Goal: Task Accomplishment & Management: Complete application form

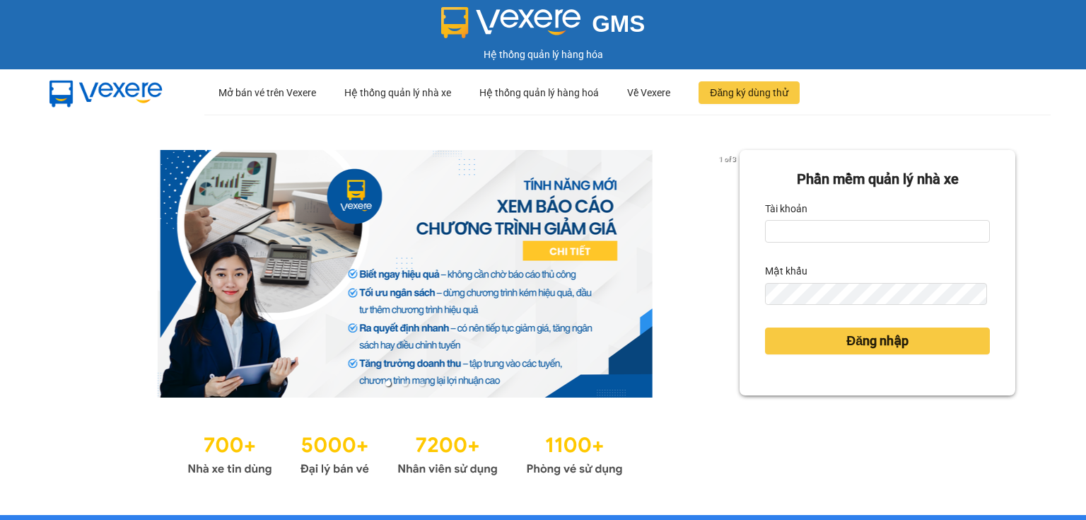
click at [810, 218] on div "Tài khoản" at bounding box center [877, 208] width 225 height 23
click at [806, 225] on input "Tài khoản" at bounding box center [877, 231] width 225 height 23
type input "thao.nhuquynh"
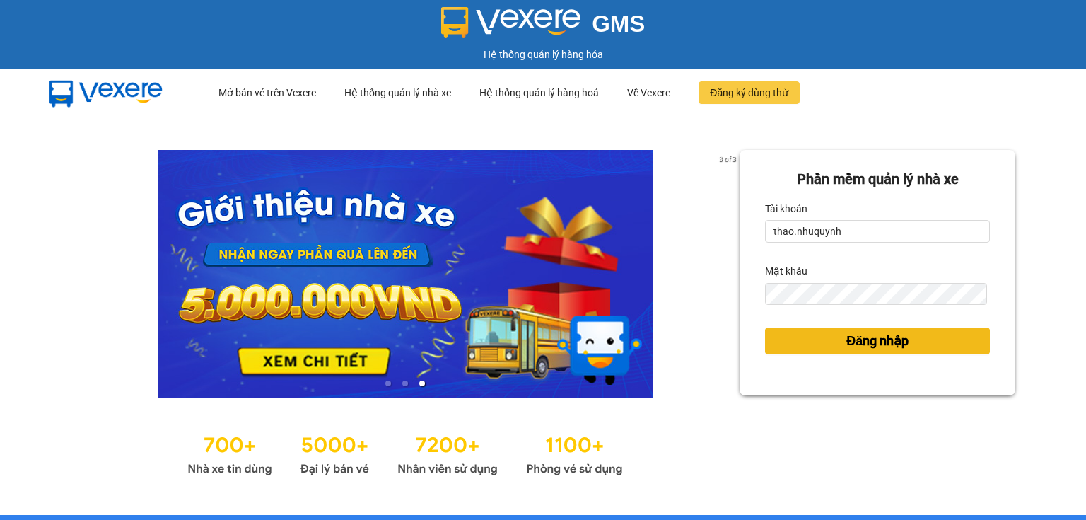
click at [788, 344] on button "Đăng nhập" at bounding box center [877, 340] width 225 height 27
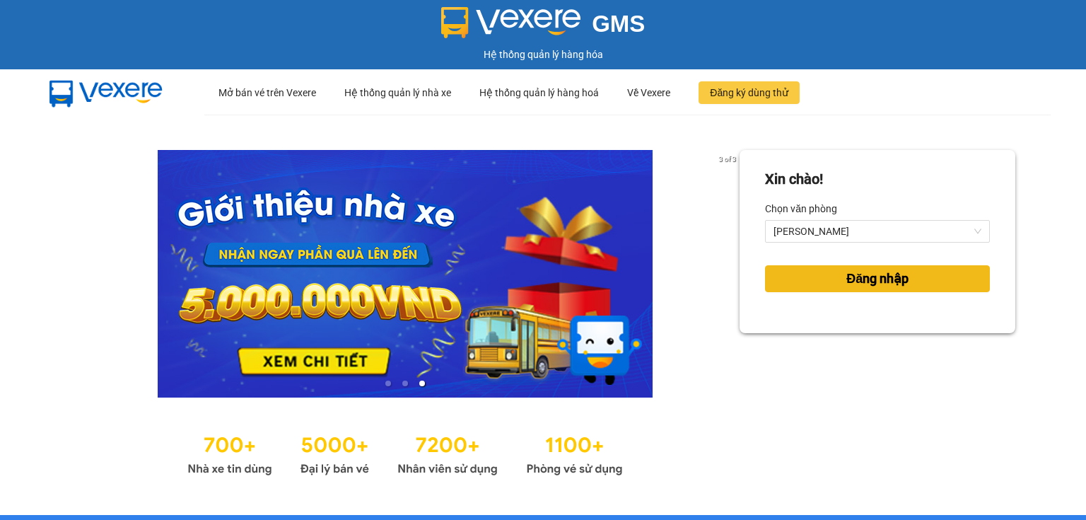
click at [797, 278] on button "Đăng nhập" at bounding box center [877, 278] width 225 height 27
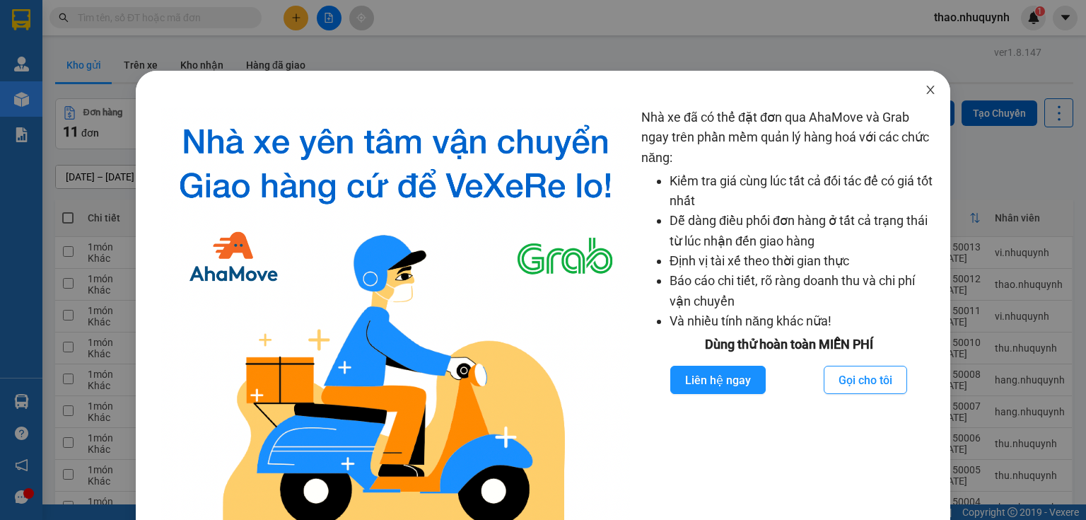
click at [921, 96] on span "Close" at bounding box center [931, 91] width 40 height 40
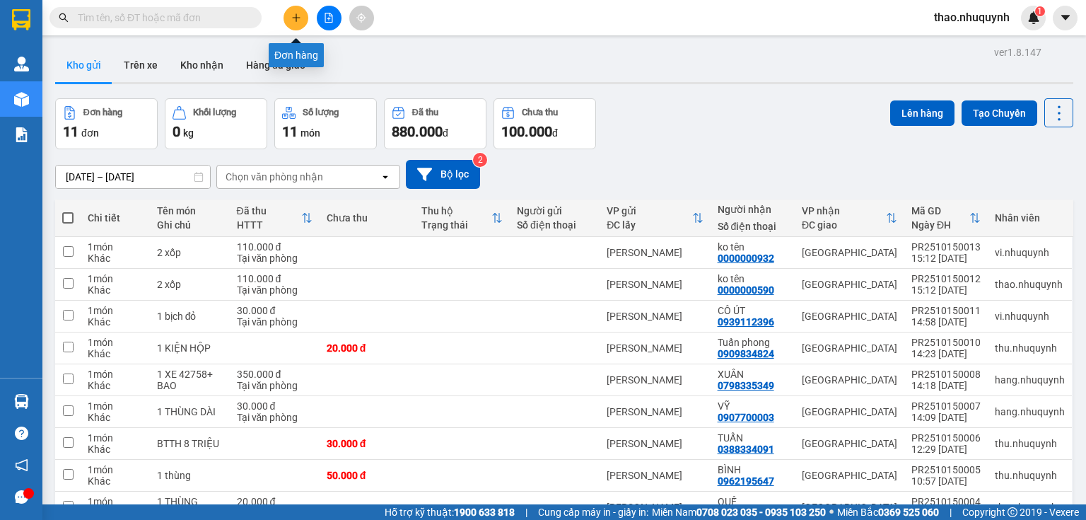
click at [292, 17] on icon "plus" at bounding box center [296, 18] width 10 height 10
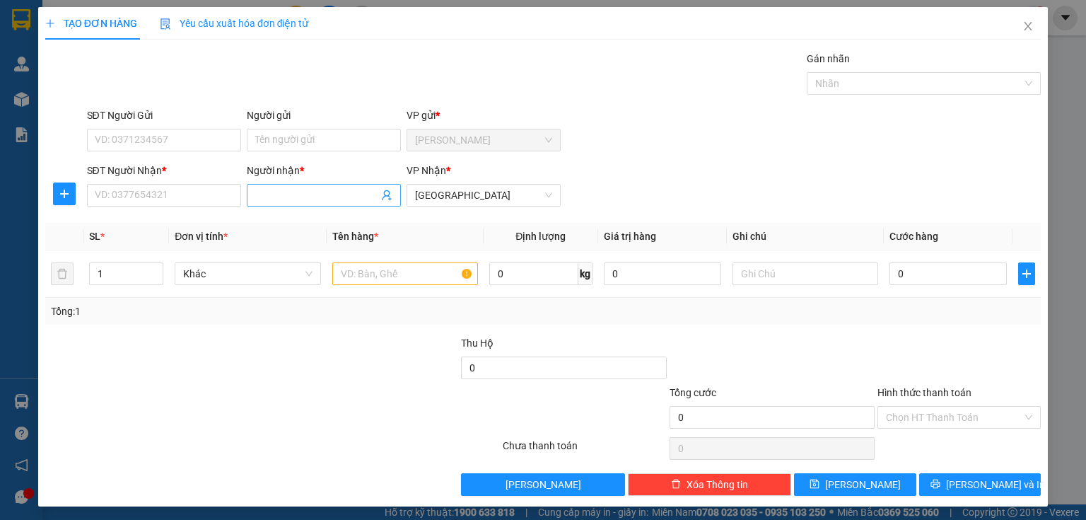
click at [286, 194] on input "Người nhận *" at bounding box center [316, 195] width 123 height 16
type input "s"
click at [158, 196] on input "SĐT Người Nhận *" at bounding box center [164, 195] width 154 height 23
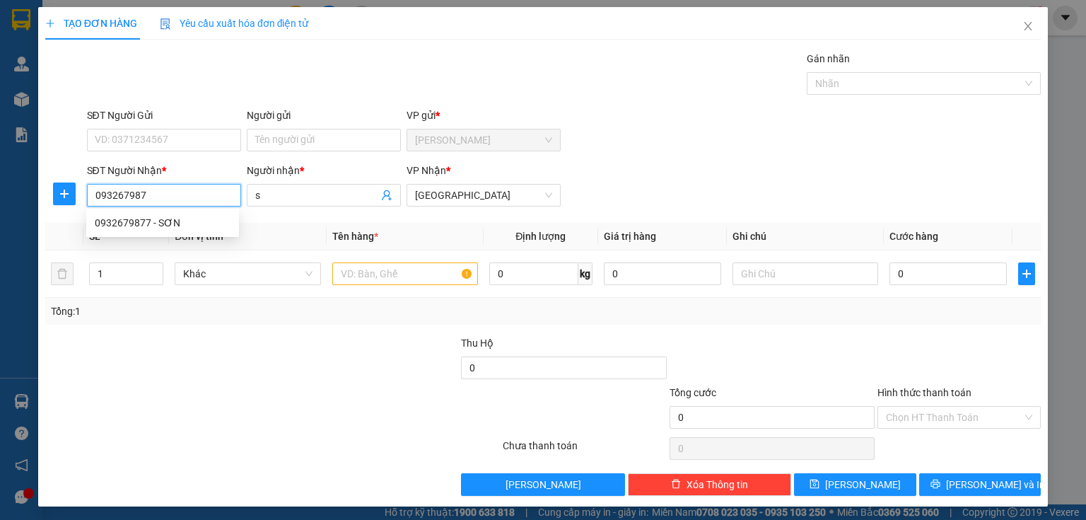
type input "0932679877"
click at [159, 221] on div "0932679877 - SƠN" at bounding box center [163, 223] width 136 height 16
type input "SƠN"
type input "150.000"
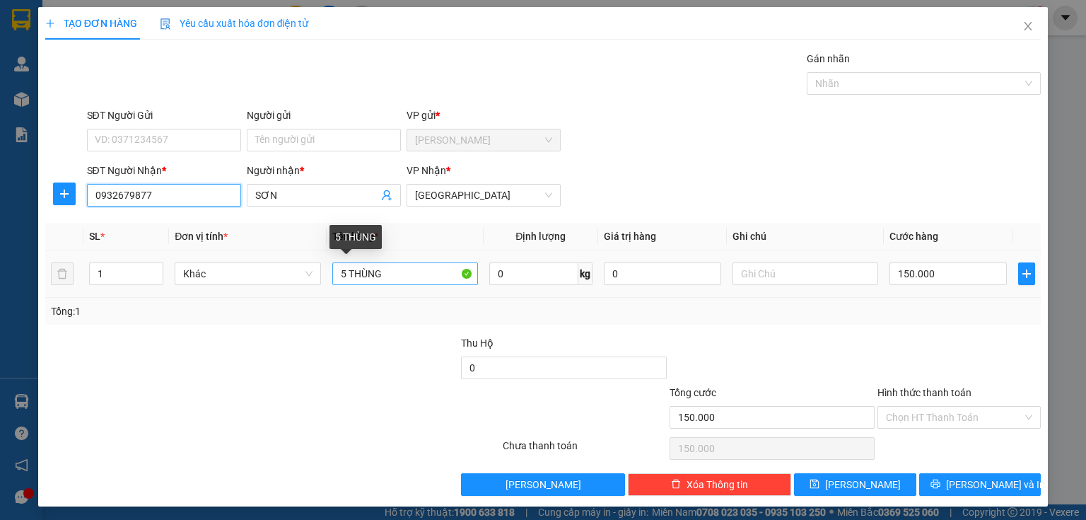
type input "0932679877"
click at [342, 268] on input "5 THÙNG" at bounding box center [405, 273] width 146 height 23
type input "1THÙNG"
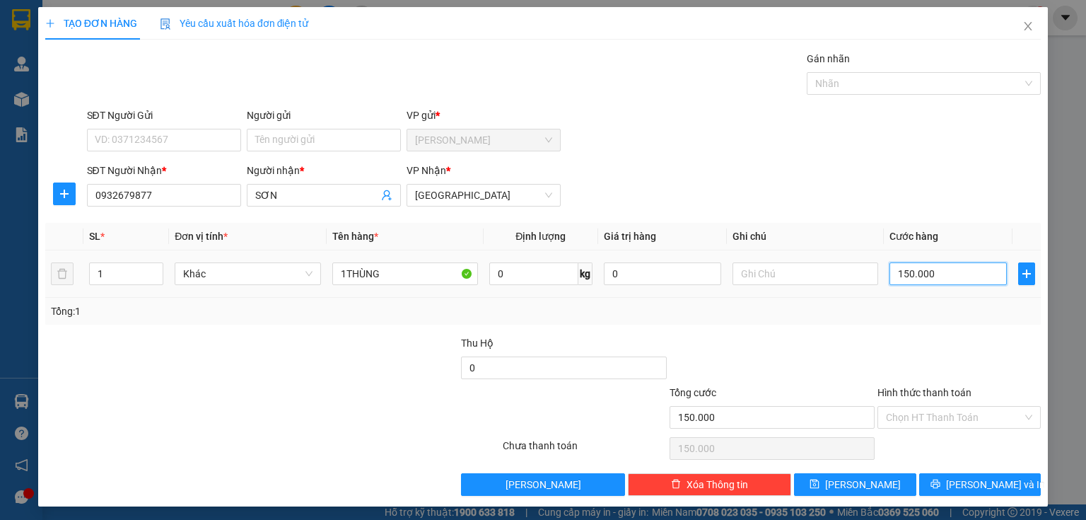
click at [931, 277] on input "150.000" at bounding box center [948, 273] width 117 height 23
type input "5"
type input "50"
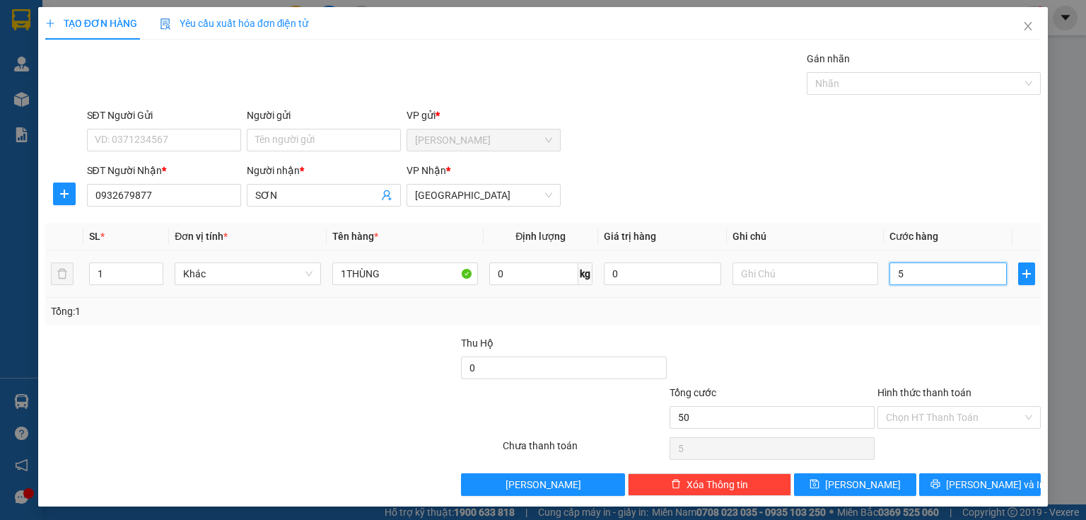
type input "50"
type input "500"
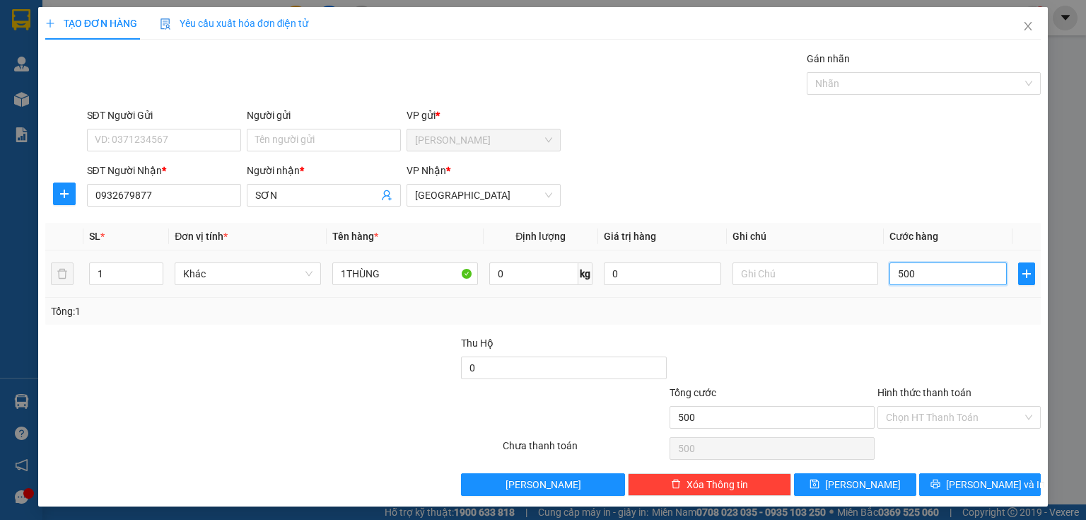
type input "5.000"
type input "50.000"
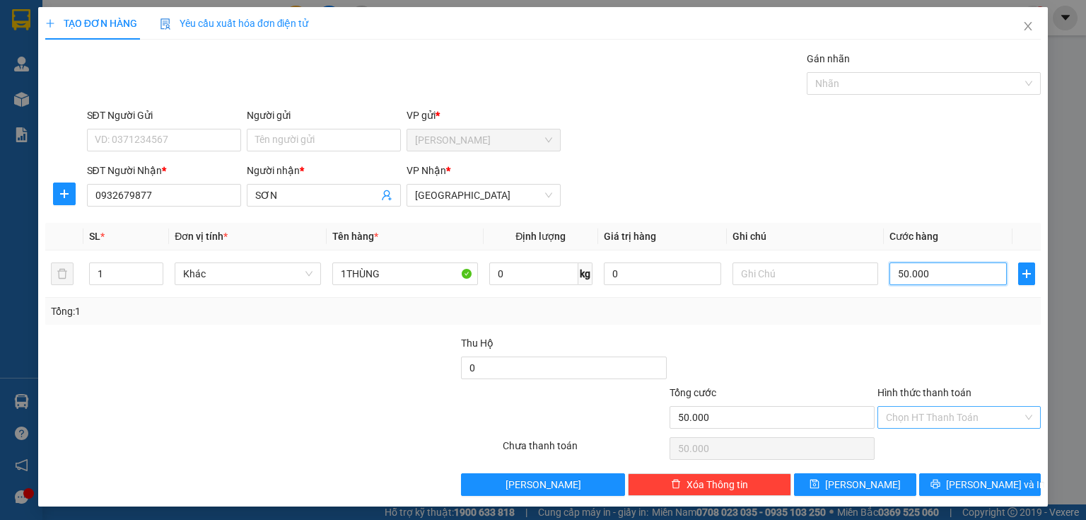
type input "50.000"
click at [888, 413] on input "Hình thức thanh toán" at bounding box center [954, 417] width 136 height 21
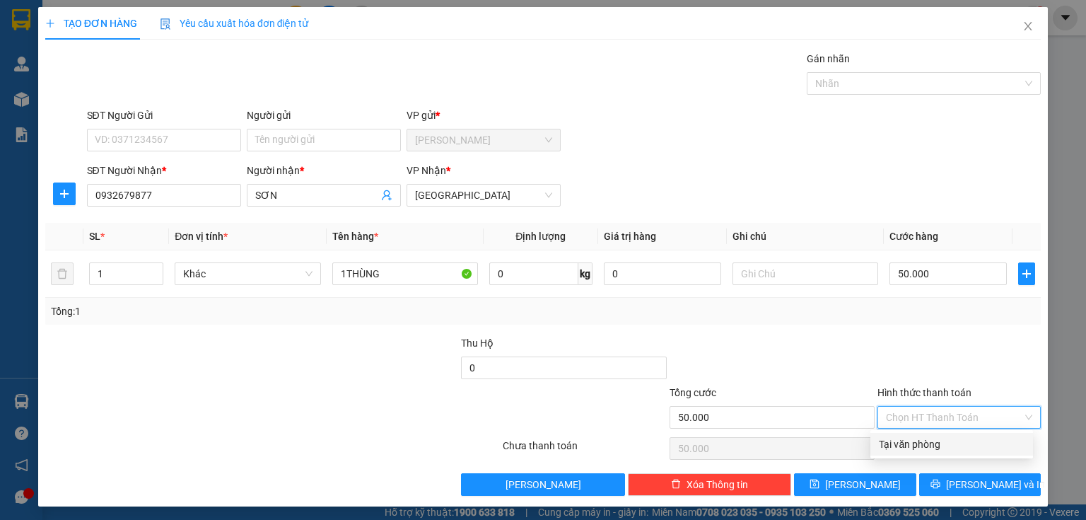
click at [897, 444] on div "Tại văn phòng" at bounding box center [952, 444] width 146 height 16
type input "0"
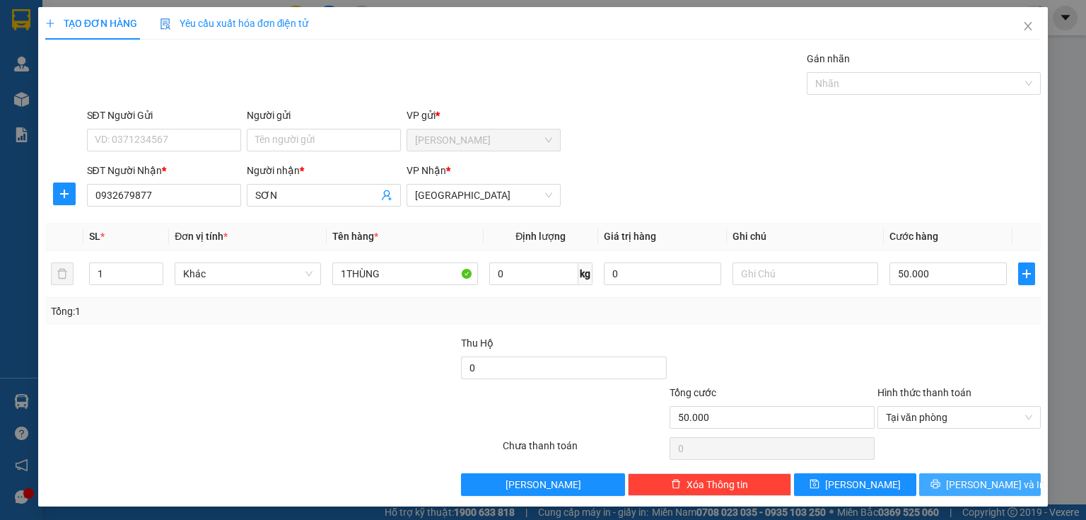
click at [941, 484] on button "[PERSON_NAME] và In" at bounding box center [980, 484] width 122 height 23
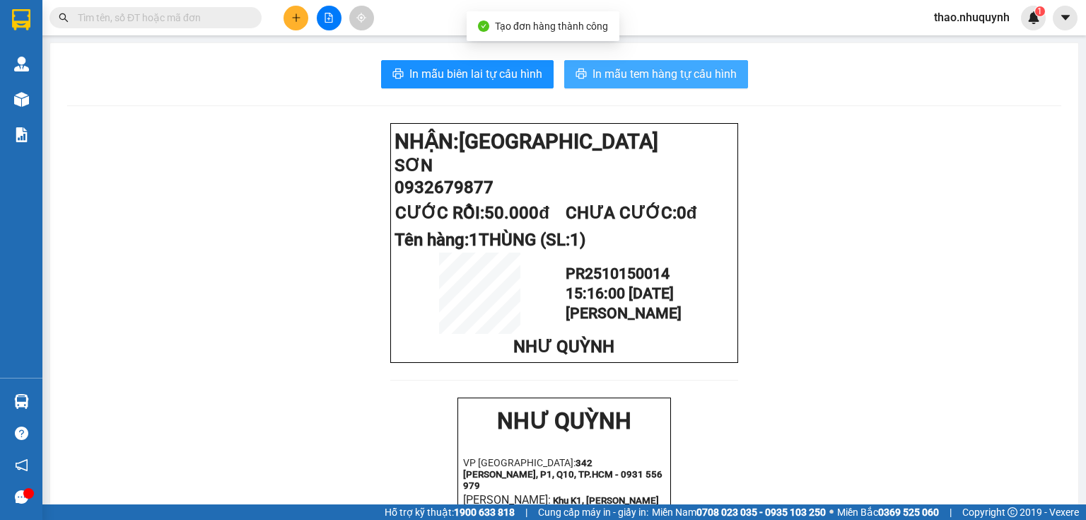
click at [602, 71] on span "In mẫu tem hàng tự cấu hình" at bounding box center [665, 74] width 144 height 18
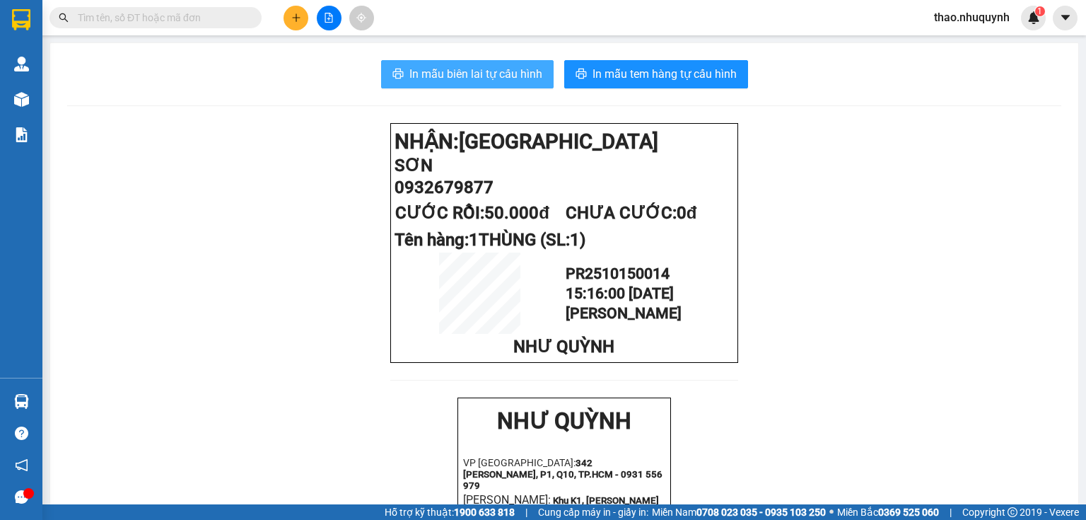
click at [488, 71] on span "In mẫu biên lai tự cấu hình" at bounding box center [475, 74] width 133 height 18
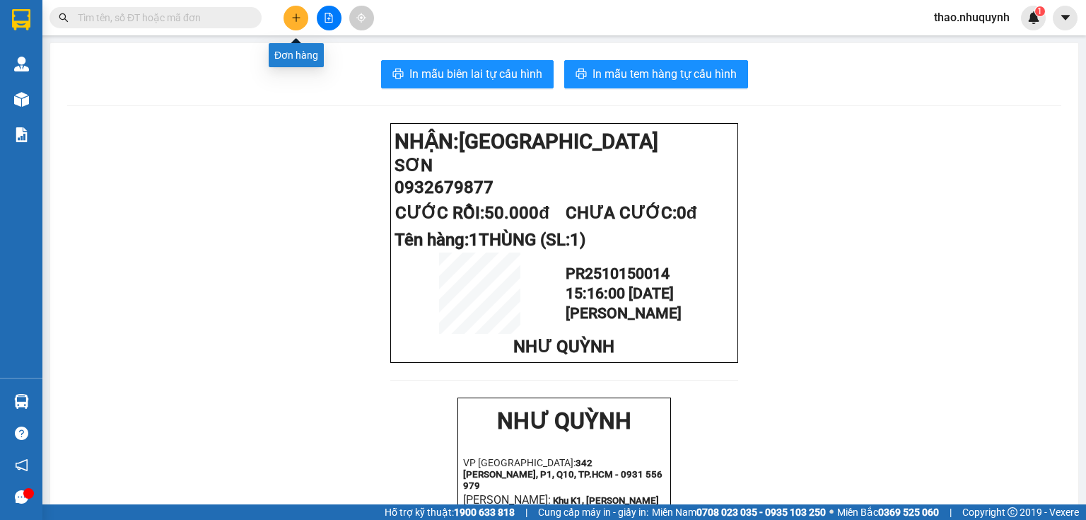
click at [286, 20] on button at bounding box center [296, 18] width 25 height 25
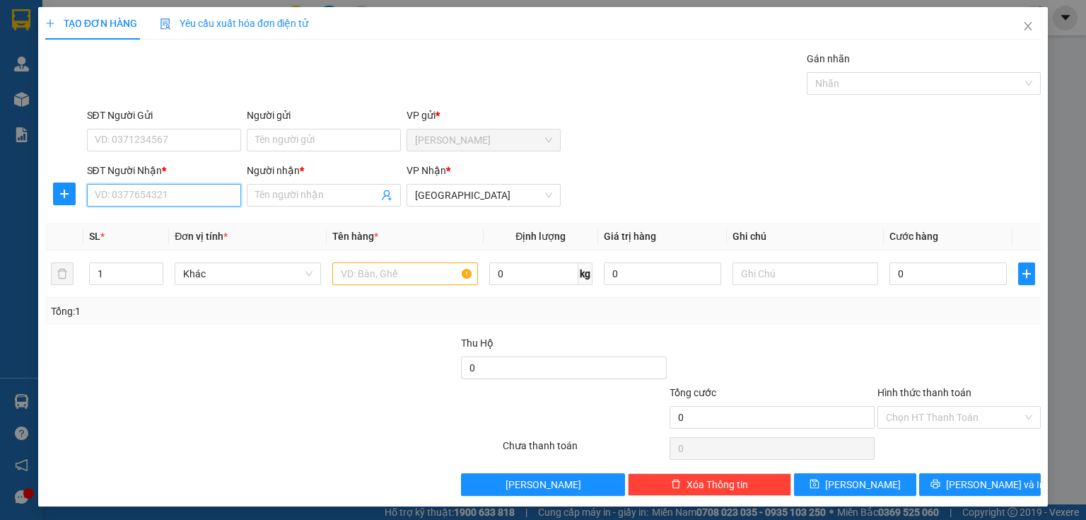
click at [175, 195] on input "SĐT Người Nhận *" at bounding box center [164, 195] width 154 height 23
click at [138, 223] on div "0942996446 - [GEOGRAPHIC_DATA]" at bounding box center [174, 223] width 159 height 16
type input "0942996446"
type input "huy"
type input "20.000"
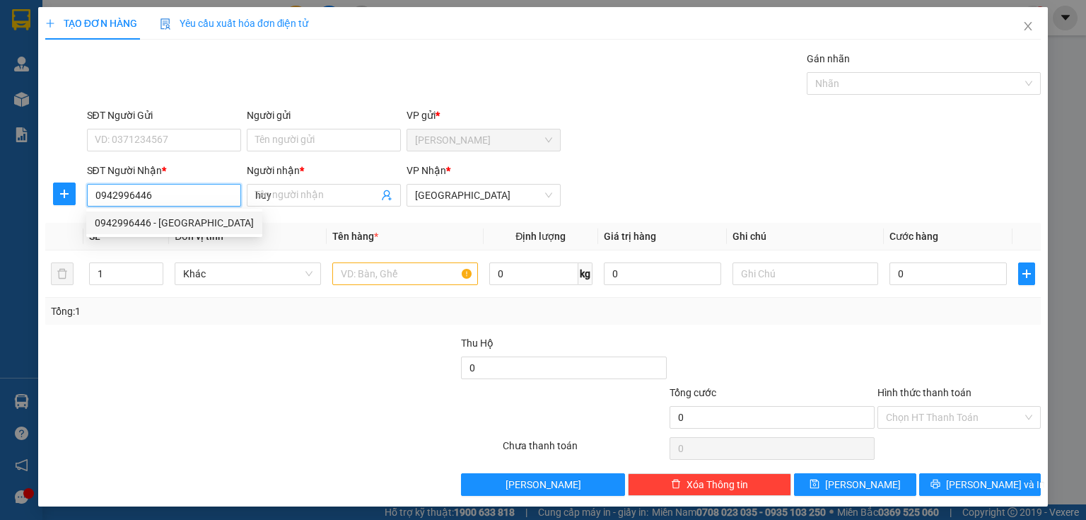
type input "20.000"
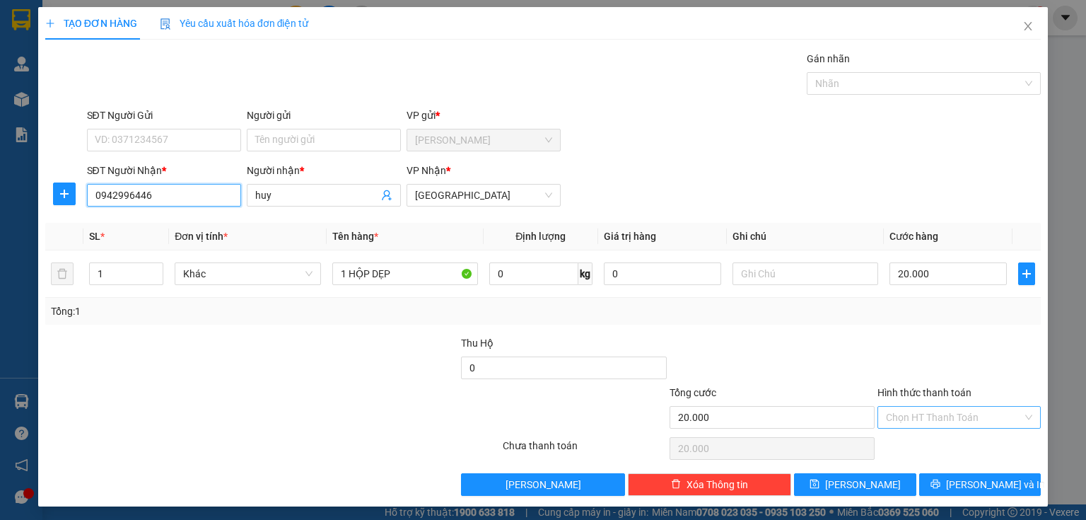
type input "0942996446"
click at [907, 417] on input "Hình thức thanh toán" at bounding box center [954, 417] width 136 height 21
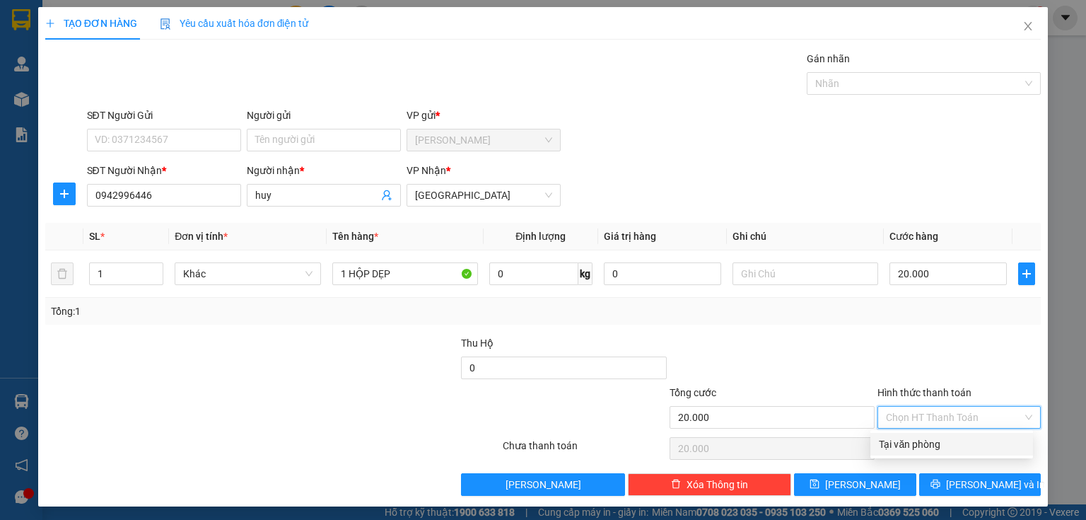
click at [907, 437] on div "Tại văn phòng" at bounding box center [952, 444] width 146 height 16
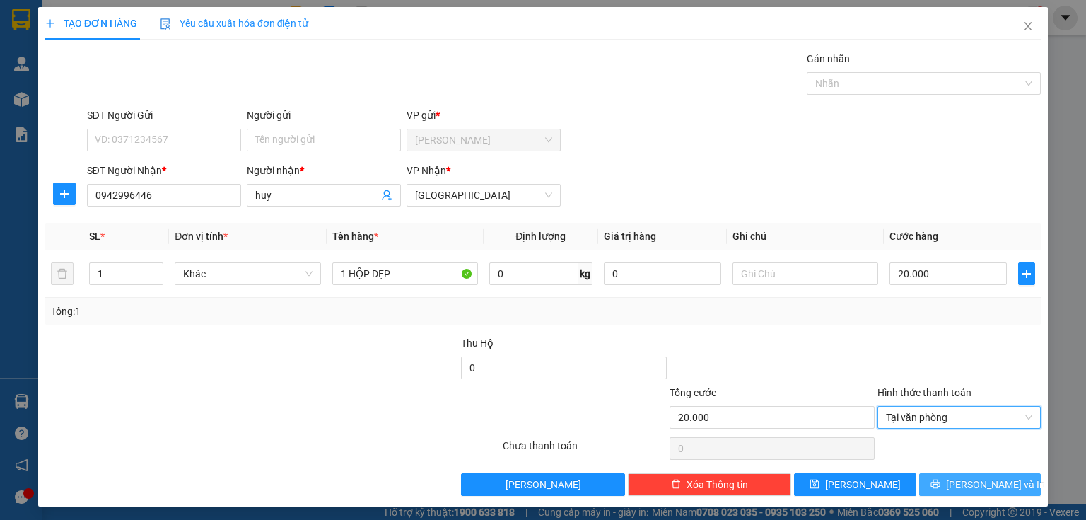
click at [919, 476] on button "[PERSON_NAME] và In" at bounding box center [980, 484] width 122 height 23
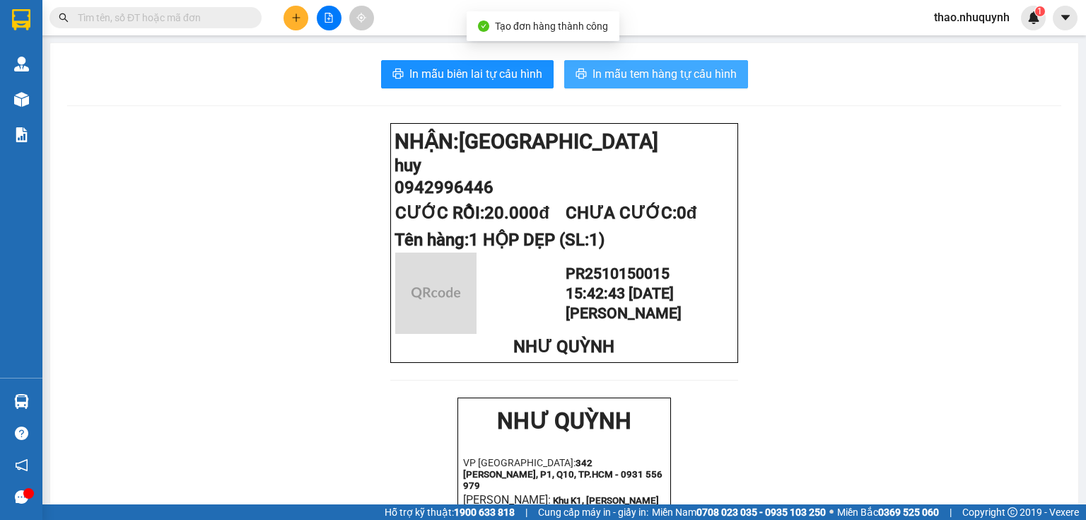
click at [624, 66] on span "In mẫu tem hàng tự cấu hình" at bounding box center [665, 74] width 144 height 18
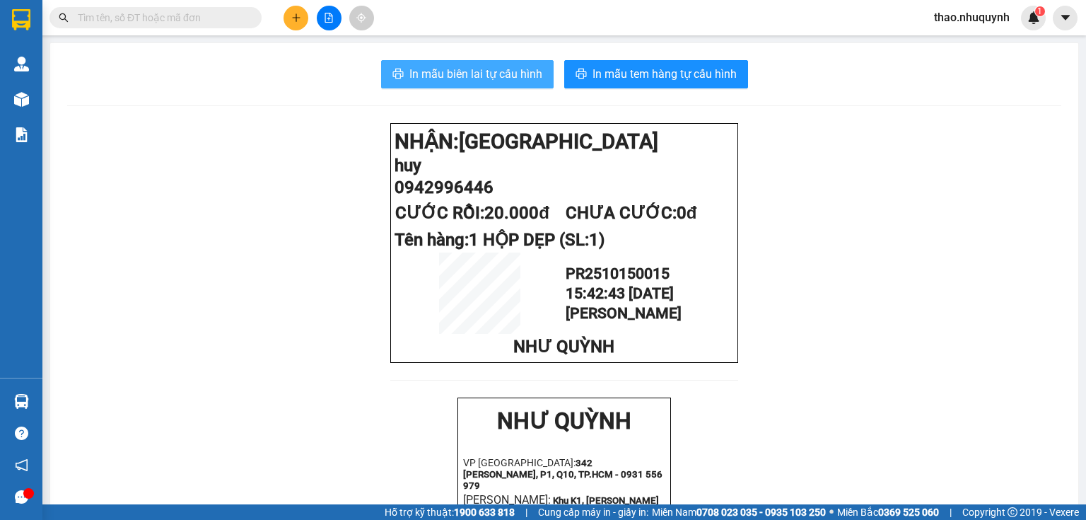
click at [461, 64] on button "In mẫu biên lai tự cấu hình" at bounding box center [467, 74] width 173 height 28
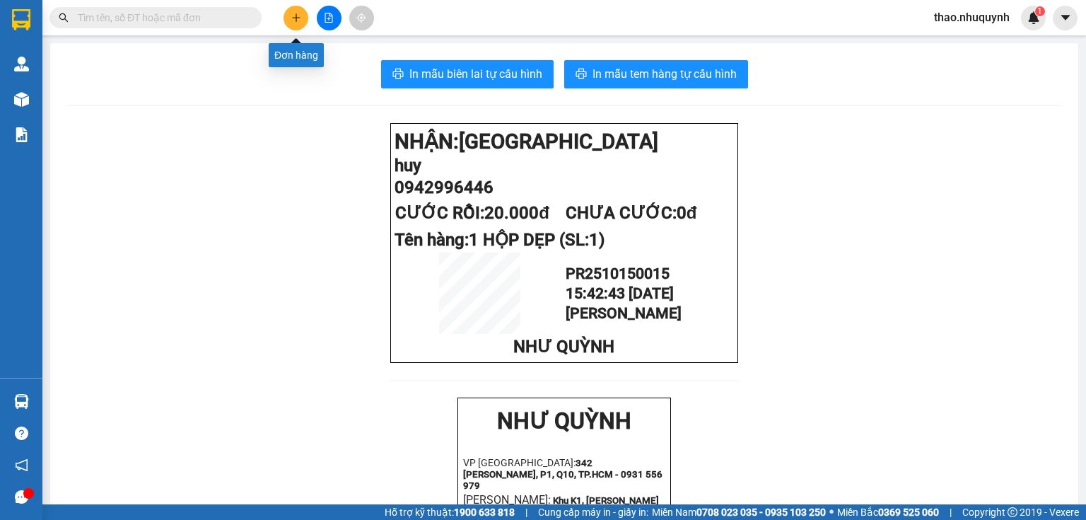
click at [289, 16] on button at bounding box center [296, 18] width 25 height 25
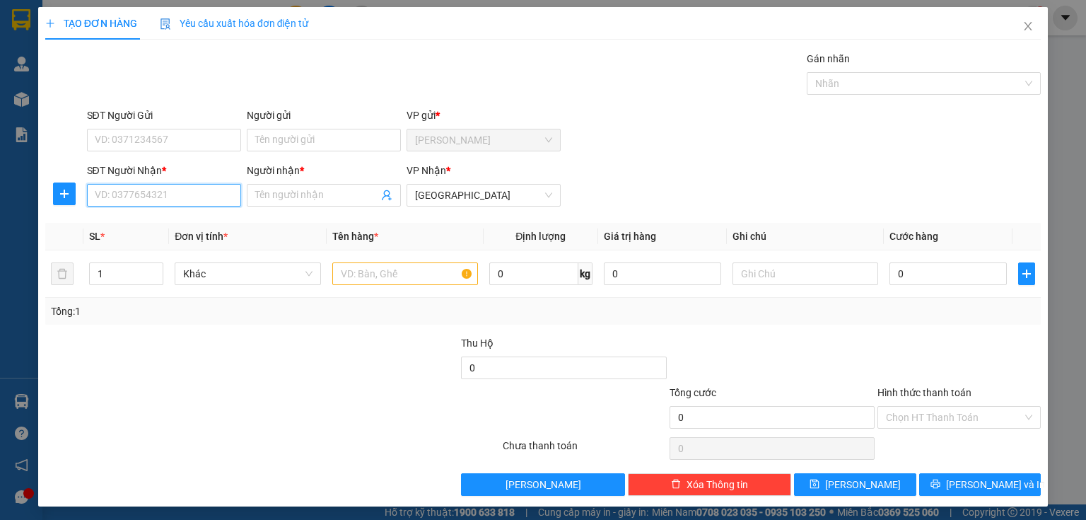
click at [175, 202] on input "SĐT Người Nhận *" at bounding box center [164, 195] width 154 height 23
click at [136, 227] on div "0932685000 - kbvison" at bounding box center [163, 223] width 136 height 16
type input "0932685000"
type input "kbvison"
type input "20.000"
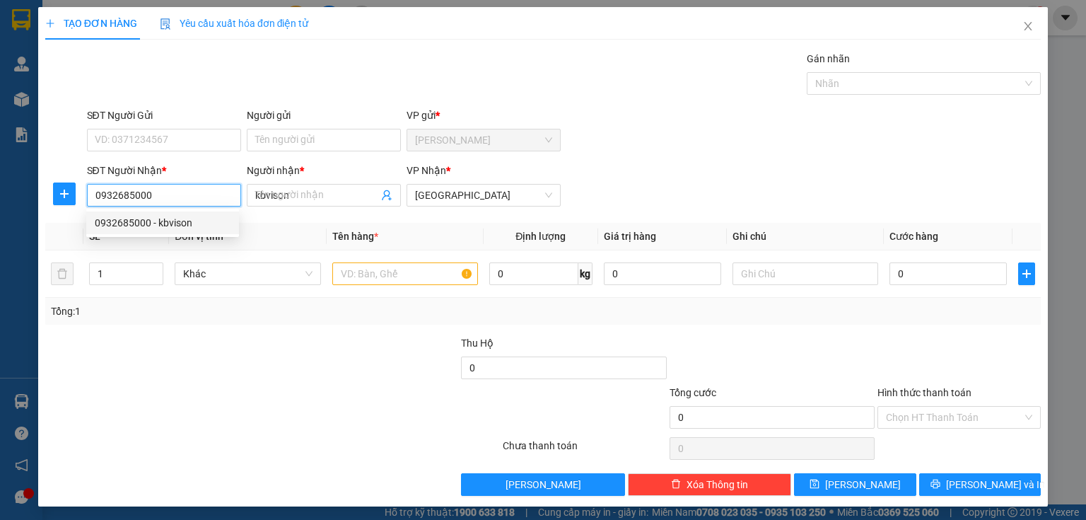
type input "20.000"
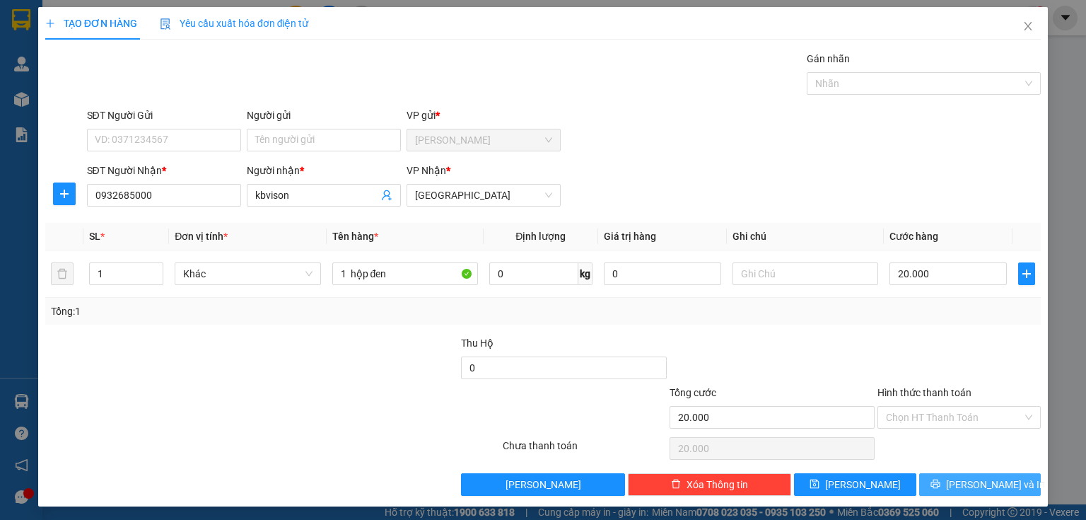
click at [929, 489] on button "[PERSON_NAME] và In" at bounding box center [980, 484] width 122 height 23
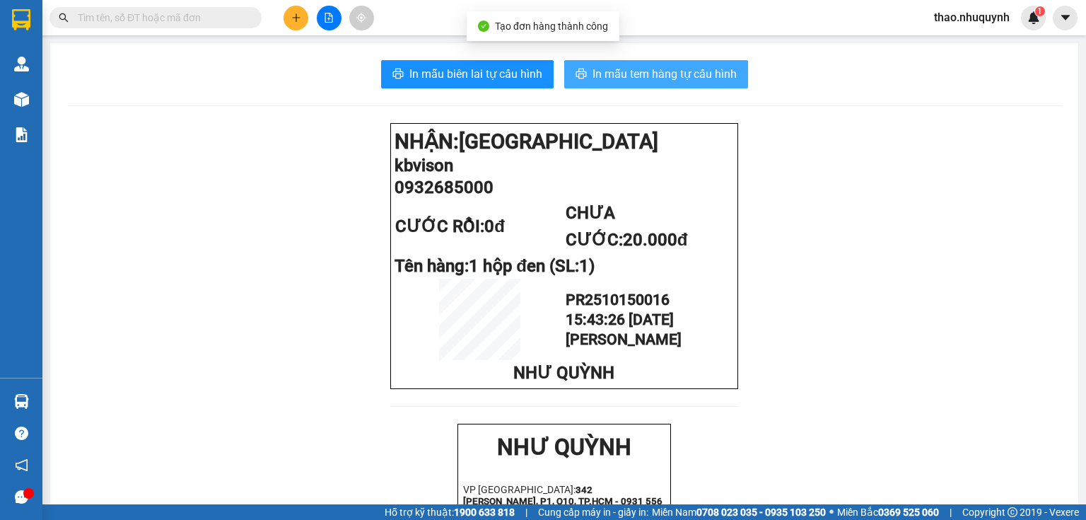
click at [603, 63] on button "In mẫu tem hàng tự cấu hình" at bounding box center [656, 74] width 184 height 28
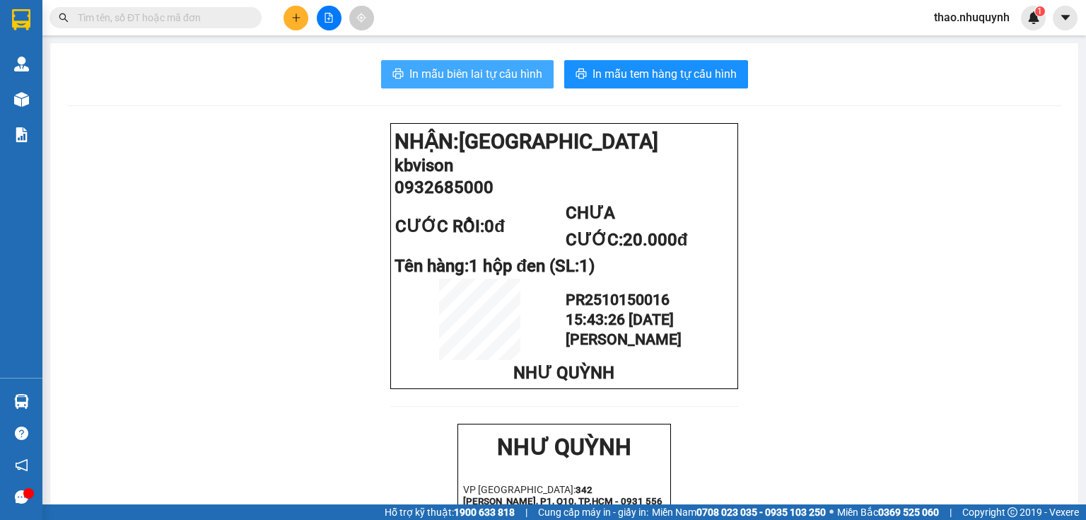
click at [435, 73] on span "In mẫu biên lai tự cấu hình" at bounding box center [475, 74] width 133 height 18
click at [221, 23] on input "text" at bounding box center [161, 18] width 167 height 16
type input "y"
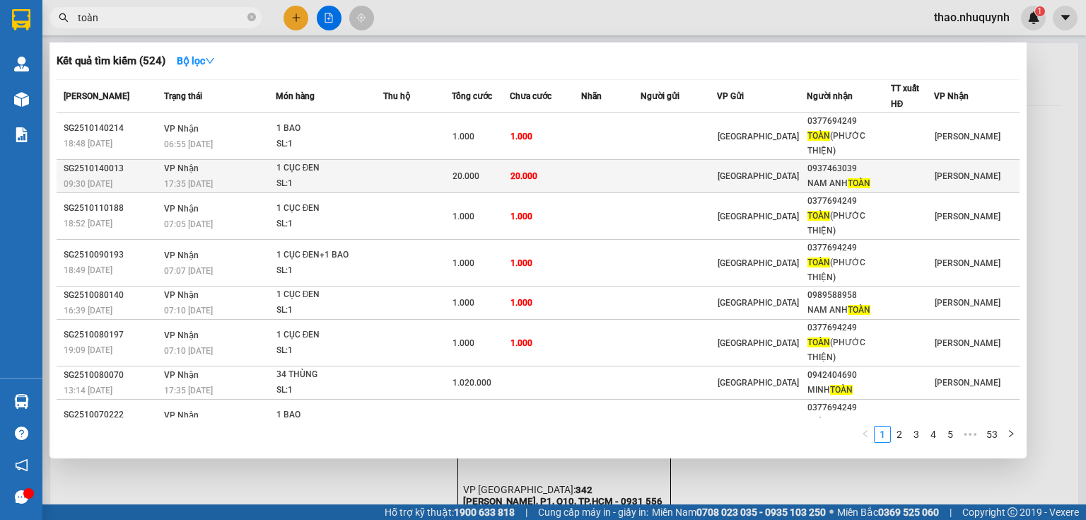
type input "toàn"
click at [451, 177] on td at bounding box center [417, 176] width 69 height 33
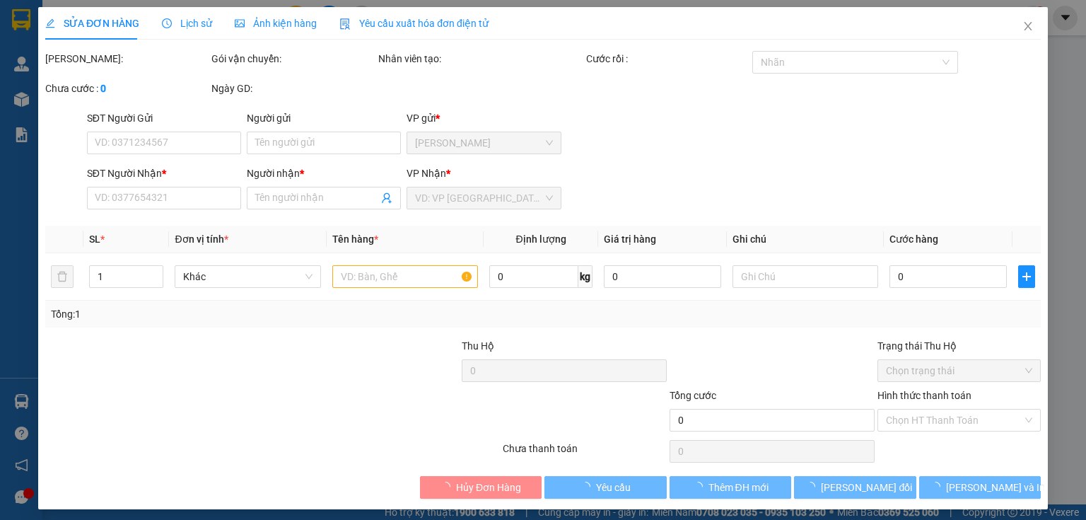
type input "0937463039"
type input "NAM ANH TOÀN"
type input "20.000"
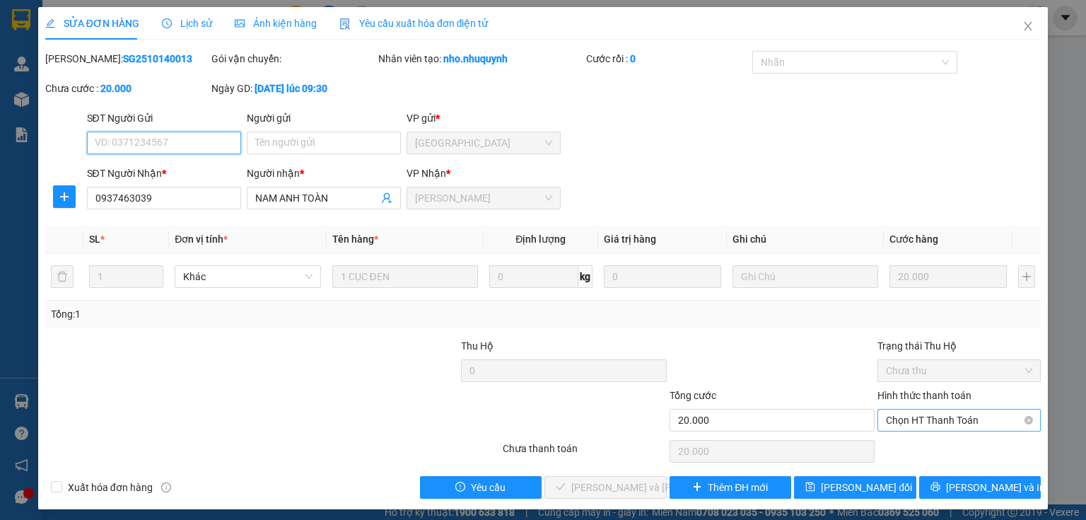
click at [910, 414] on span "Chọn HT Thanh Toán" at bounding box center [959, 419] width 146 height 21
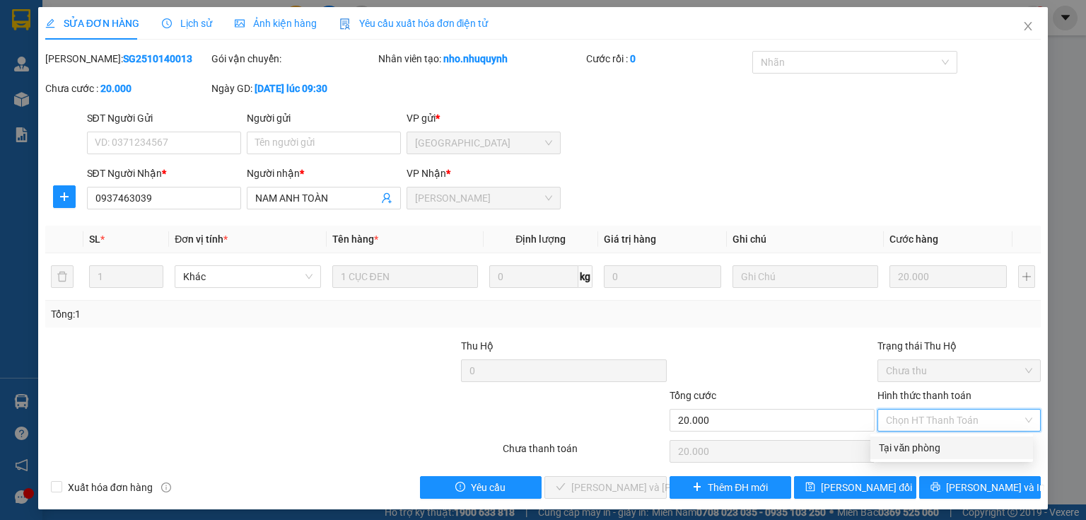
click at [918, 439] on div "Tại văn phòng" at bounding box center [952, 447] width 163 height 23
type input "0"
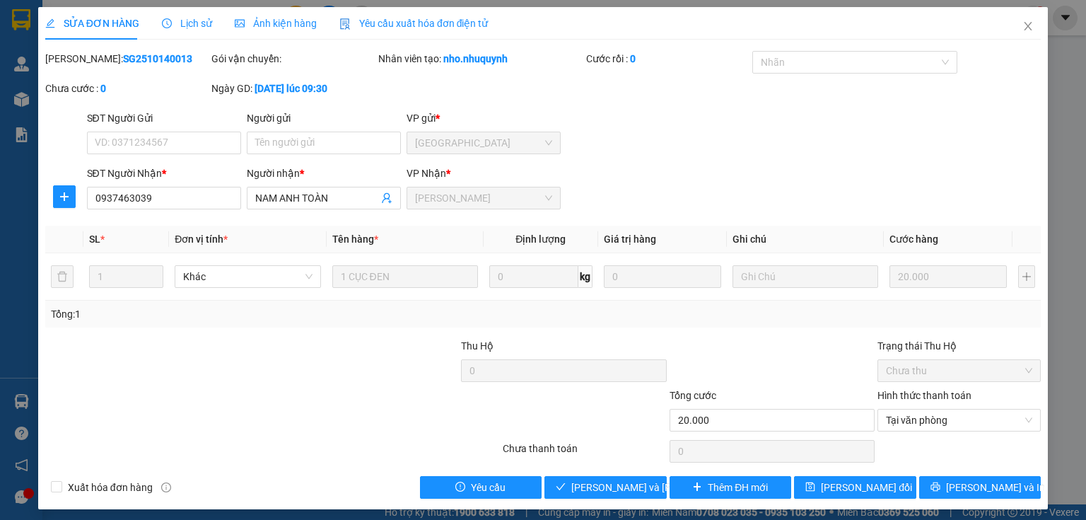
click at [579, 473] on div "Total Paid Fee 0 Total UnPaid Fee 20.000 Cash Collection Total Fee Mã ĐH: SG251…" at bounding box center [543, 275] width 996 height 448
drag, startPoint x: 583, startPoint y: 487, endPoint x: 571, endPoint y: 470, distance: 20.8
click at [583, 487] on span "[PERSON_NAME] và [PERSON_NAME] hàng" at bounding box center [666, 488] width 191 height 16
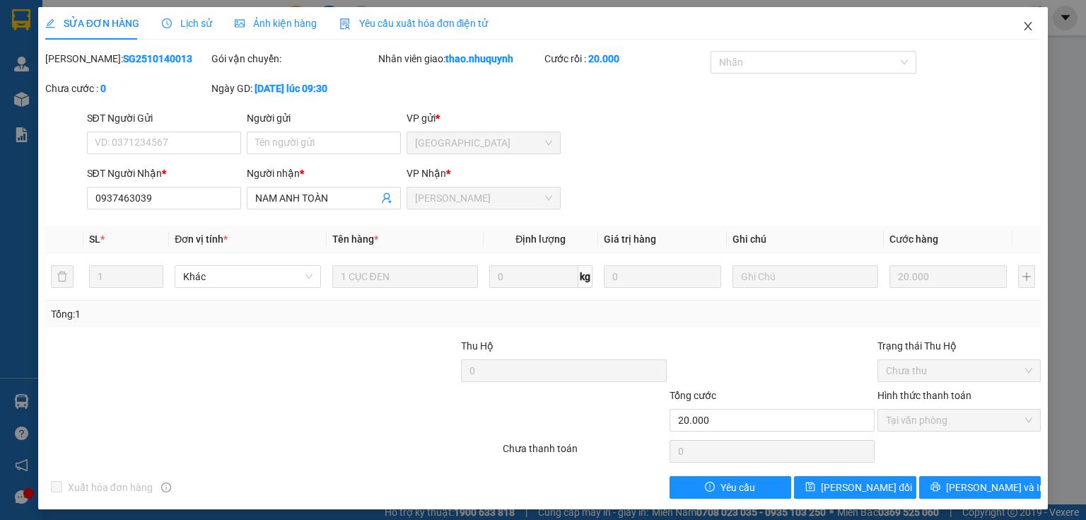
click at [1023, 25] on icon "close" at bounding box center [1028, 26] width 11 height 11
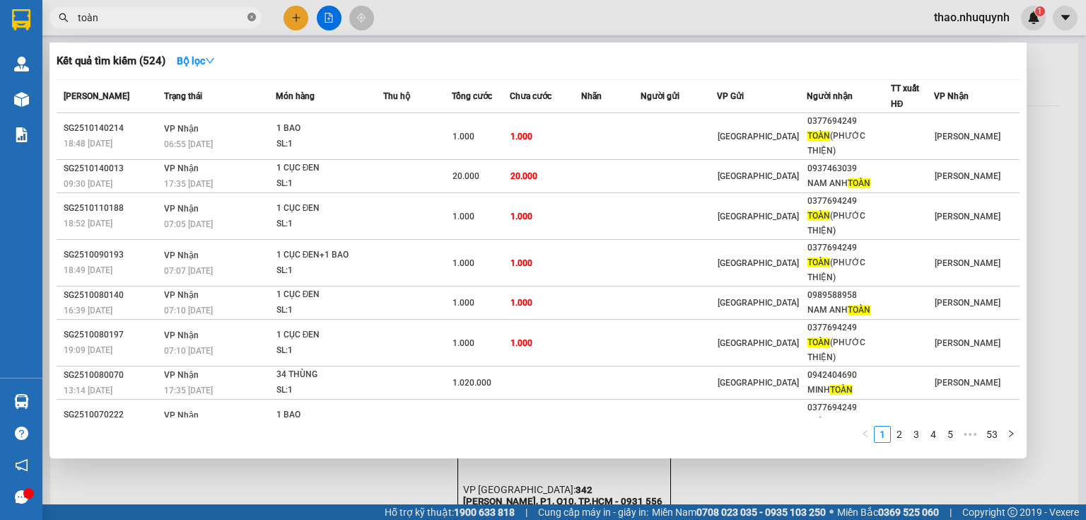
click at [251, 16] on icon "close-circle" at bounding box center [252, 17] width 8 height 8
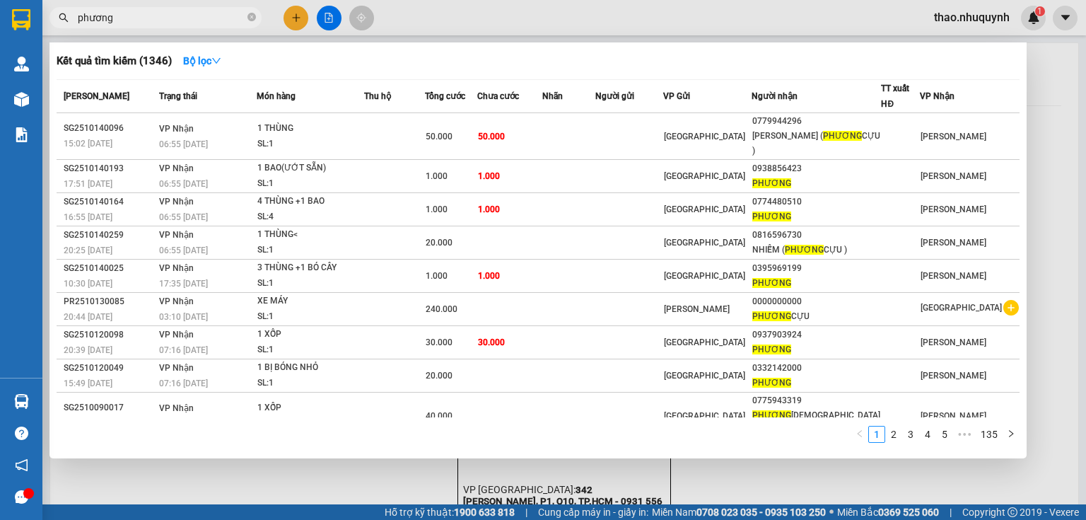
type input "phương"
click at [1065, 66] on div at bounding box center [543, 260] width 1086 height 520
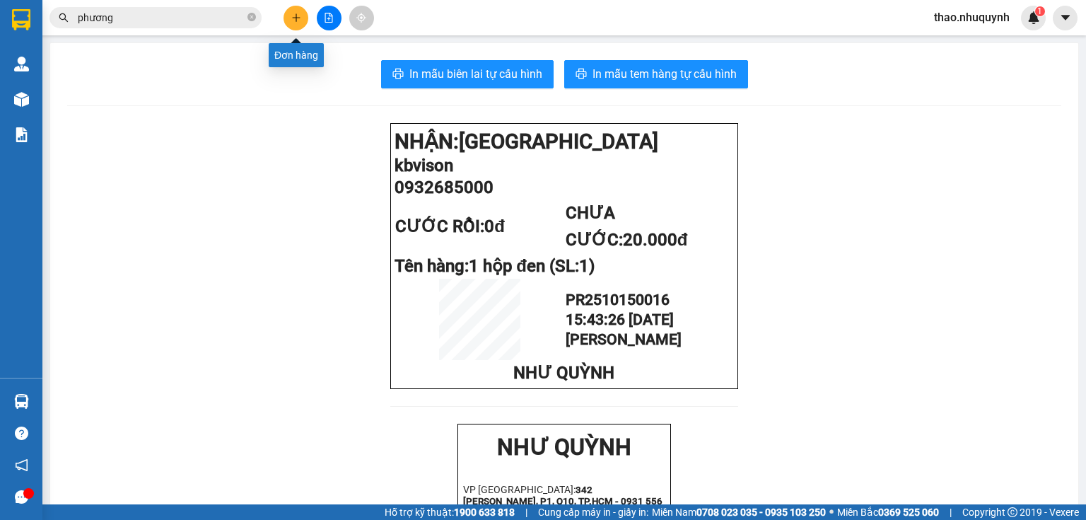
click at [297, 13] on icon "plus" at bounding box center [296, 18] width 10 height 10
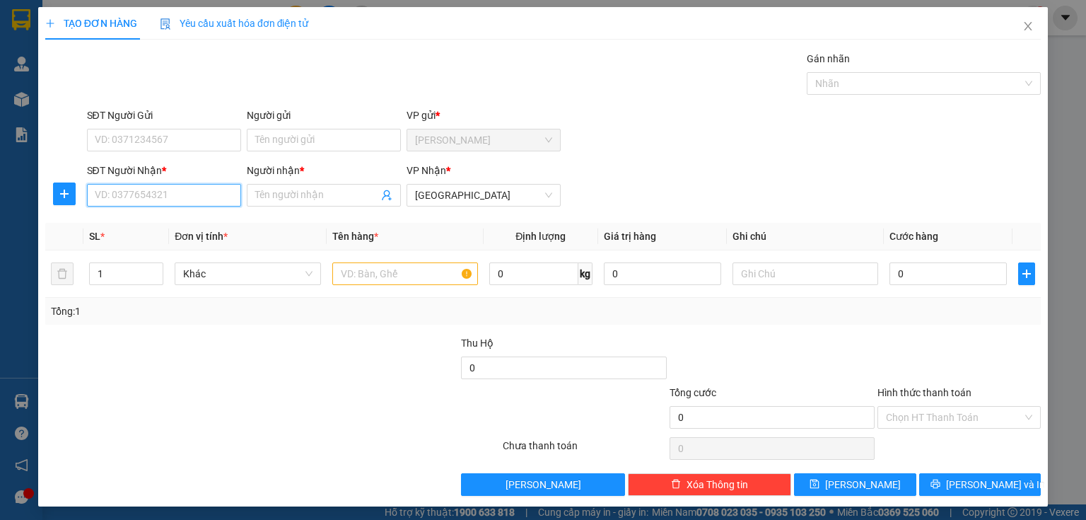
click at [151, 186] on input "SĐT Người Nhận *" at bounding box center [164, 195] width 154 height 23
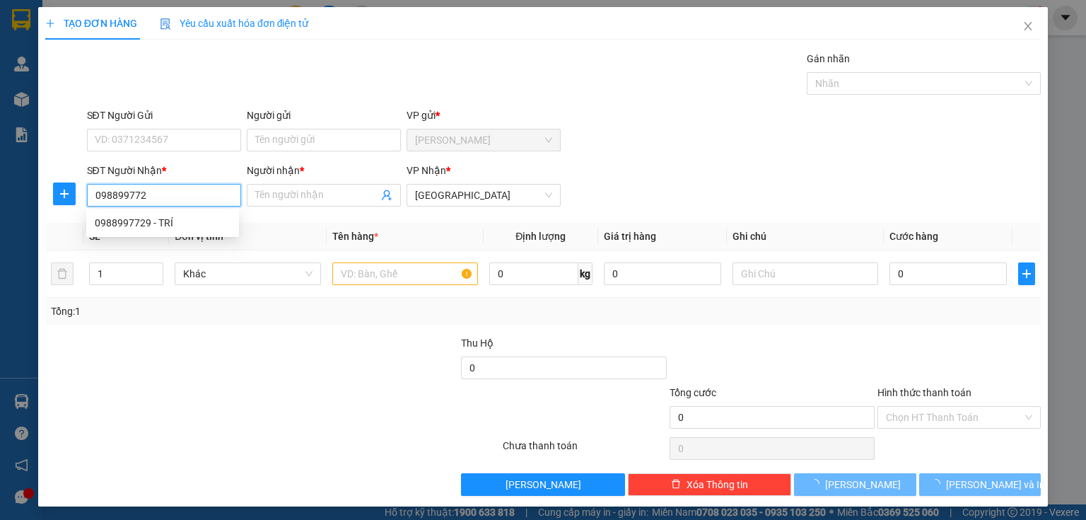
type input "0988997729"
click at [175, 223] on div "0988997729 - TRÍ" at bounding box center [163, 223] width 136 height 16
type input "TRÍ"
type input "20.000"
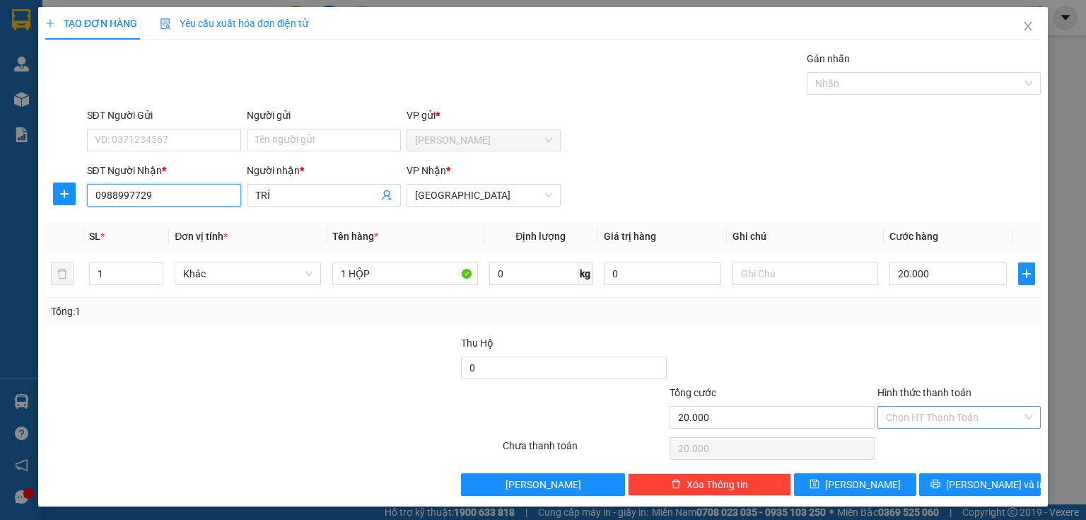
type input "0988997729"
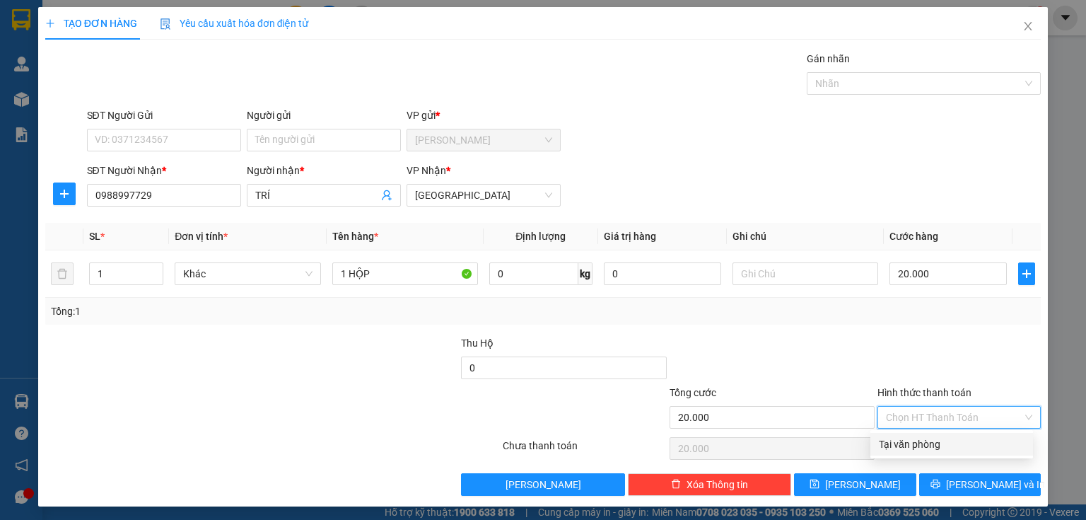
click at [890, 422] on input "Hình thức thanh toán" at bounding box center [954, 417] width 136 height 21
click at [905, 447] on div "Tại văn phòng" at bounding box center [952, 444] width 146 height 16
type input "0"
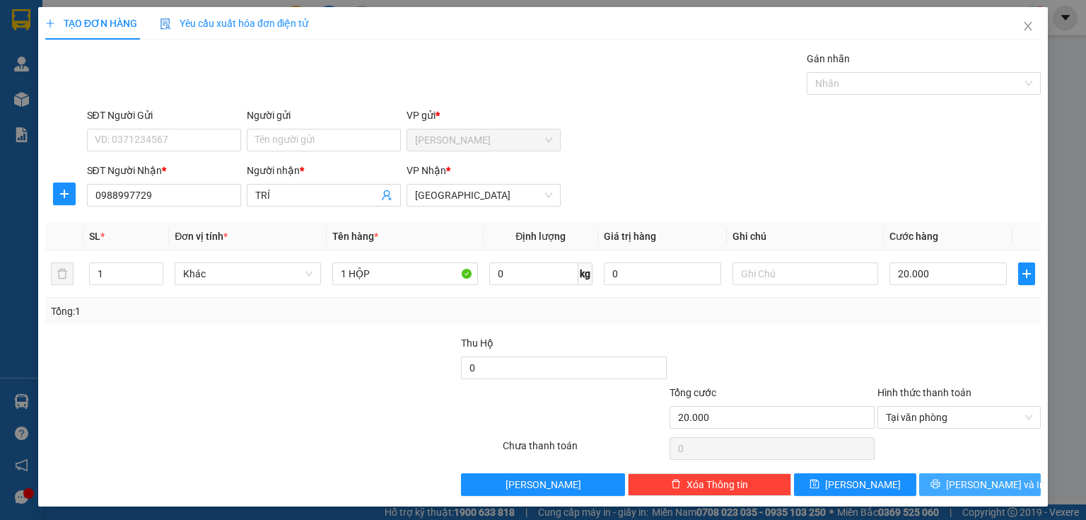
click at [919, 483] on button "[PERSON_NAME] và In" at bounding box center [980, 484] width 122 height 23
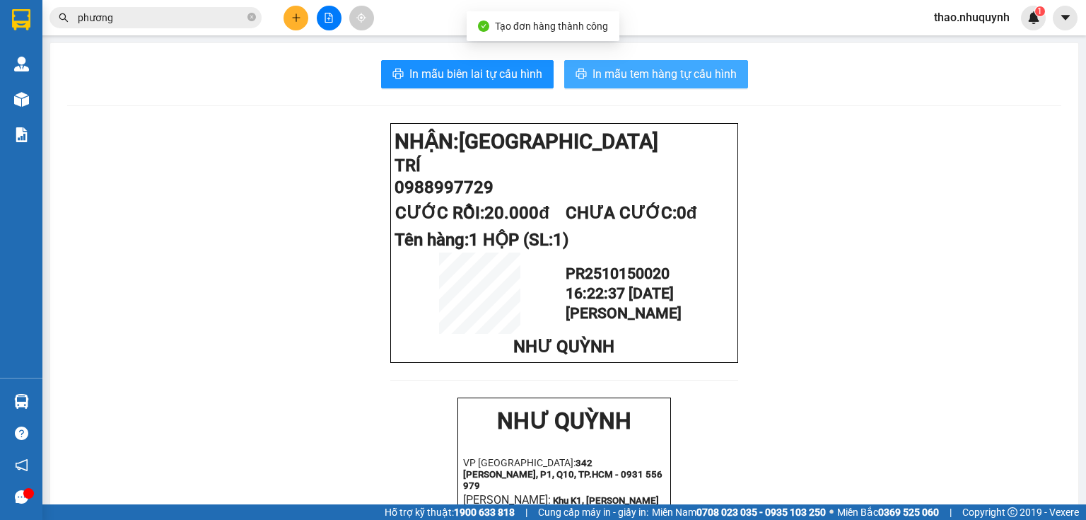
click at [635, 71] on span "In mẫu tem hàng tự cấu hình" at bounding box center [665, 74] width 144 height 18
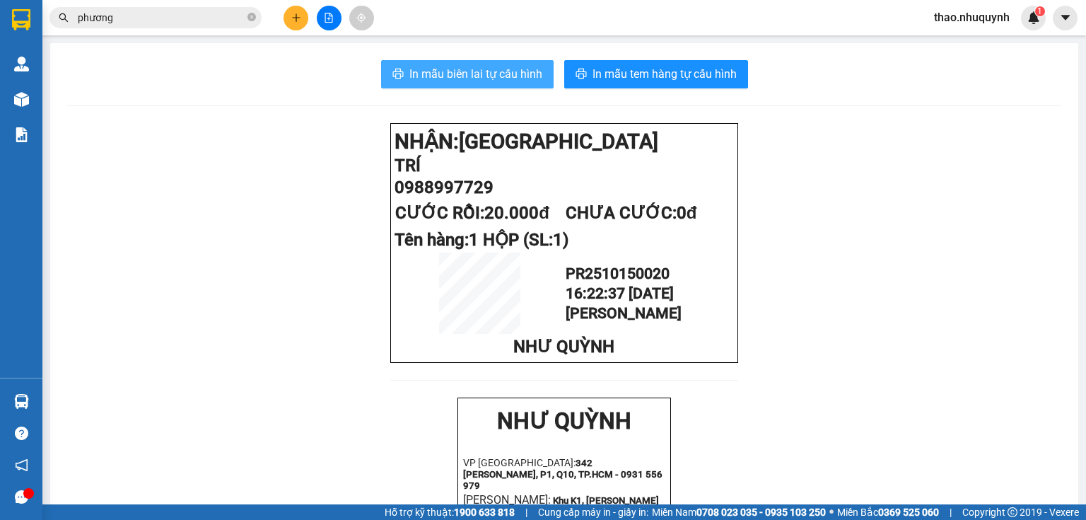
click at [471, 71] on span "In mẫu biên lai tự cấu hình" at bounding box center [475, 74] width 133 height 18
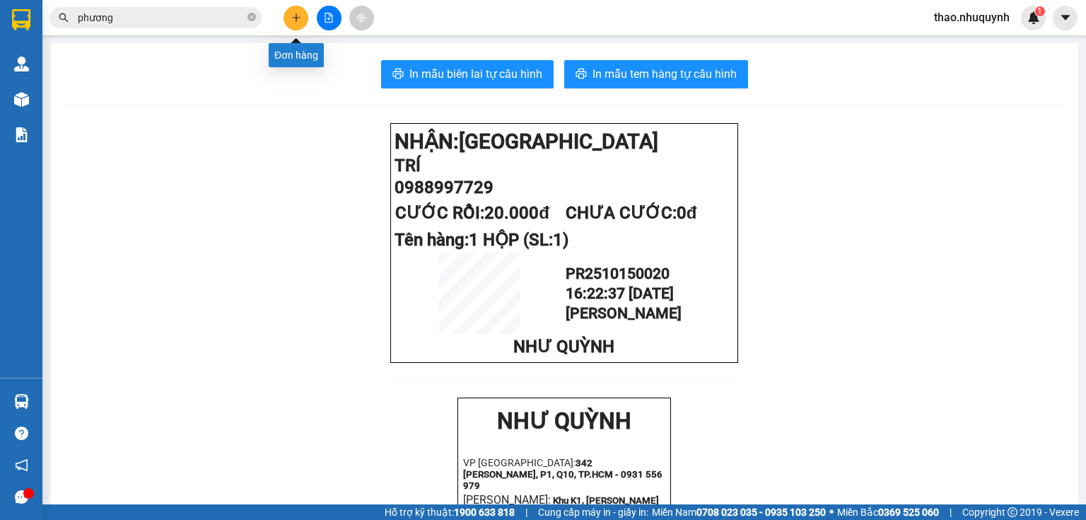
click at [294, 18] on icon "plus" at bounding box center [296, 18] width 10 height 10
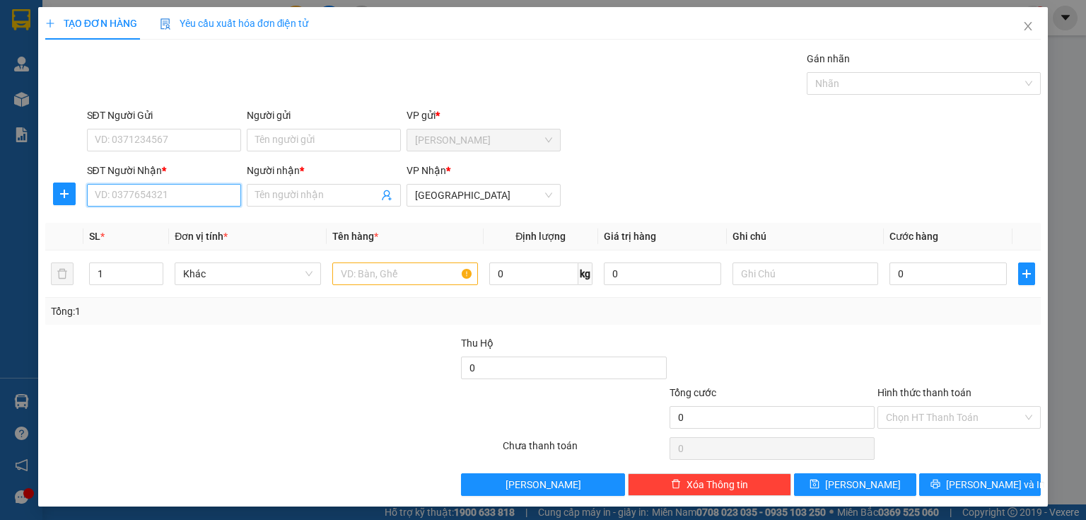
click at [161, 190] on input "SĐT Người Nhận *" at bounding box center [164, 195] width 154 height 23
click at [129, 219] on div "0972523435 - PHÚC" at bounding box center [163, 223] width 136 height 16
type input "0972523435"
type input "PHÚC"
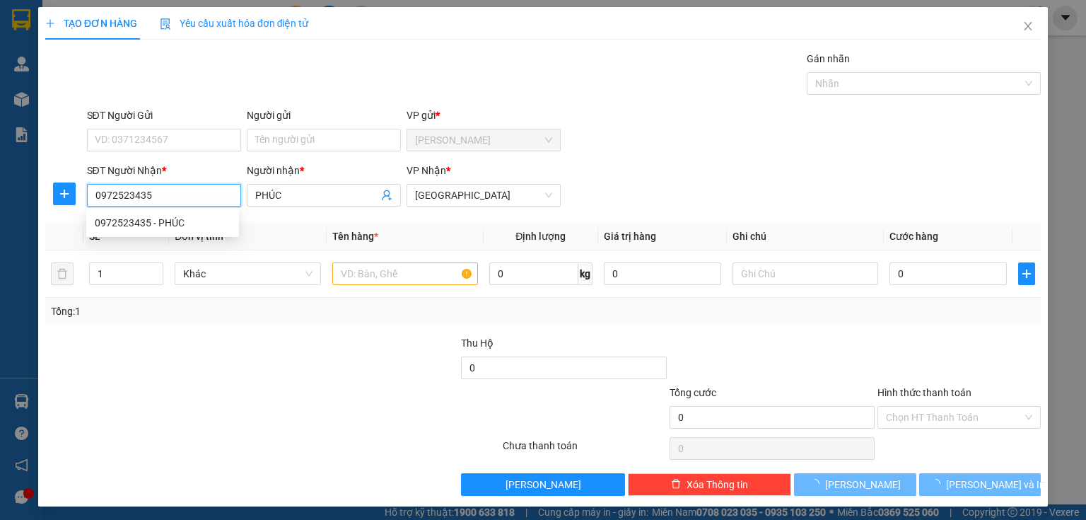
type input "40.000"
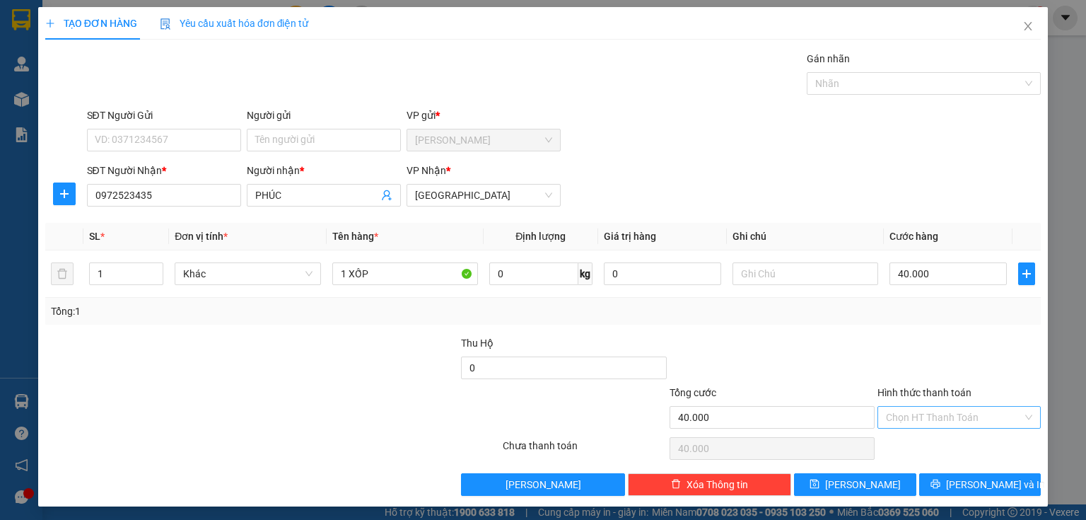
click at [914, 412] on input "Hình thức thanh toán" at bounding box center [954, 417] width 136 height 21
click at [919, 447] on div "Tại văn phòng" at bounding box center [952, 444] width 146 height 16
click at [925, 479] on button "[PERSON_NAME] và In" at bounding box center [980, 484] width 122 height 23
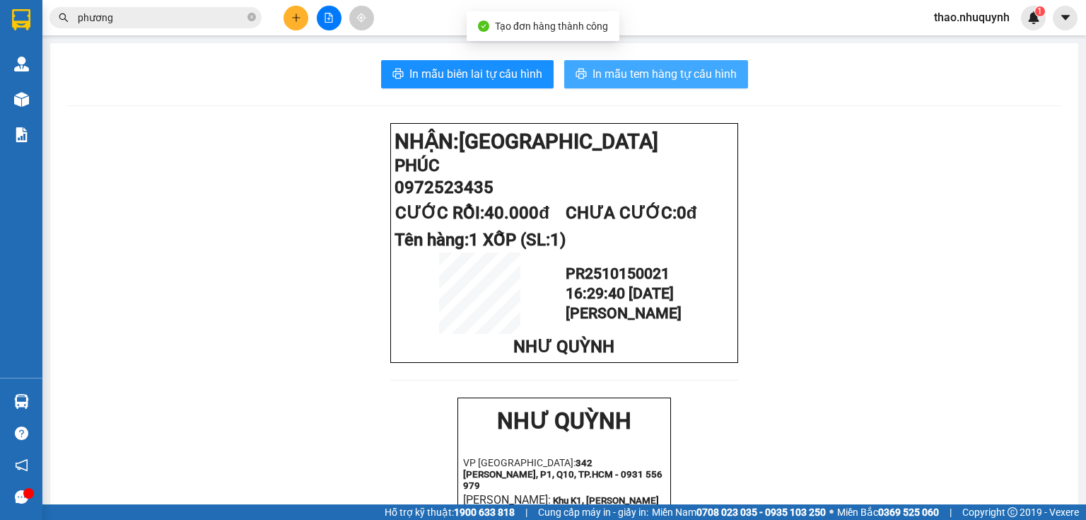
click at [620, 78] on span "In mẫu tem hàng tự cấu hình" at bounding box center [665, 74] width 144 height 18
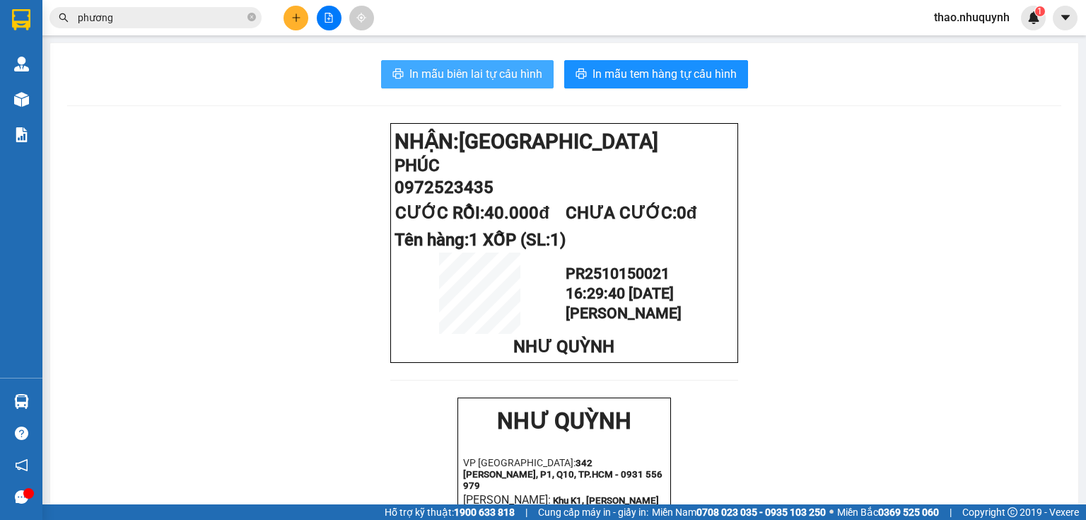
click at [465, 65] on span "In mẫu biên lai tự cấu hình" at bounding box center [475, 74] width 133 height 18
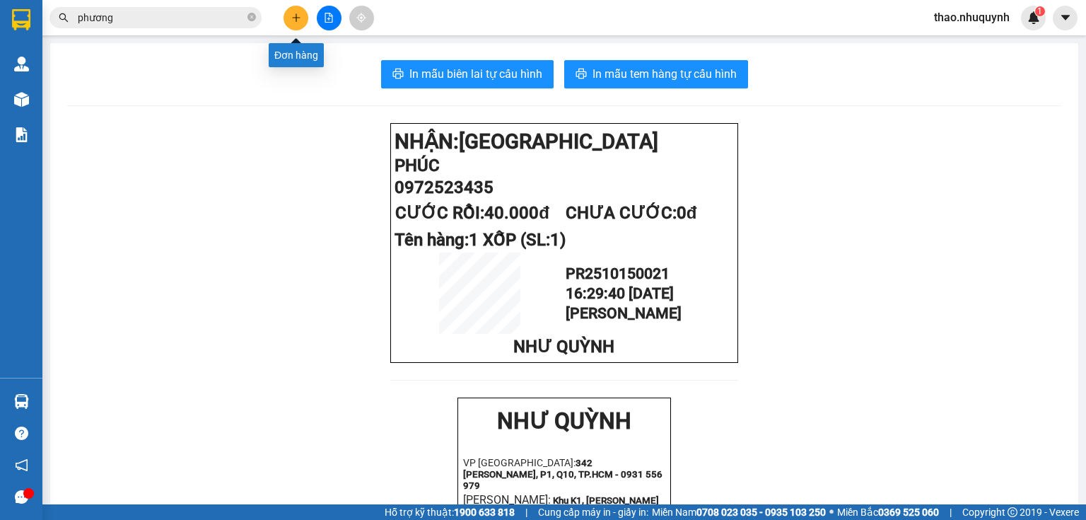
click at [289, 16] on button at bounding box center [296, 18] width 25 height 25
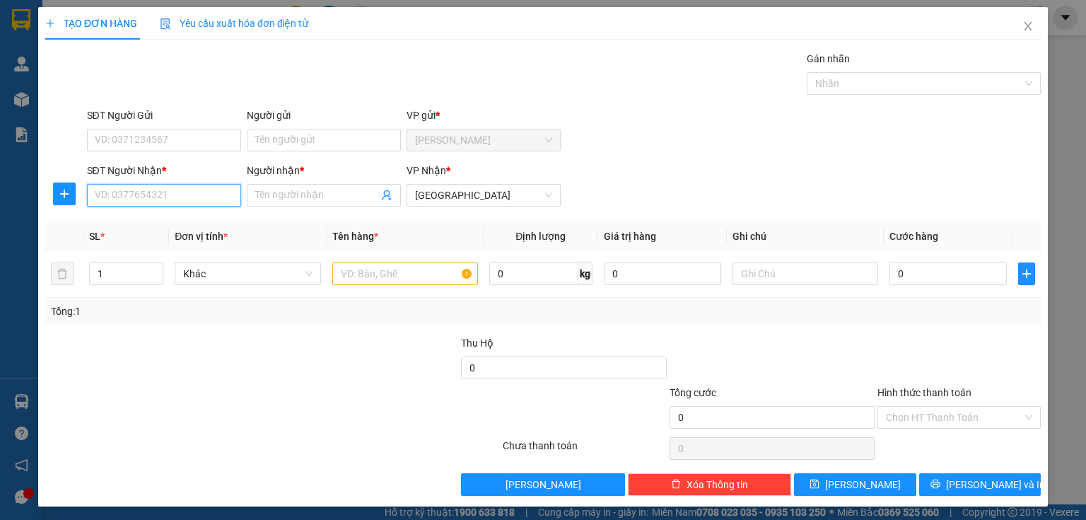
click at [163, 204] on input "SĐT Người Nhận *" at bounding box center [164, 195] width 154 height 23
type input "0937076123"
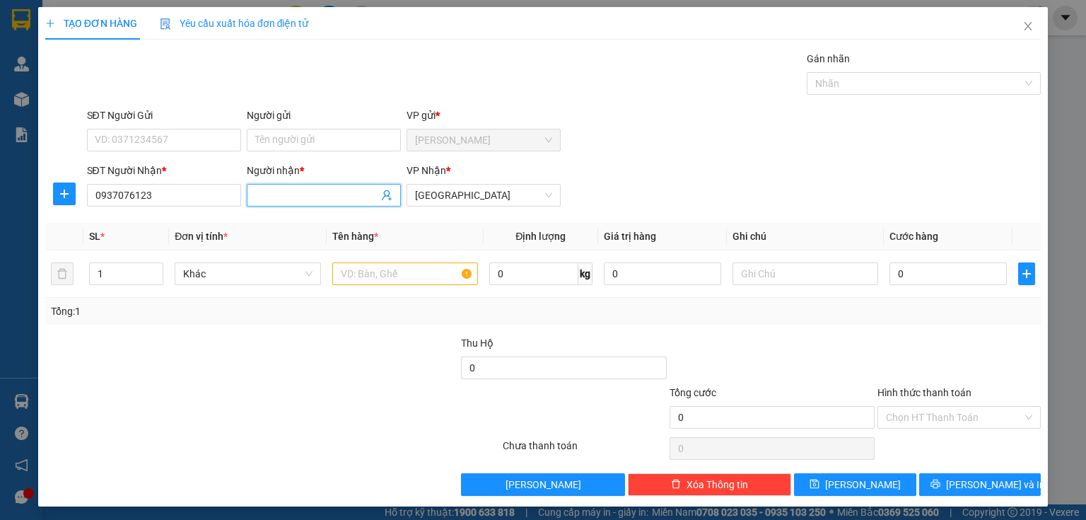
click at [289, 187] on input "Người nhận *" at bounding box center [316, 195] width 123 height 16
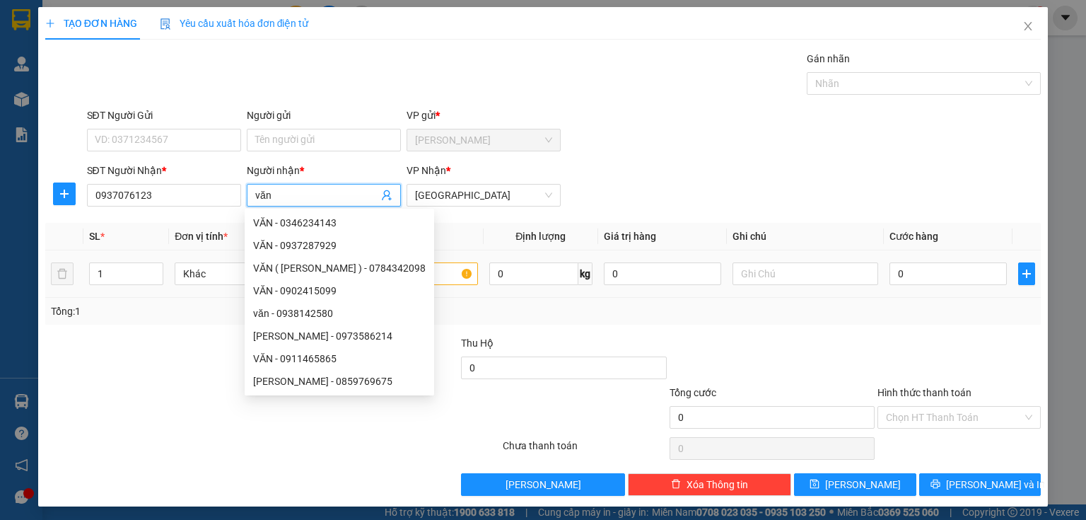
type input "văn"
click at [436, 272] on input "text" at bounding box center [405, 273] width 146 height 23
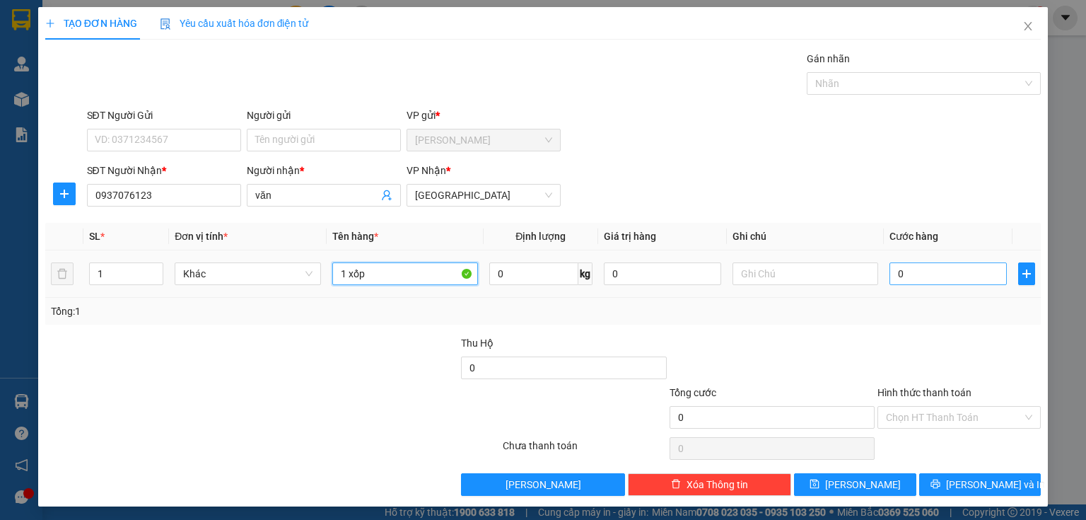
type input "1 xốp"
click at [905, 273] on input "0" at bounding box center [948, 273] width 117 height 23
type input "5"
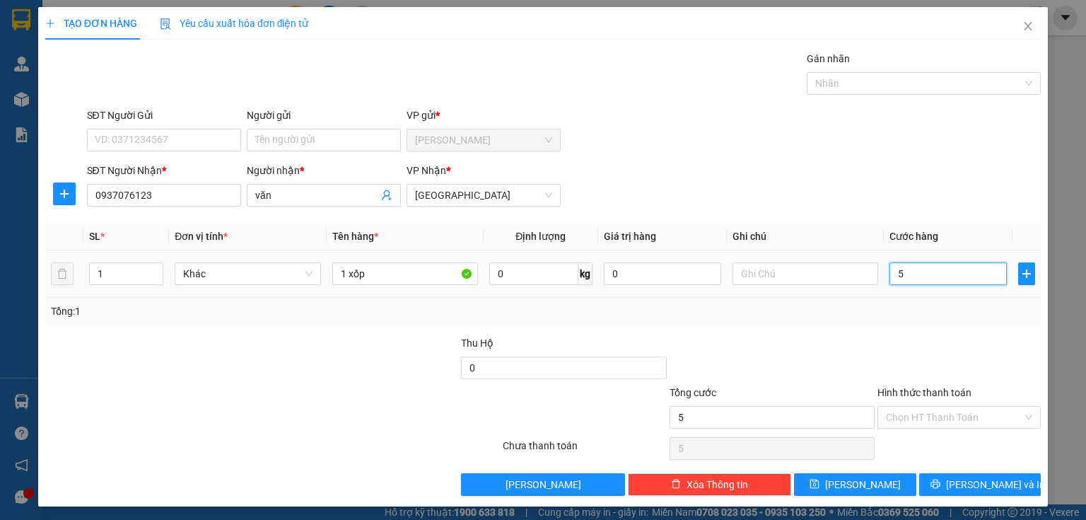
type input "50"
type input "500"
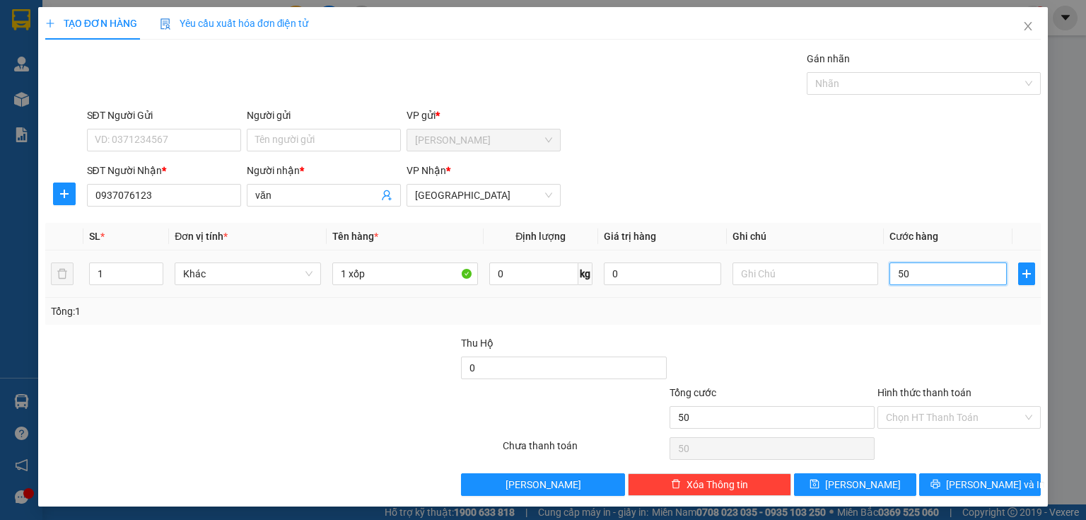
type input "500"
type input "5.000"
type input "50.000"
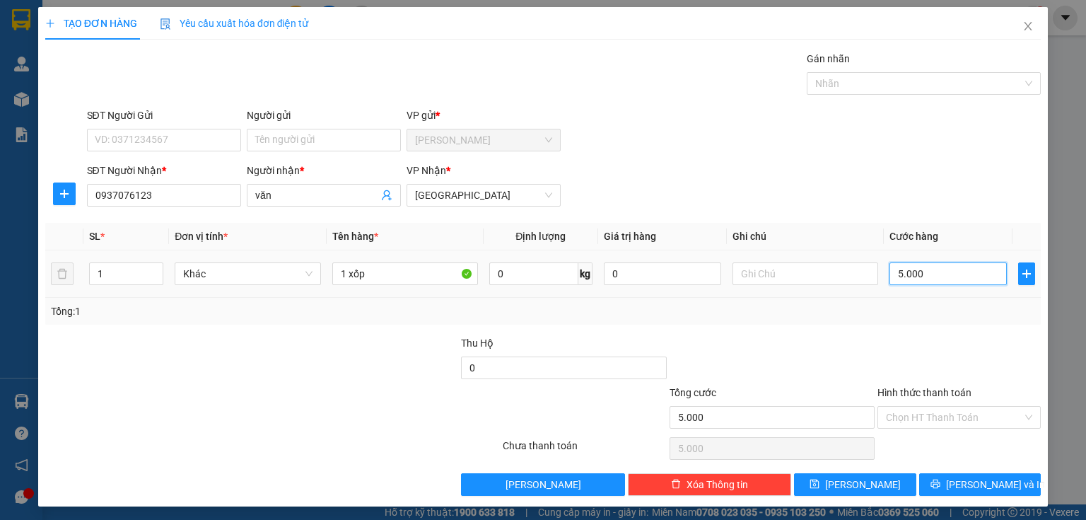
type input "50.000"
click at [914, 409] on input "Hình thức thanh toán" at bounding box center [954, 417] width 136 height 21
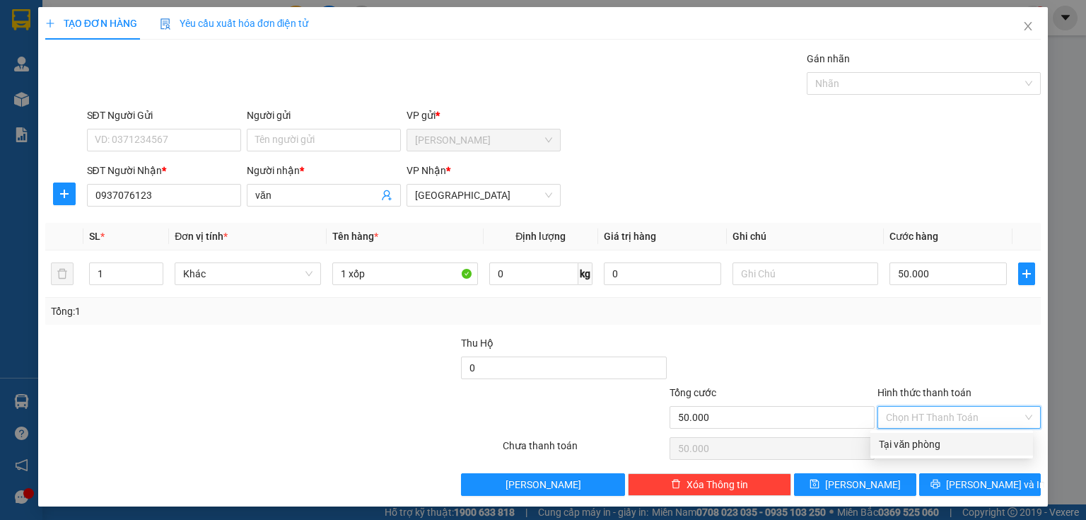
click at [908, 438] on div "Tại văn phòng" at bounding box center [952, 444] width 146 height 16
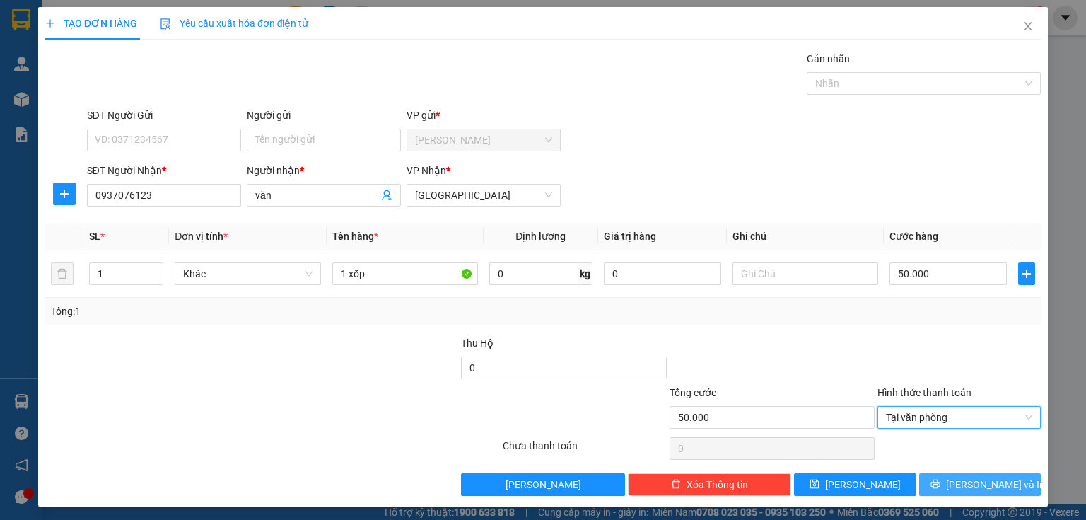
click at [919, 481] on button "[PERSON_NAME] và In" at bounding box center [980, 484] width 122 height 23
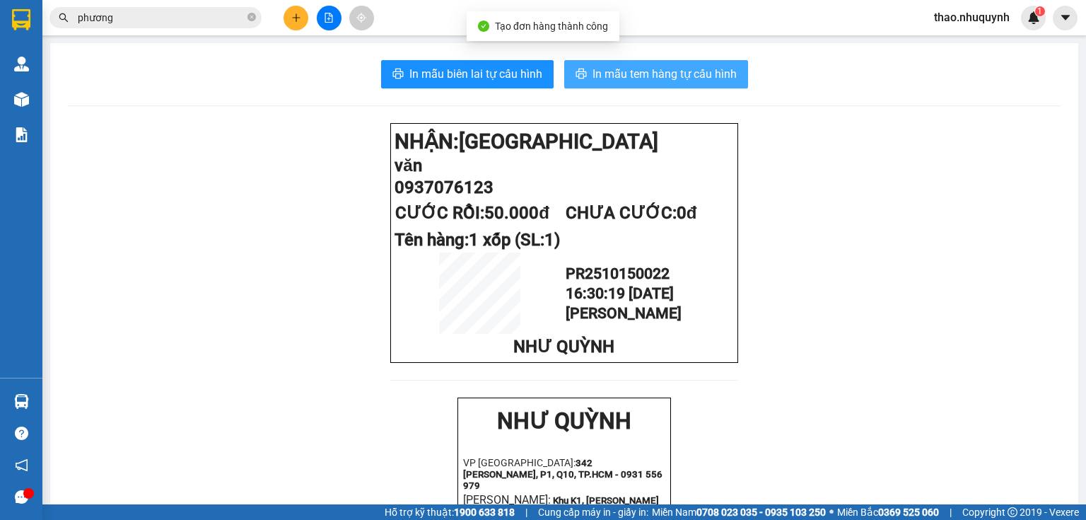
click at [628, 64] on button "In mẫu tem hàng tự cấu hình" at bounding box center [656, 74] width 184 height 28
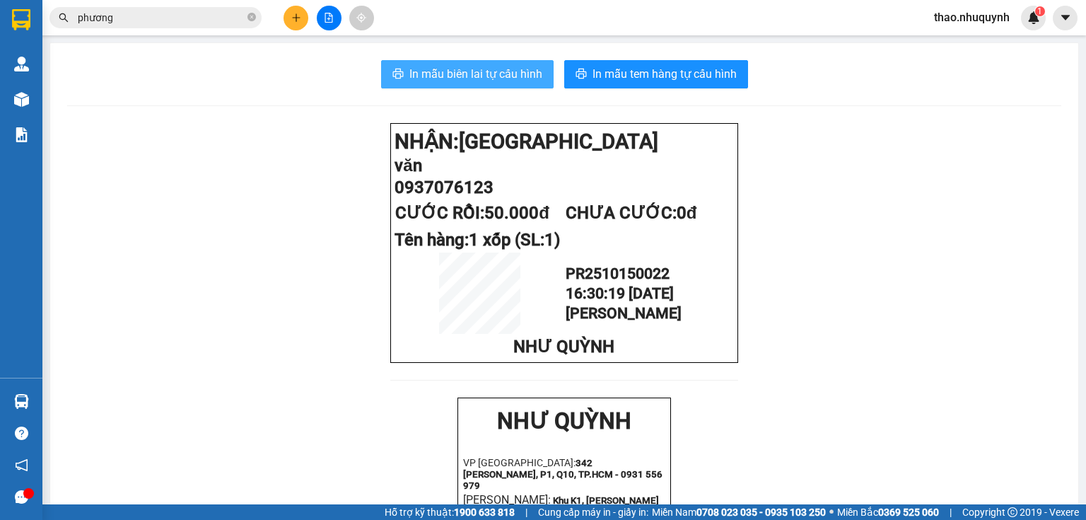
click at [475, 62] on button "In mẫu biên lai tự cấu hình" at bounding box center [467, 74] width 173 height 28
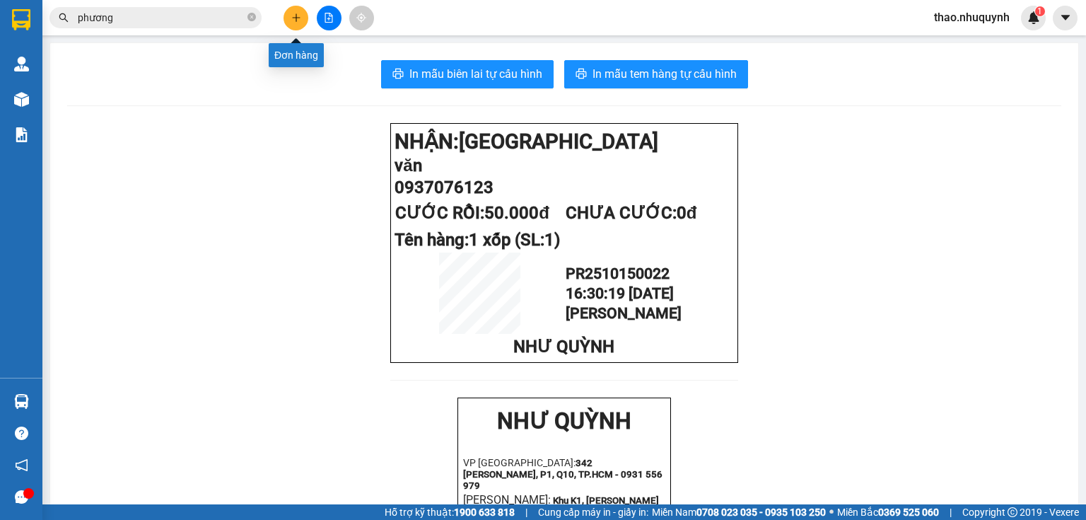
click at [298, 13] on icon "plus" at bounding box center [296, 18] width 10 height 10
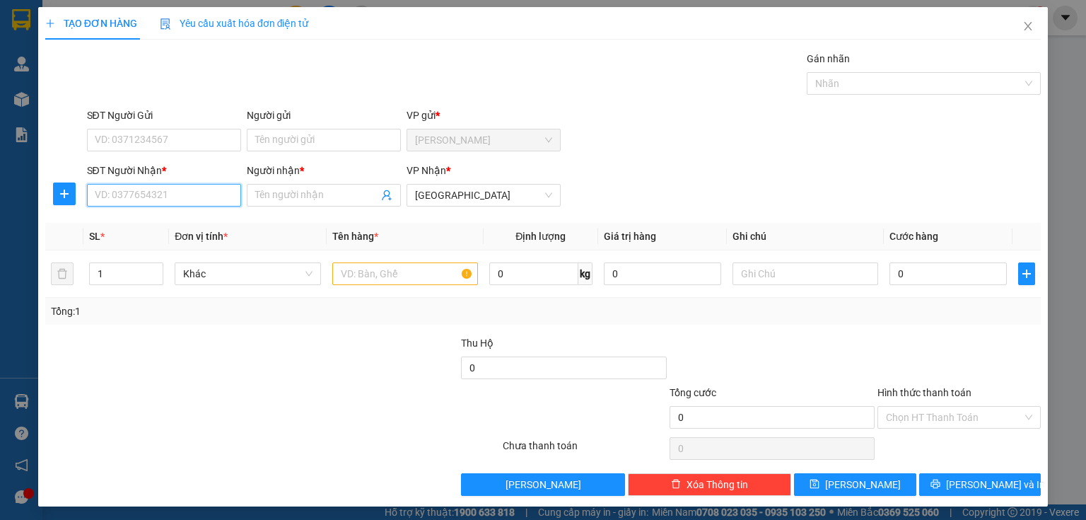
click at [121, 194] on input "SĐT Người Nhận *" at bounding box center [164, 195] width 154 height 23
type input "0000000388"
click at [129, 231] on div "0000000388 - hòa" at bounding box center [162, 222] width 153 height 23
type input "hòa"
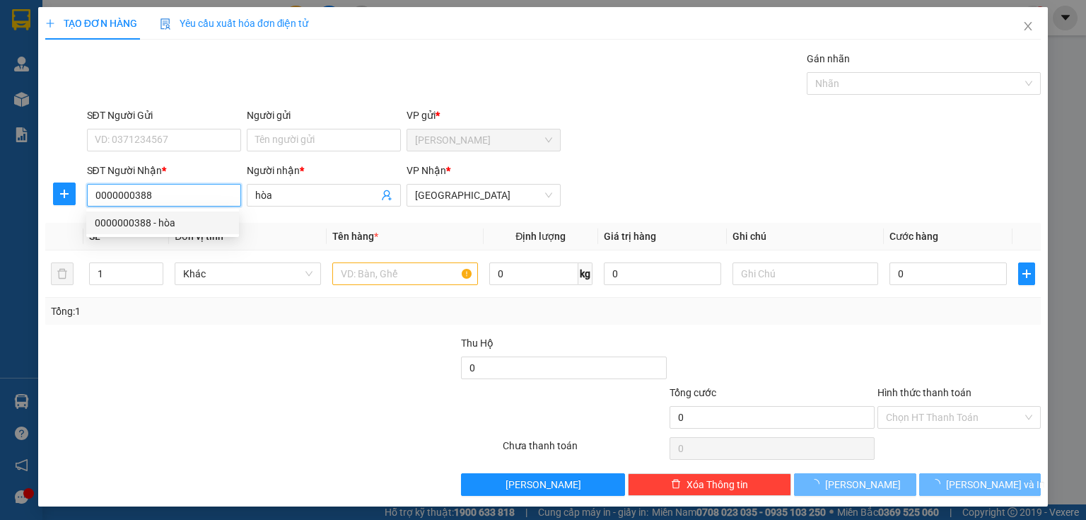
type input "110.000"
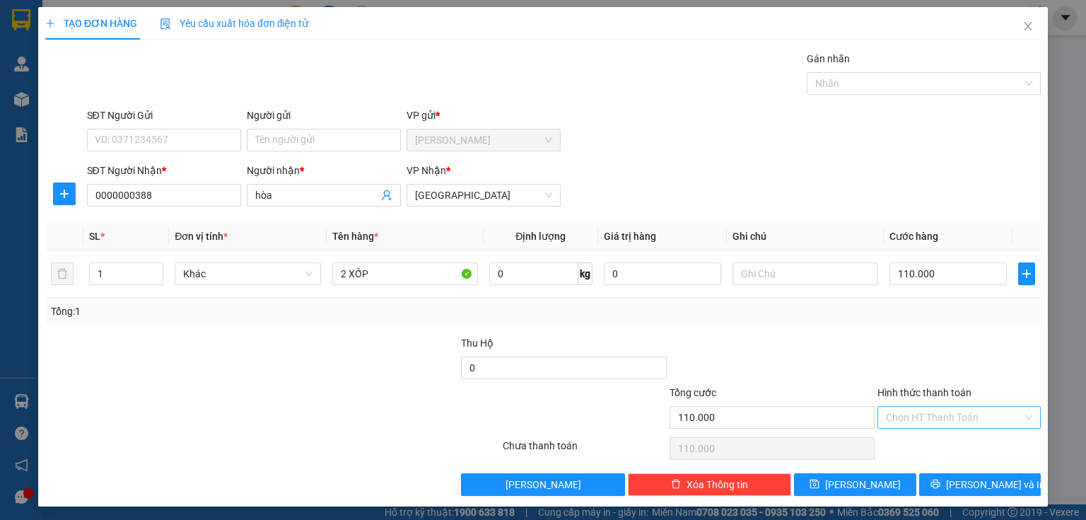
click at [896, 419] on input "Hình thức thanh toán" at bounding box center [954, 417] width 136 height 21
click at [904, 445] on div "Tại văn phòng" at bounding box center [952, 444] width 146 height 16
click at [936, 487] on button "[PERSON_NAME] và In" at bounding box center [980, 484] width 122 height 23
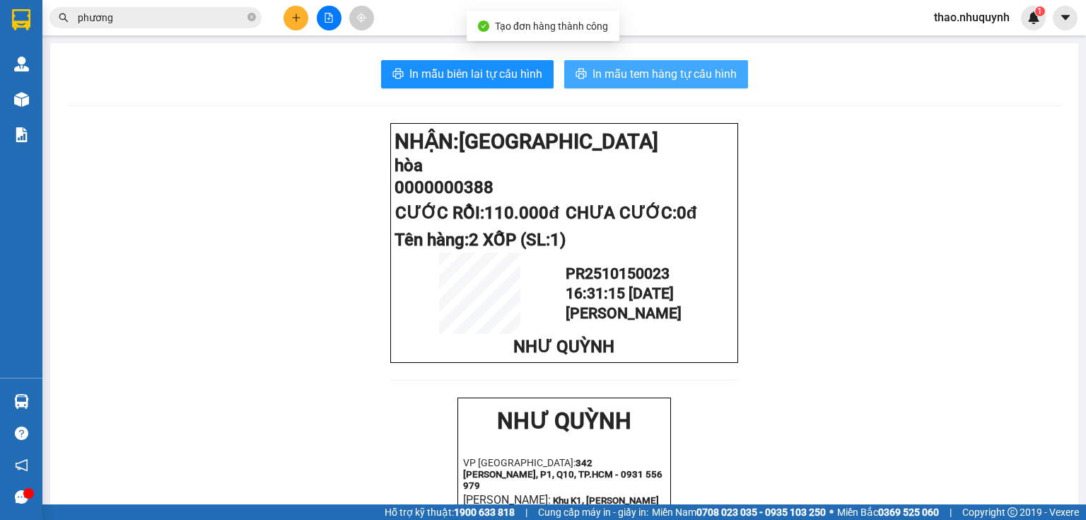
click at [620, 65] on span "In mẫu tem hàng tự cấu hình" at bounding box center [665, 74] width 144 height 18
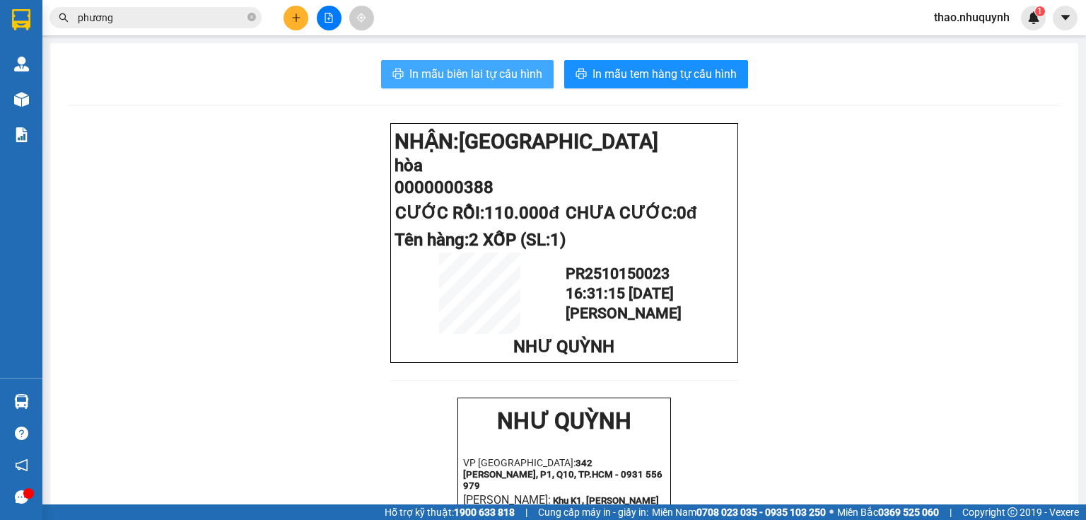
click at [455, 72] on span "In mẫu biên lai tự cấu hình" at bounding box center [475, 74] width 133 height 18
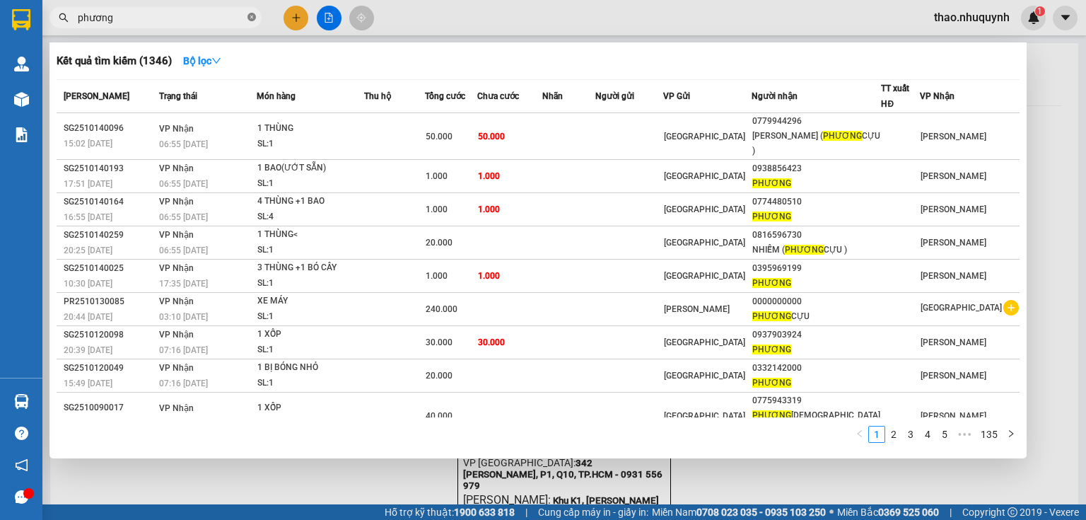
click at [248, 16] on icon "close-circle" at bounding box center [252, 17] width 8 height 8
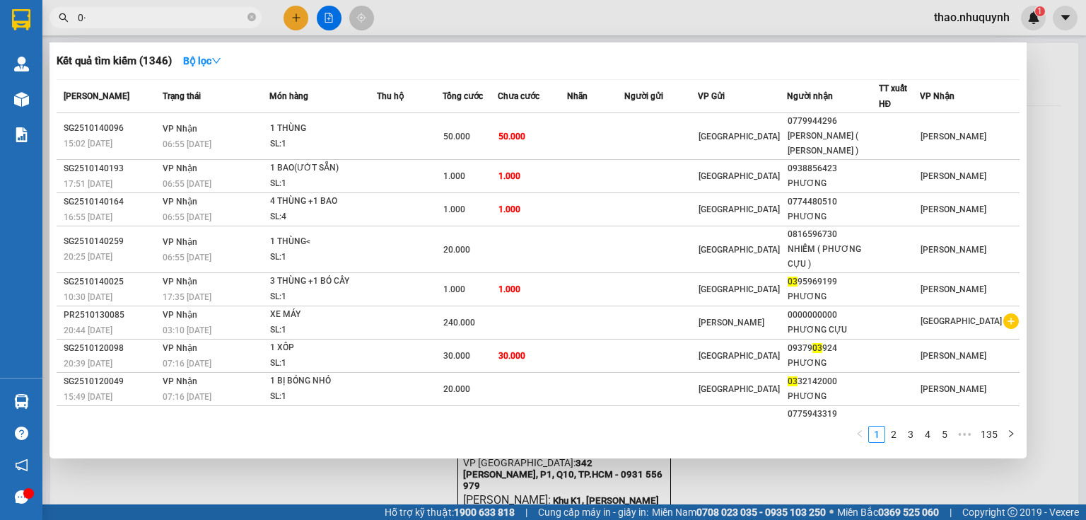
type input "0"
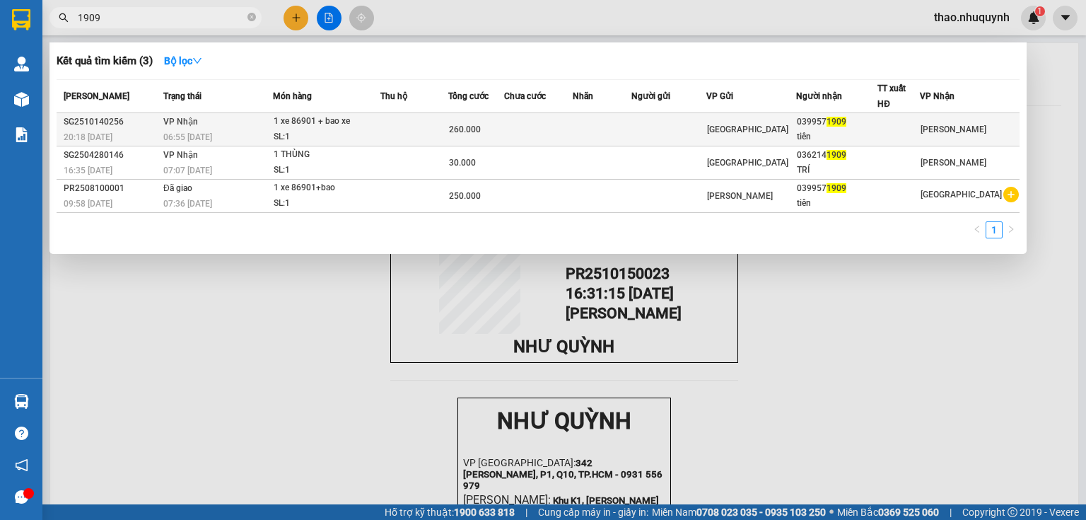
type input "1909"
click at [294, 129] on div "SL: 1" at bounding box center [327, 137] width 106 height 16
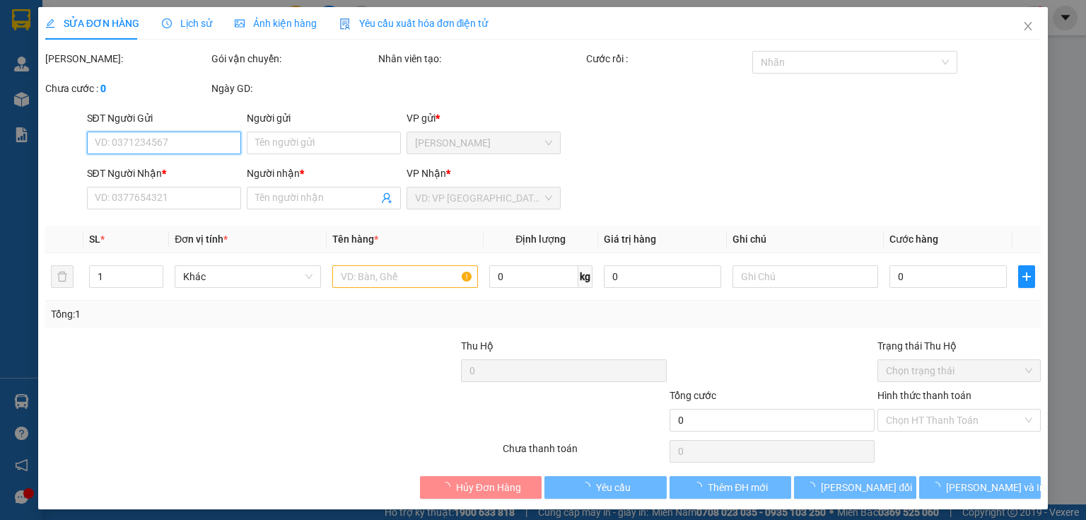
type input "0399571909"
type input "tiên"
type input "260.000"
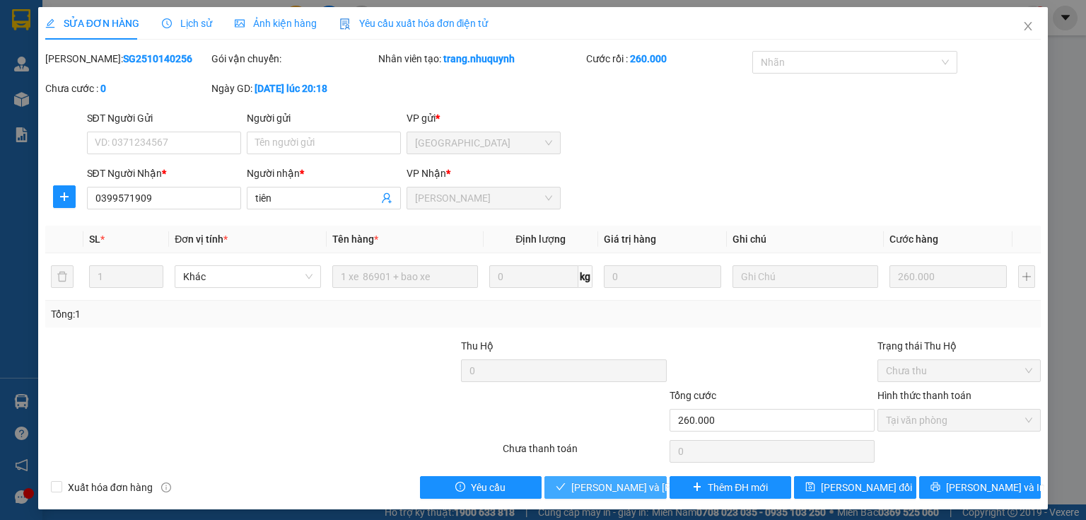
click at [595, 487] on span "[PERSON_NAME] và [PERSON_NAME] hàng" at bounding box center [666, 488] width 191 height 16
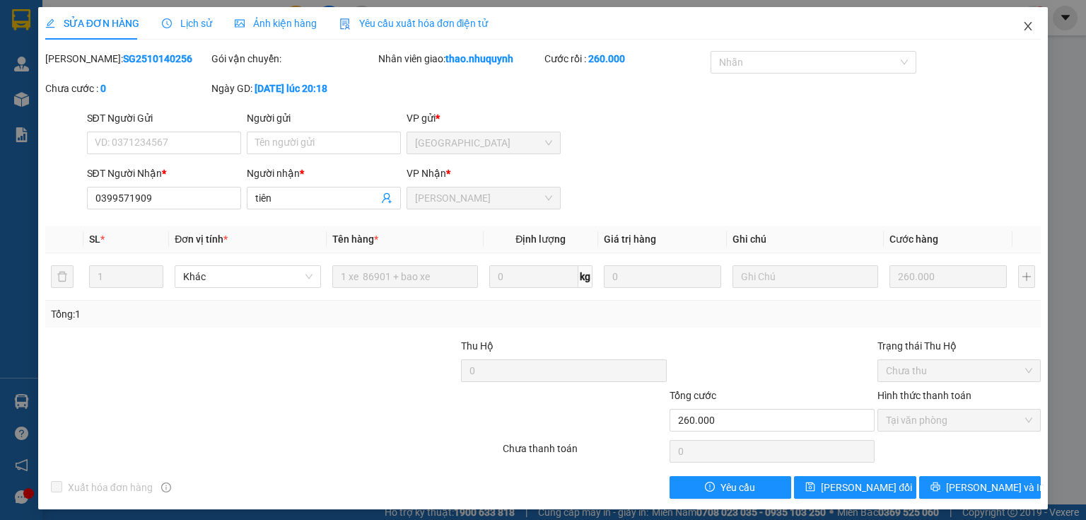
click at [1023, 23] on icon "close" at bounding box center [1028, 26] width 11 height 11
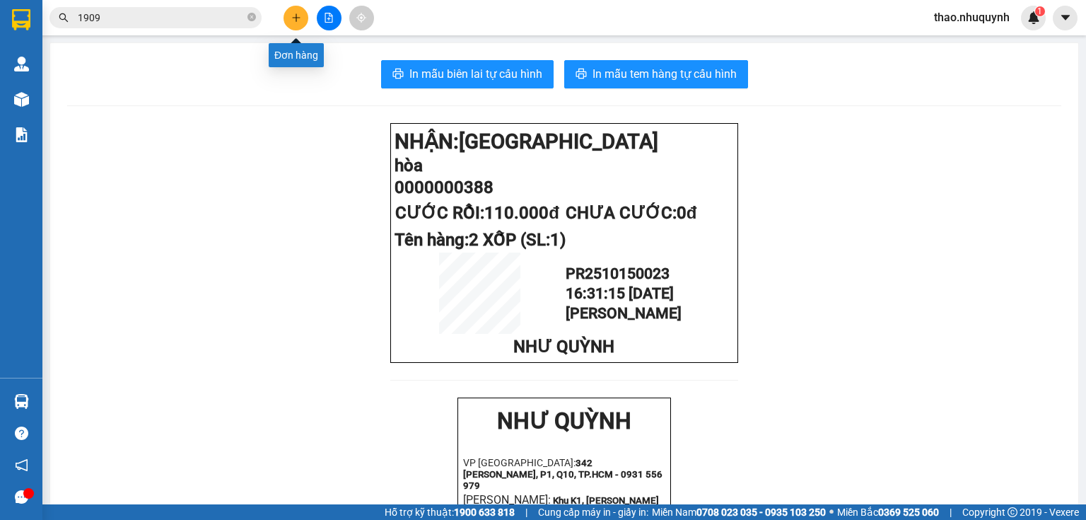
click at [298, 13] on icon "plus" at bounding box center [296, 18] width 10 height 10
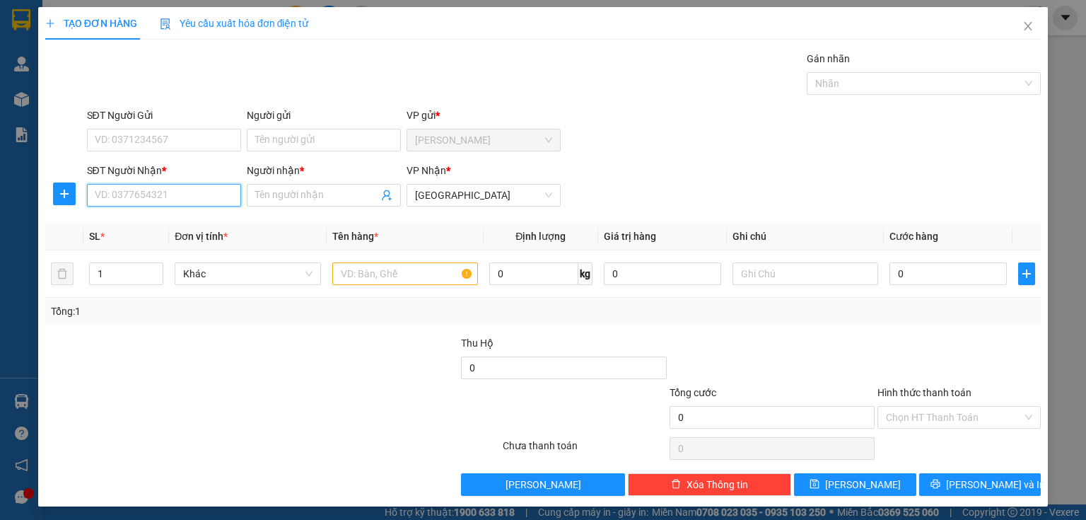
click at [129, 198] on input "SĐT Người Nhận *" at bounding box center [164, 195] width 154 height 23
type input "0907018"
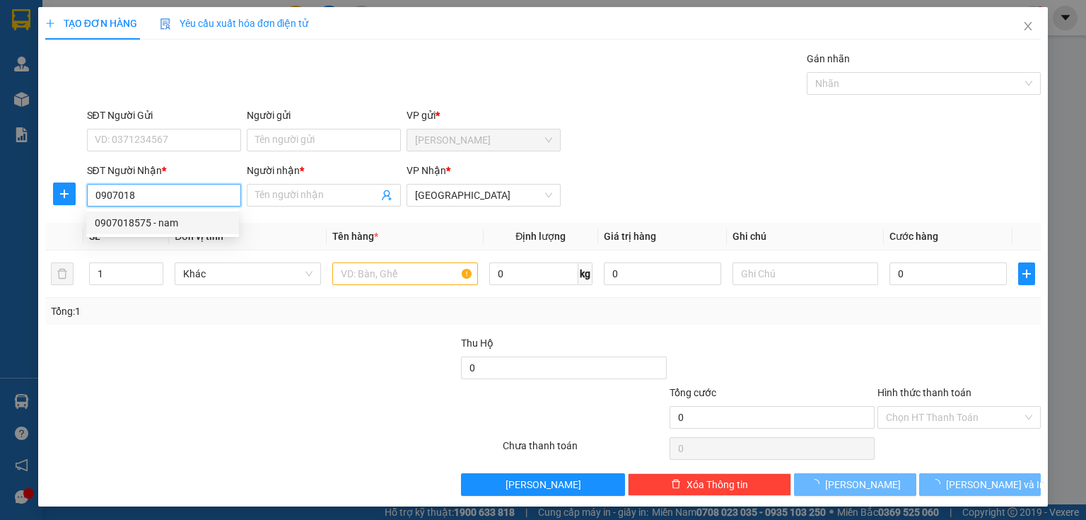
click at [130, 225] on div "0907018575 - nam" at bounding box center [163, 223] width 136 height 16
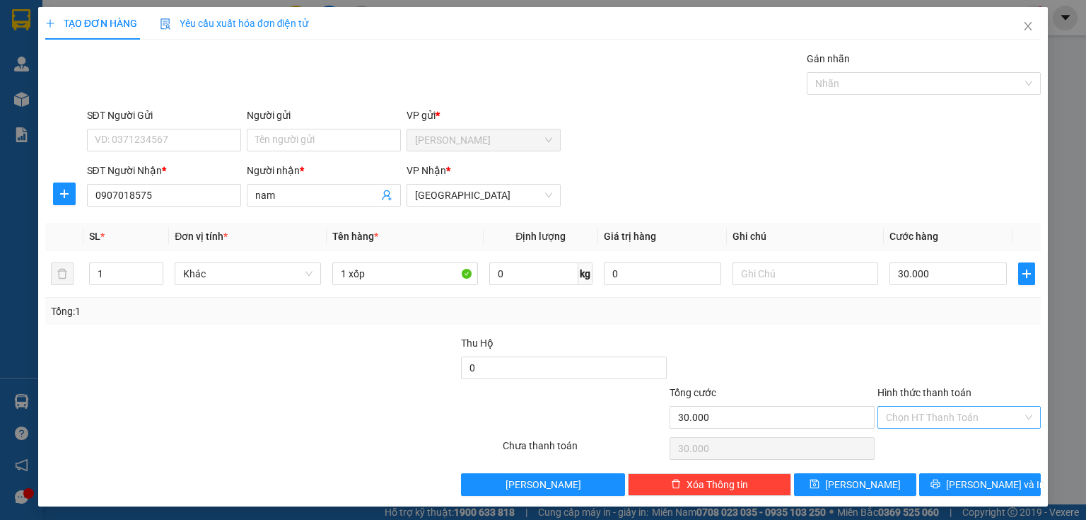
click at [886, 417] on input "Hình thức thanh toán" at bounding box center [954, 417] width 136 height 21
click at [890, 443] on div "Tại văn phòng" at bounding box center [952, 444] width 146 height 16
click at [928, 477] on button "[PERSON_NAME] và In" at bounding box center [980, 484] width 122 height 23
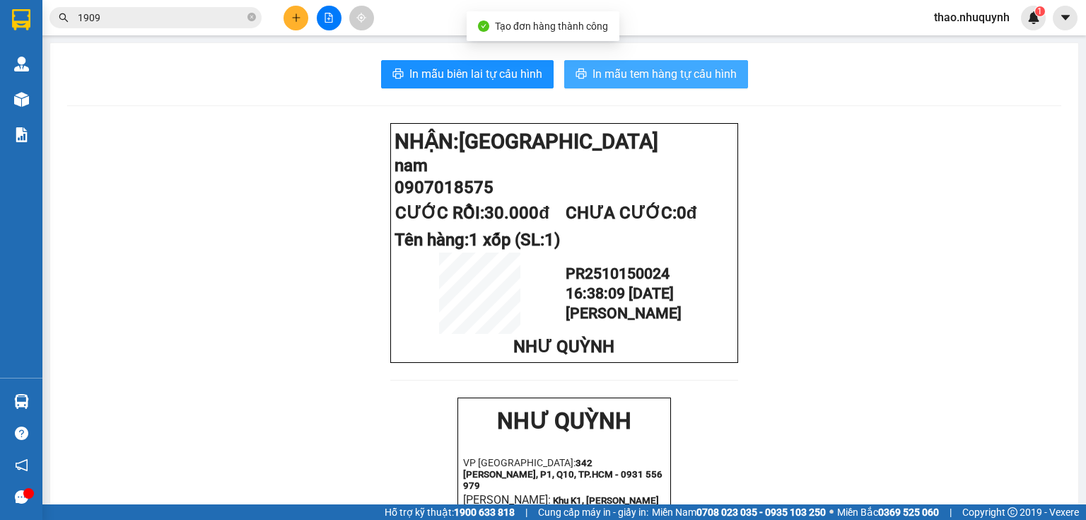
click at [598, 71] on span "In mẫu tem hàng tự cấu hình" at bounding box center [665, 74] width 144 height 18
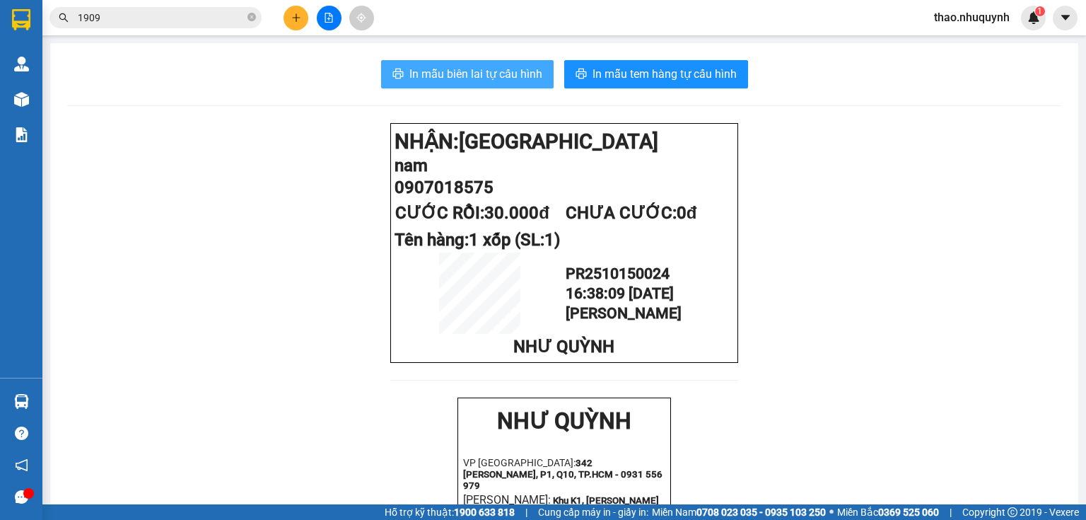
click at [478, 73] on span "In mẫu biên lai tự cấu hình" at bounding box center [475, 74] width 133 height 18
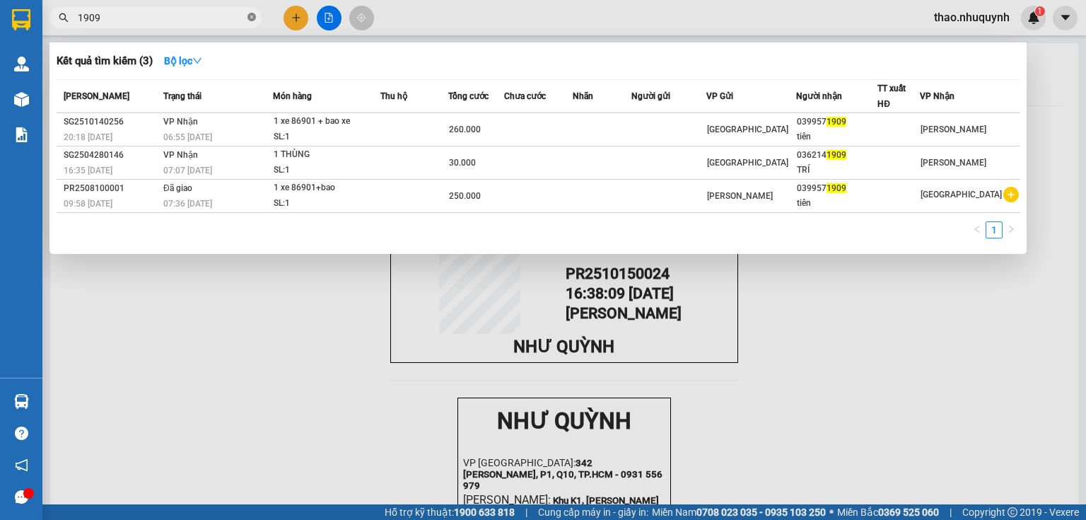
click at [250, 17] on icon "close-circle" at bounding box center [252, 17] width 8 height 8
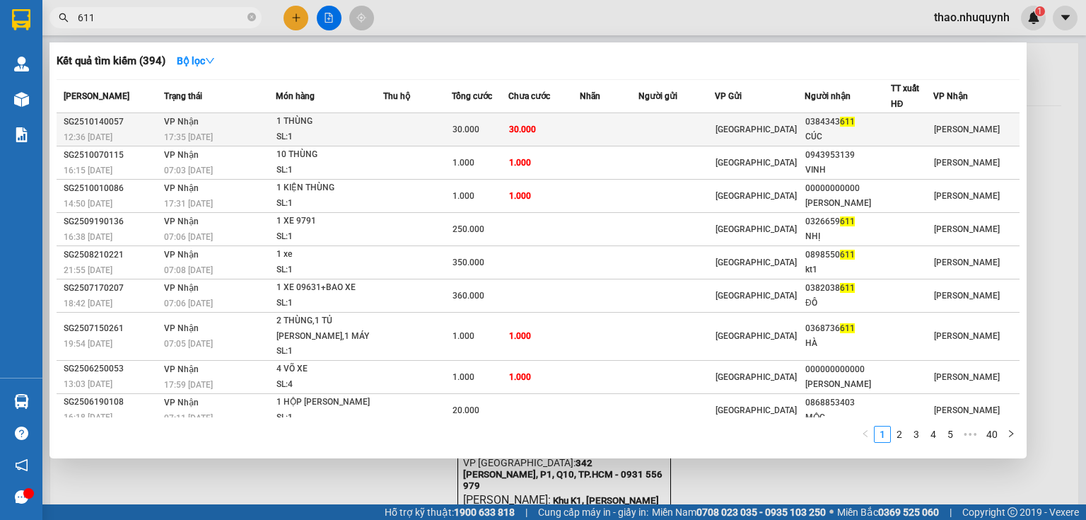
type input "611"
click at [252, 129] on div "17:35 [DATE]" at bounding box center [219, 137] width 111 height 16
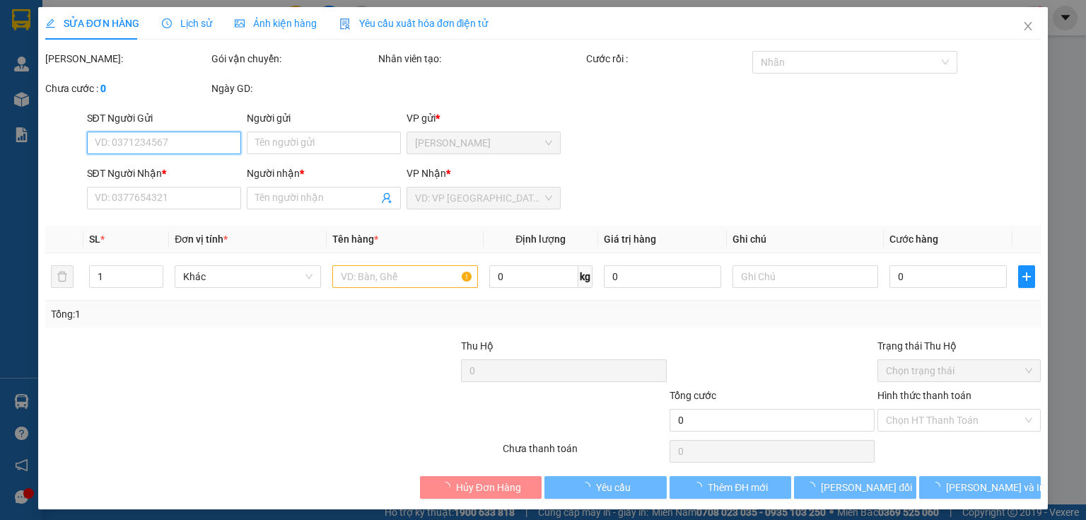
type input "0384343611"
type input "CÚC"
type input "30.000"
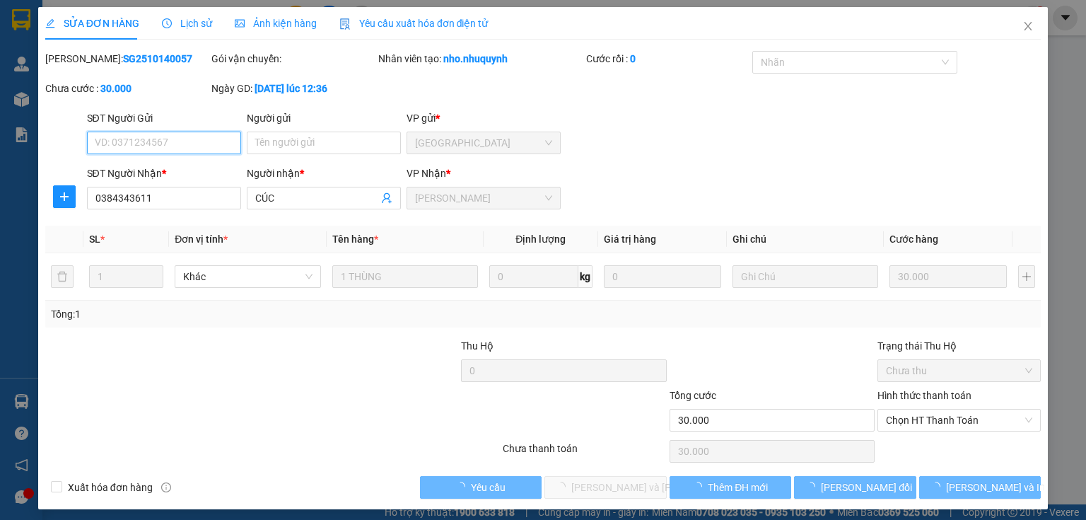
click at [894, 418] on span "Chọn HT Thanh Toán" at bounding box center [959, 419] width 146 height 21
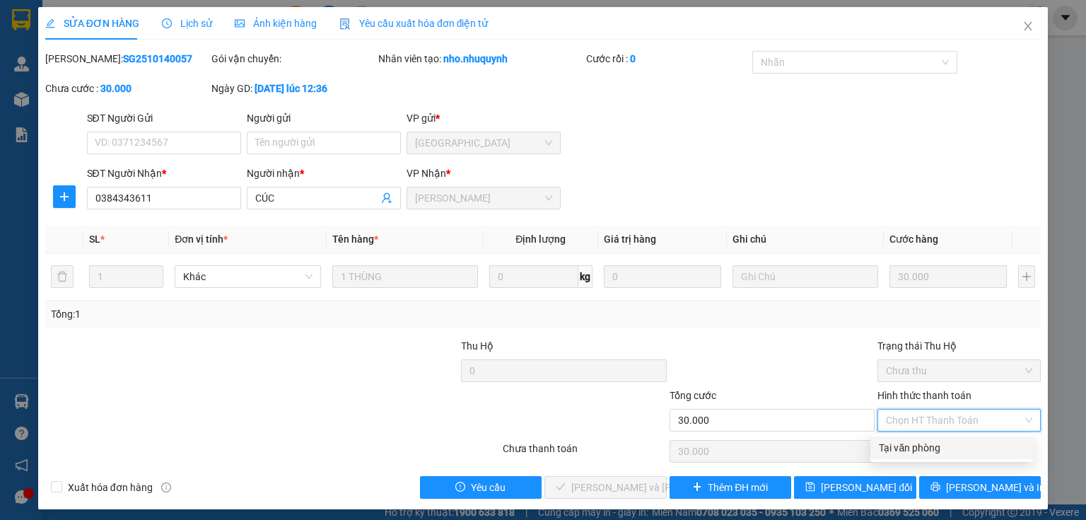
click at [895, 443] on div "Tại văn phòng" at bounding box center [952, 448] width 146 height 16
type input "0"
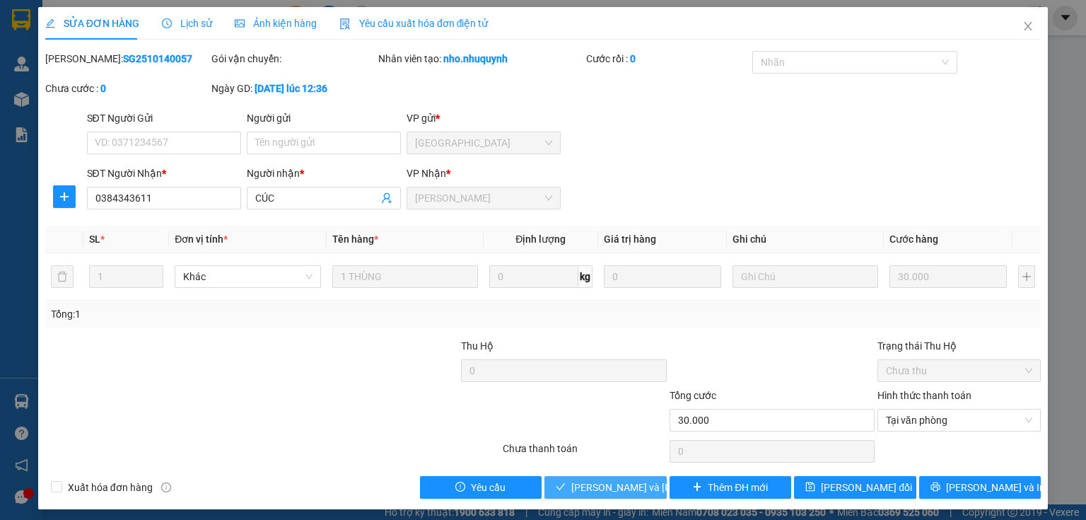
click at [588, 488] on span "[PERSON_NAME] và [PERSON_NAME] hàng" at bounding box center [666, 488] width 191 height 16
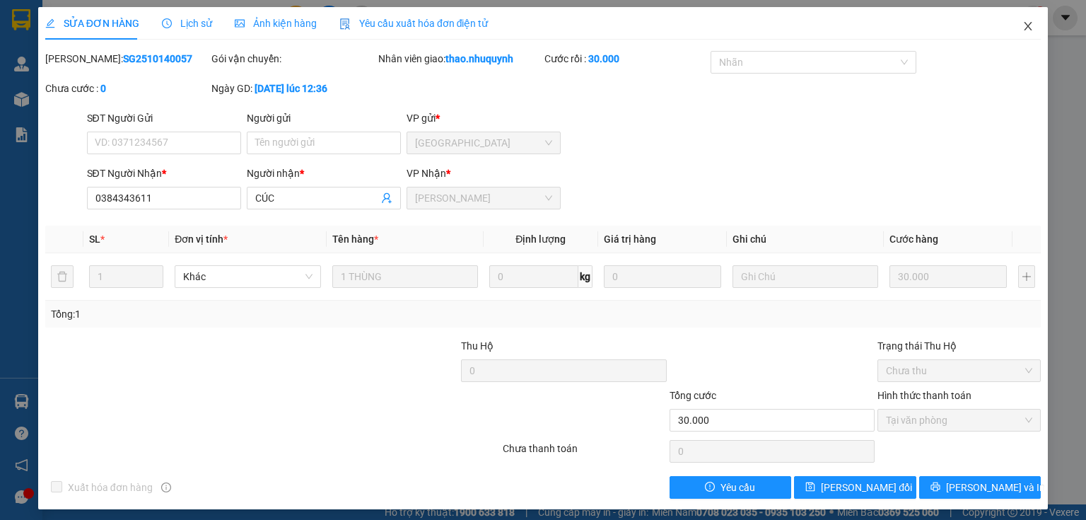
click at [1019, 33] on span "Close" at bounding box center [1029, 27] width 40 height 40
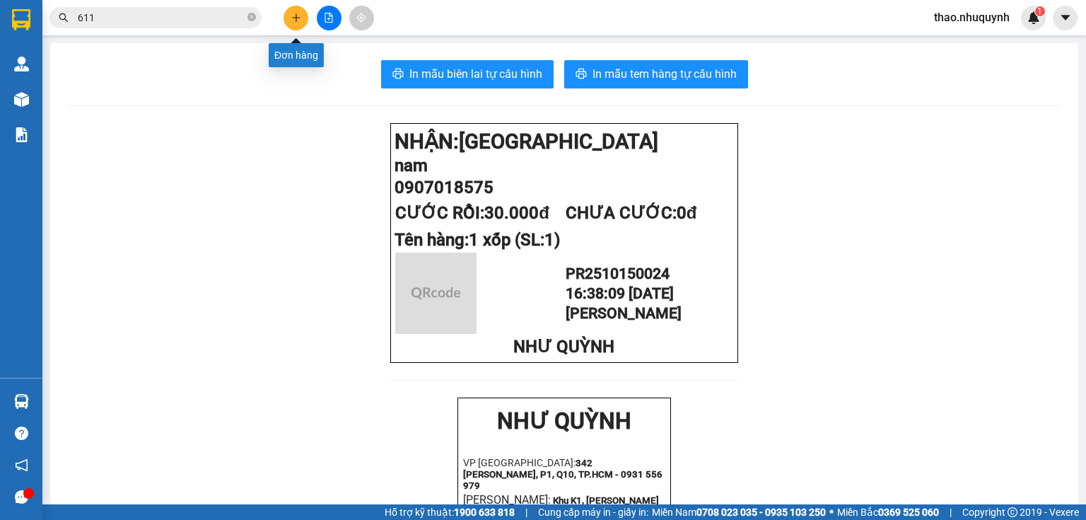
click at [297, 18] on icon "plus" at bounding box center [296, 18] width 10 height 10
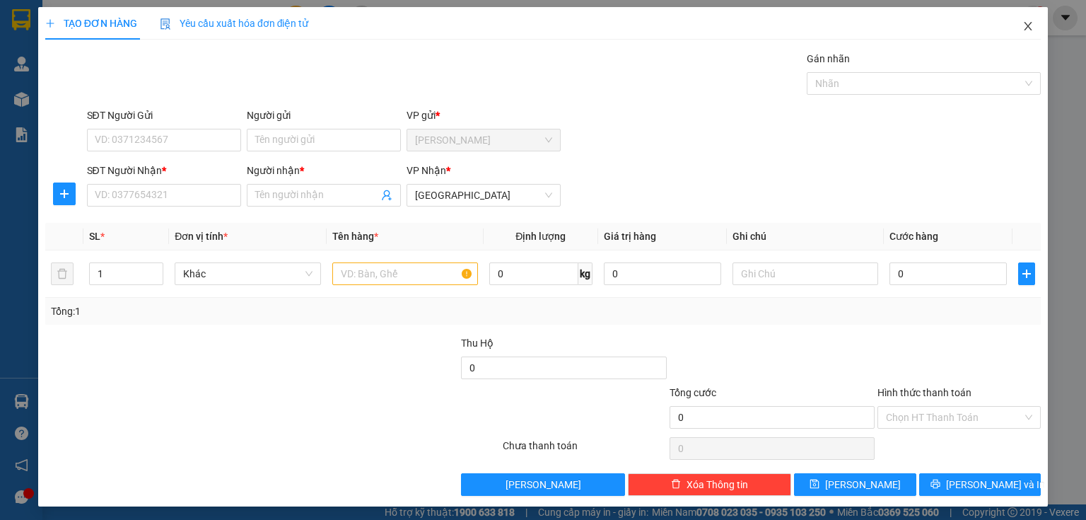
click at [1023, 28] on icon "close" at bounding box center [1028, 26] width 11 height 11
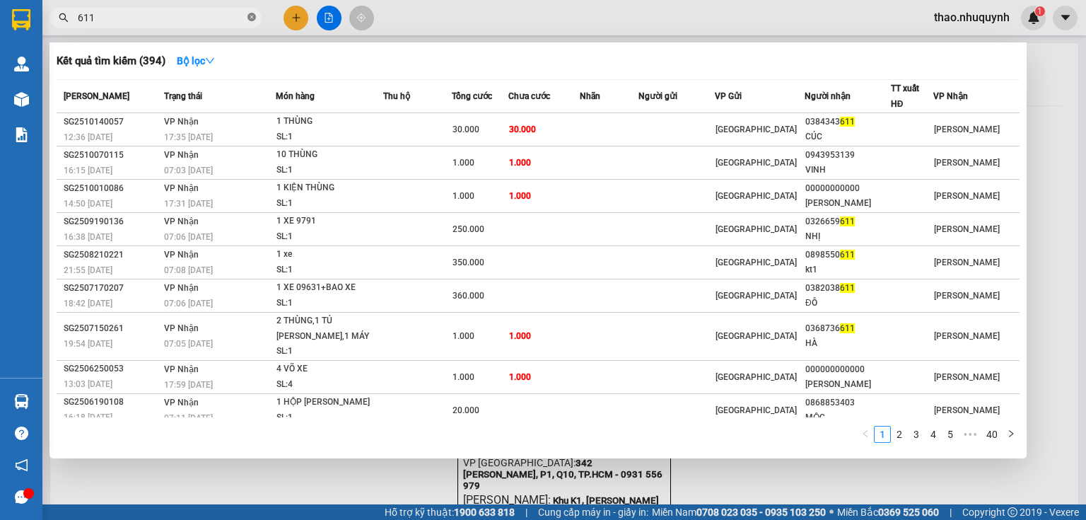
click at [252, 16] on icon "close-circle" at bounding box center [252, 17] width 8 height 8
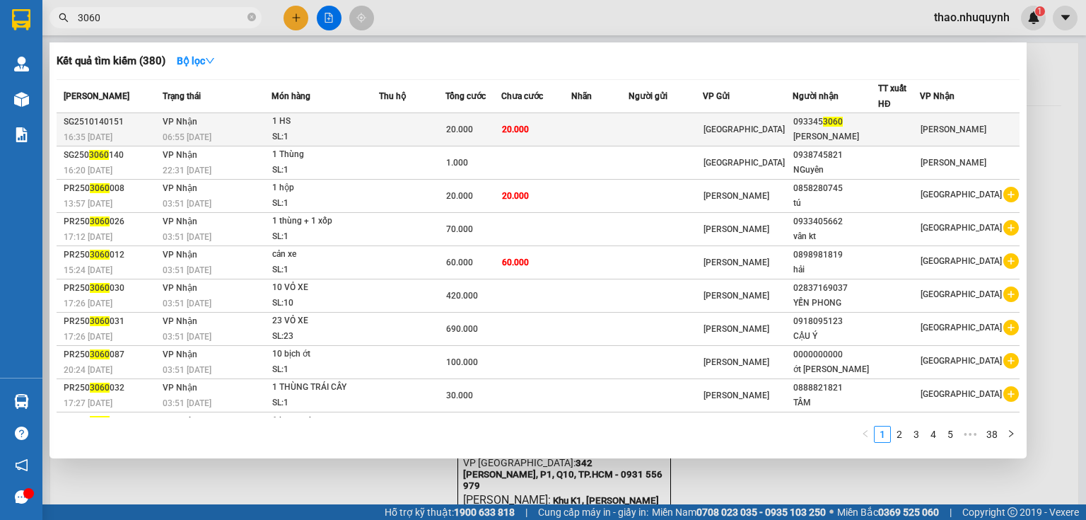
type input "3060"
click at [322, 130] on div "SL: 1" at bounding box center [325, 137] width 106 height 16
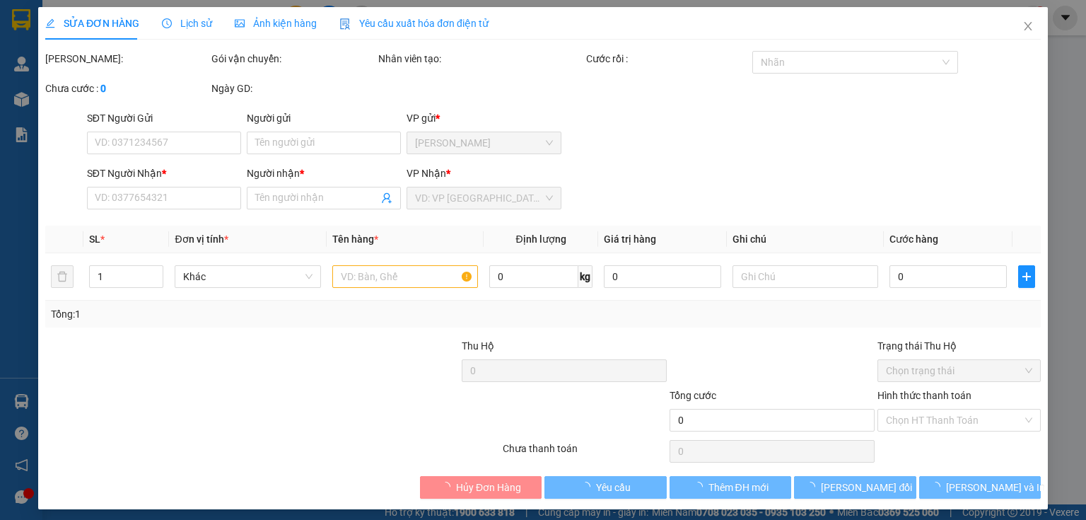
type input "0933453060"
type input "[PERSON_NAME]"
type input "20.000"
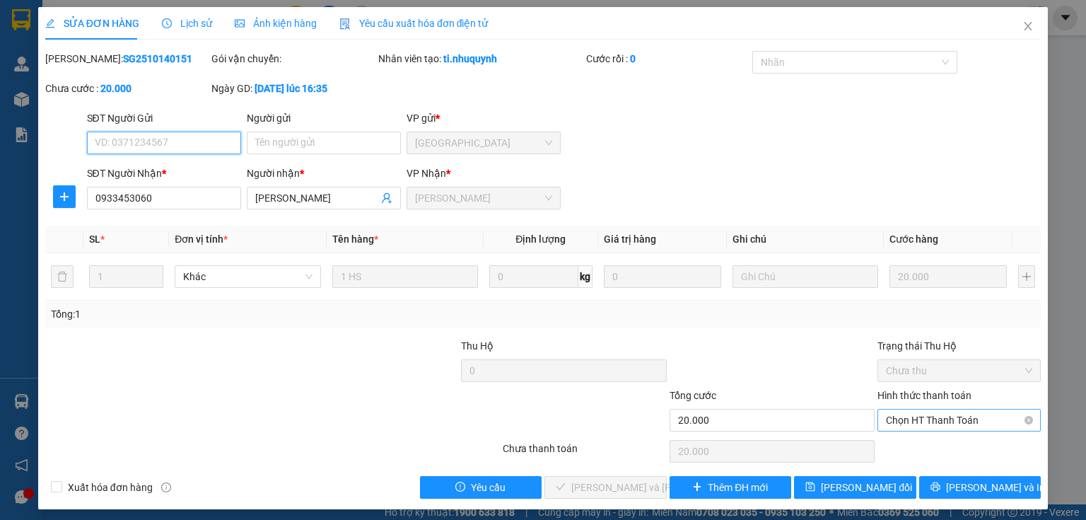
click at [924, 419] on span "Chọn HT Thanh Toán" at bounding box center [959, 419] width 146 height 21
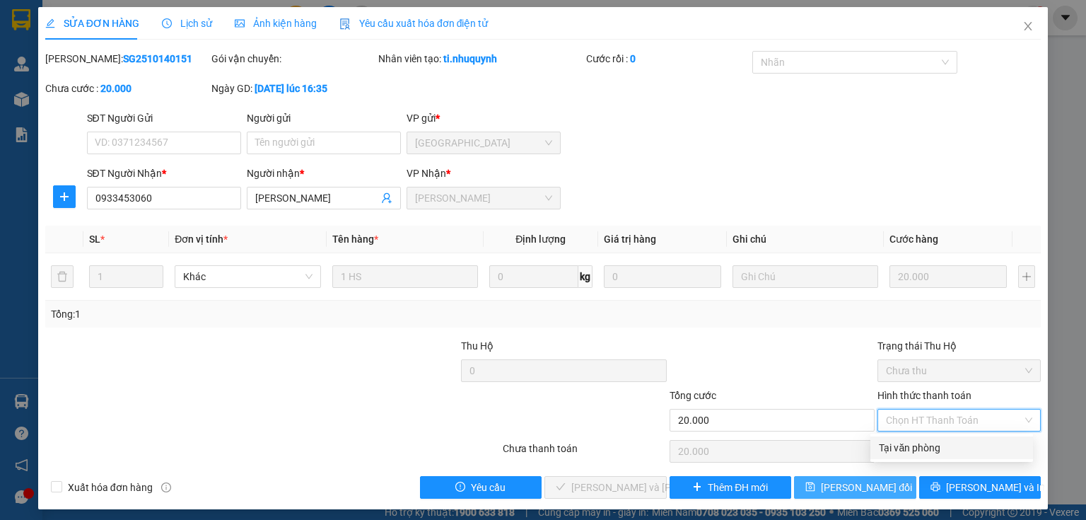
drag, startPoint x: 920, startPoint y: 439, endPoint x: 815, endPoint y: 481, distance: 113.3
click at [919, 440] on div "Tại văn phòng" at bounding box center [952, 448] width 146 height 16
type input "0"
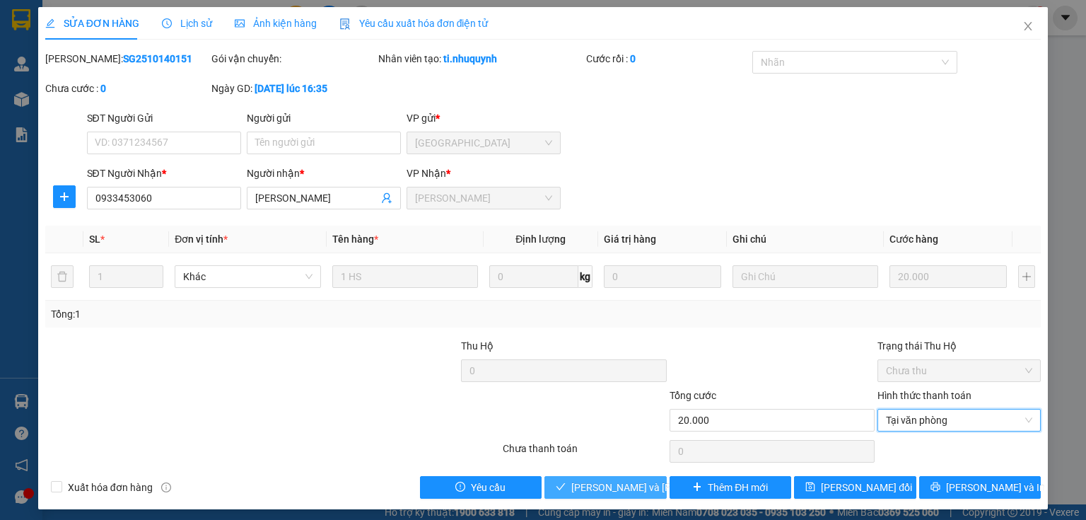
click at [580, 489] on span "[PERSON_NAME] và [PERSON_NAME] hàng" at bounding box center [666, 488] width 191 height 16
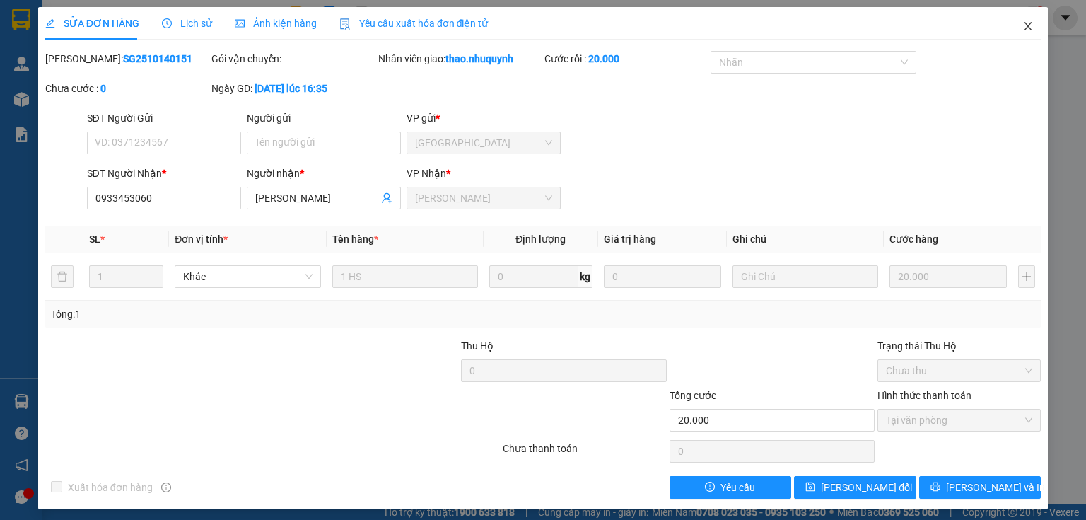
click at [1025, 23] on icon "close" at bounding box center [1029, 26] width 8 height 8
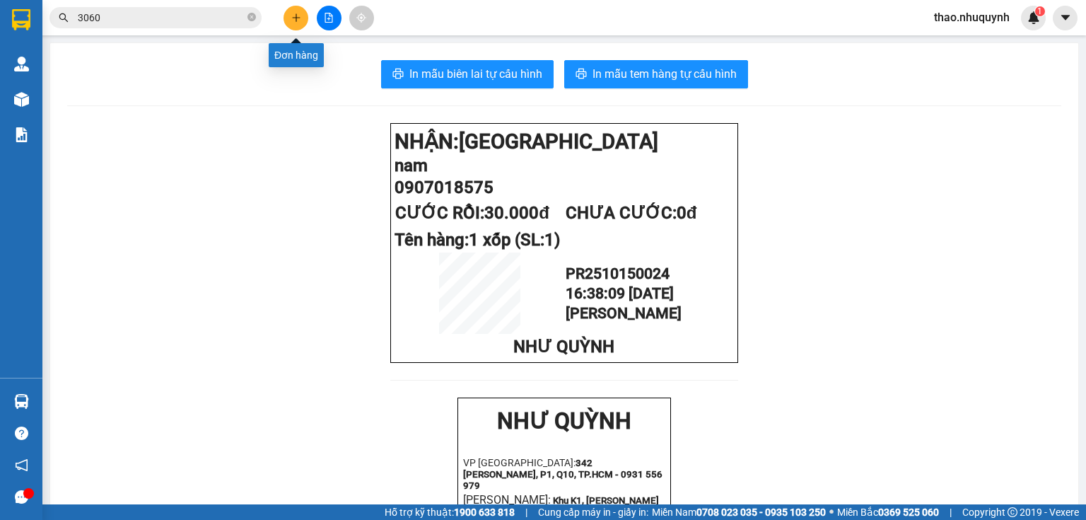
click at [286, 11] on button at bounding box center [296, 18] width 25 height 25
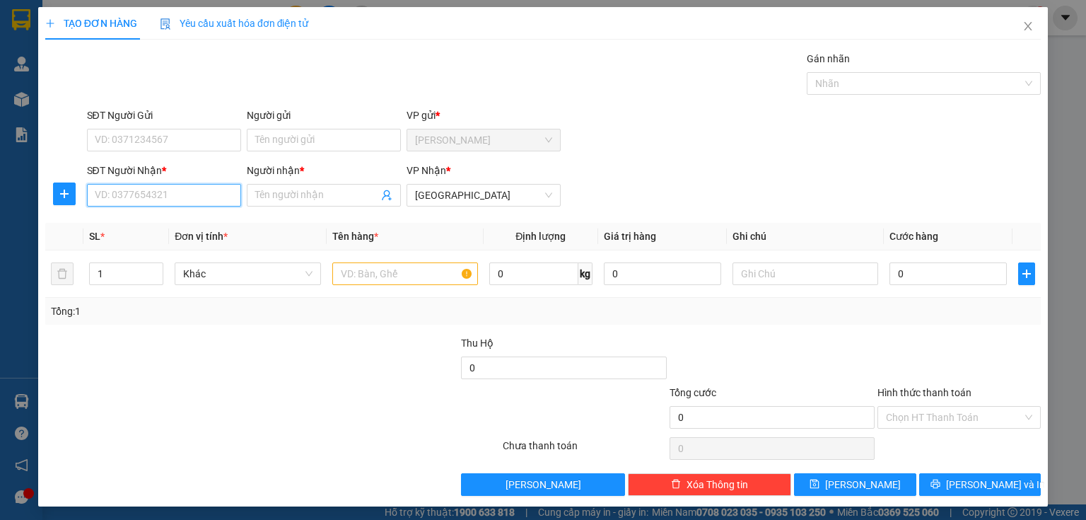
click at [161, 201] on input "SĐT Người Nhận *" at bounding box center [164, 195] width 154 height 23
type input "0367474005"
click at [268, 199] on input "Người nhận *" at bounding box center [316, 195] width 123 height 16
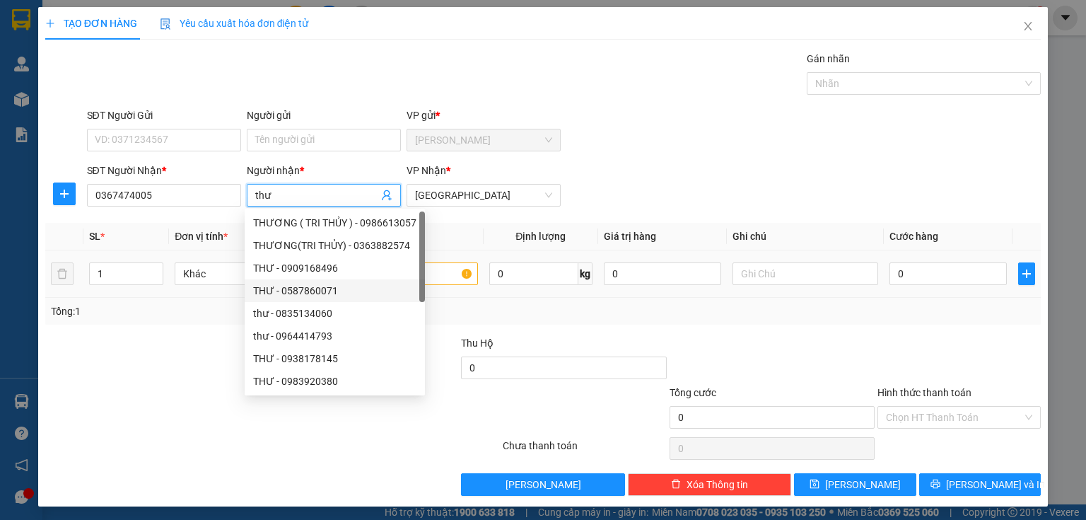
type input "thư"
click at [438, 266] on input "text" at bounding box center [405, 273] width 146 height 23
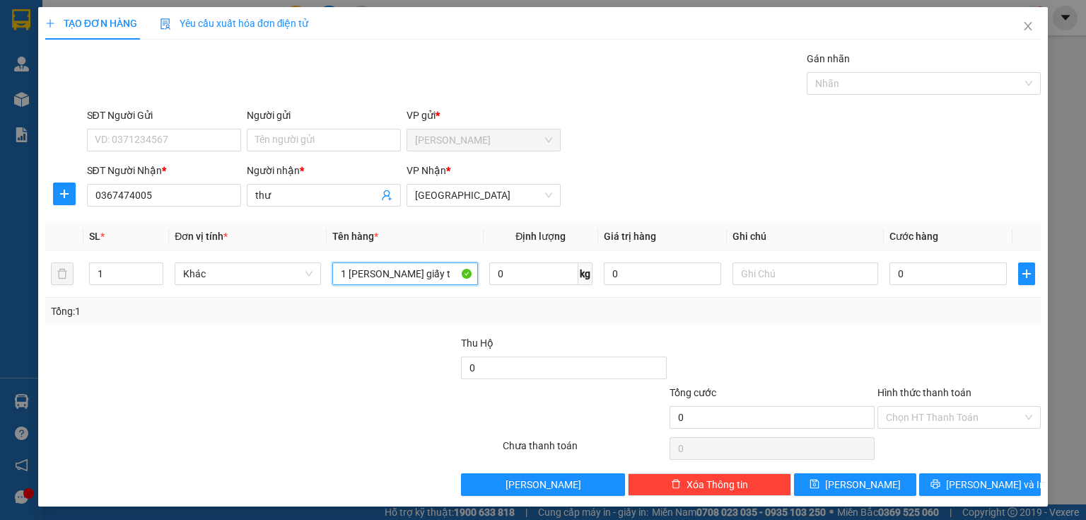
type input "1 [PERSON_NAME] giấy tơ"
click at [922, 265] on input "0" at bounding box center [948, 273] width 117 height 23
click at [905, 412] on input "Hình thức thanh toán" at bounding box center [954, 417] width 136 height 21
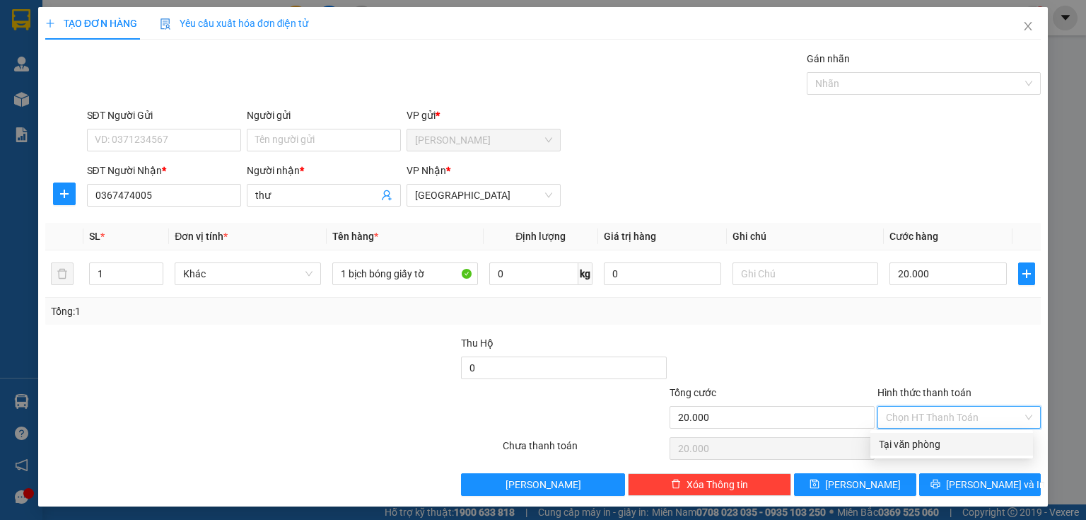
click at [905, 439] on div "Tại văn phòng" at bounding box center [952, 444] width 146 height 16
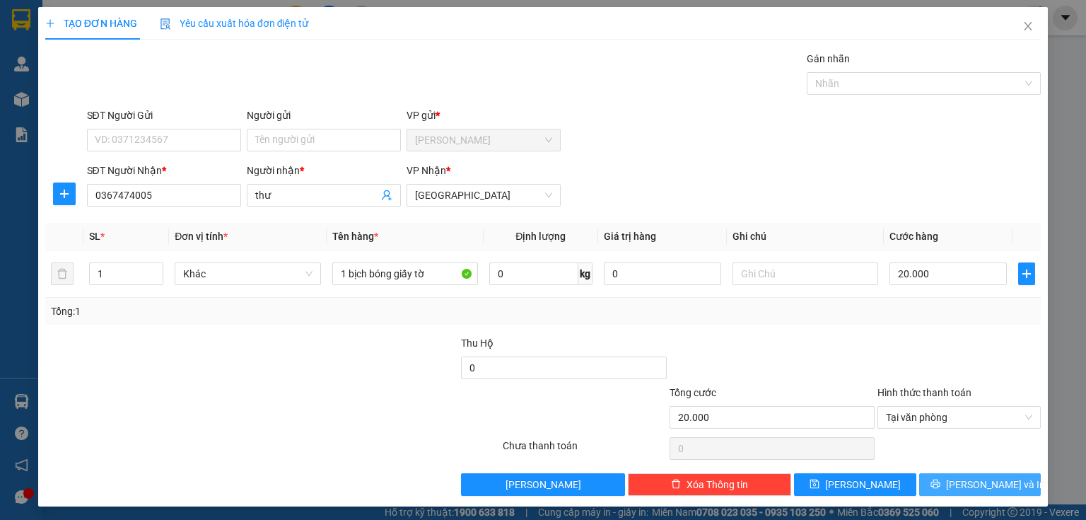
click at [929, 492] on button "[PERSON_NAME] và In" at bounding box center [980, 484] width 122 height 23
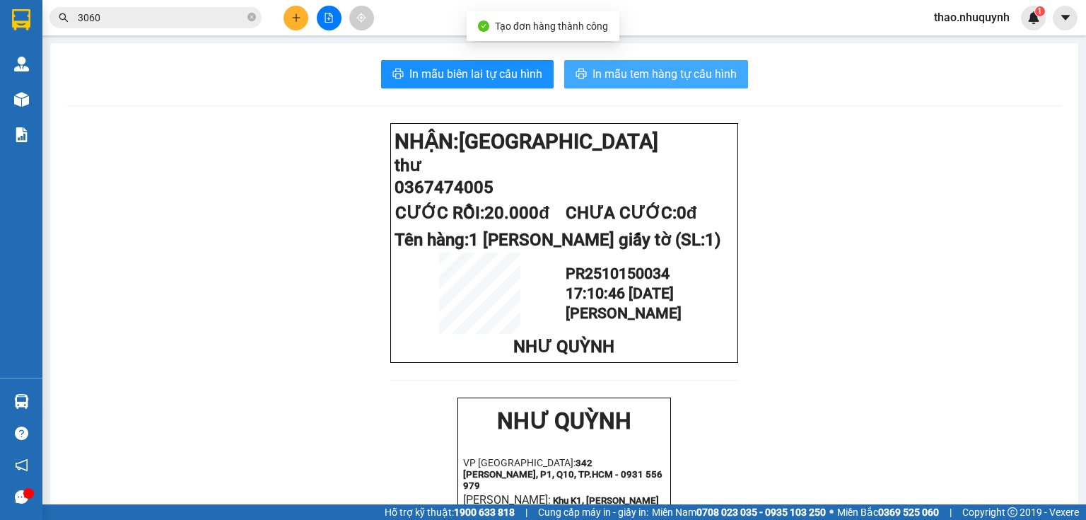
click at [617, 73] on span "In mẫu tem hàng tự cấu hình" at bounding box center [665, 74] width 144 height 18
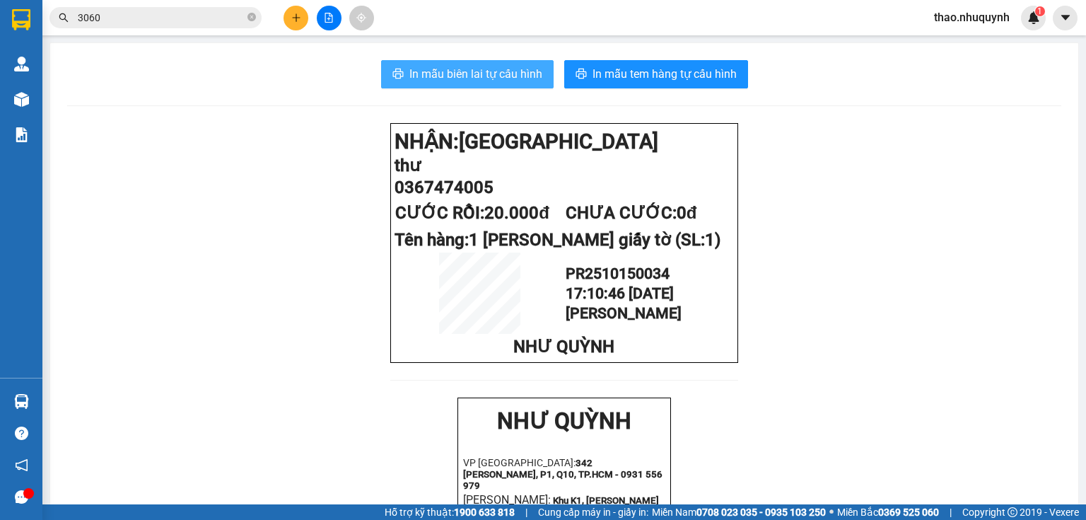
click at [441, 69] on span "In mẫu biên lai tự cấu hình" at bounding box center [475, 74] width 133 height 18
click at [245, 15] on span "3060" at bounding box center [156, 17] width 212 height 21
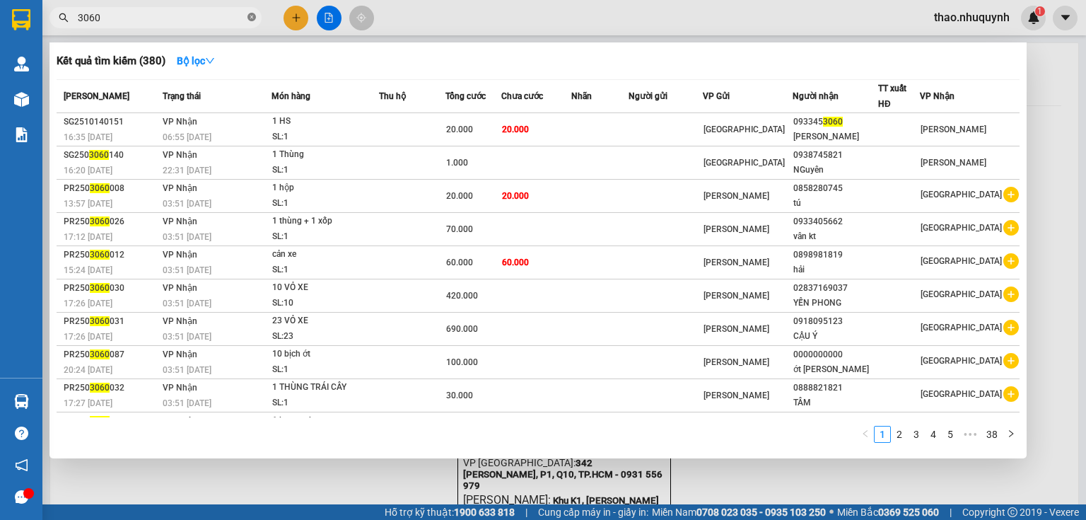
click at [252, 18] on icon "close-circle" at bounding box center [252, 17] width 8 height 8
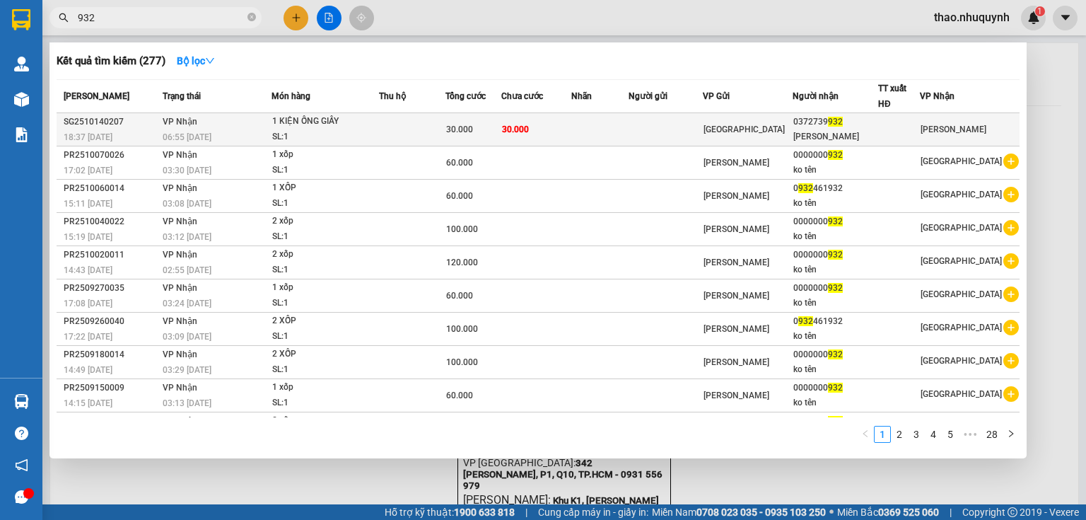
type input "932"
click at [271, 116] on td "[PERSON_NAME] 06:55 [DATE]" at bounding box center [215, 129] width 112 height 33
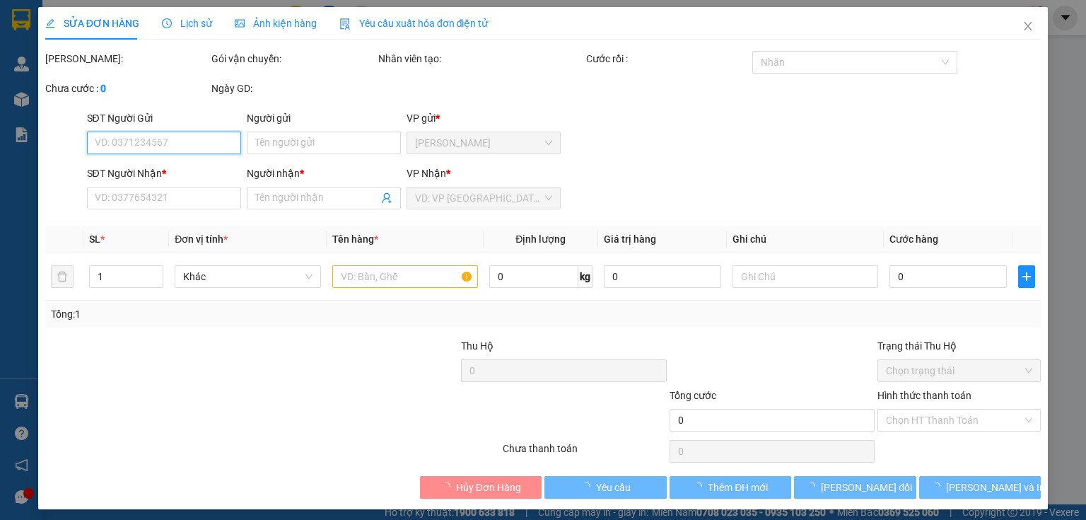
type input "0372739932"
type input "[PERSON_NAME]"
type input "30.000"
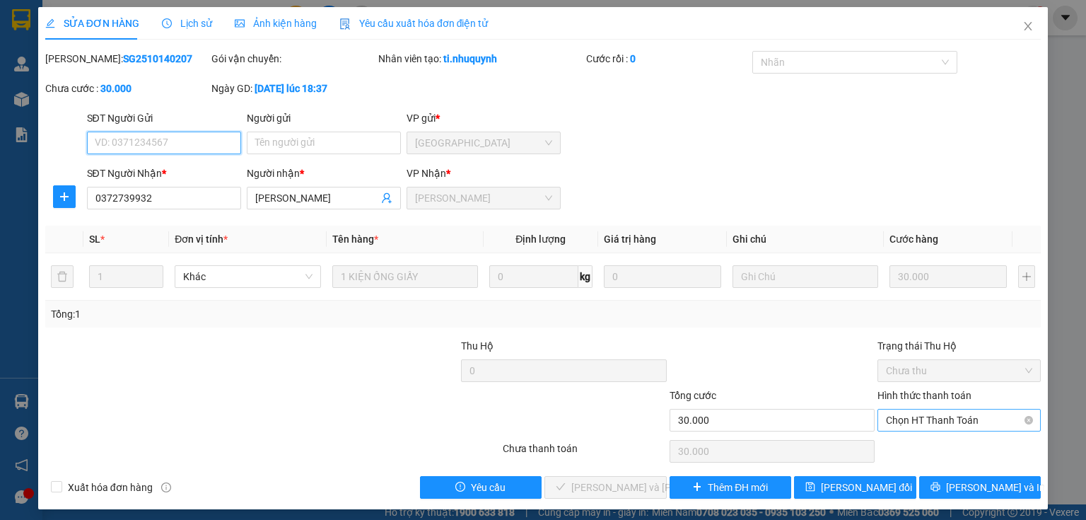
click at [905, 417] on span "Chọn HT Thanh Toán" at bounding box center [959, 419] width 146 height 21
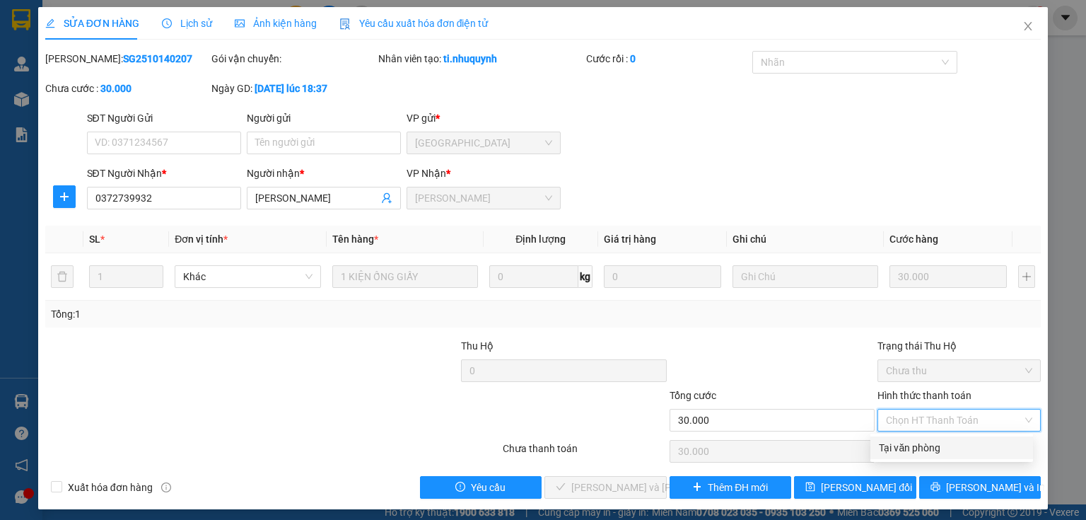
click at [905, 448] on div "Tại văn phòng" at bounding box center [952, 448] width 146 height 16
type input "0"
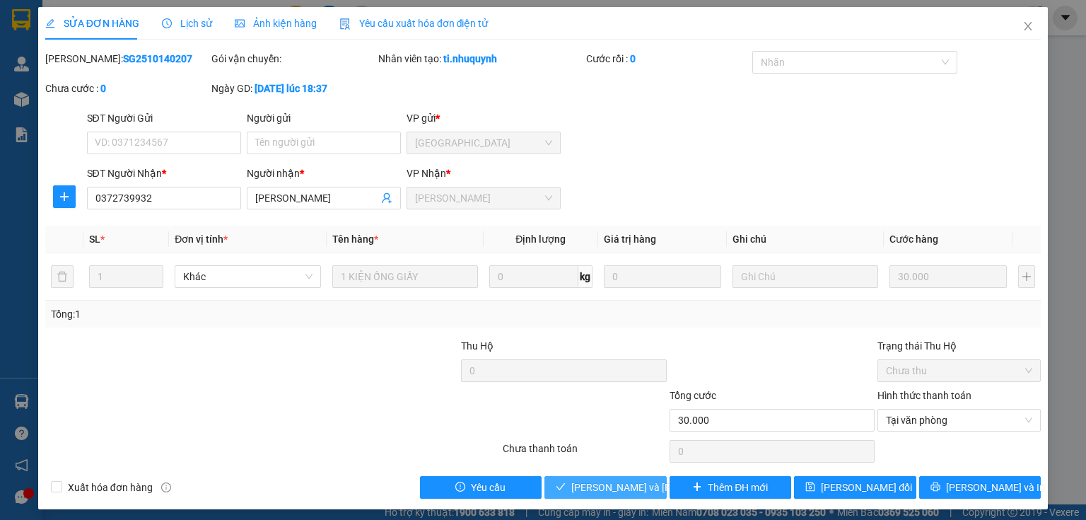
click at [581, 482] on span "[PERSON_NAME] và [PERSON_NAME] hàng" at bounding box center [666, 488] width 191 height 16
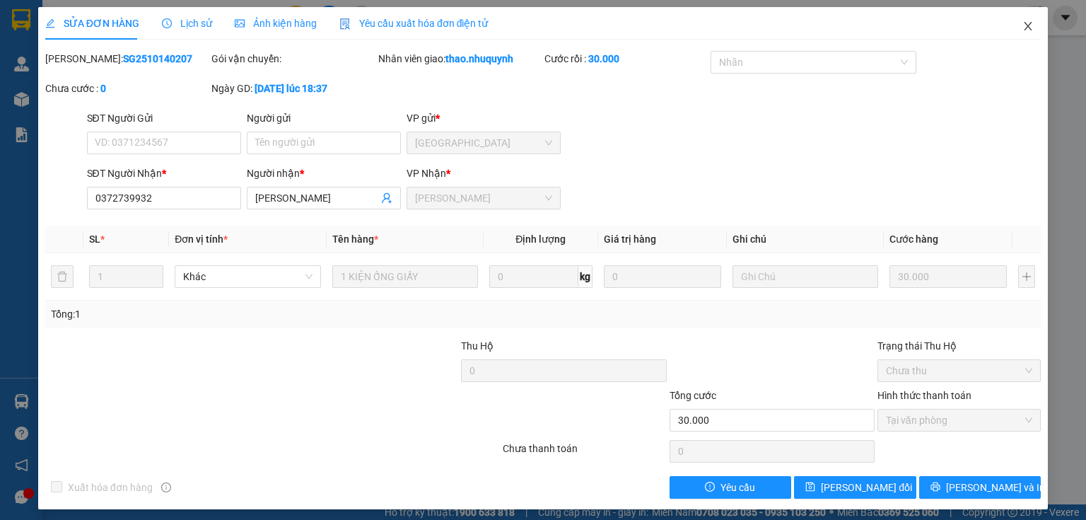
click at [1023, 25] on icon "close" at bounding box center [1028, 26] width 11 height 11
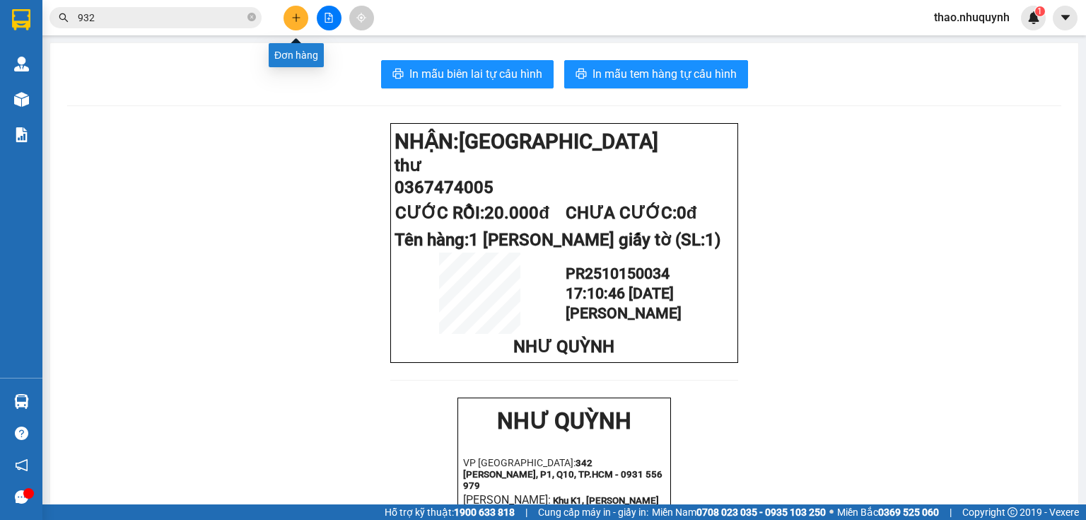
click at [294, 19] on icon "plus" at bounding box center [296, 18] width 10 height 10
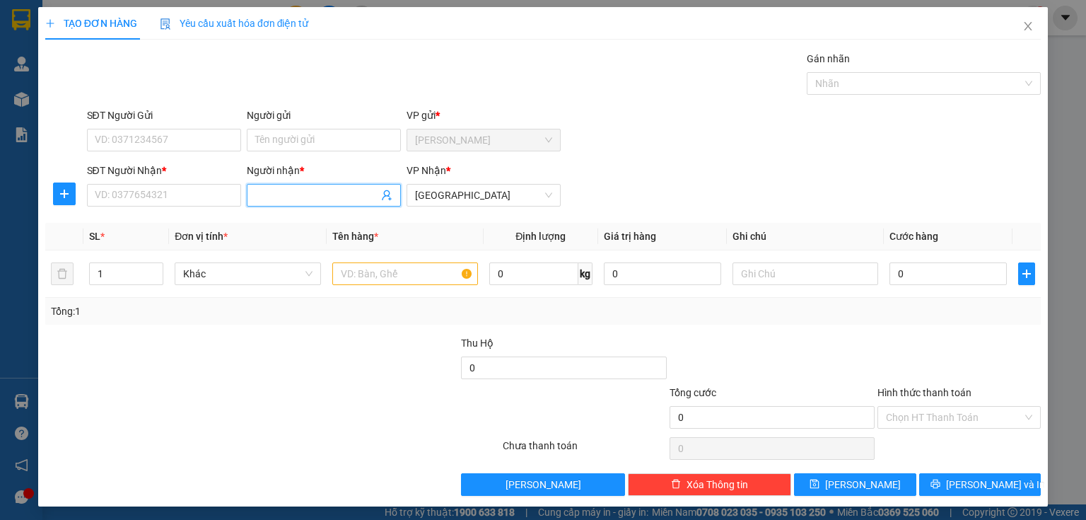
click at [258, 189] on input "Người nhận *" at bounding box center [316, 195] width 123 height 16
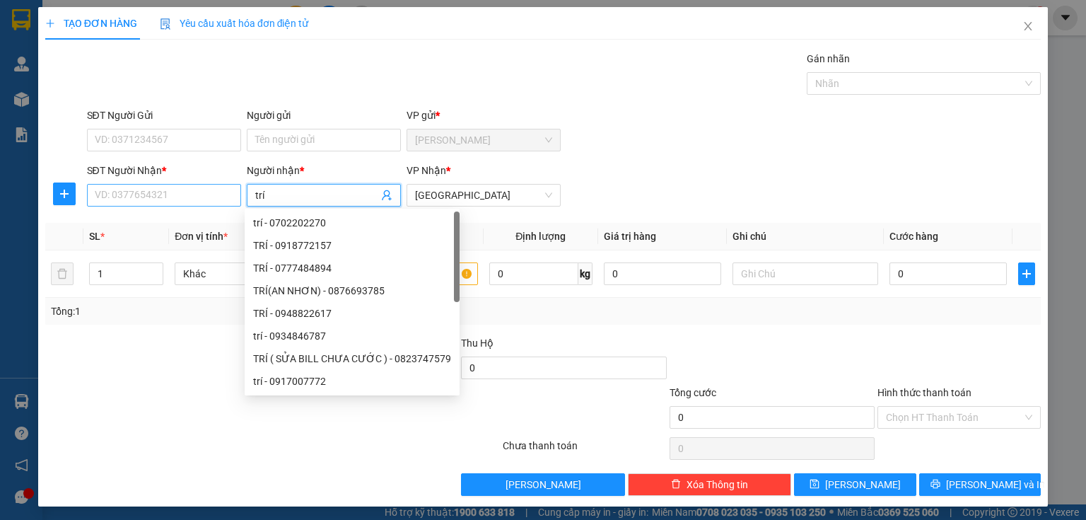
type input "trí"
click at [143, 195] on input "SĐT Người Nhận *" at bounding box center [164, 195] width 154 height 23
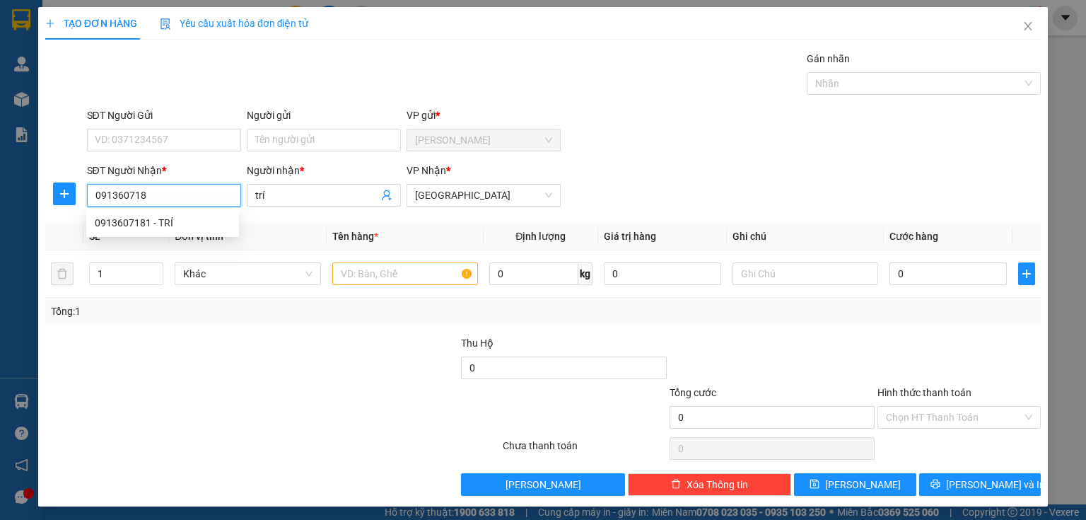
type input "0913607181"
click at [137, 216] on div "0913607181 - TRÍ" at bounding box center [163, 223] width 136 height 16
type input "TRÍ"
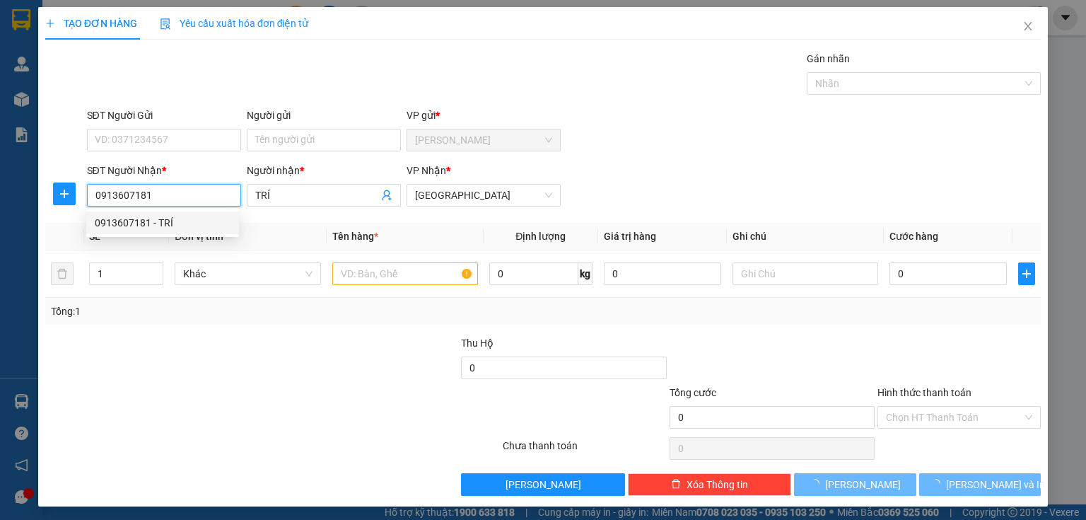
type input "30.000"
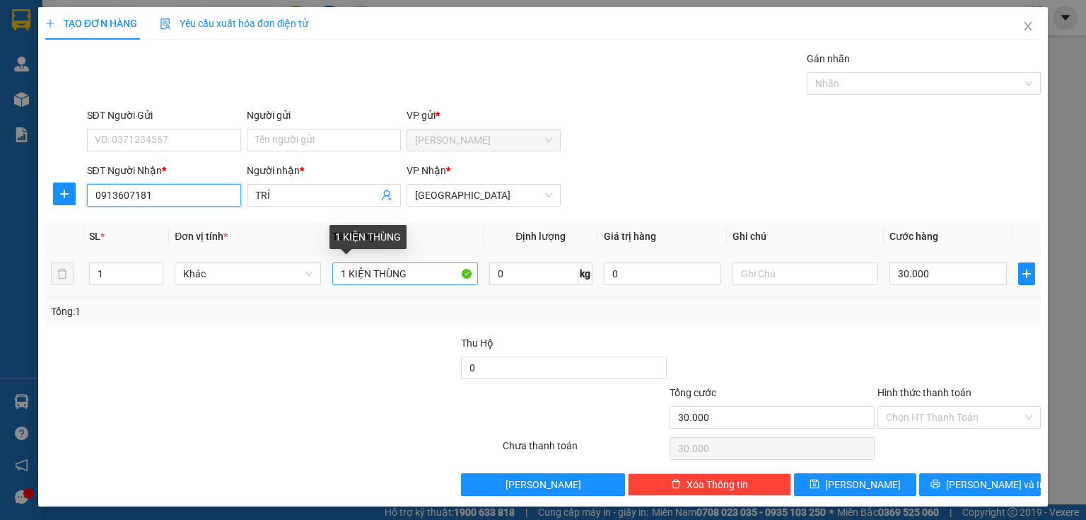
type input "0913607181"
click at [371, 269] on input "1 KIỆN THÙNG" at bounding box center [405, 273] width 146 height 23
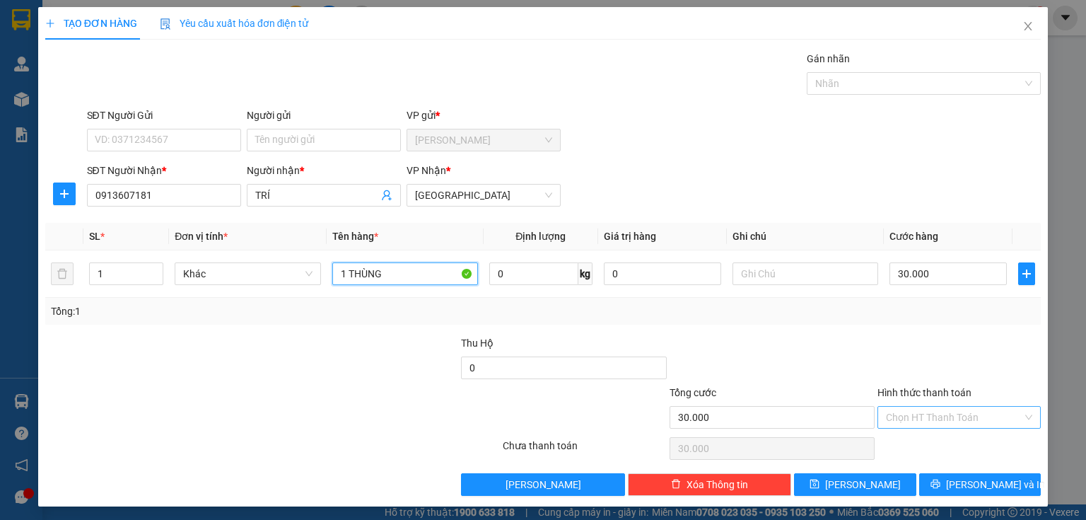
type input "1 THÙNG"
click at [890, 410] on input "Hình thức thanh toán" at bounding box center [954, 417] width 136 height 21
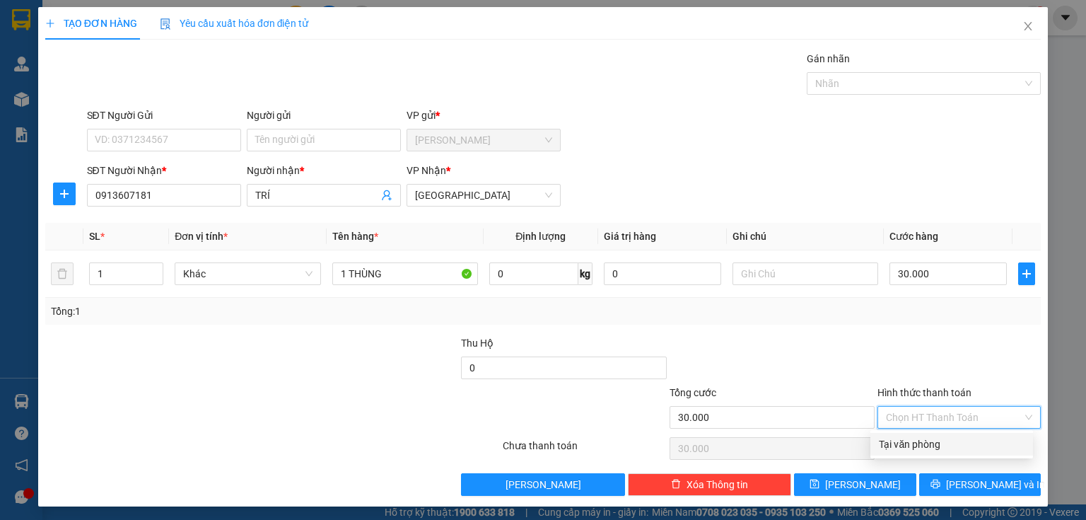
drag, startPoint x: 904, startPoint y: 444, endPoint x: 919, endPoint y: 451, distance: 16.4
click at [904, 445] on div "Tại văn phòng" at bounding box center [952, 444] width 146 height 16
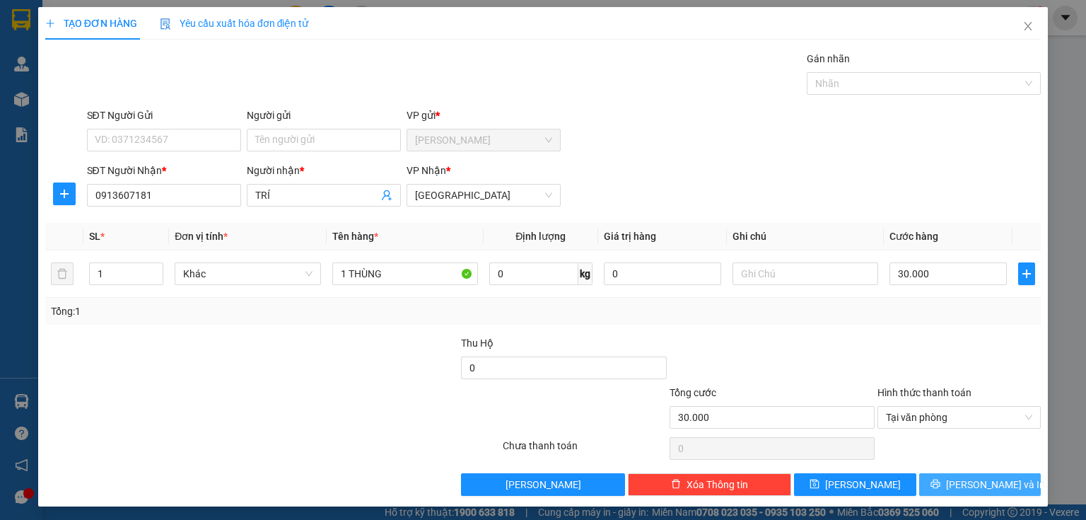
click at [934, 481] on button "[PERSON_NAME] và In" at bounding box center [980, 484] width 122 height 23
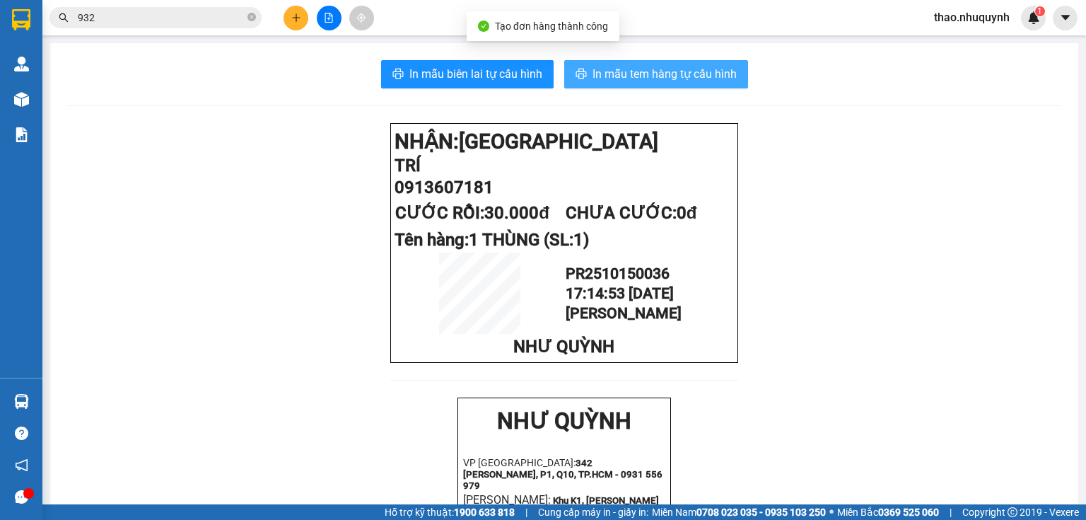
click at [673, 71] on span "In mẫu tem hàng tự cấu hình" at bounding box center [665, 74] width 144 height 18
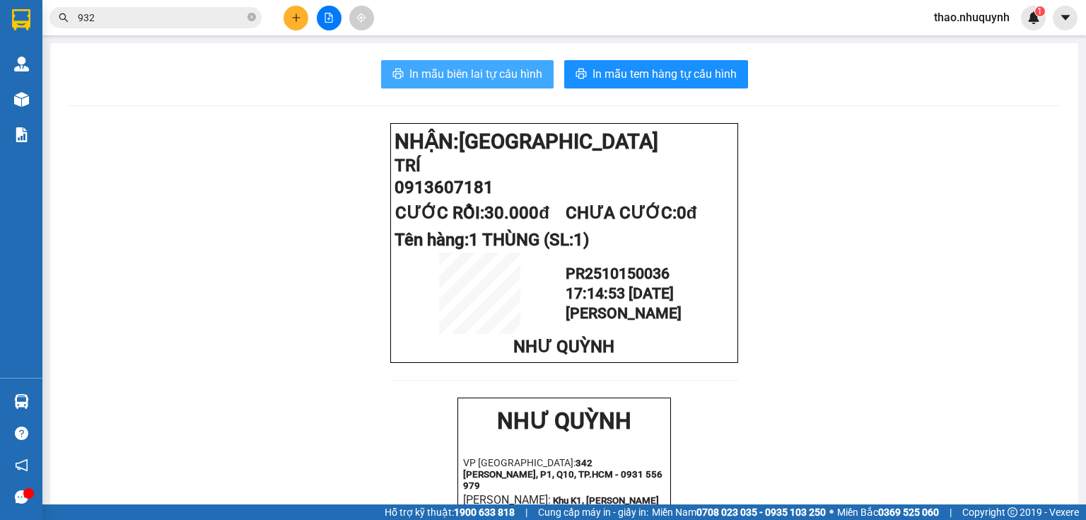
click at [481, 71] on span "In mẫu biên lai tự cấu hình" at bounding box center [475, 74] width 133 height 18
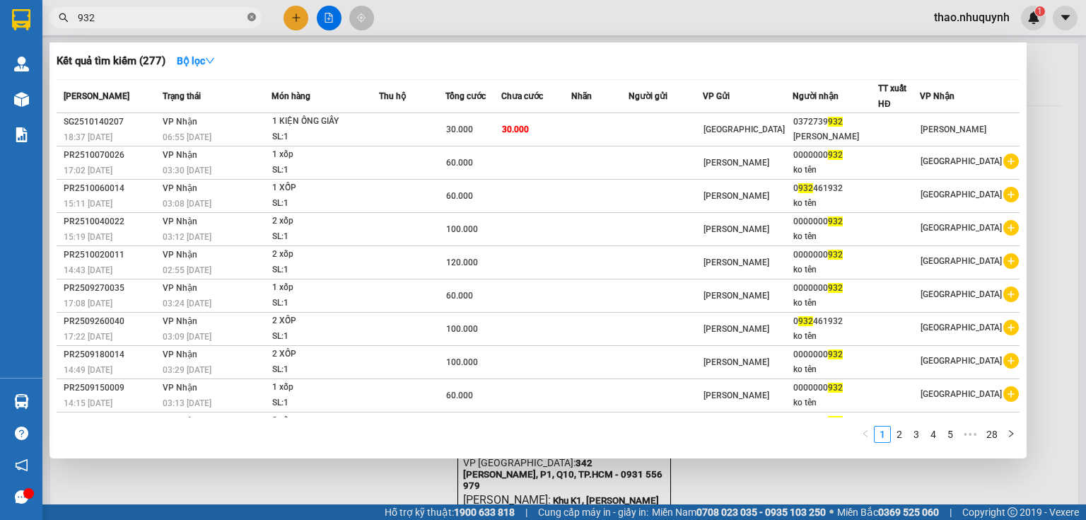
click at [248, 16] on icon "close-circle" at bounding box center [252, 17] width 8 height 8
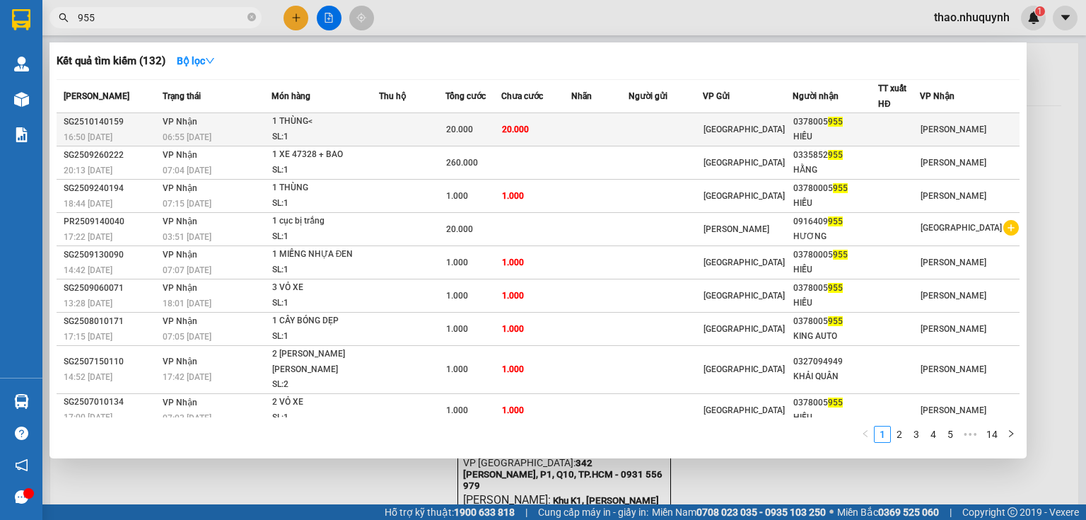
type input "955"
click at [295, 117] on div "1 THÙNG<" at bounding box center [325, 122] width 106 height 16
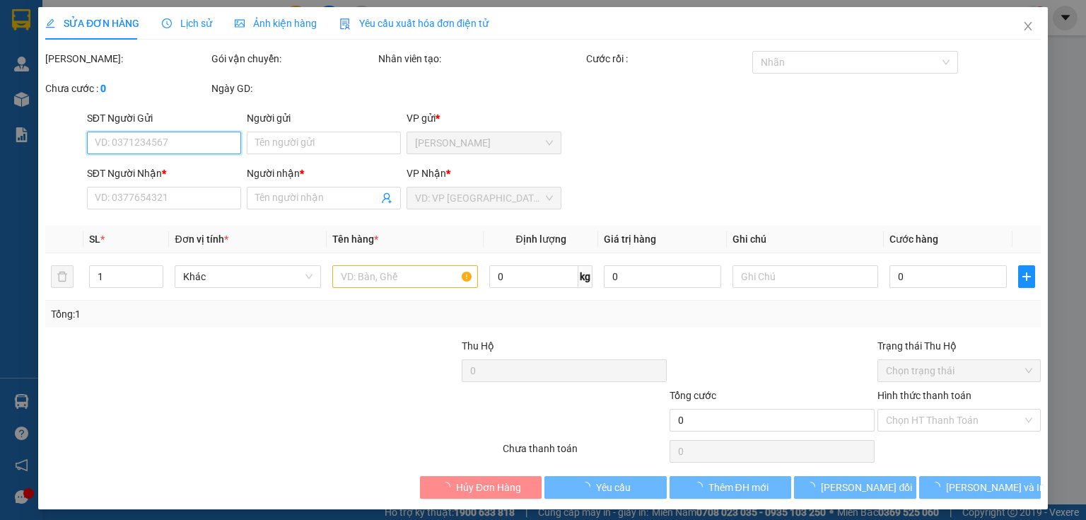
type input "0378005955"
type input "HIẾU"
type input "20.000"
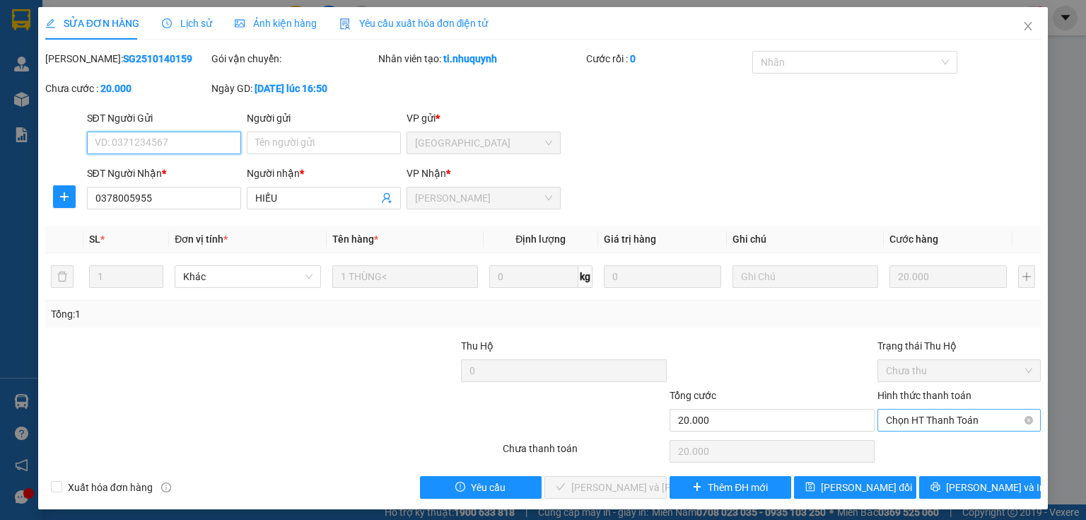
click at [898, 422] on span "Chọn HT Thanh Toán" at bounding box center [959, 419] width 146 height 21
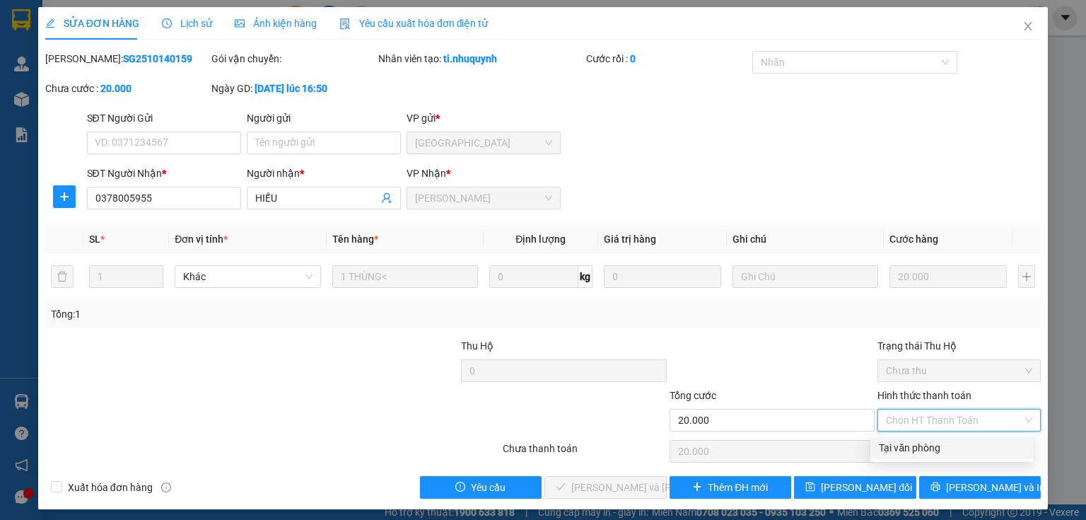
click at [895, 441] on div "Tại văn phòng" at bounding box center [952, 448] width 146 height 16
type input "0"
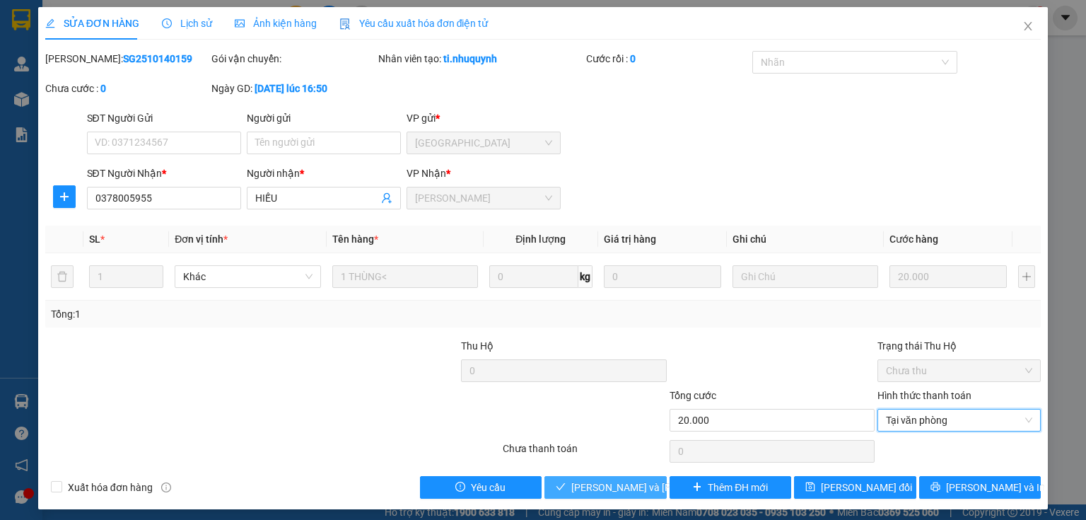
click at [620, 484] on span "[PERSON_NAME] và [PERSON_NAME] hàng" at bounding box center [666, 488] width 191 height 16
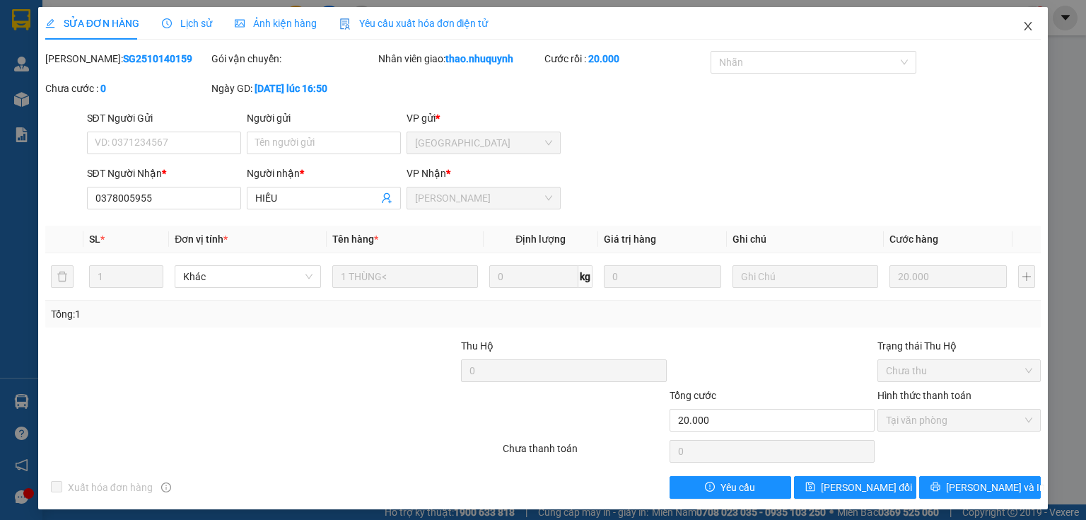
click at [1025, 26] on icon "close" at bounding box center [1029, 26] width 8 height 8
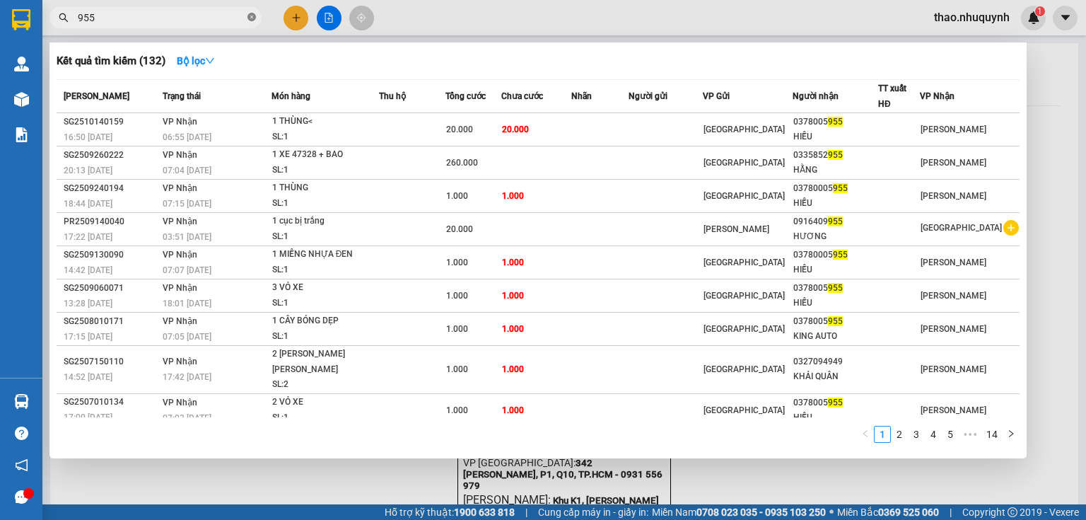
click at [249, 18] on icon "close-circle" at bounding box center [252, 17] width 8 height 8
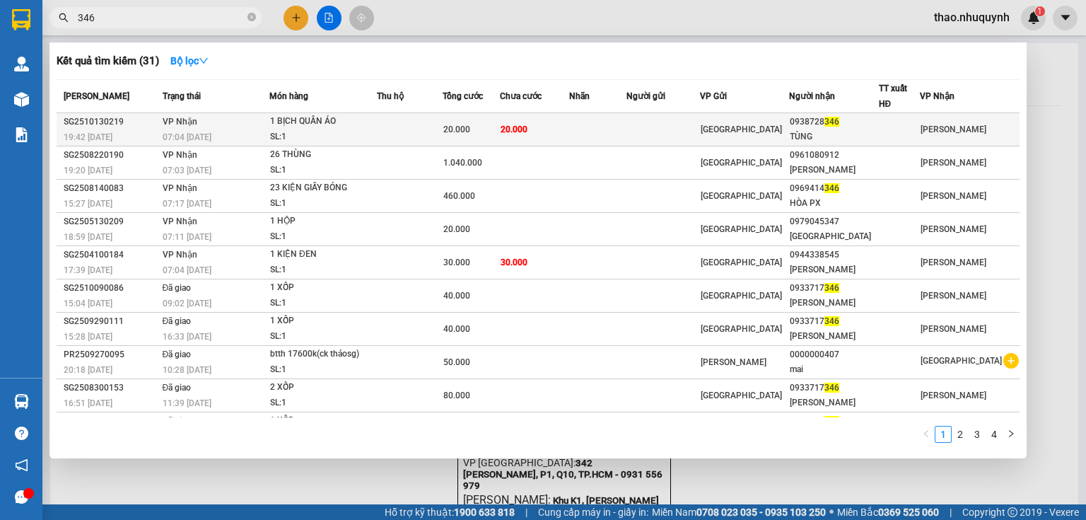
type input "346"
click at [284, 127] on div "1 BỊCH QUẦN ÁO" at bounding box center [323, 122] width 106 height 16
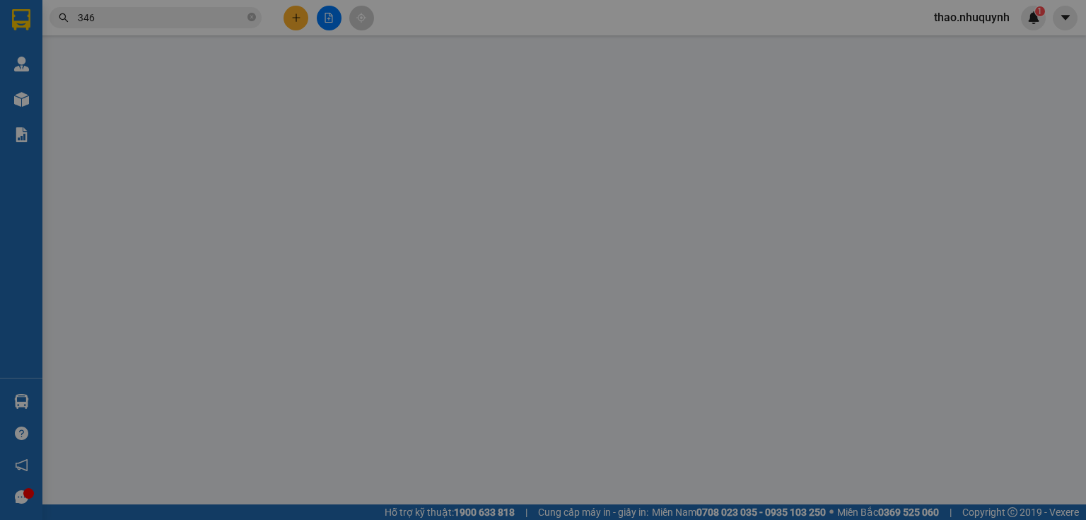
type input "0938728346"
type input "TÙNG"
type input "20.000"
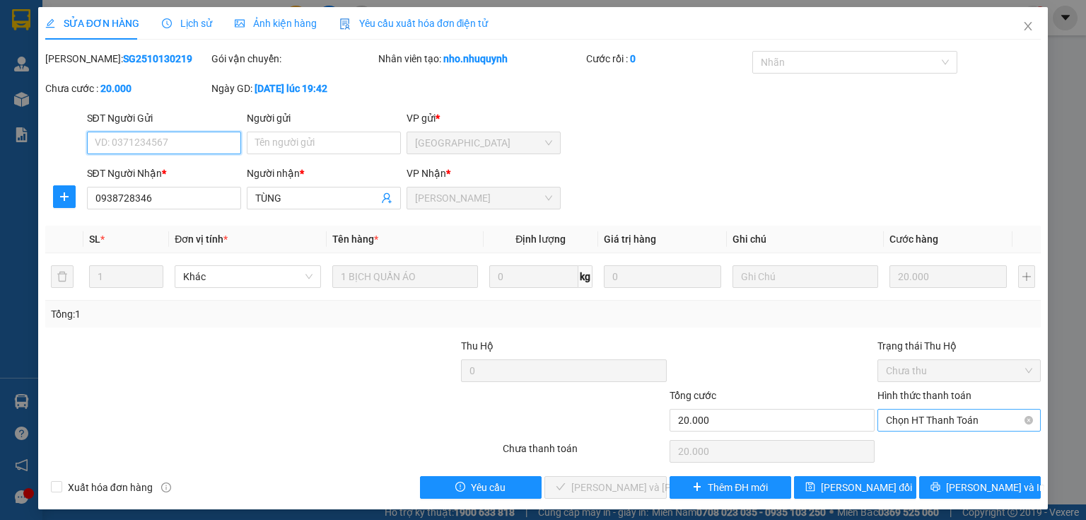
click at [909, 416] on span "Chọn HT Thanh Toán" at bounding box center [959, 419] width 146 height 21
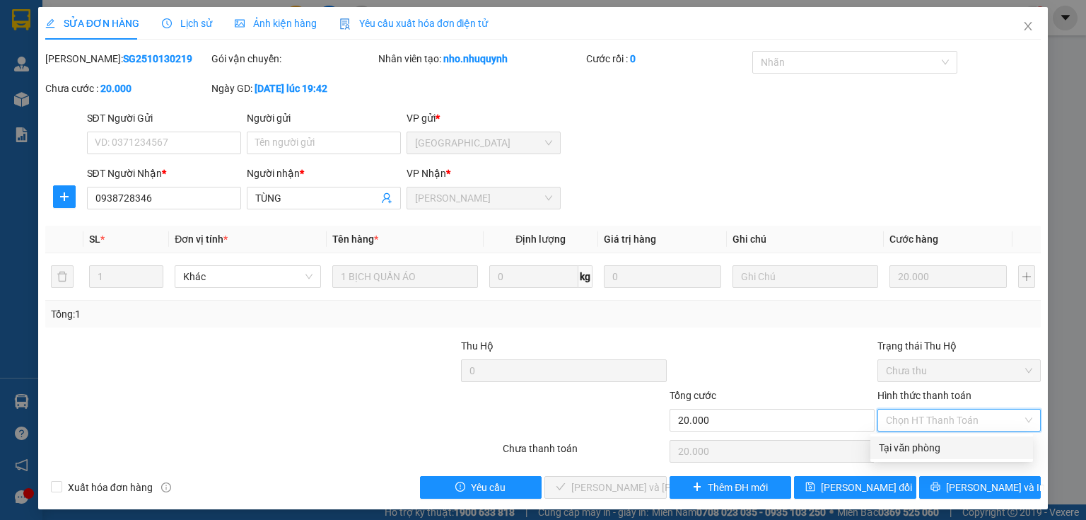
click at [911, 441] on div "Tại văn phòng" at bounding box center [952, 448] width 146 height 16
type input "0"
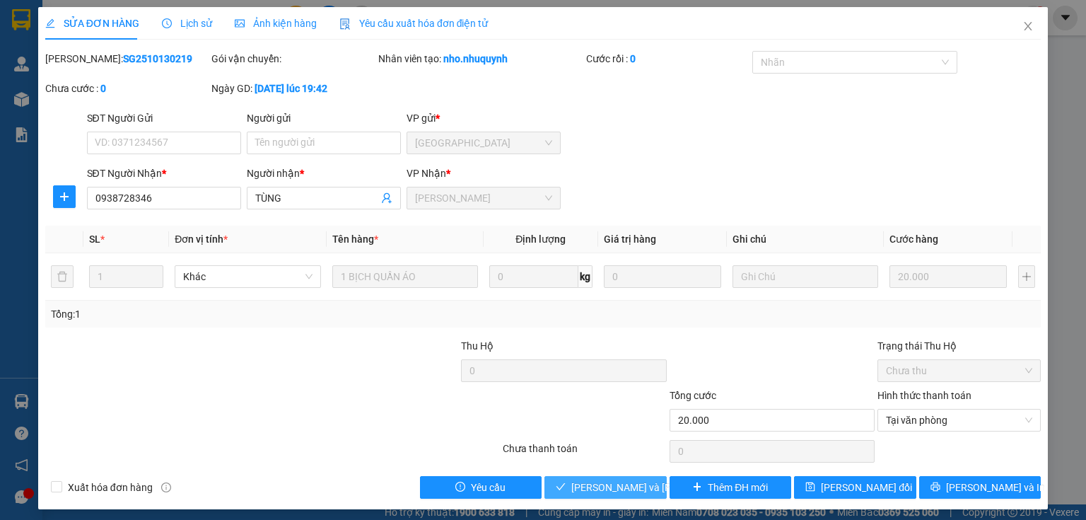
click at [616, 484] on span "[PERSON_NAME] và [PERSON_NAME] hàng" at bounding box center [666, 488] width 191 height 16
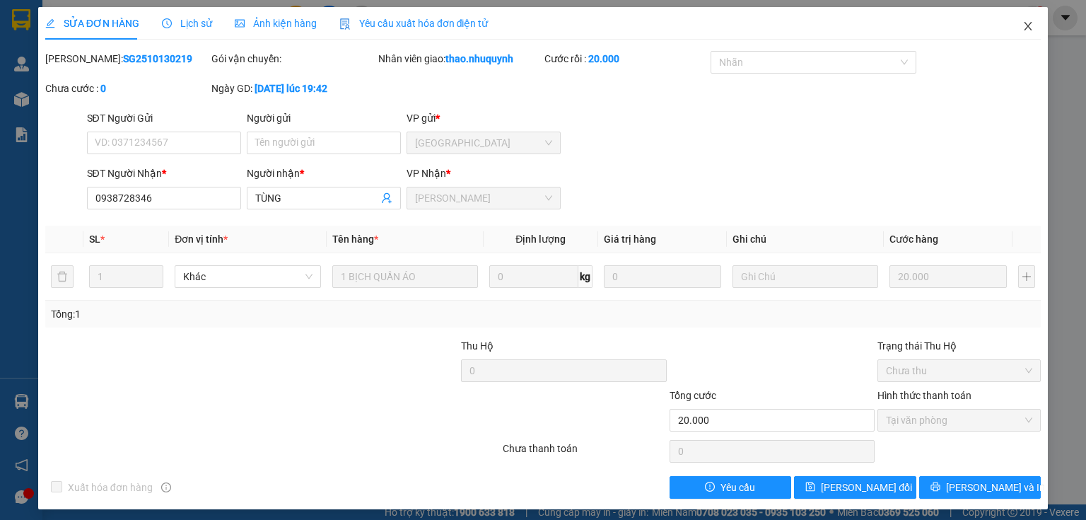
click at [1023, 29] on icon "close" at bounding box center [1028, 26] width 11 height 11
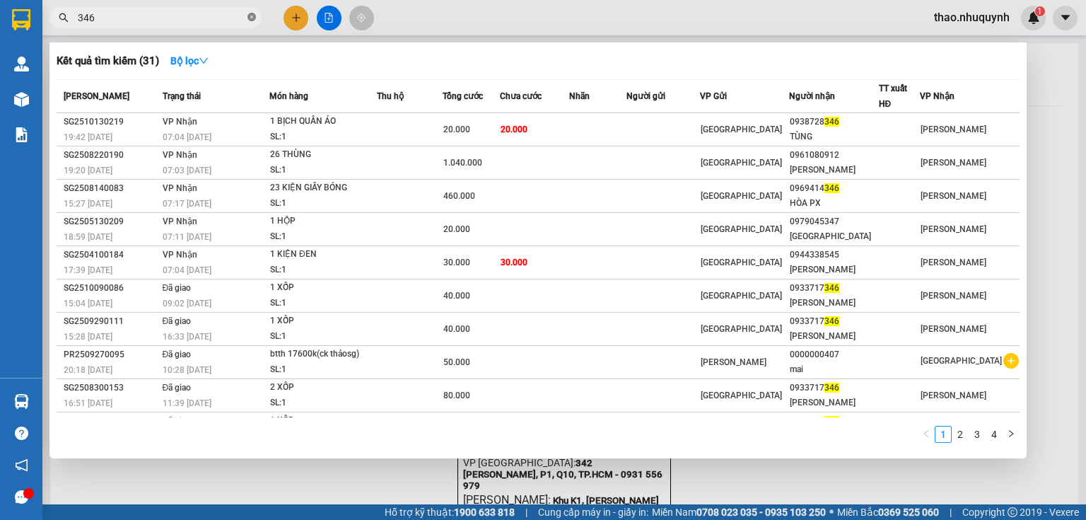
click at [250, 18] on icon "close-circle" at bounding box center [252, 17] width 8 height 8
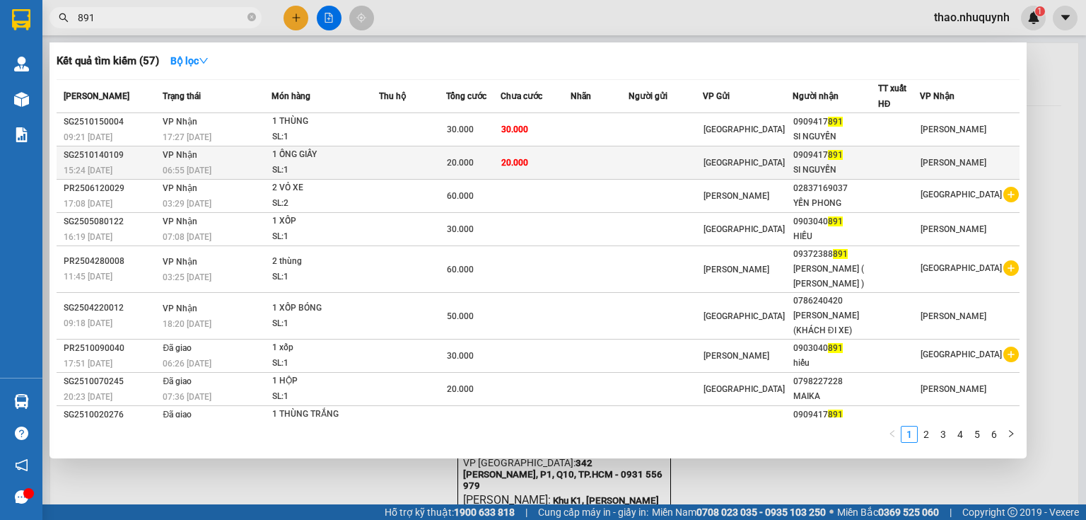
type input "891"
click at [358, 152] on div "1 ỐNG GIẤY" at bounding box center [325, 155] width 106 height 16
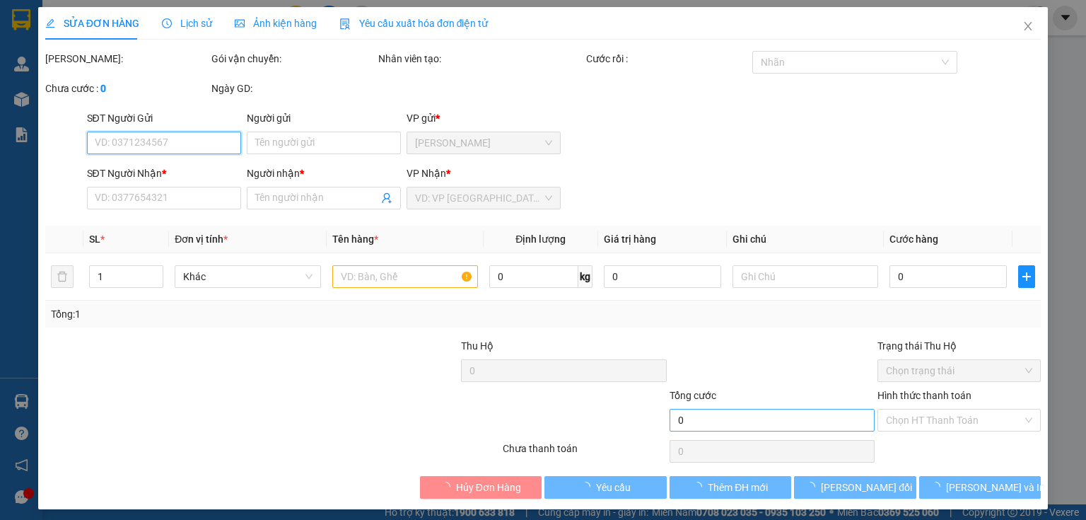
type input "0909417891"
type input "SI NGUYỄN"
type input "20.000"
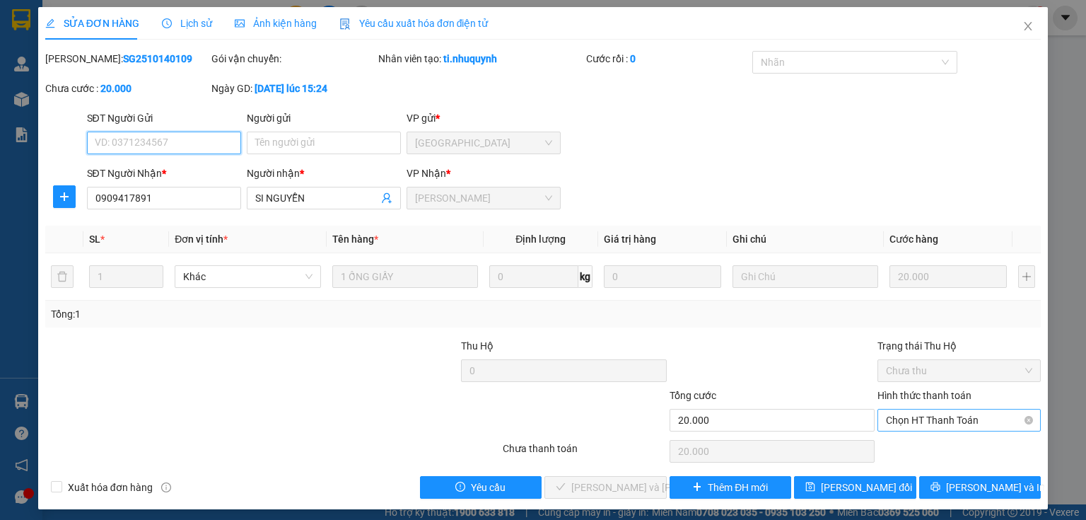
click at [904, 424] on span "Chọn HT Thanh Toán" at bounding box center [959, 419] width 146 height 21
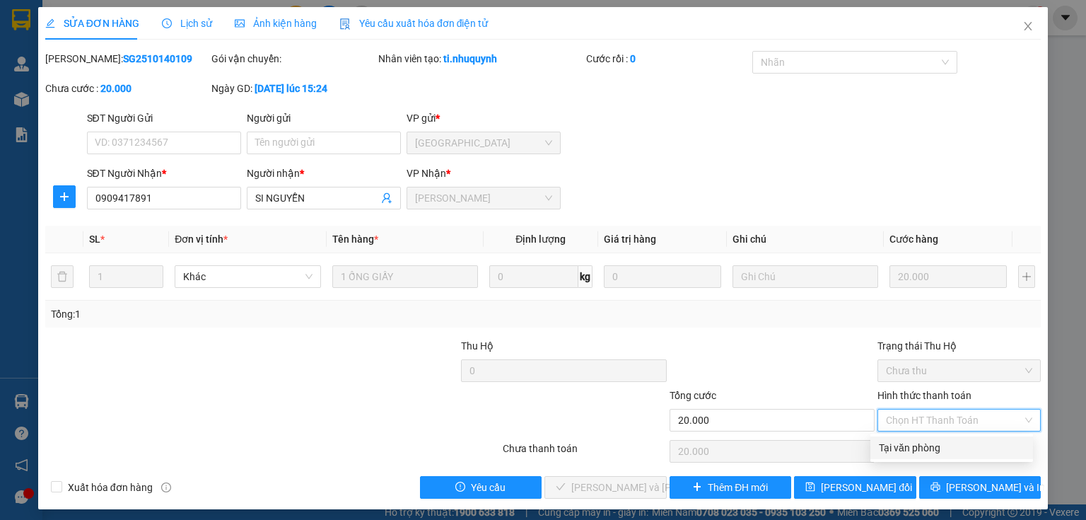
click at [903, 447] on div "Tại văn phòng" at bounding box center [952, 448] width 146 height 16
type input "0"
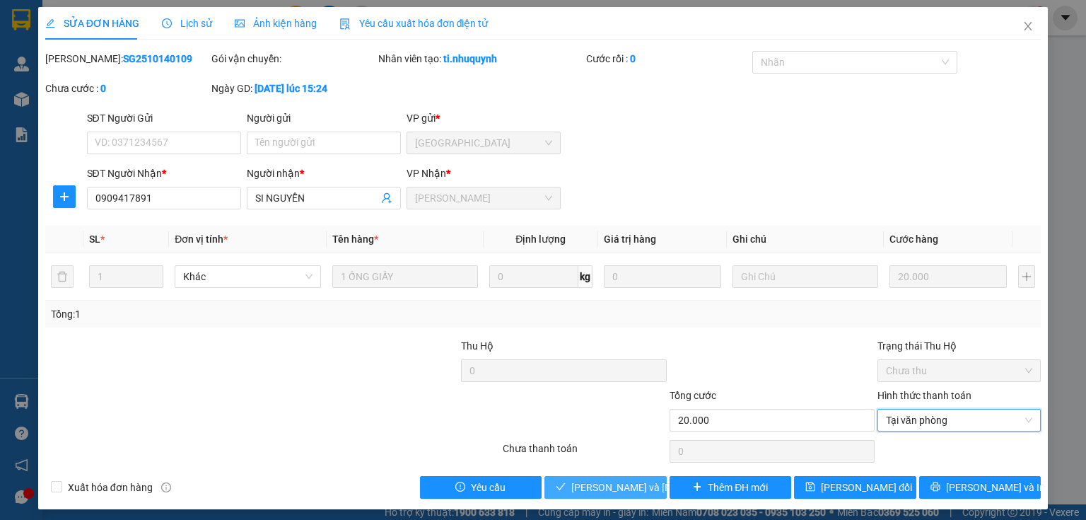
click at [608, 476] on button "[PERSON_NAME] và [PERSON_NAME] hàng" at bounding box center [606, 487] width 122 height 23
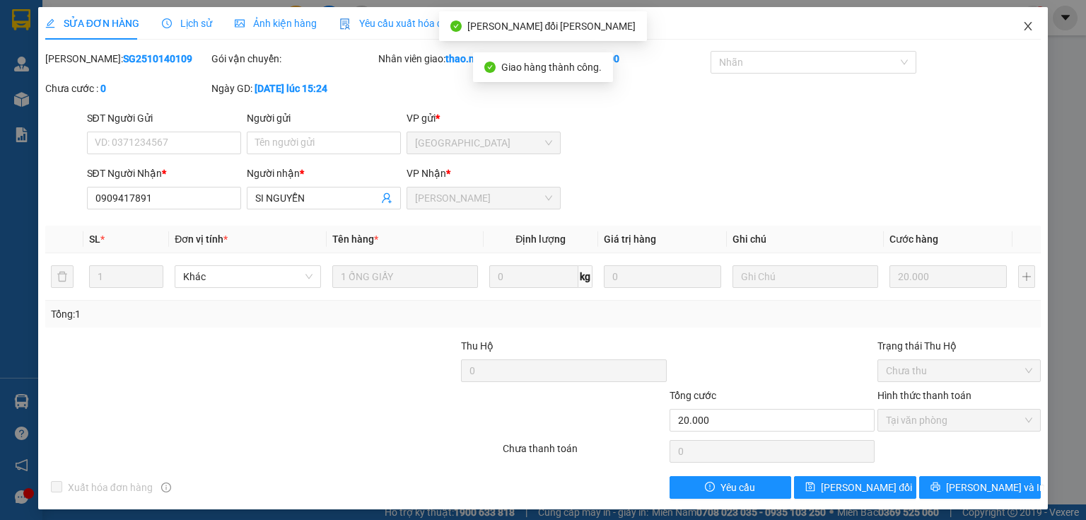
click at [1021, 20] on span "Close" at bounding box center [1029, 27] width 40 height 40
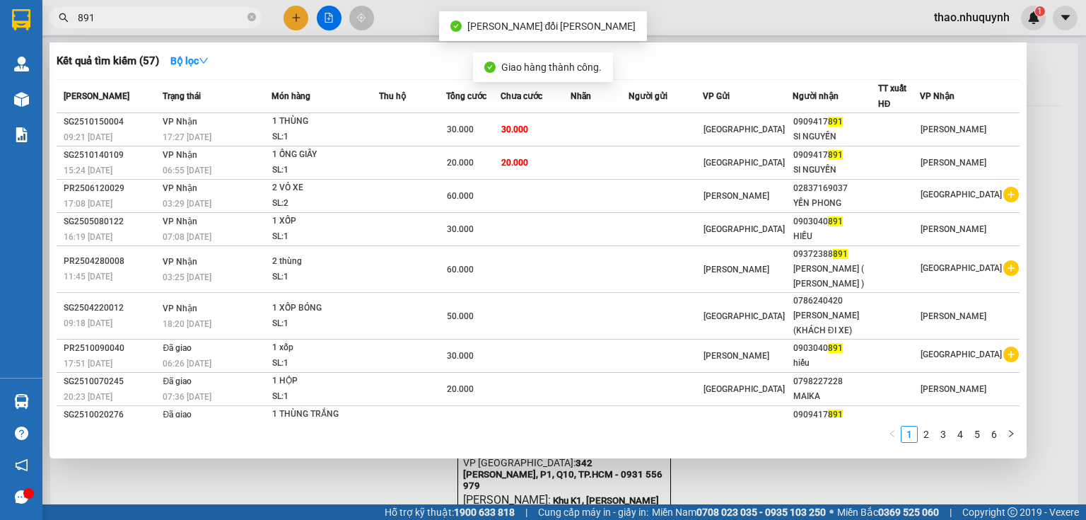
click at [170, 25] on input "891" at bounding box center [161, 18] width 167 height 16
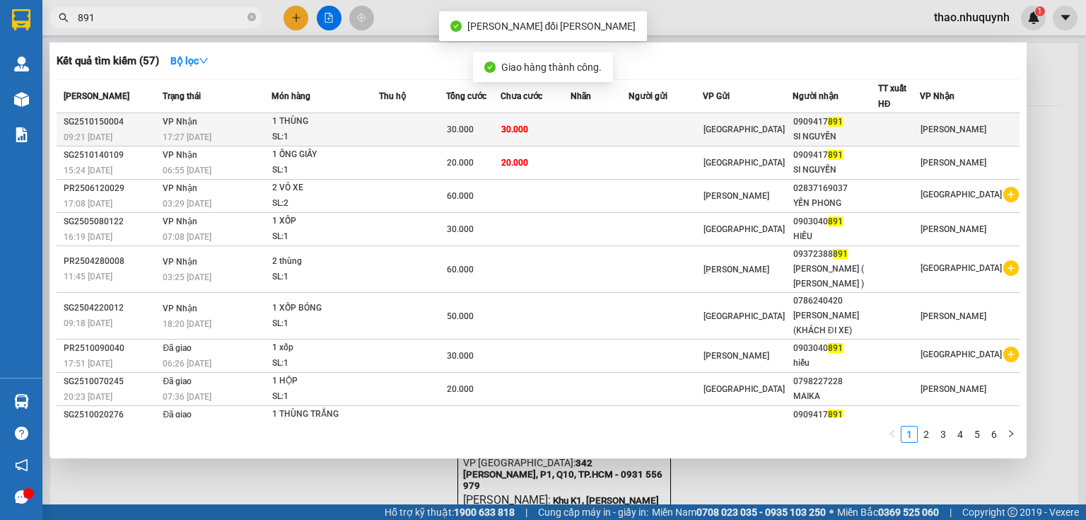
click at [390, 121] on td at bounding box center [412, 129] width 67 height 33
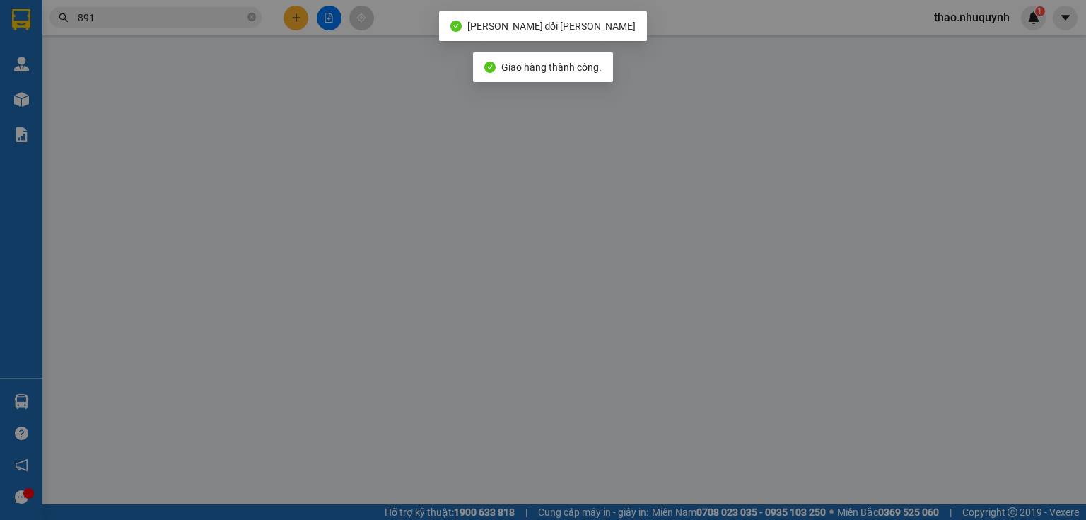
type input "0909417891"
type input "SI NGUYỄN"
type input "30.000"
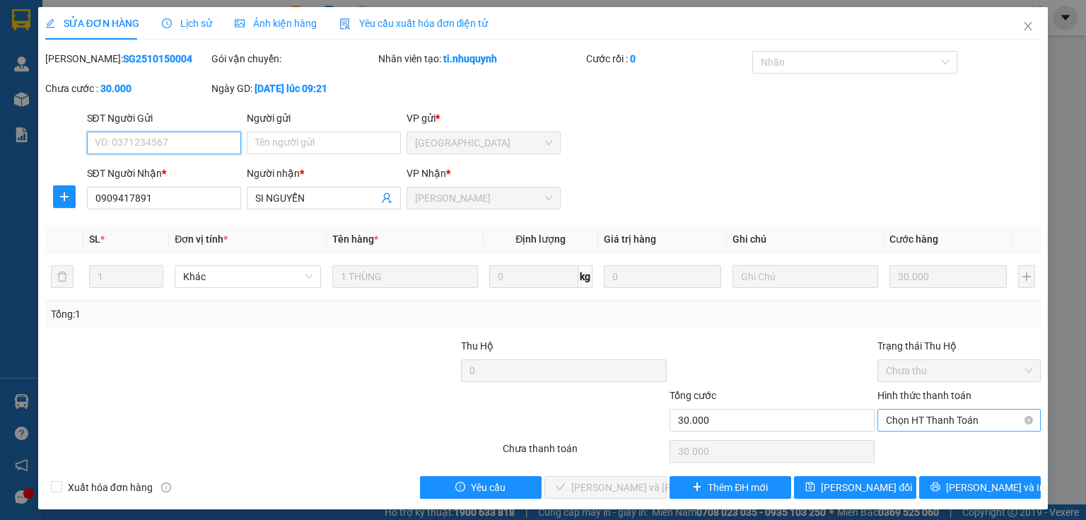
click at [919, 422] on span "Chọn HT Thanh Toán" at bounding box center [959, 419] width 146 height 21
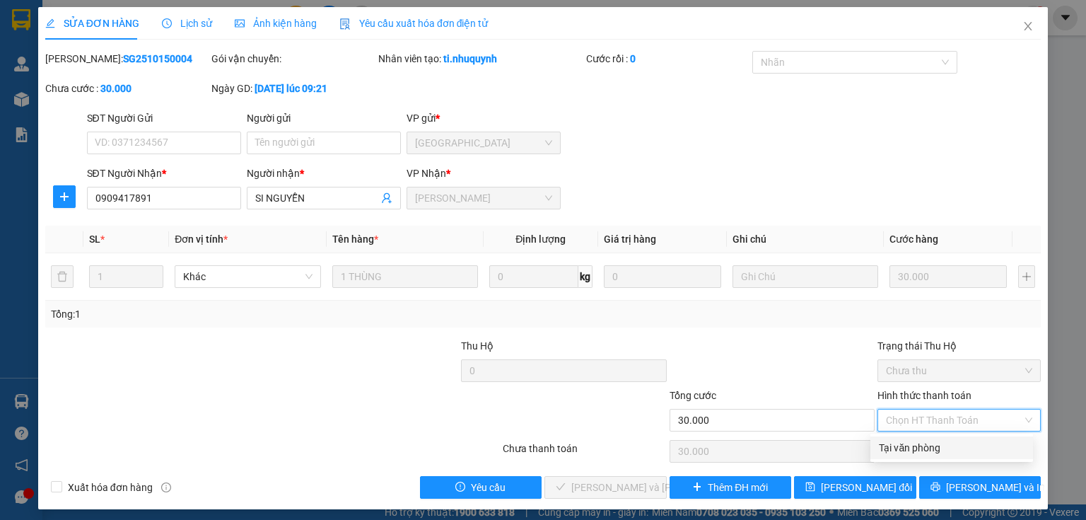
click at [906, 443] on div "Tại văn phòng" at bounding box center [952, 448] width 146 height 16
type input "0"
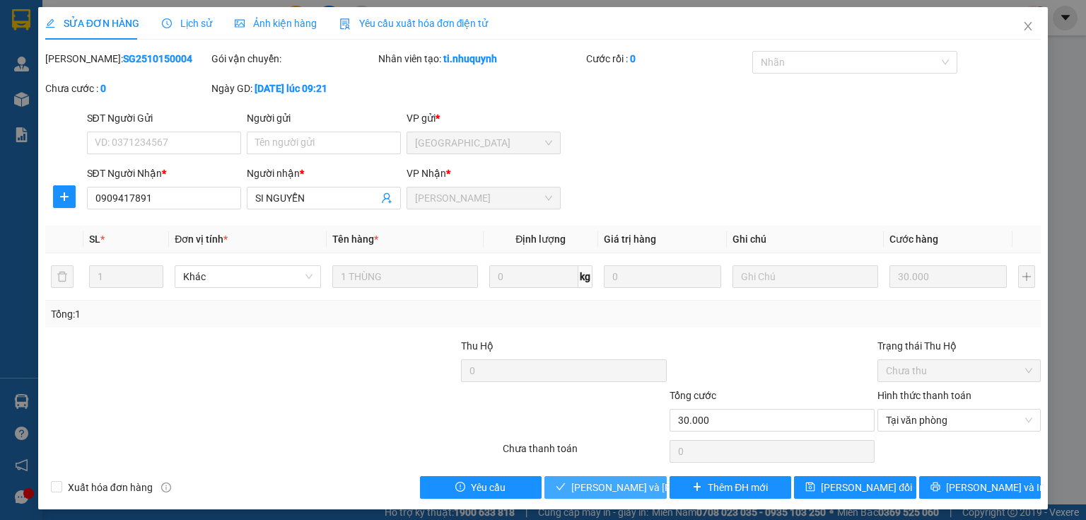
click at [642, 484] on span "[PERSON_NAME] và [PERSON_NAME] hàng" at bounding box center [666, 488] width 191 height 16
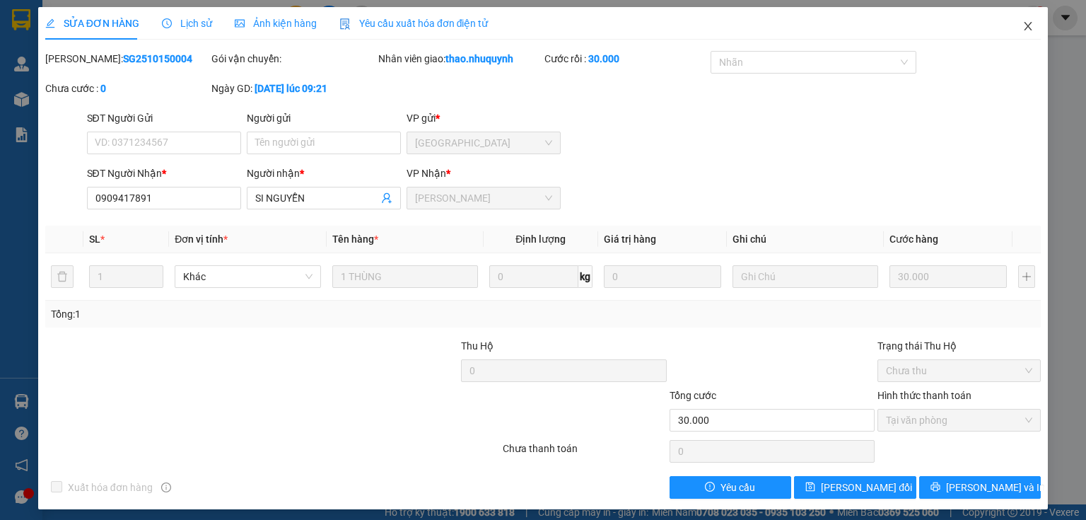
click at [1023, 26] on icon "close" at bounding box center [1028, 26] width 11 height 11
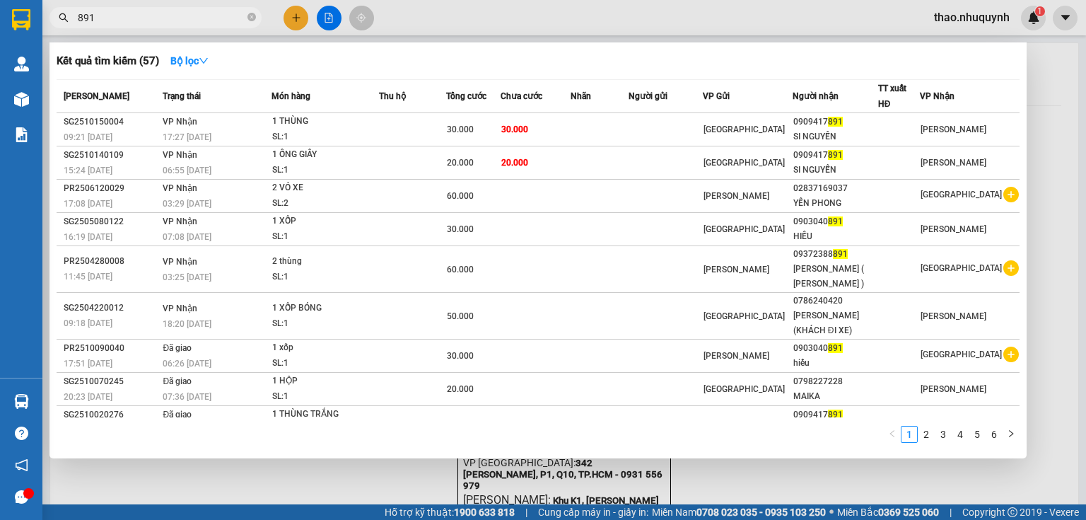
click at [144, 14] on input "891" at bounding box center [161, 18] width 167 height 16
click at [1065, 52] on div at bounding box center [543, 260] width 1086 height 520
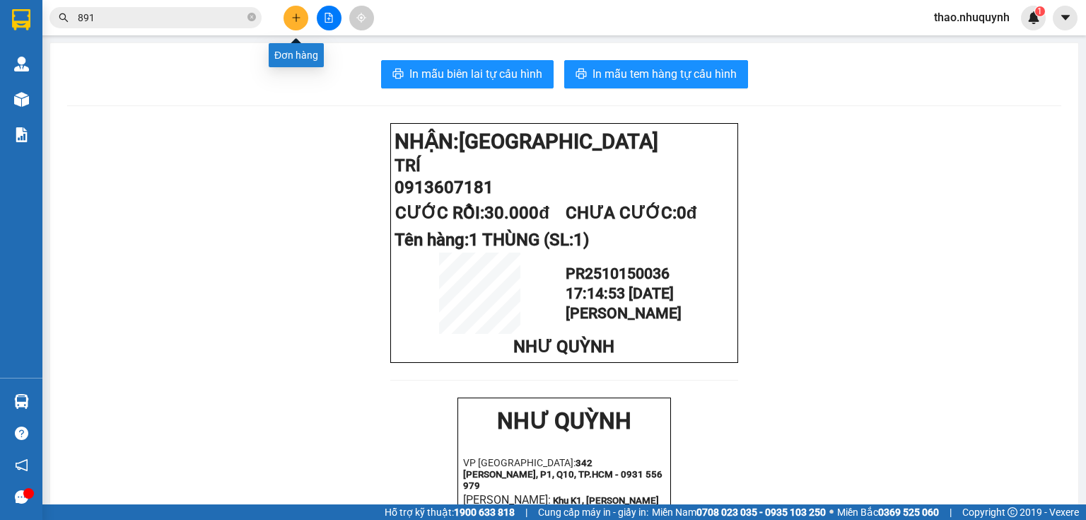
click at [298, 13] on icon "plus" at bounding box center [296, 18] width 10 height 10
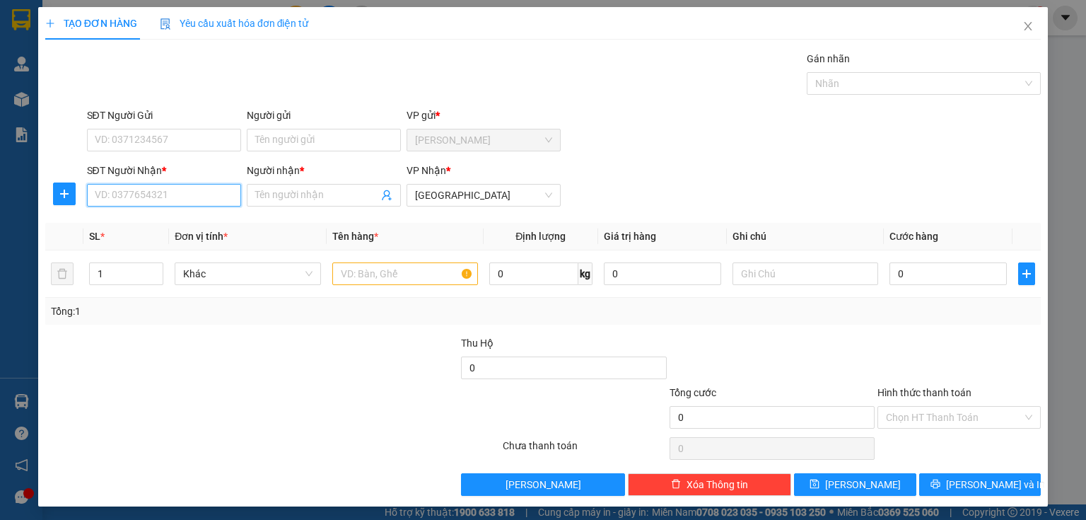
click at [172, 192] on input "SĐT Người Nhận *" at bounding box center [164, 195] width 154 height 23
type input "0903604495"
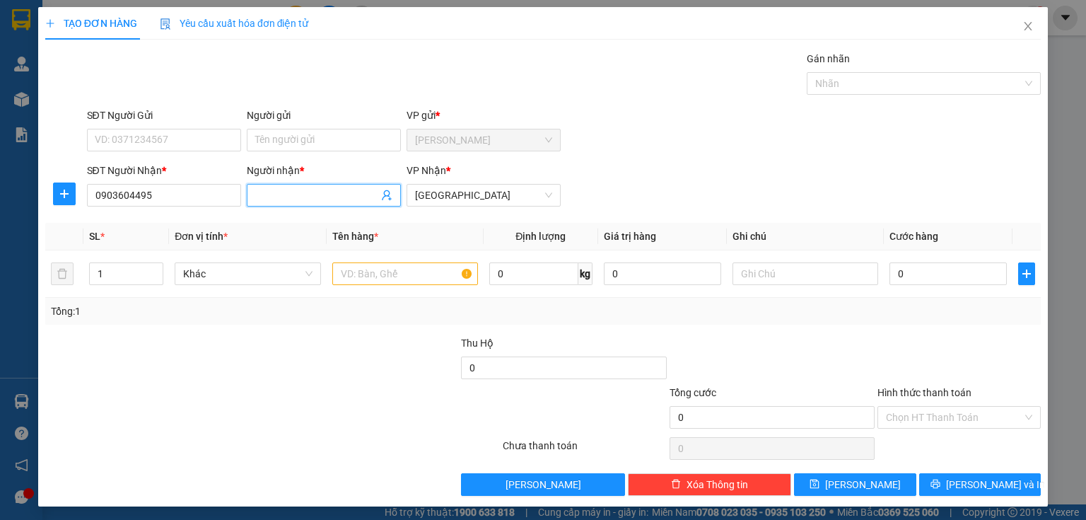
click at [257, 195] on input "Người nhận *" at bounding box center [316, 195] width 123 height 16
type input "humng2"
click at [443, 272] on input "text" at bounding box center [405, 273] width 146 height 23
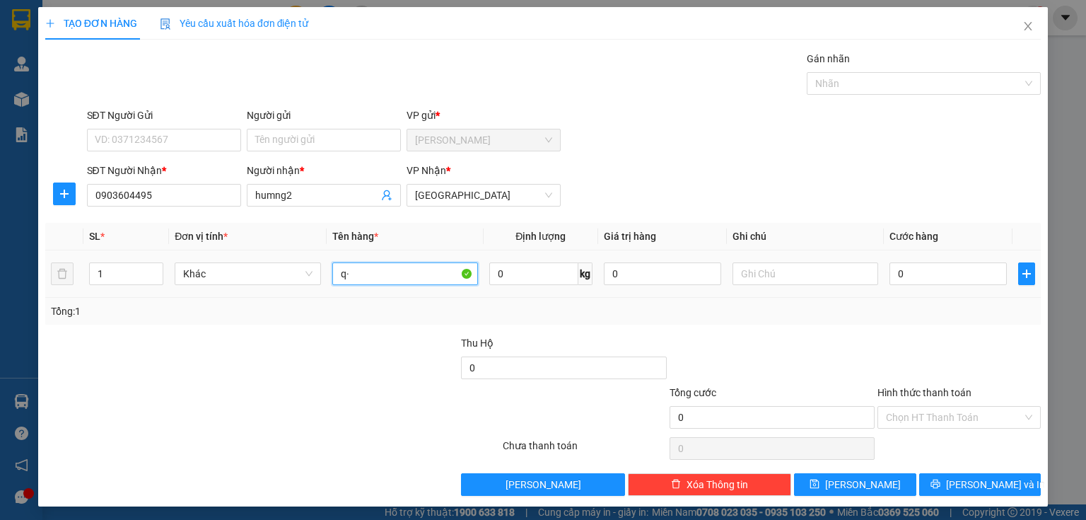
type input "q"
type input "1 xốp"
click at [895, 275] on input "0" at bounding box center [948, 273] width 117 height 23
click at [921, 411] on input "Hình thức thanh toán" at bounding box center [954, 417] width 136 height 21
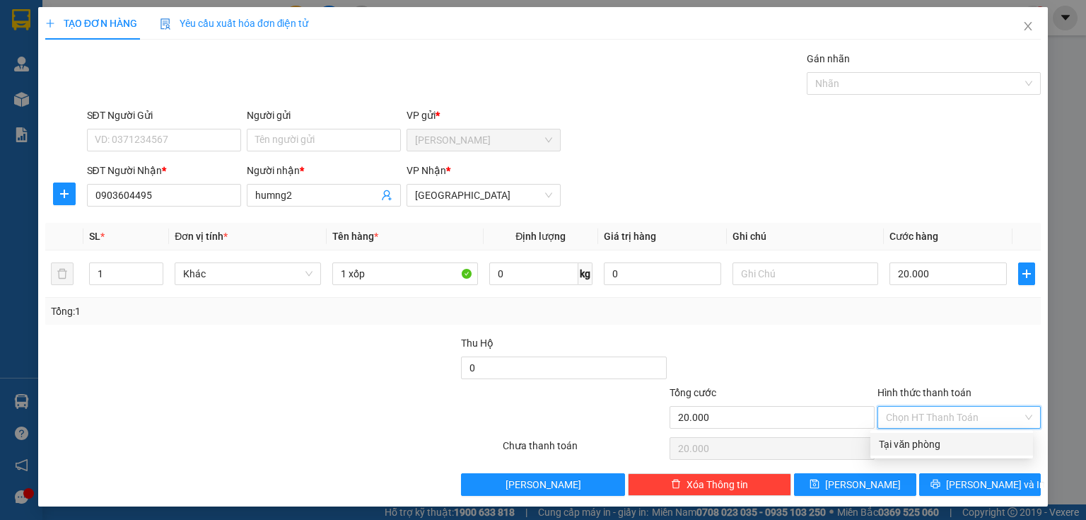
click at [917, 438] on div "Tại văn phòng" at bounding box center [952, 444] width 146 height 16
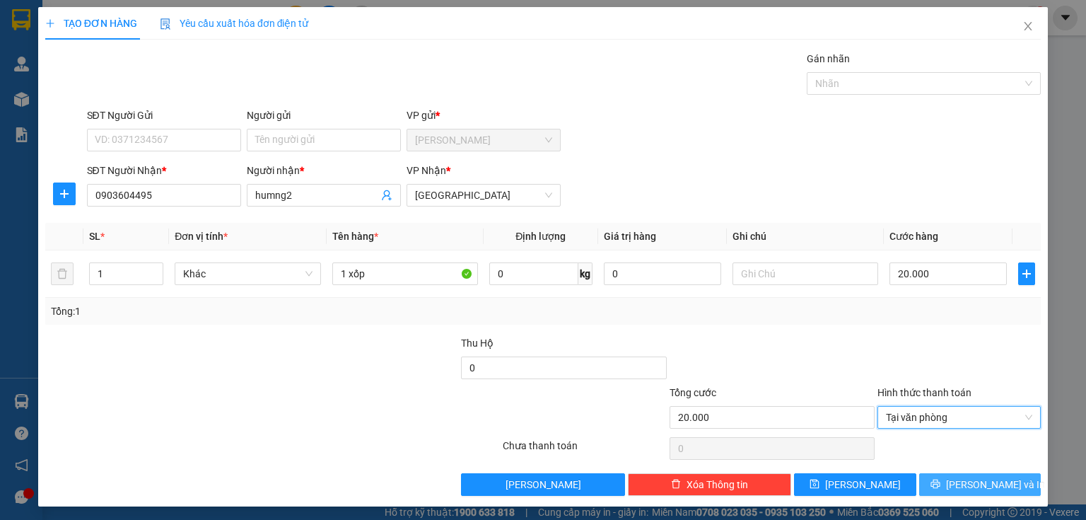
click at [922, 491] on button "[PERSON_NAME] và In" at bounding box center [980, 484] width 122 height 23
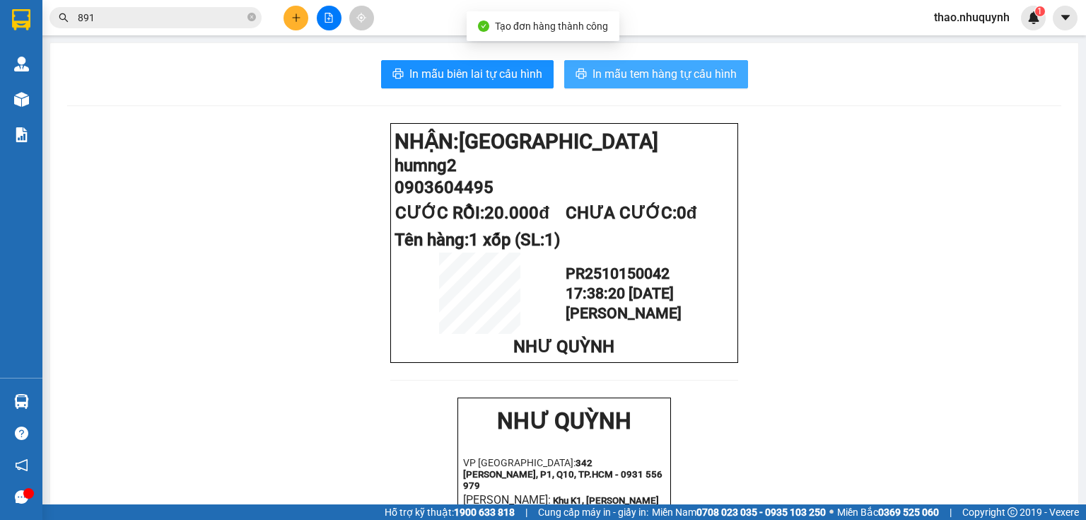
click at [612, 69] on span "In mẫu tem hàng tự cấu hình" at bounding box center [665, 74] width 144 height 18
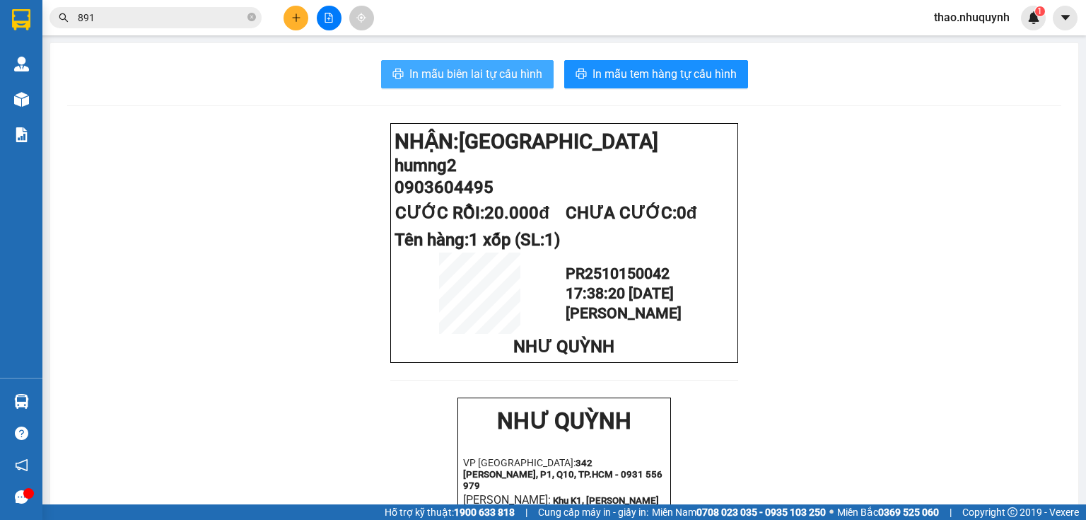
click at [473, 78] on span "In mẫu biên lai tự cấu hình" at bounding box center [475, 74] width 133 height 18
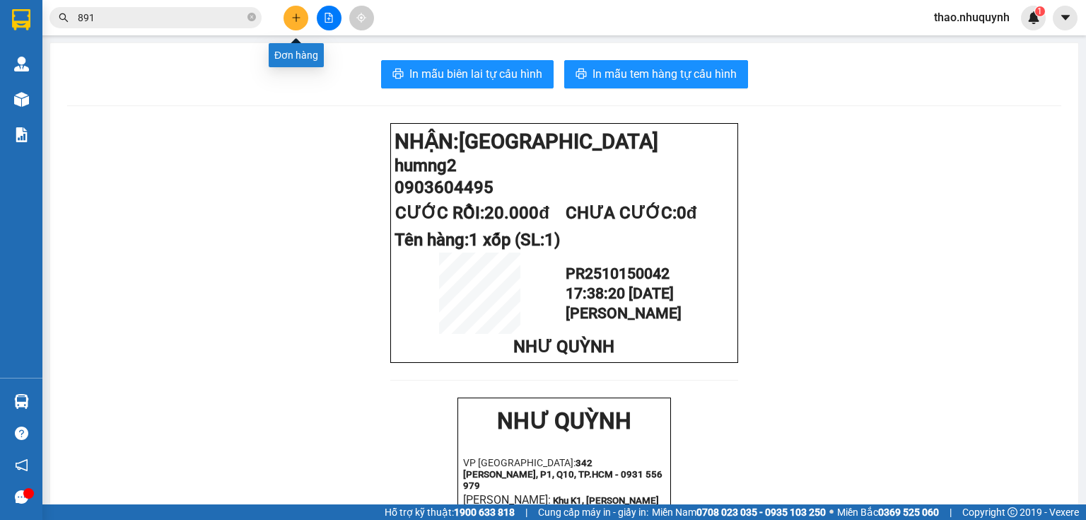
click at [287, 18] on button at bounding box center [296, 18] width 25 height 25
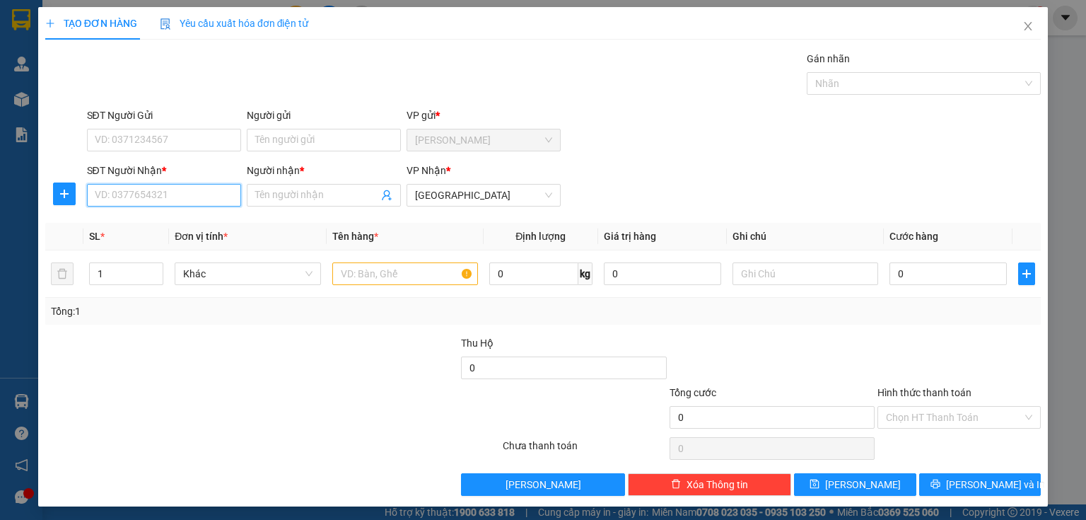
click at [147, 195] on input "SĐT Người Nhận *" at bounding box center [164, 195] width 154 height 23
type input "0949651568"
click at [263, 199] on input "Người nhận *" at bounding box center [316, 195] width 123 height 16
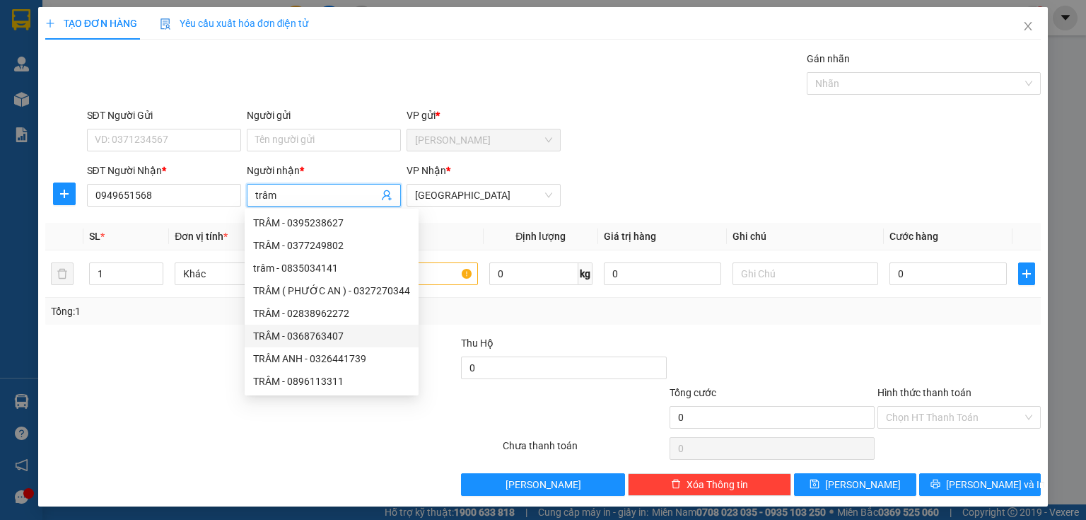
type input "trâm"
click at [158, 337] on div at bounding box center [148, 360] width 208 height 50
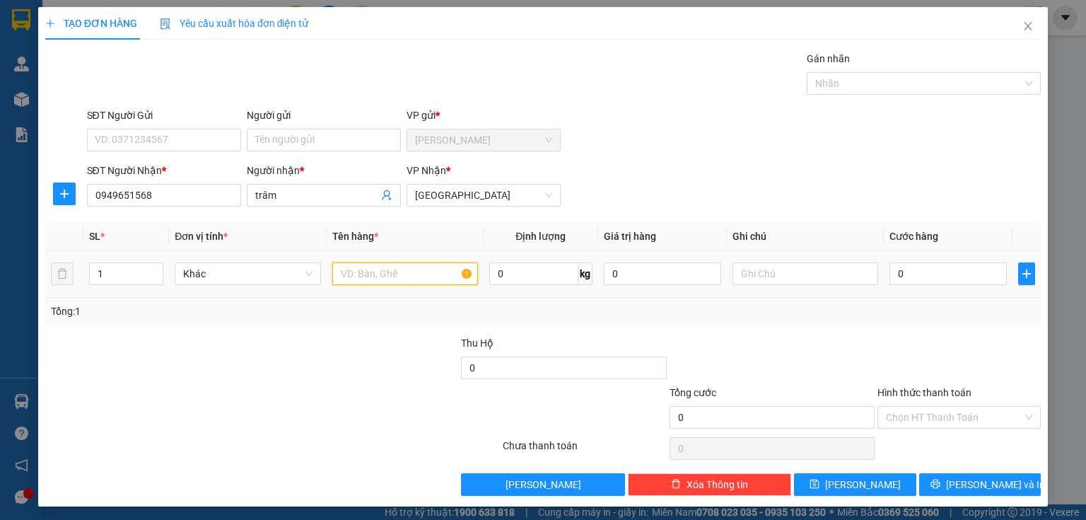
click at [426, 272] on input "text" at bounding box center [405, 273] width 146 height 23
type input "1 hs"
click at [911, 277] on input "0" at bounding box center [948, 273] width 117 height 23
type input "2"
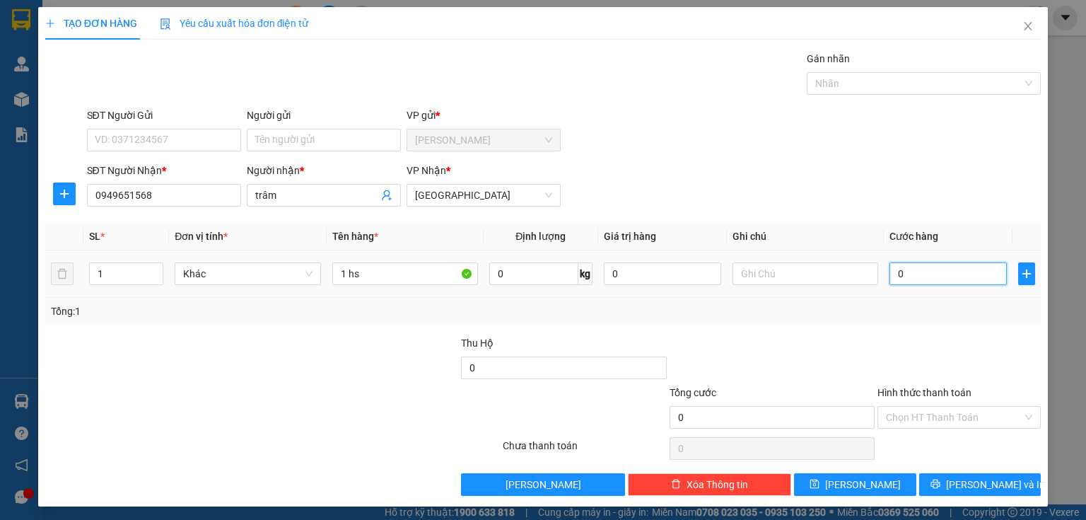
type input "2"
type input "20"
type input "200"
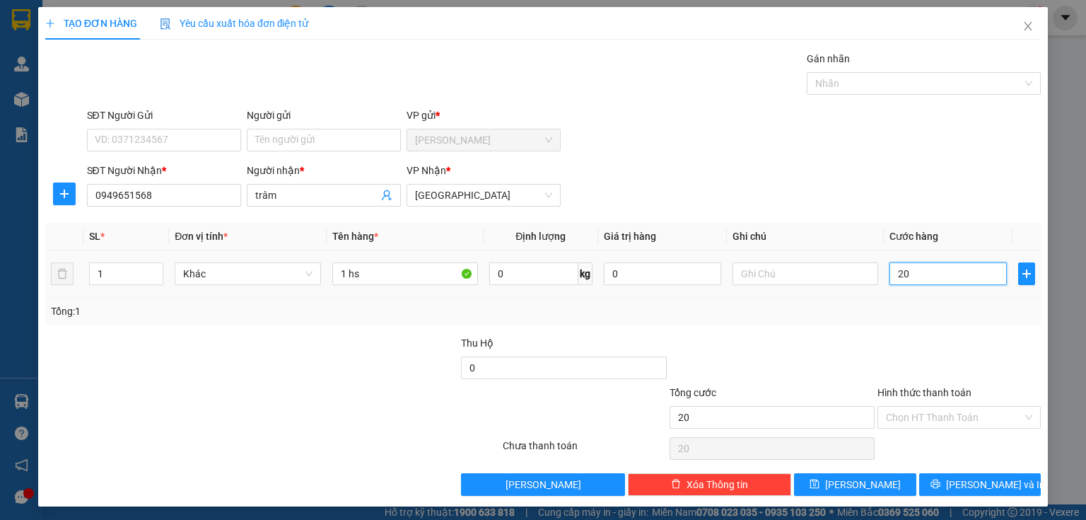
type input "200"
type input "2.000"
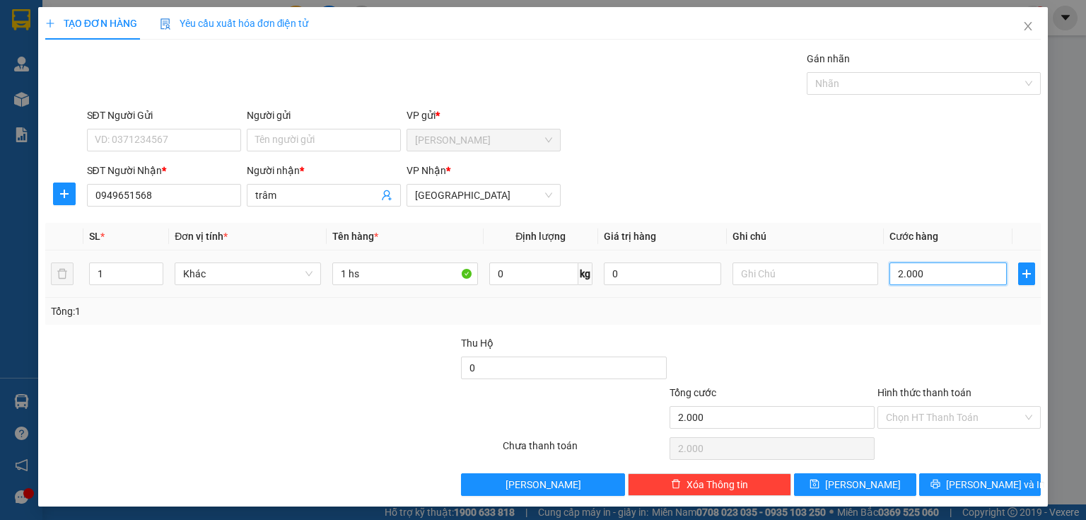
type input "20.000"
click at [912, 415] on input "Hình thức thanh toán" at bounding box center [954, 417] width 136 height 21
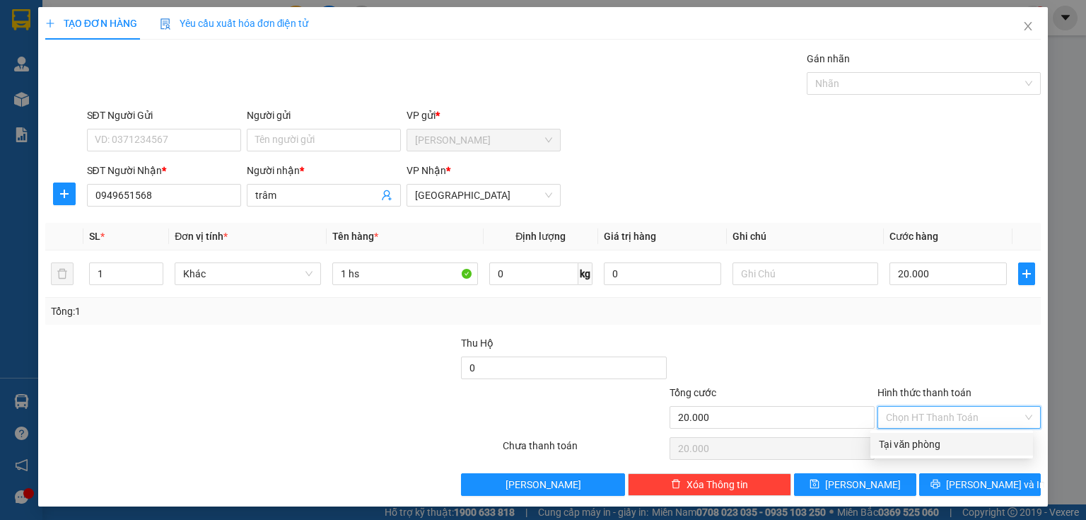
click at [918, 448] on div "Tại văn phòng" at bounding box center [952, 444] width 146 height 16
type input "0"
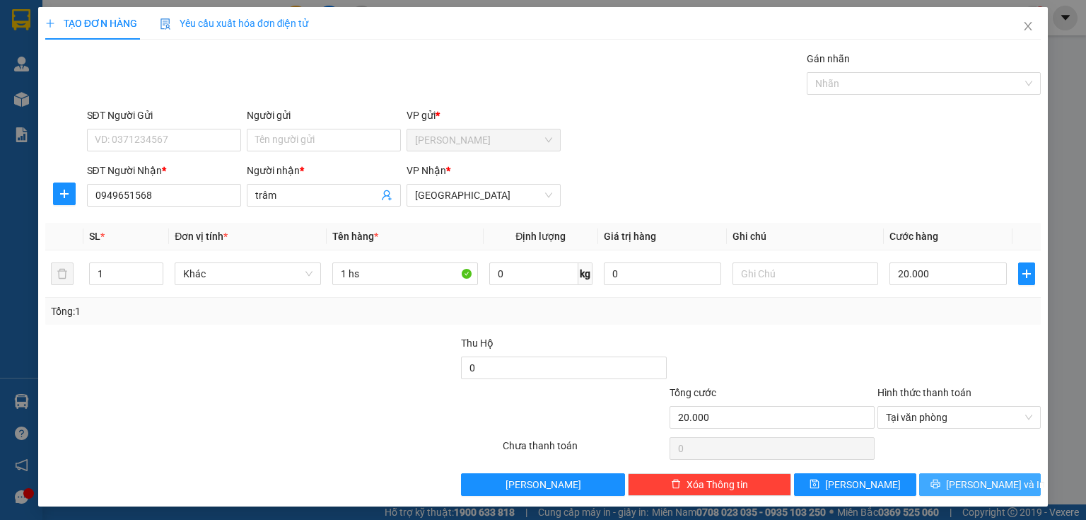
click at [924, 488] on button "[PERSON_NAME] và In" at bounding box center [980, 484] width 122 height 23
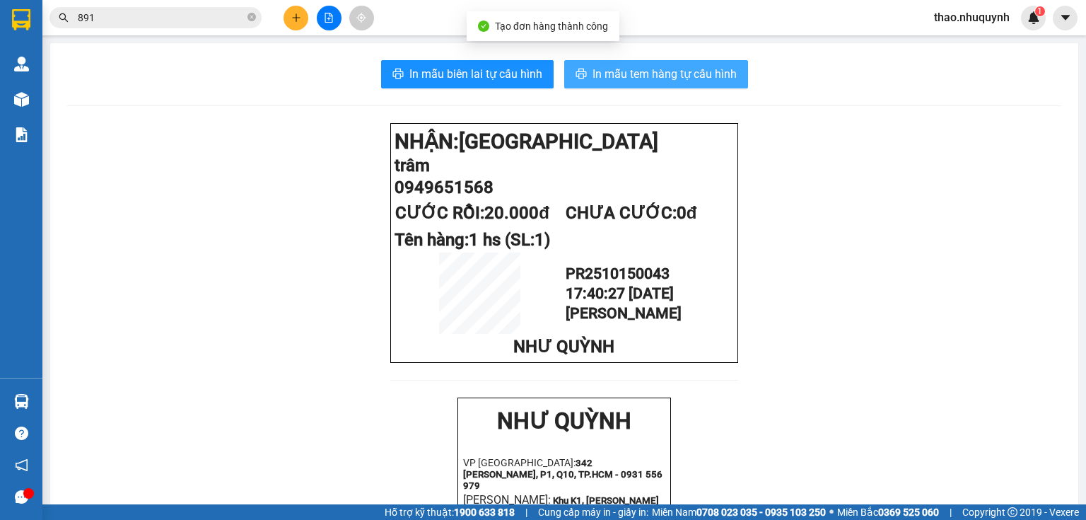
click at [638, 74] on span "In mẫu tem hàng tự cấu hình" at bounding box center [665, 74] width 144 height 18
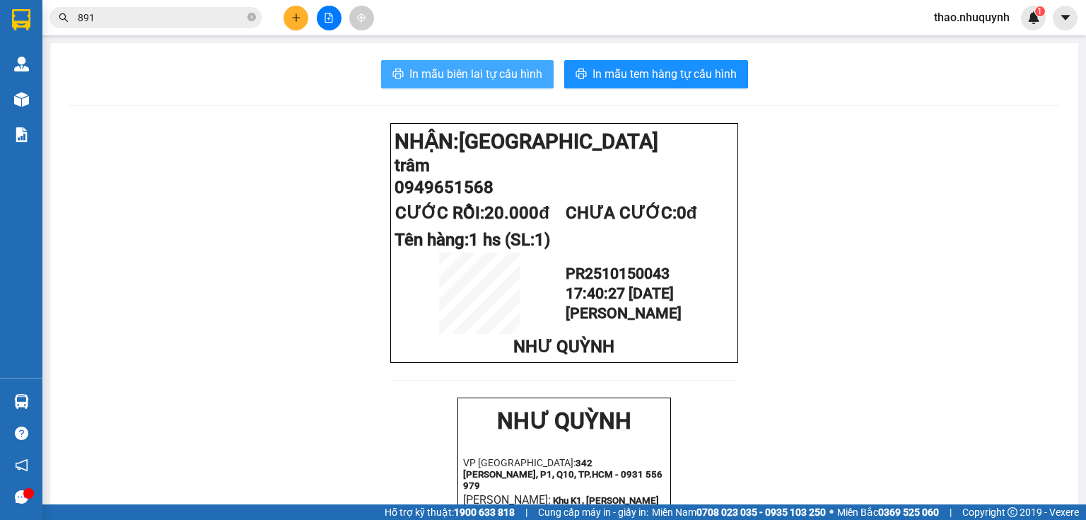
click at [478, 79] on span "In mẫu biên lai tự cấu hình" at bounding box center [475, 74] width 133 height 18
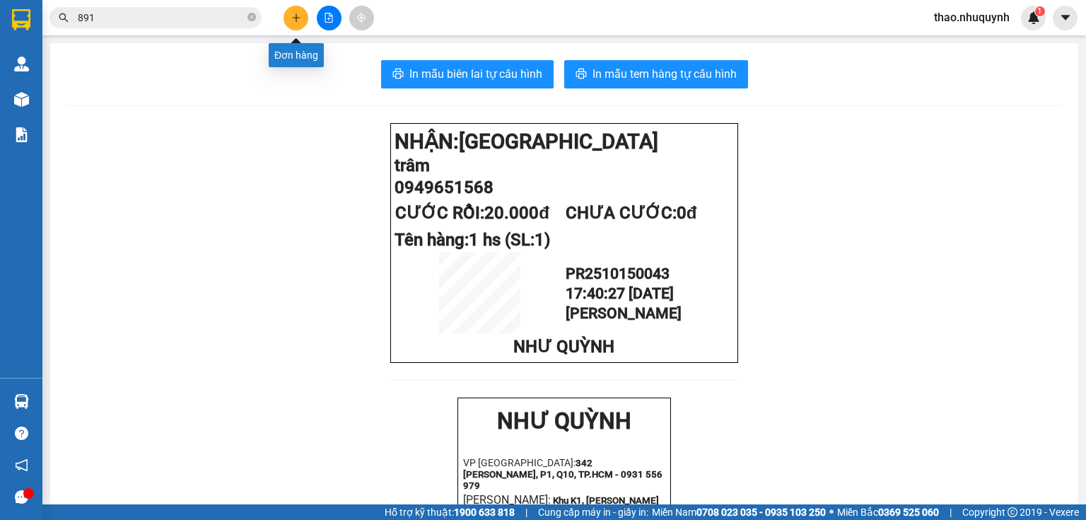
click at [298, 16] on icon "plus" at bounding box center [296, 18] width 10 height 10
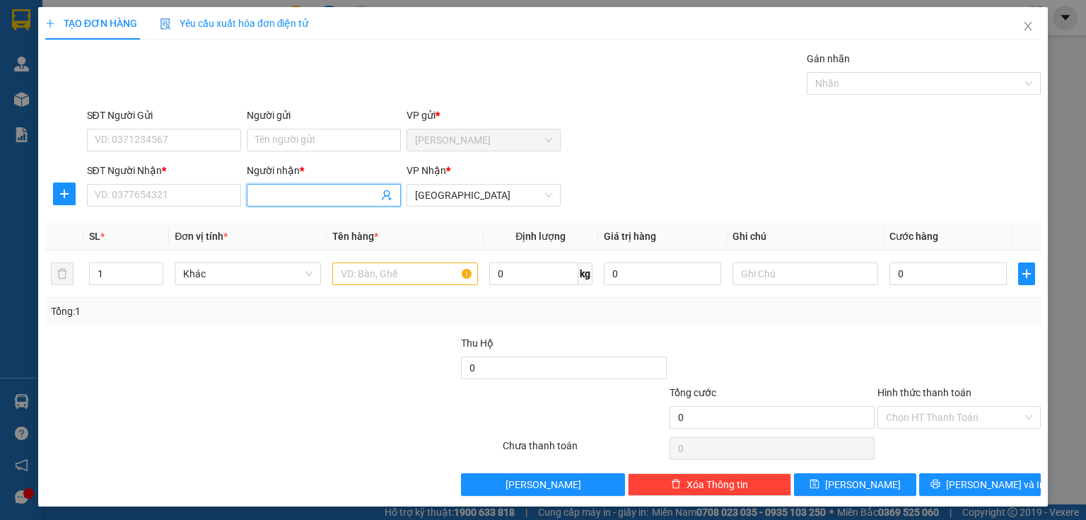
click at [265, 196] on input "Người nhận *" at bounding box center [316, 195] width 123 height 16
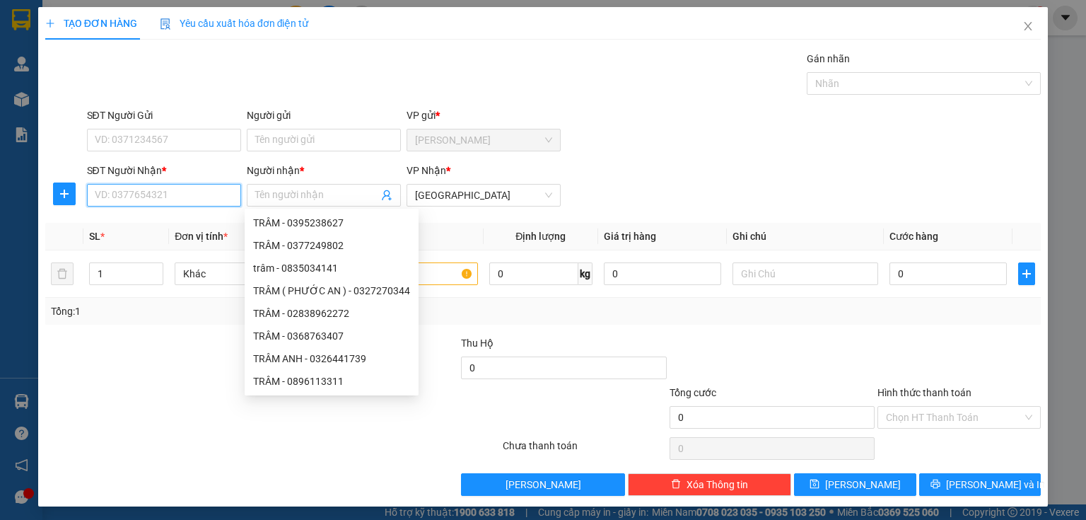
click at [215, 198] on input "SĐT Người Nhận *" at bounding box center [164, 195] width 154 height 23
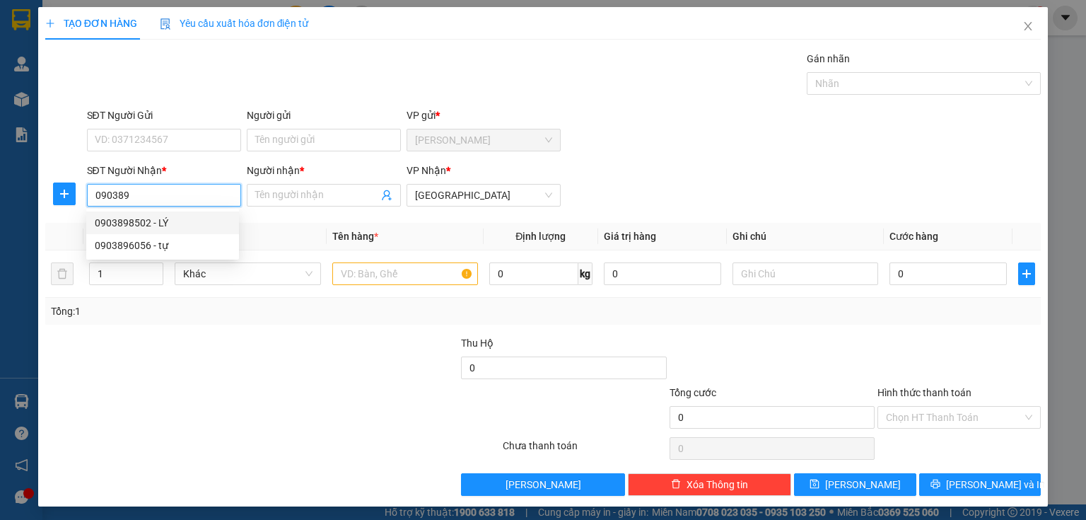
click at [130, 220] on div "0903898502 - LÝ" at bounding box center [163, 223] width 136 height 16
type input "0903898502"
type input "LÝ"
type input "30.000"
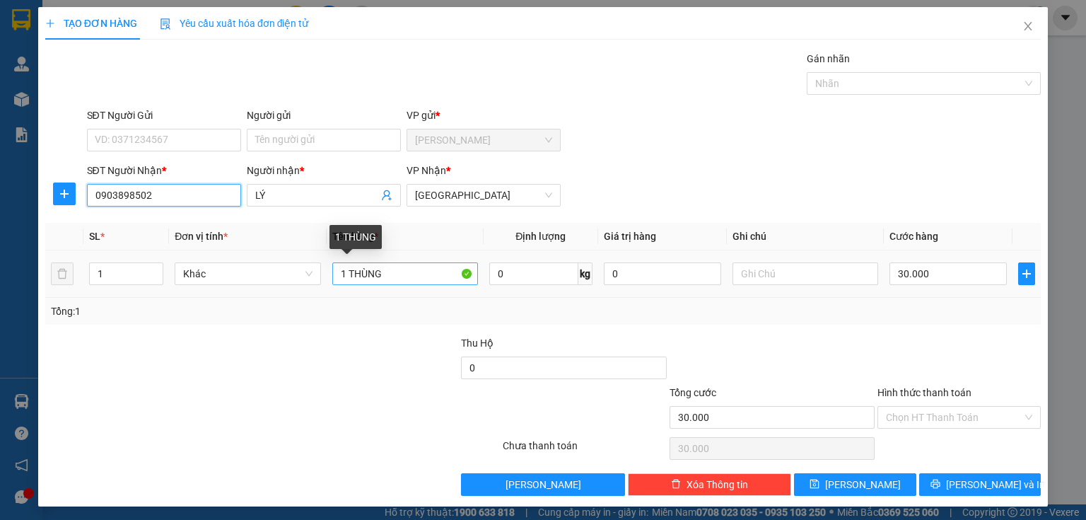
type input "0903898502"
click at [398, 270] on input "1 THÙNG" at bounding box center [405, 273] width 146 height 23
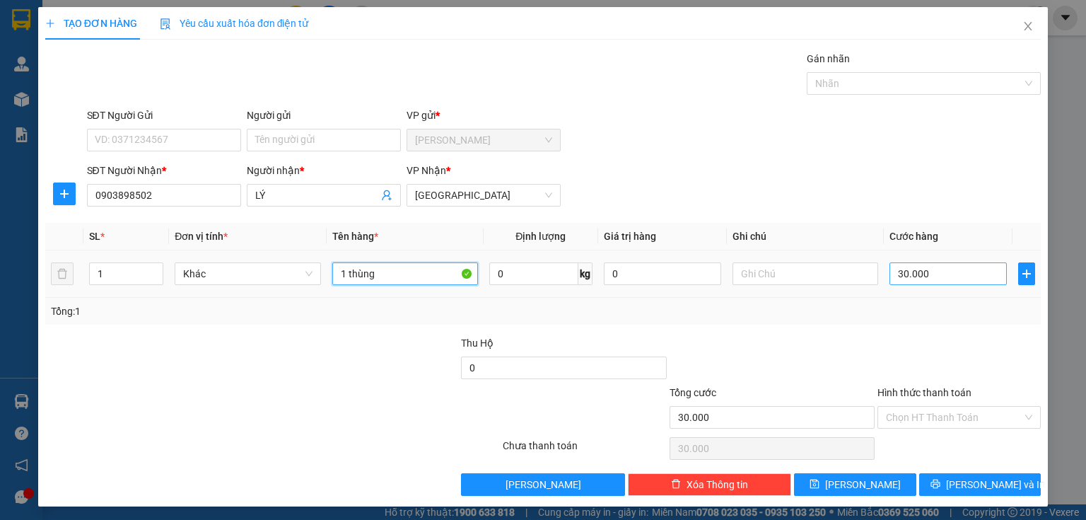
type input "1 thùng"
click at [926, 271] on input "30.000" at bounding box center [948, 273] width 117 height 23
type input "2"
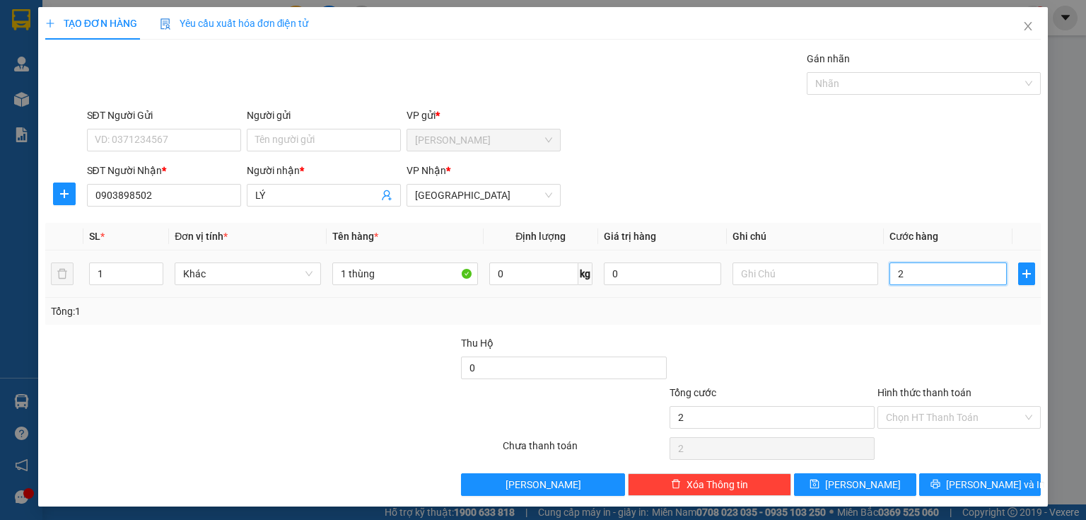
type input "20"
type input "200"
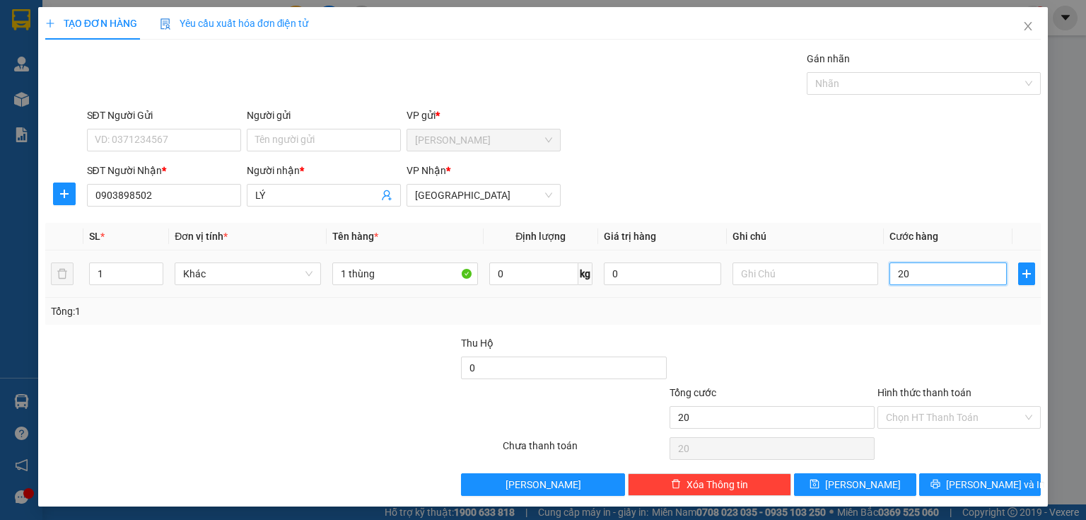
type input "200"
type input "2.000"
type input "20.000"
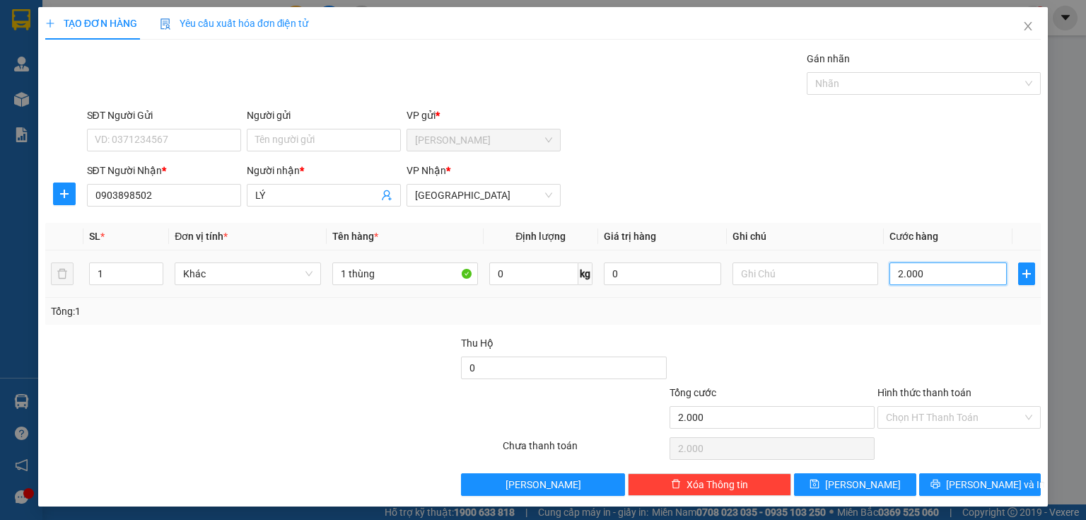
type input "20.000"
click at [925, 482] on button "[PERSON_NAME] và In" at bounding box center [980, 484] width 122 height 23
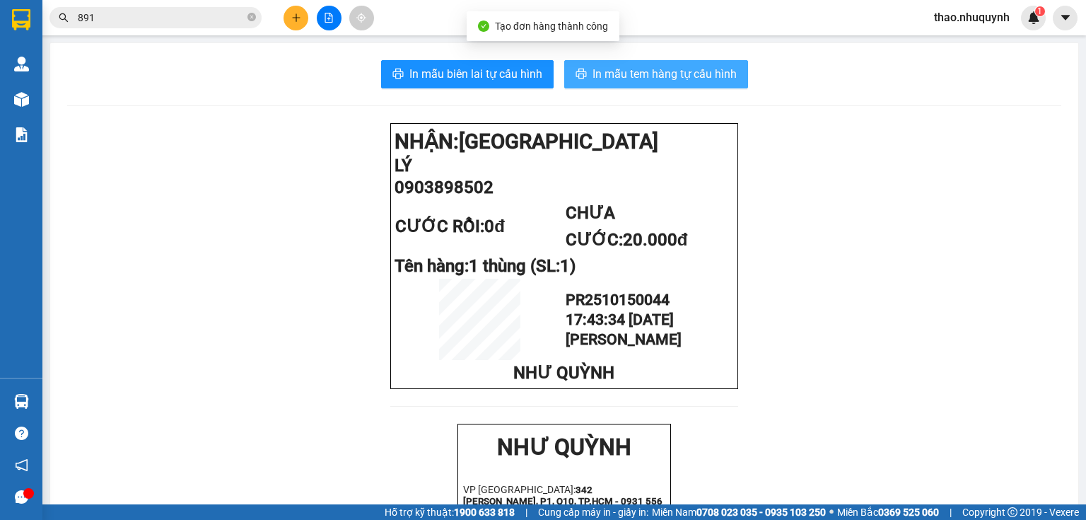
click at [603, 75] on span "In mẫu tem hàng tự cấu hình" at bounding box center [665, 74] width 144 height 18
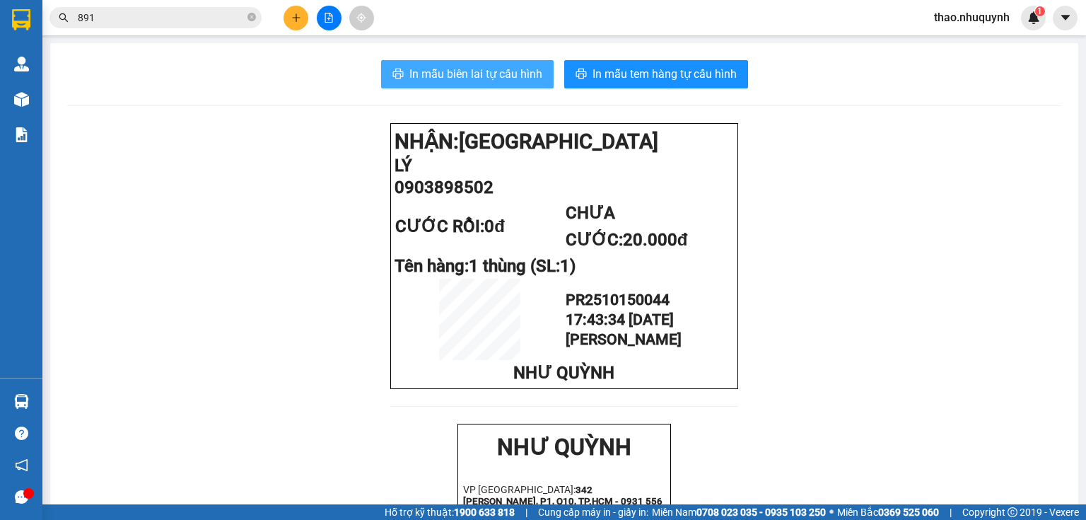
click at [486, 68] on span "In mẫu biên lai tự cấu hình" at bounding box center [475, 74] width 133 height 18
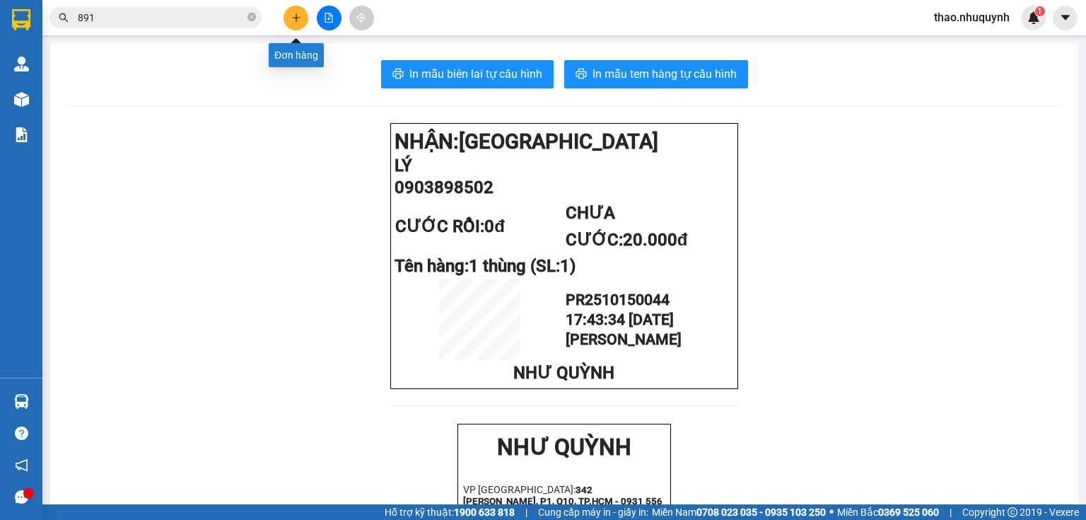
click at [298, 21] on icon "plus" at bounding box center [296, 18] width 10 height 10
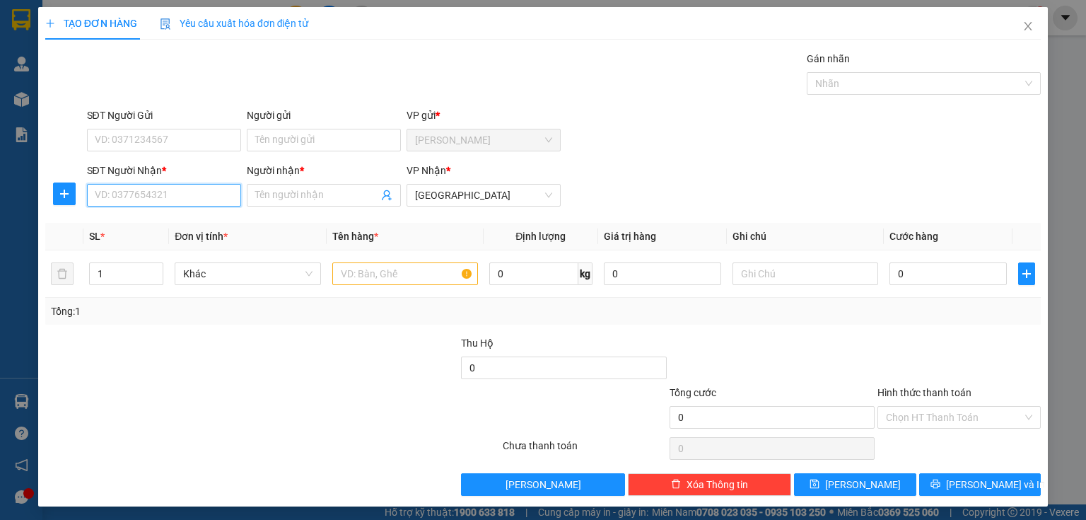
click at [142, 196] on input "SĐT Người Nhận *" at bounding box center [164, 195] width 154 height 23
type input "0868074557"
click at [106, 211] on div "0868074557 - vy" at bounding box center [162, 222] width 153 height 23
type input "vy"
type input "20.000"
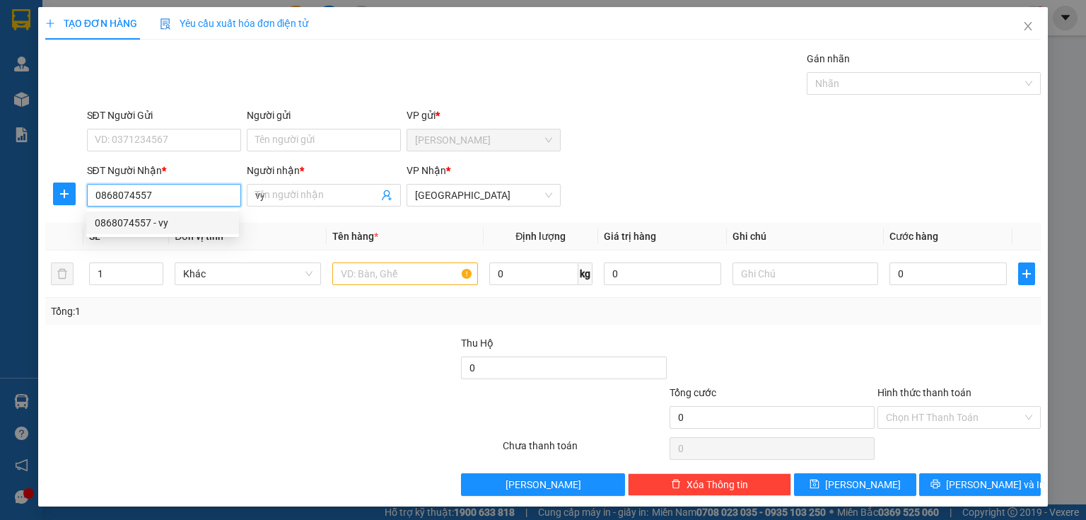
type input "20.000"
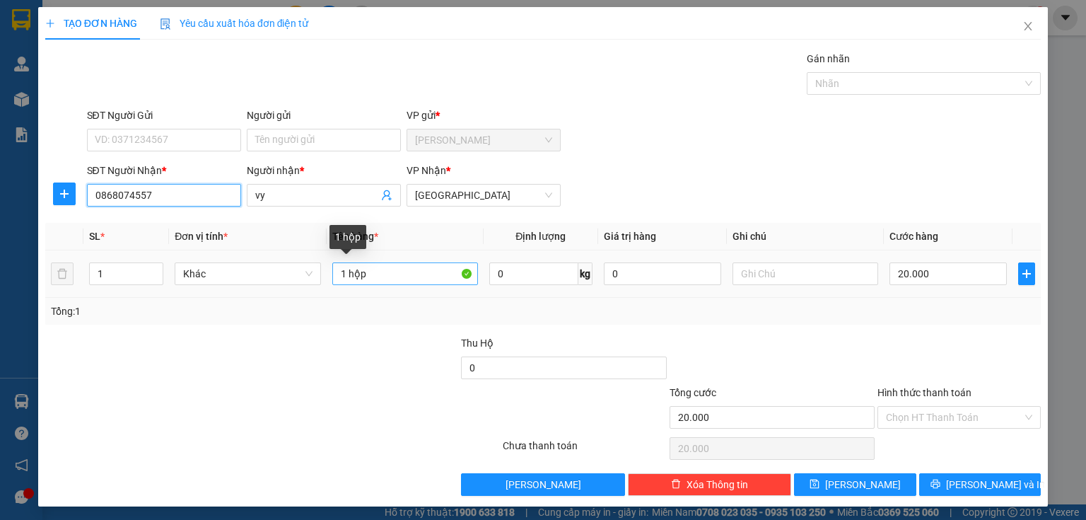
type input "0868074557"
click at [376, 274] on input "1 hộp" at bounding box center [405, 273] width 146 height 23
type input "1 hộp dài"
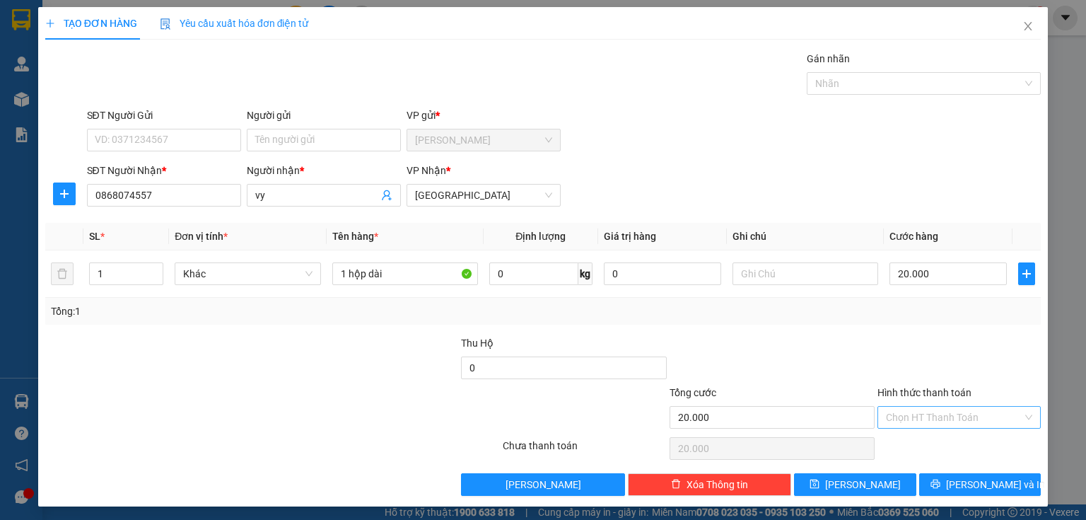
click at [937, 418] on input "Hình thức thanh toán" at bounding box center [954, 417] width 136 height 21
click at [917, 446] on div "Tại văn phòng" at bounding box center [952, 444] width 146 height 16
click at [929, 484] on button "[PERSON_NAME] và In" at bounding box center [980, 484] width 122 height 23
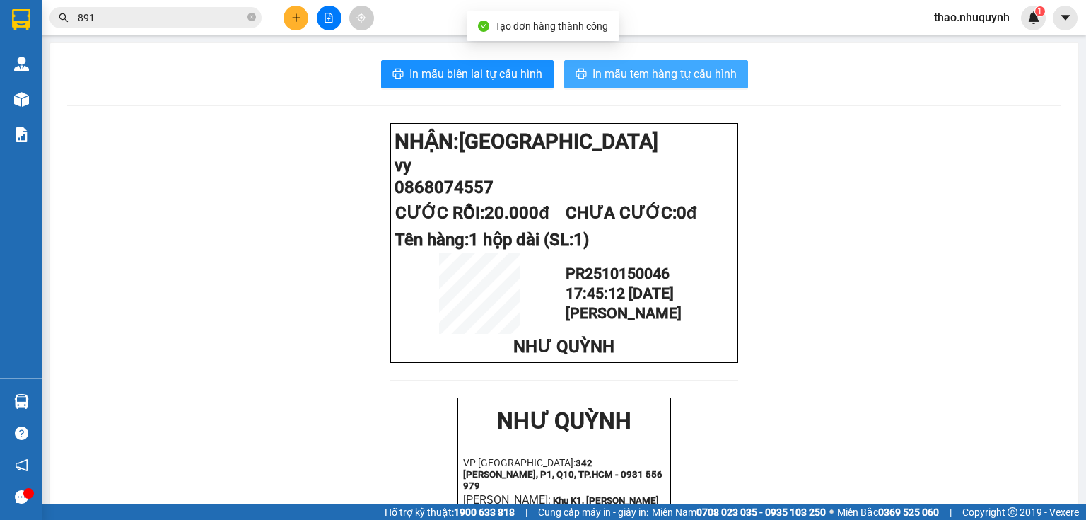
click at [622, 68] on span "In mẫu tem hàng tự cấu hình" at bounding box center [665, 74] width 144 height 18
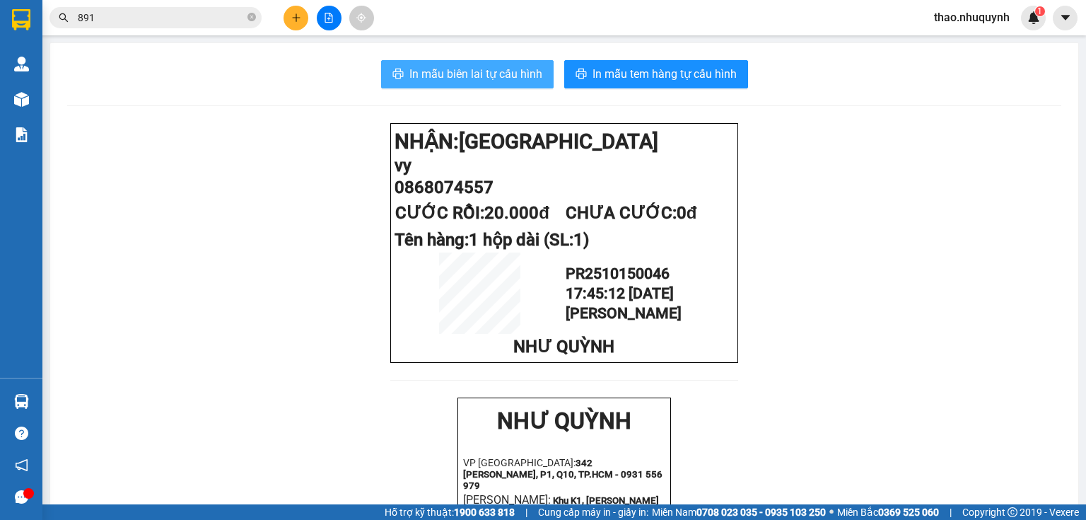
click at [469, 69] on span "In mẫu biên lai tự cấu hình" at bounding box center [475, 74] width 133 height 18
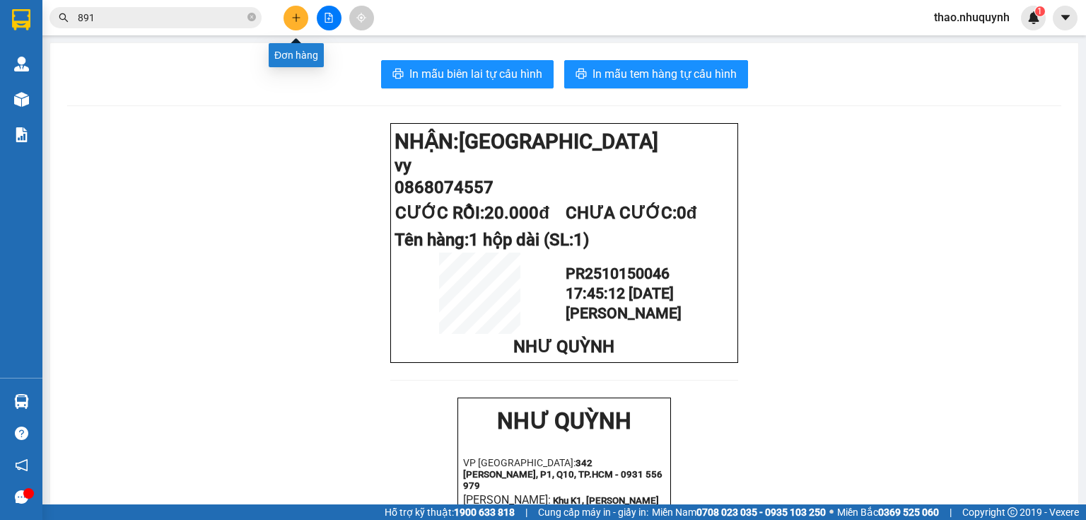
click at [287, 25] on button at bounding box center [296, 18] width 25 height 25
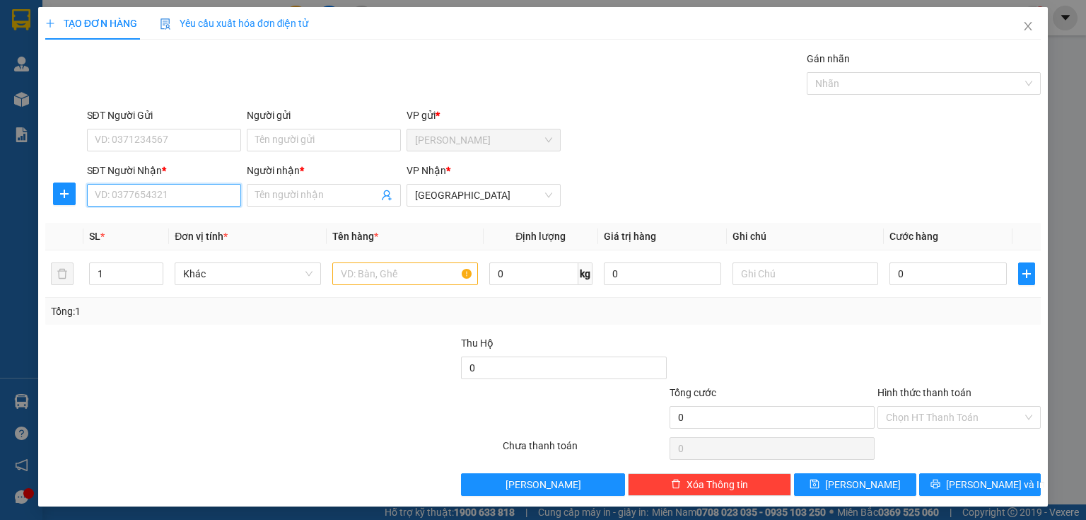
click at [173, 201] on input "SĐT Người Nhận *" at bounding box center [164, 195] width 154 height 23
click at [132, 218] on div "0835555445 - LAB VCAD" at bounding box center [163, 223] width 136 height 16
type input "0835555445"
type input "LAB VCAD"
type input "20.000"
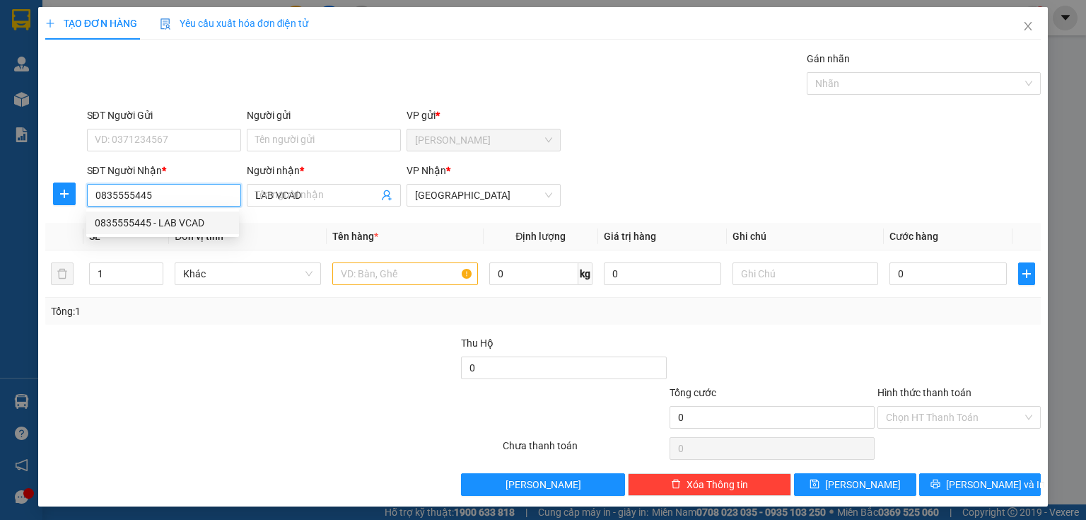
type input "20.000"
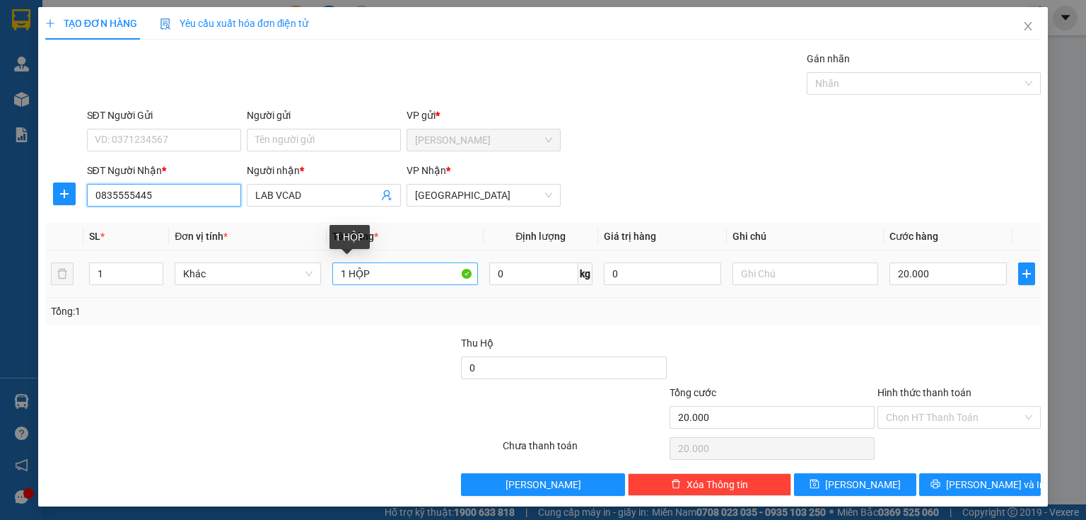
type input "0835555445"
click at [386, 271] on input "1 HỘP" at bounding box center [405, 273] width 146 height 23
type input "1 HỘP l"
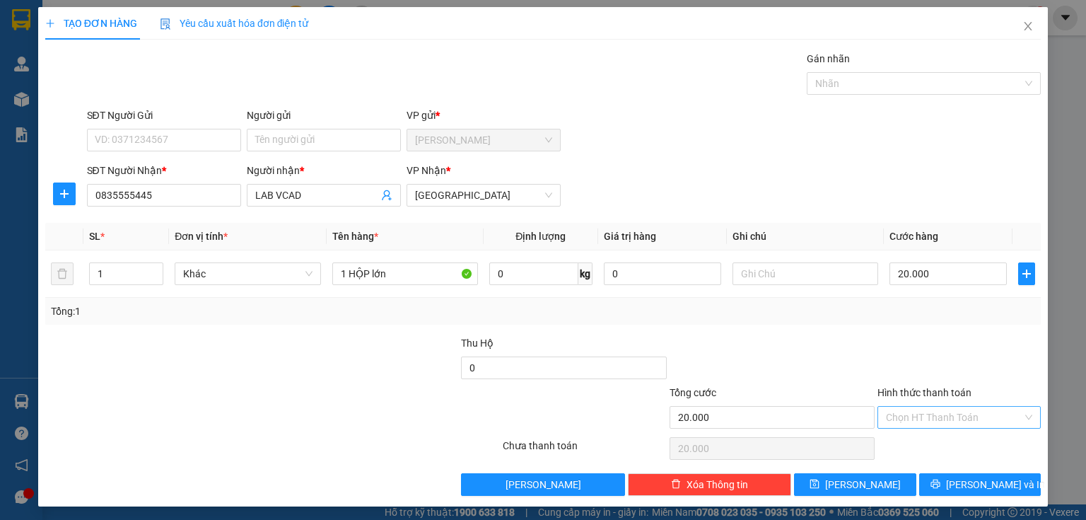
click at [902, 413] on input "Hình thức thanh toán" at bounding box center [954, 417] width 136 height 21
click at [902, 441] on div "Tại văn phòng" at bounding box center [952, 444] width 146 height 16
click at [935, 485] on button "[PERSON_NAME] và In" at bounding box center [980, 484] width 122 height 23
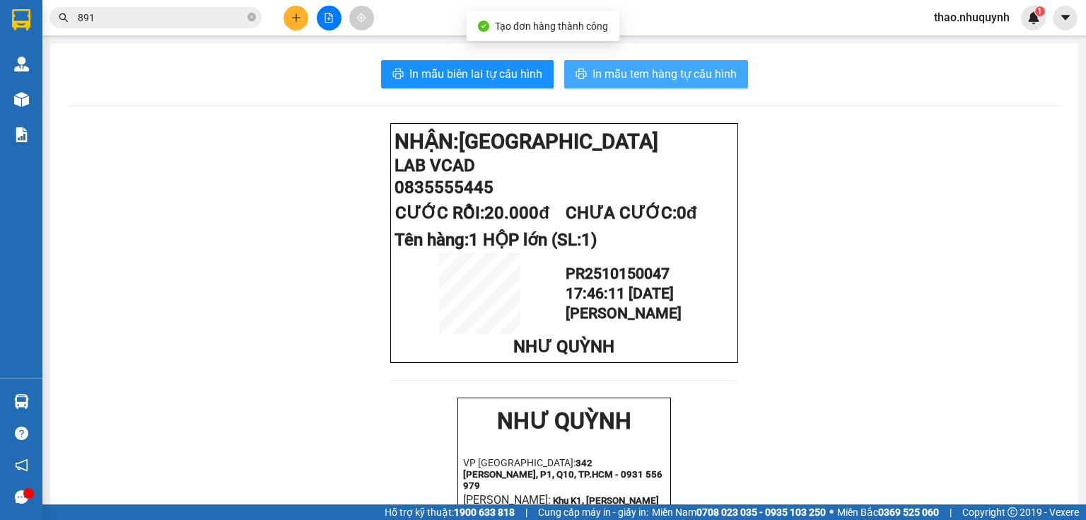
click at [642, 79] on span "In mẫu tem hàng tự cấu hình" at bounding box center [665, 74] width 144 height 18
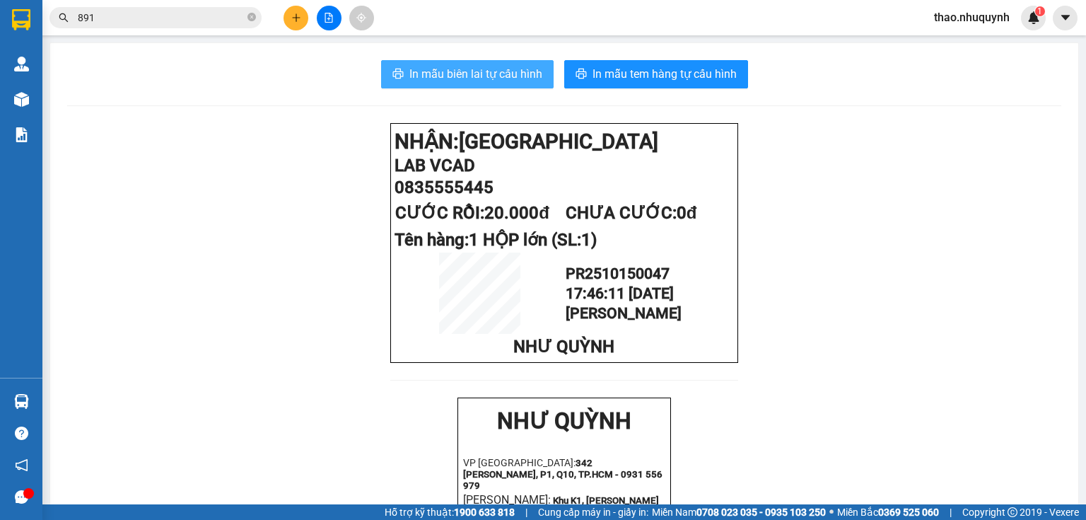
click at [448, 71] on span "In mẫu biên lai tự cấu hình" at bounding box center [475, 74] width 133 height 18
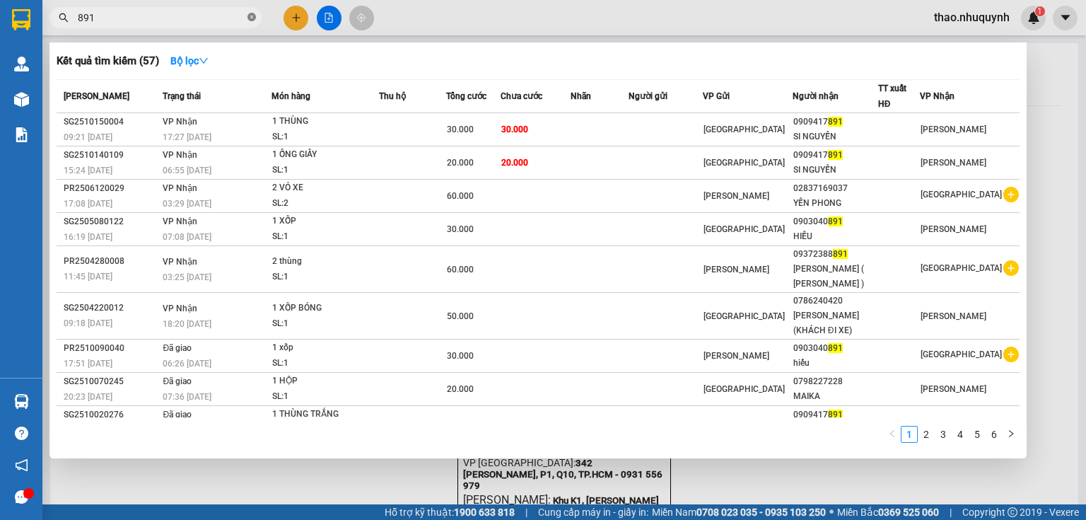
click at [250, 17] on icon "close-circle" at bounding box center [252, 17] width 8 height 8
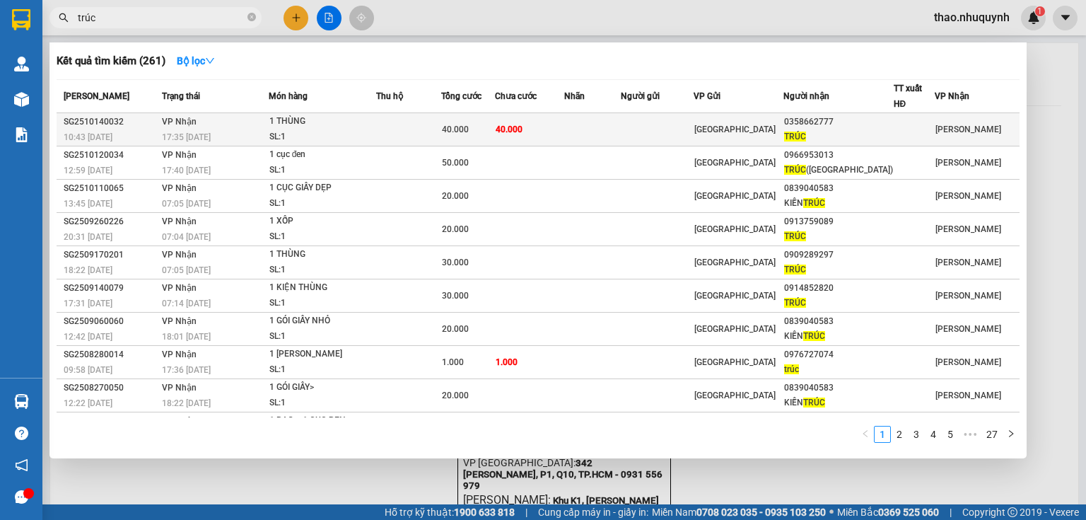
type input "trúc"
click at [441, 126] on td at bounding box center [408, 129] width 65 height 33
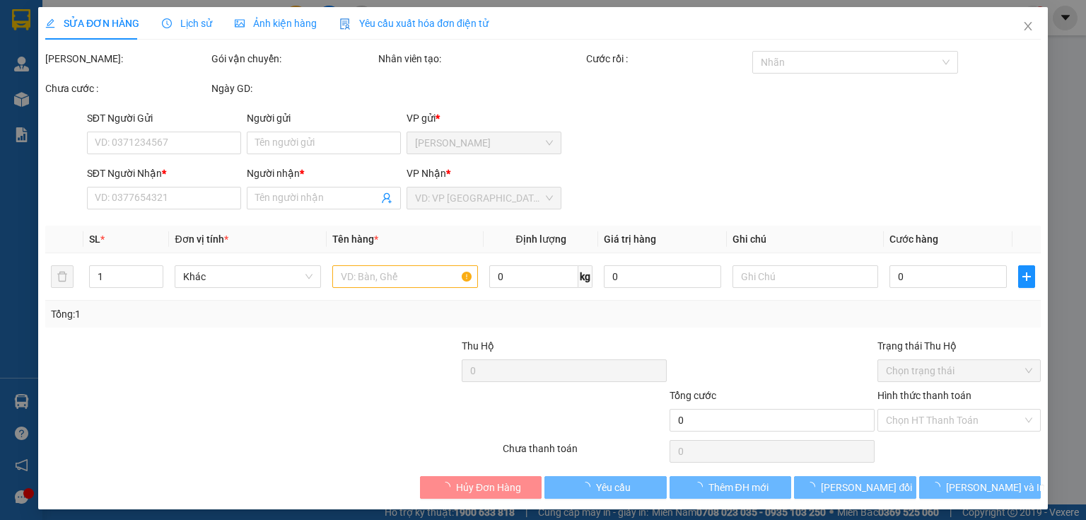
type input "0358662777"
type input "TRÚC"
type input "40.000"
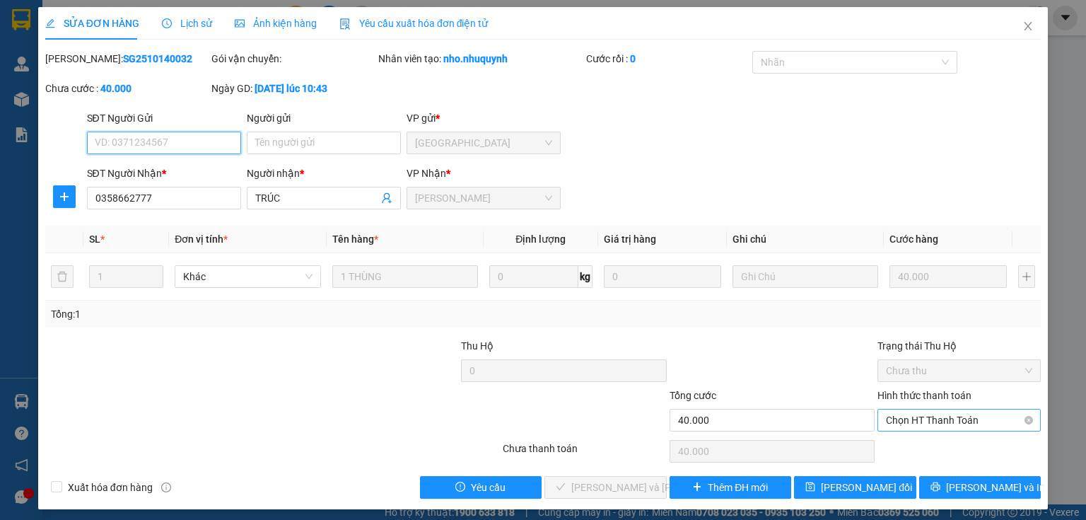
click at [902, 424] on span "Chọn HT Thanh Toán" at bounding box center [959, 419] width 146 height 21
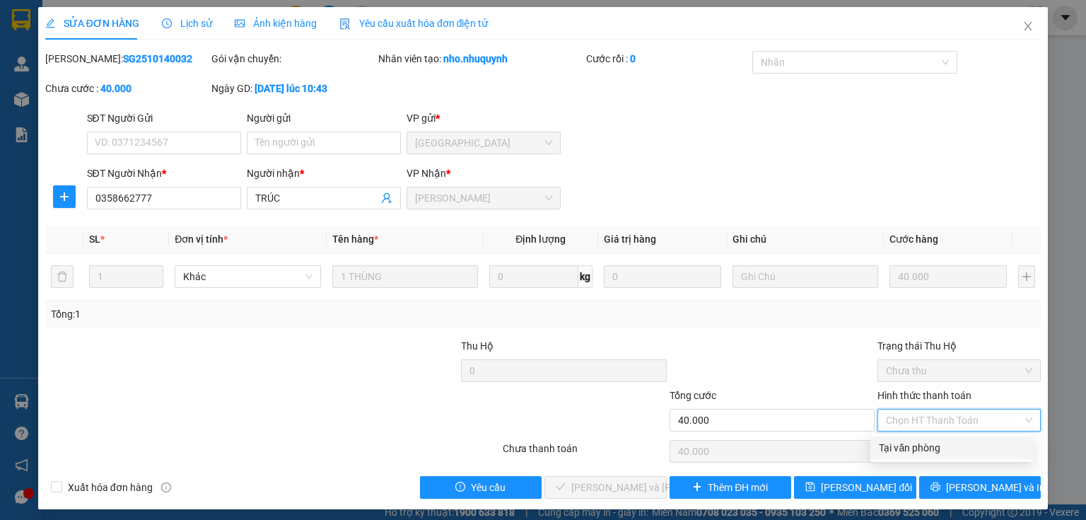
click at [893, 450] on div "Tại văn phòng" at bounding box center [952, 448] width 146 height 16
type input "0"
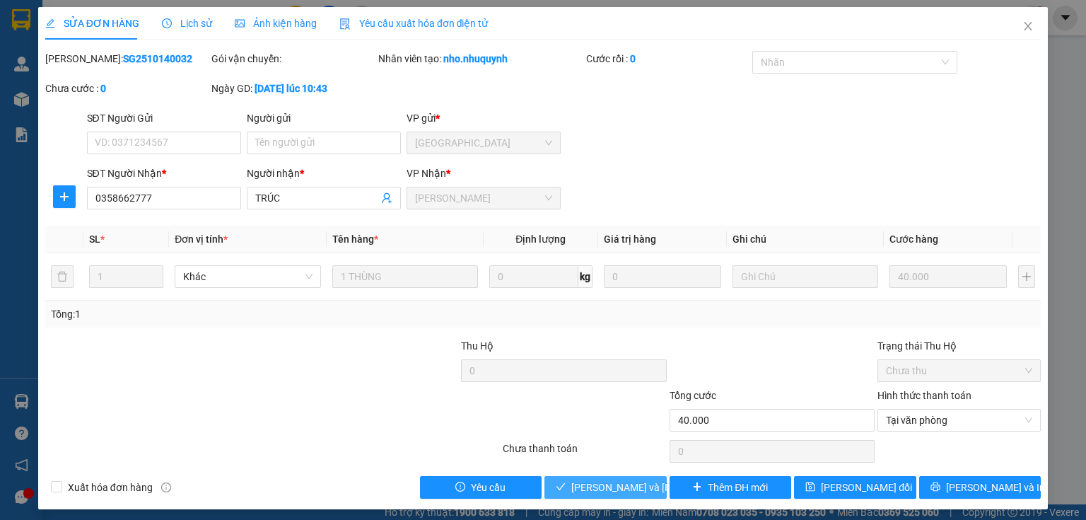
click at [608, 487] on span "[PERSON_NAME] và [PERSON_NAME] hàng" at bounding box center [666, 488] width 191 height 16
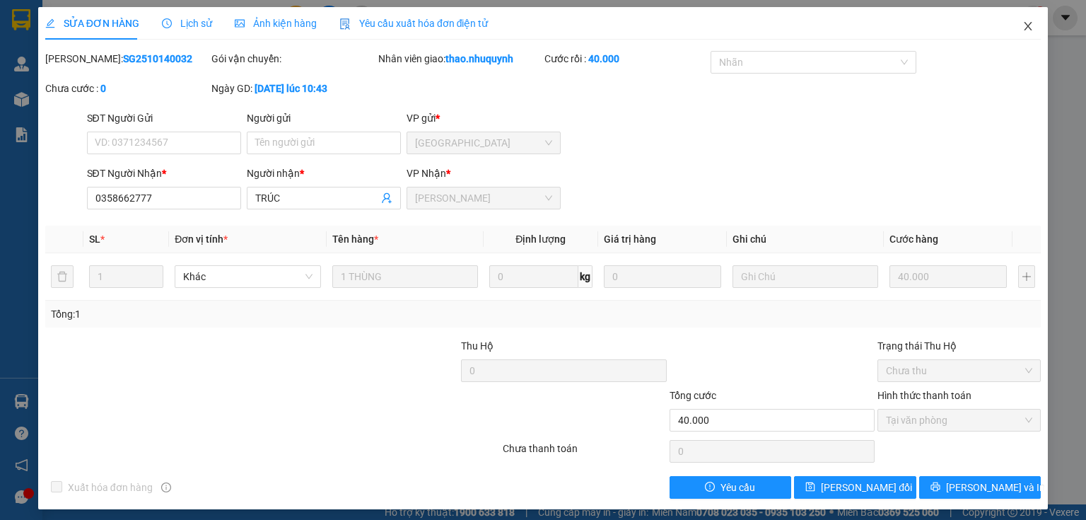
click at [1023, 25] on icon "close" at bounding box center [1028, 26] width 11 height 11
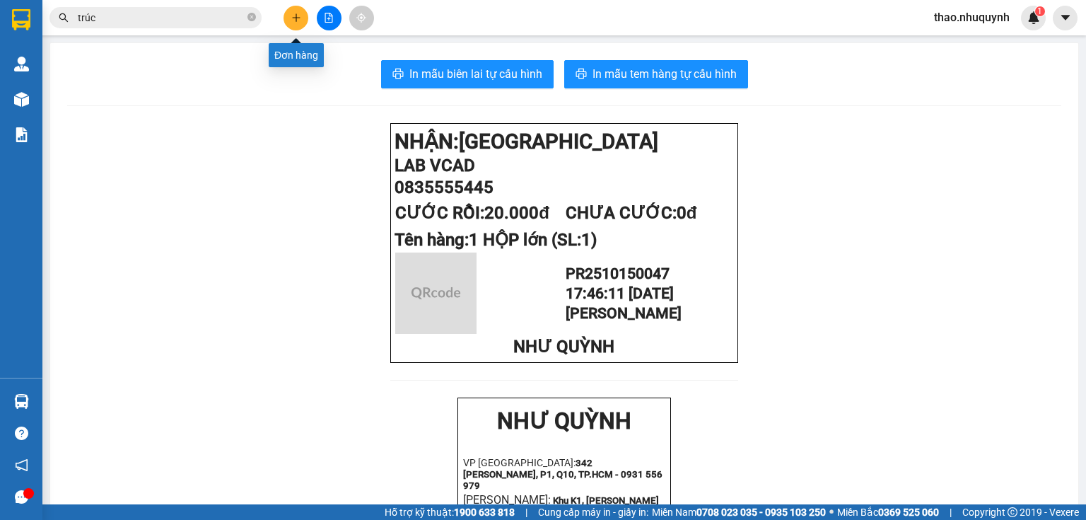
click at [291, 10] on button at bounding box center [296, 18] width 25 height 25
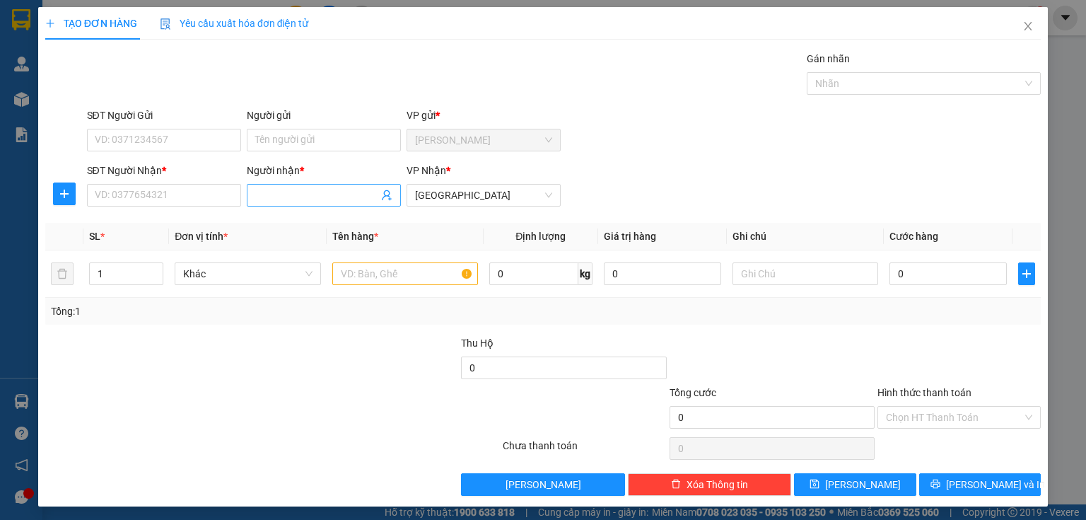
click at [263, 200] on input "Người nhận *" at bounding box center [316, 195] width 123 height 16
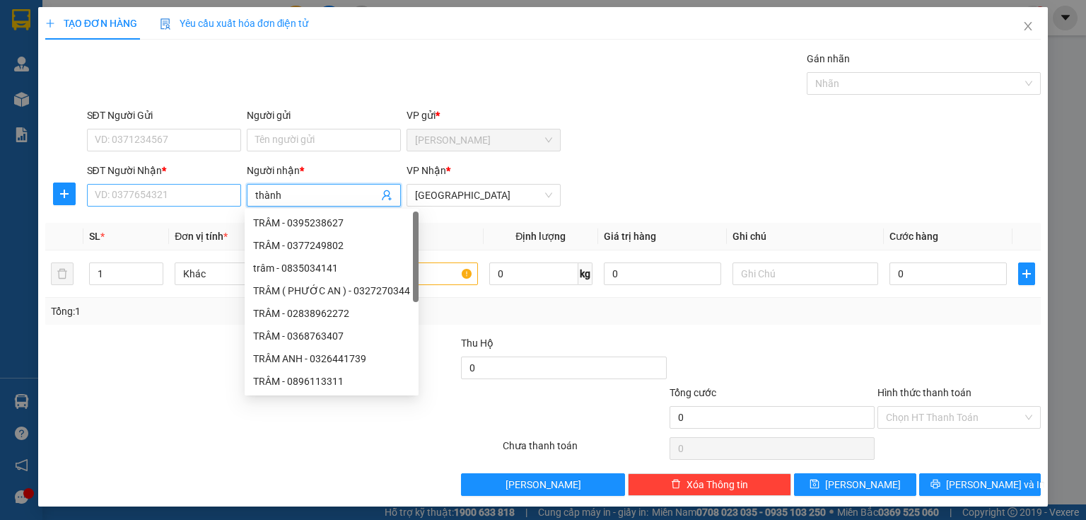
type input "thành"
click at [141, 192] on input "SĐT Người Nhận *" at bounding box center [164, 195] width 154 height 23
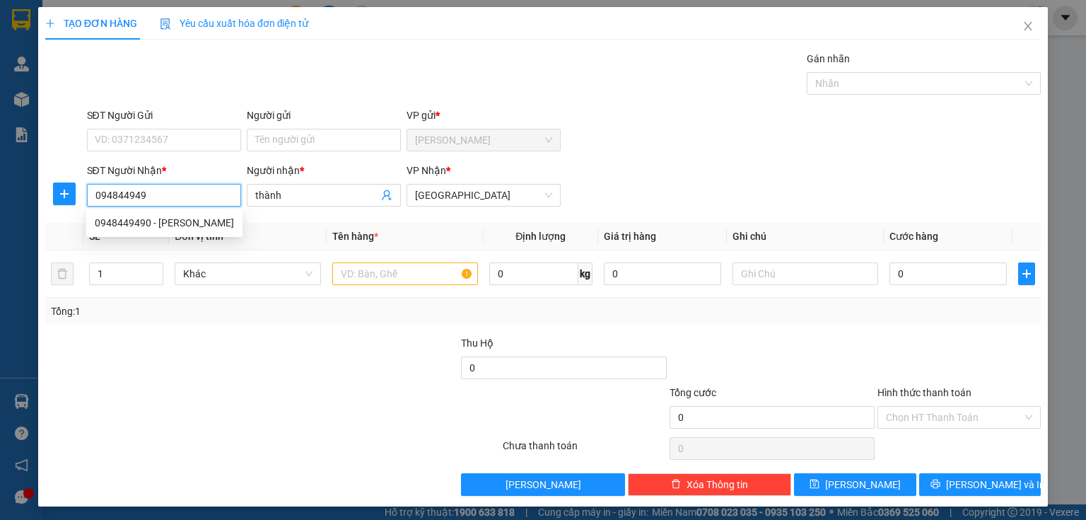
type input "0948449490"
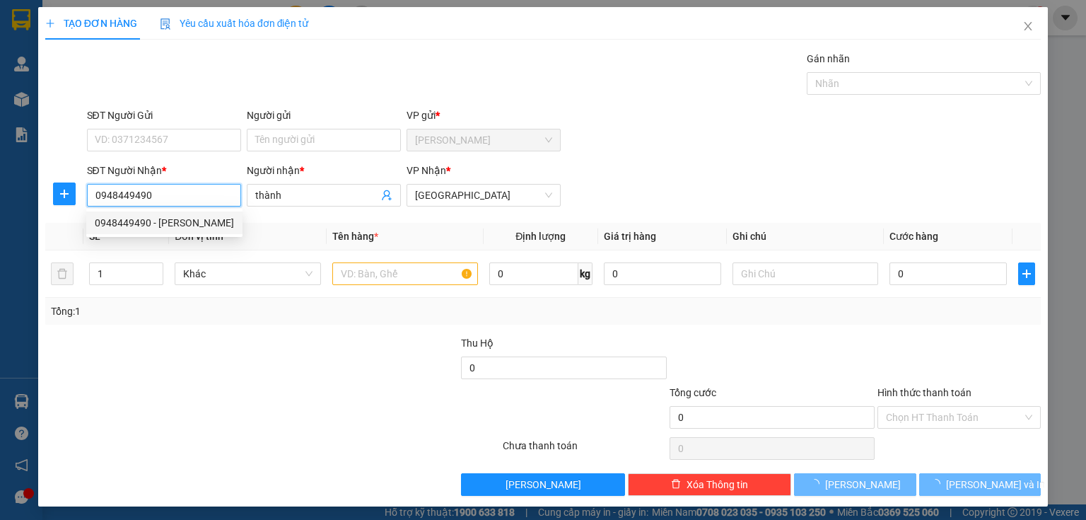
click at [136, 220] on div "0948449490 - [PERSON_NAME]" at bounding box center [164, 223] width 139 height 16
type input "THÀNH"
type input "40.000"
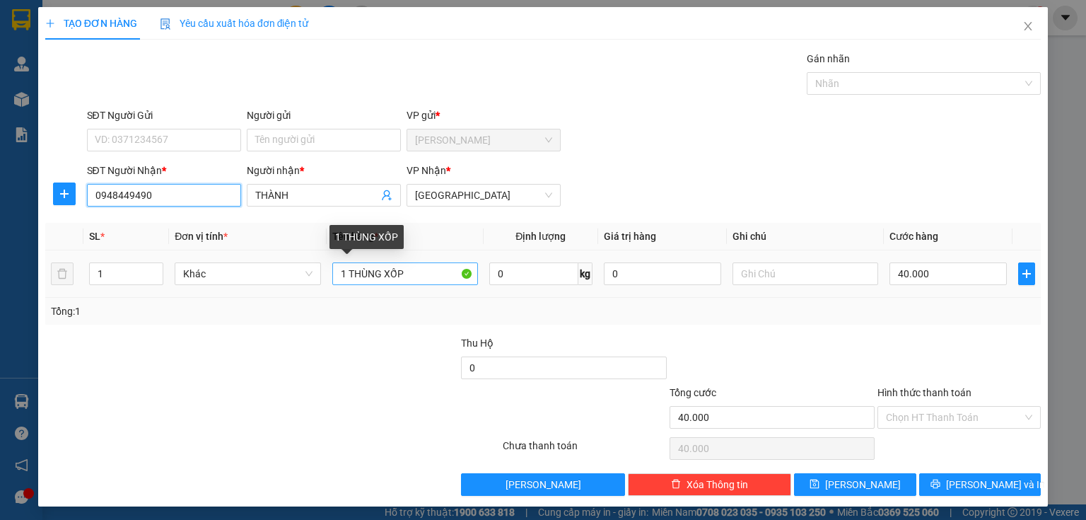
type input "0948449490"
click at [382, 270] on input "1 THÙNG XỐP" at bounding box center [405, 273] width 146 height 23
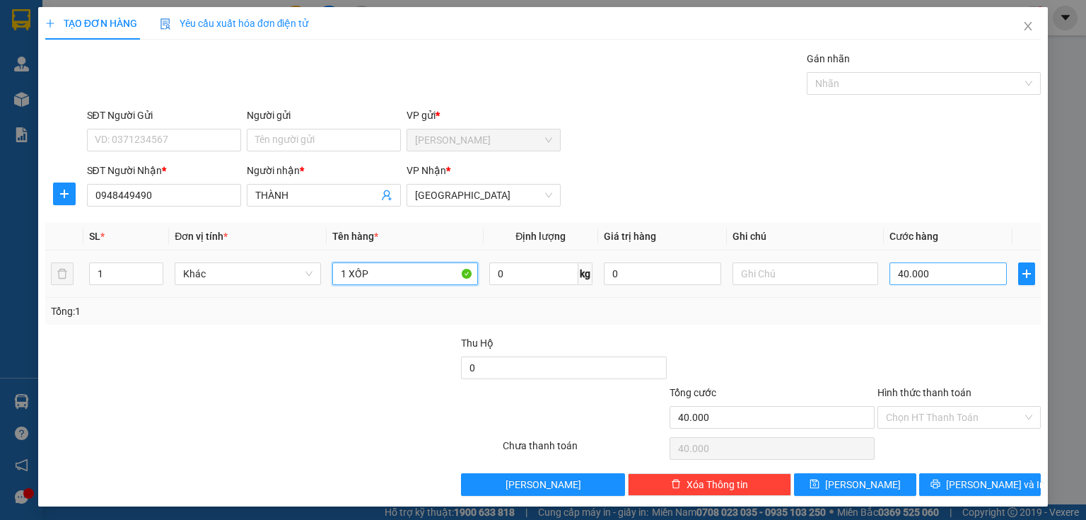
type input "1 XỐP"
click at [943, 275] on input "40.000" at bounding box center [948, 273] width 117 height 23
type input "5"
type input "0"
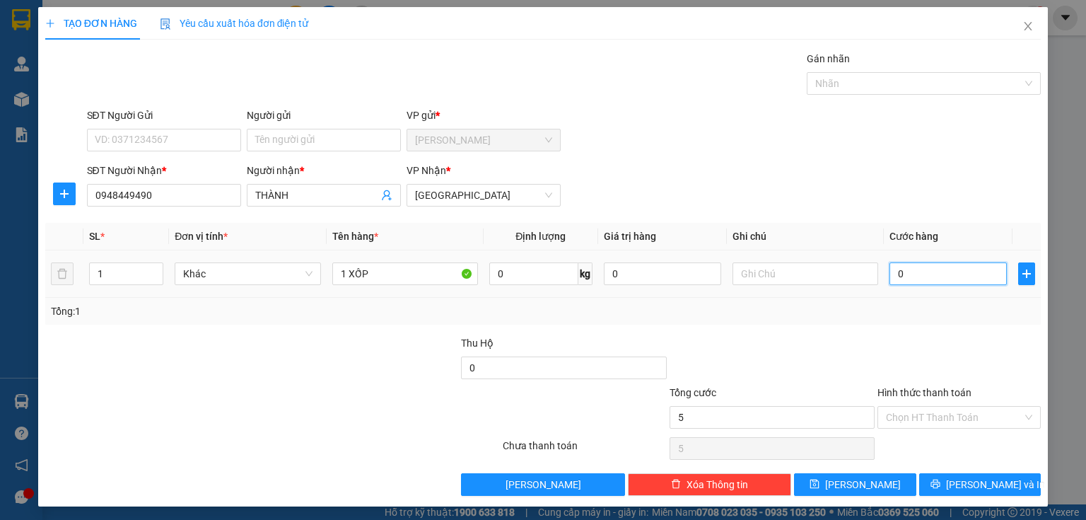
type input "0"
type input "4"
type input "040"
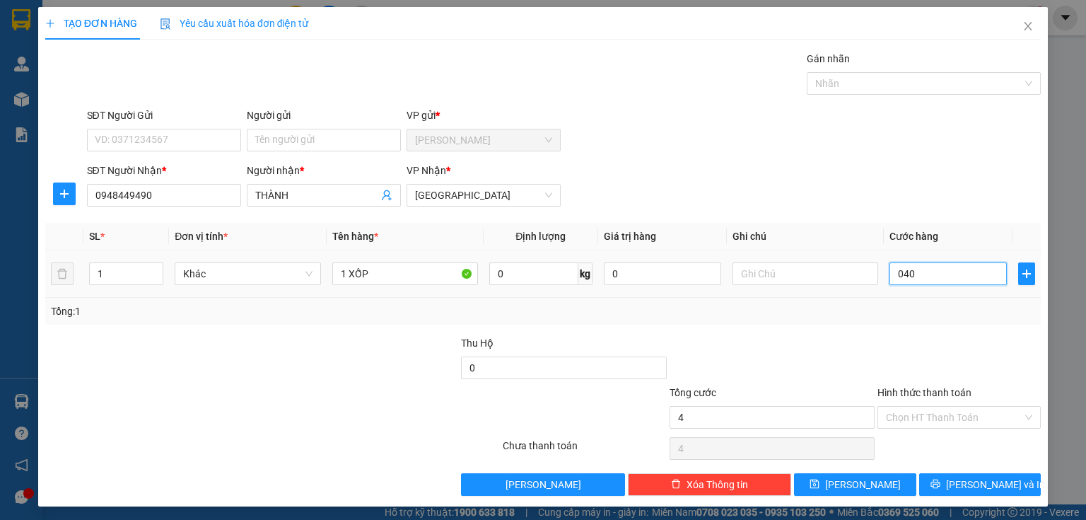
type input "40"
click at [913, 273] on input "04.000" at bounding box center [948, 273] width 117 height 23
click at [926, 482] on button "[PERSON_NAME] và In" at bounding box center [980, 484] width 122 height 23
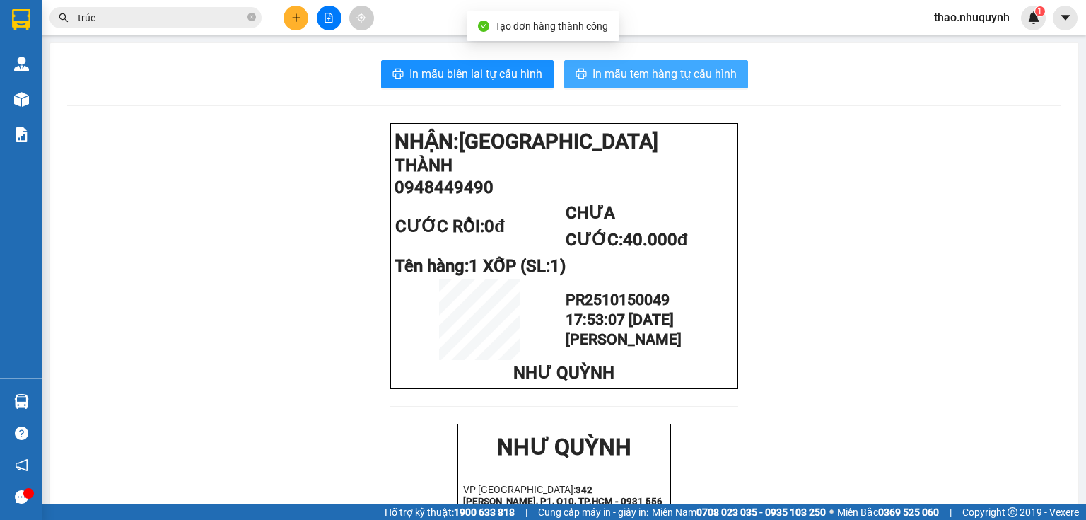
click at [633, 71] on span "In mẫu tem hàng tự cấu hình" at bounding box center [665, 74] width 144 height 18
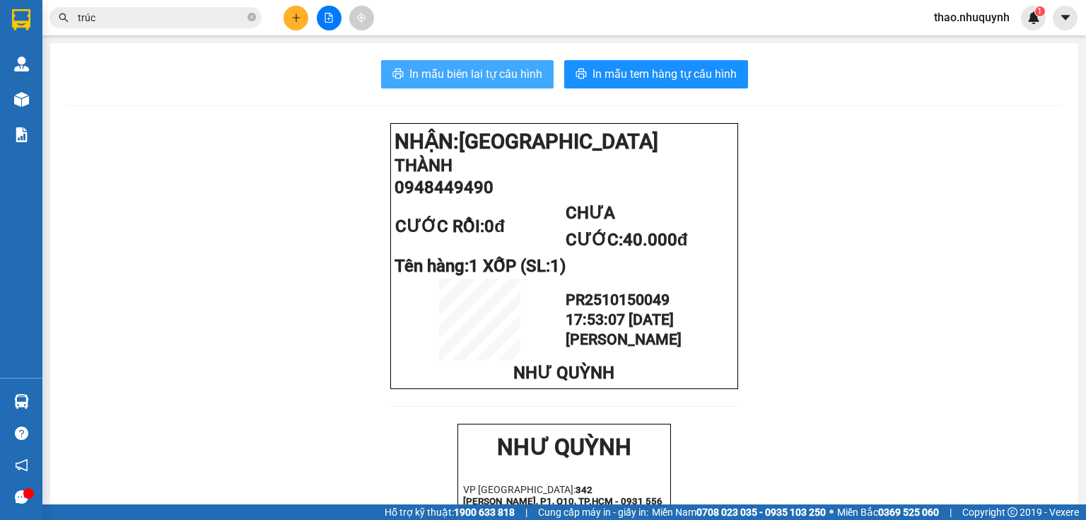
click at [438, 71] on span "In mẫu biên lai tự cấu hình" at bounding box center [475, 74] width 133 height 18
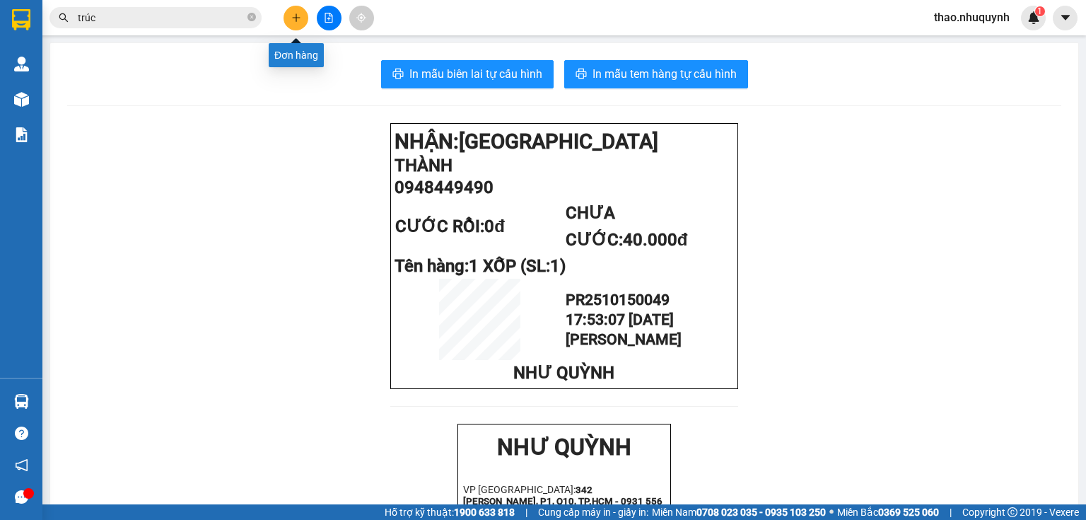
click at [303, 6] on div at bounding box center [329, 18] width 106 height 25
click at [287, 19] on button at bounding box center [296, 18] width 25 height 25
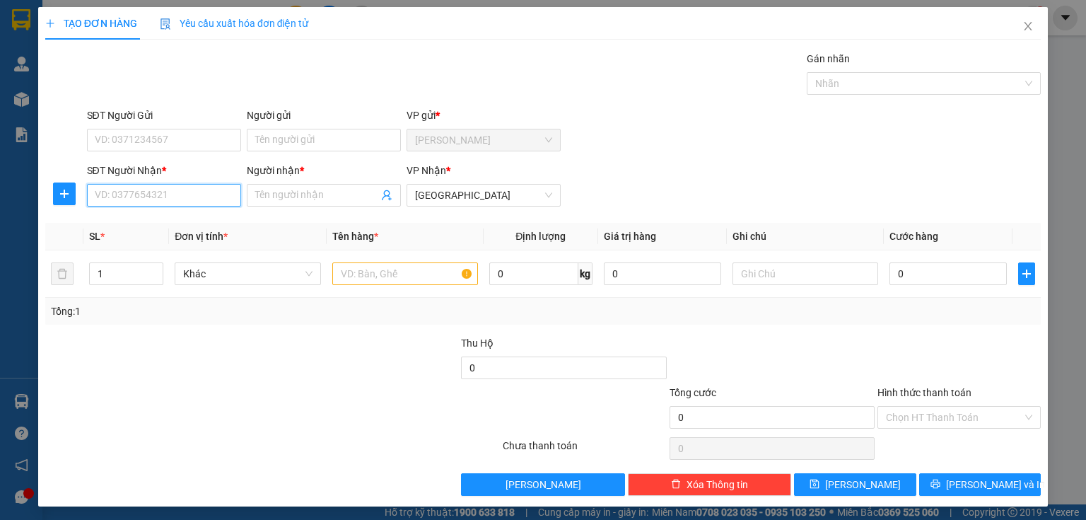
click at [151, 200] on input "SĐT Người Nhận *" at bounding box center [164, 195] width 154 height 23
click at [133, 223] on div "0973886010 - NHÂN" at bounding box center [163, 223] width 136 height 16
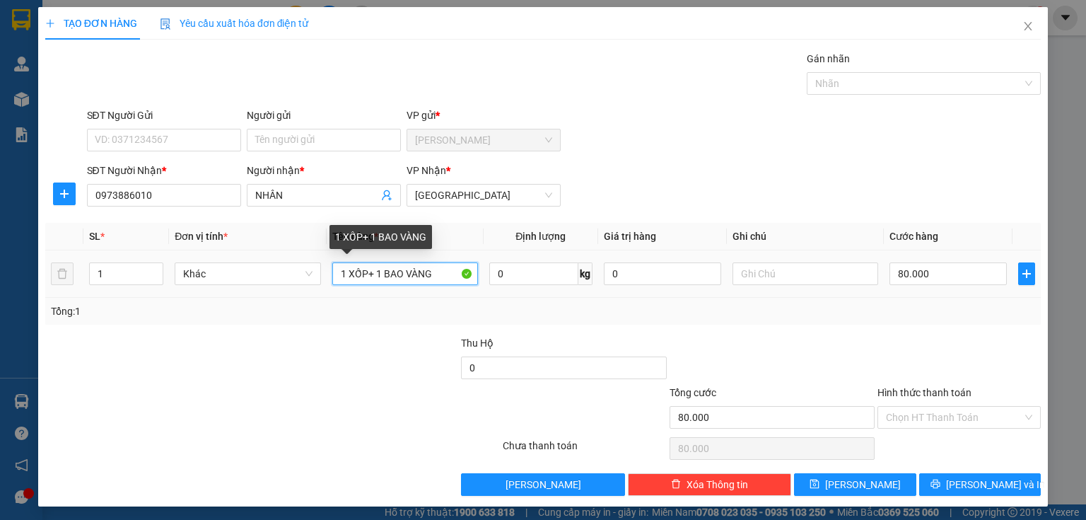
click at [430, 269] on input "1 XỐP+ 1 BAO VÀNG" at bounding box center [405, 273] width 146 height 23
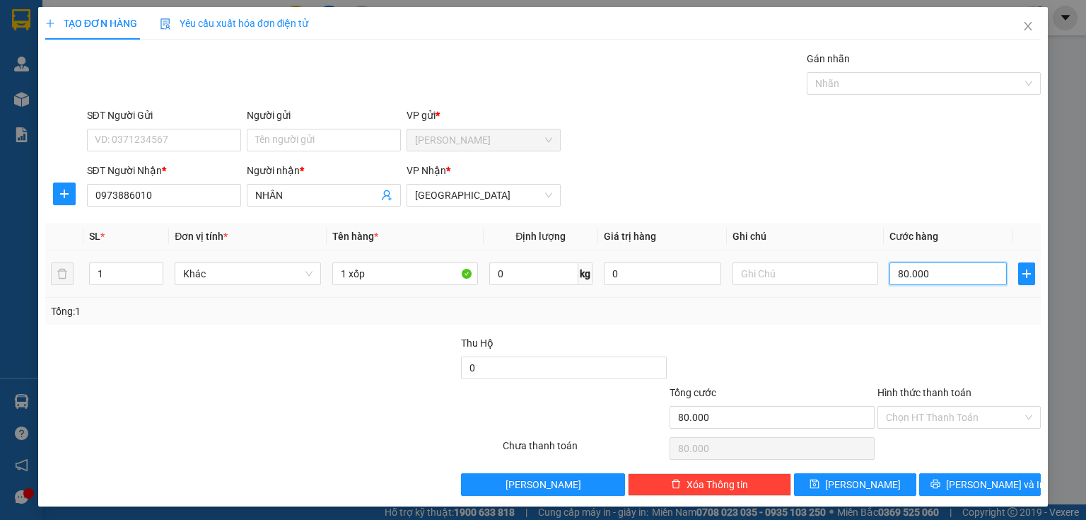
click at [908, 280] on input "80.000" at bounding box center [948, 273] width 117 height 23
click at [905, 419] on input "Hình thức thanh toán" at bounding box center [954, 417] width 136 height 21
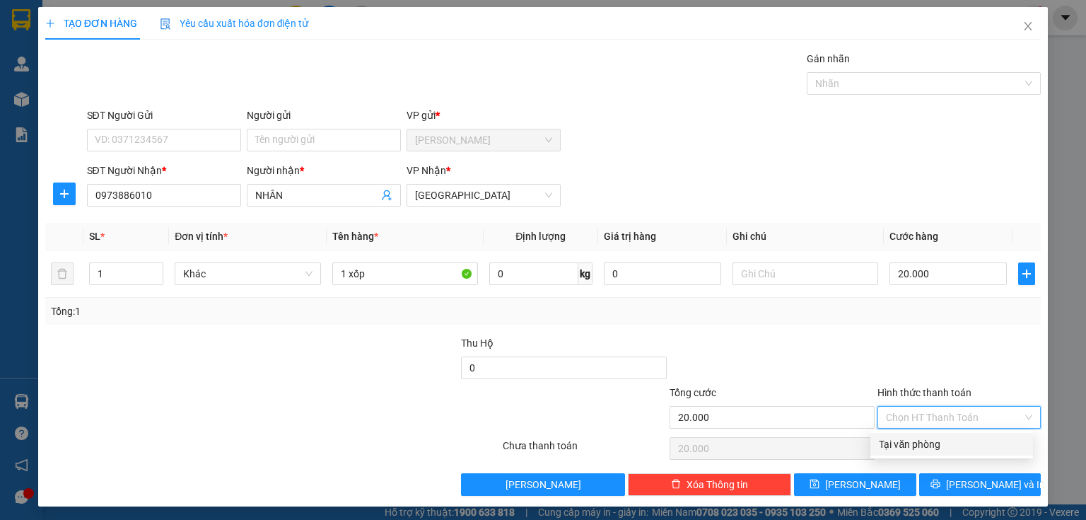
click at [900, 446] on div "Tại văn phòng" at bounding box center [952, 444] width 146 height 16
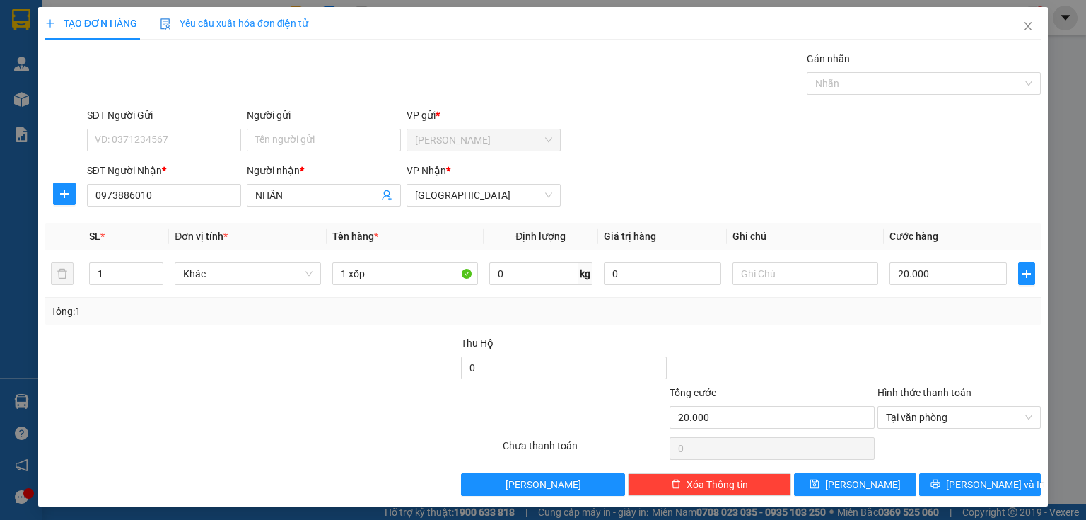
click at [918, 471] on div "Transit Pickup Surcharge Ids Transit Deliver Surcharge Ids Transit Deliver Surc…" at bounding box center [543, 273] width 996 height 445
click at [925, 479] on button "[PERSON_NAME] và In" at bounding box center [980, 484] width 122 height 23
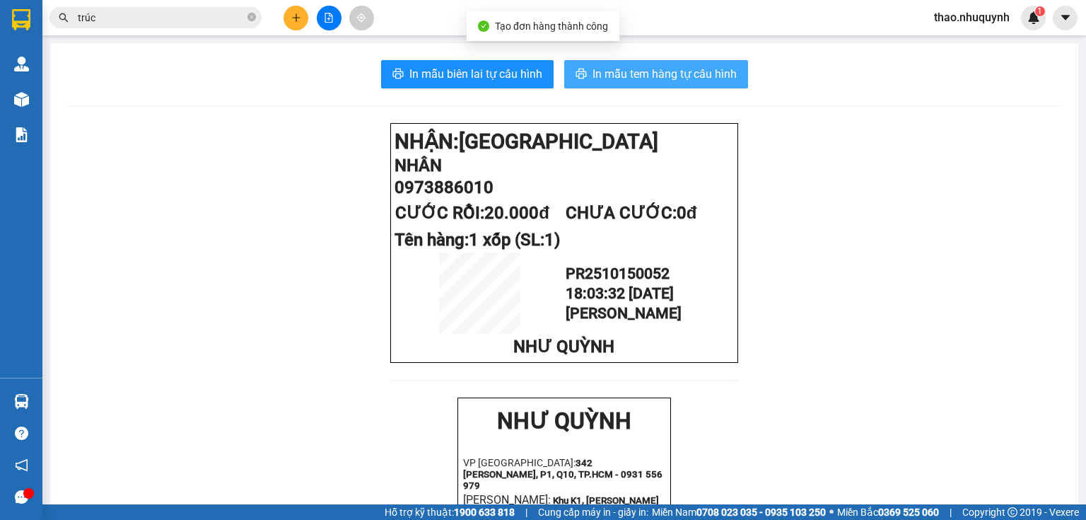
click at [610, 74] on span "In mẫu tem hàng tự cấu hình" at bounding box center [665, 74] width 144 height 18
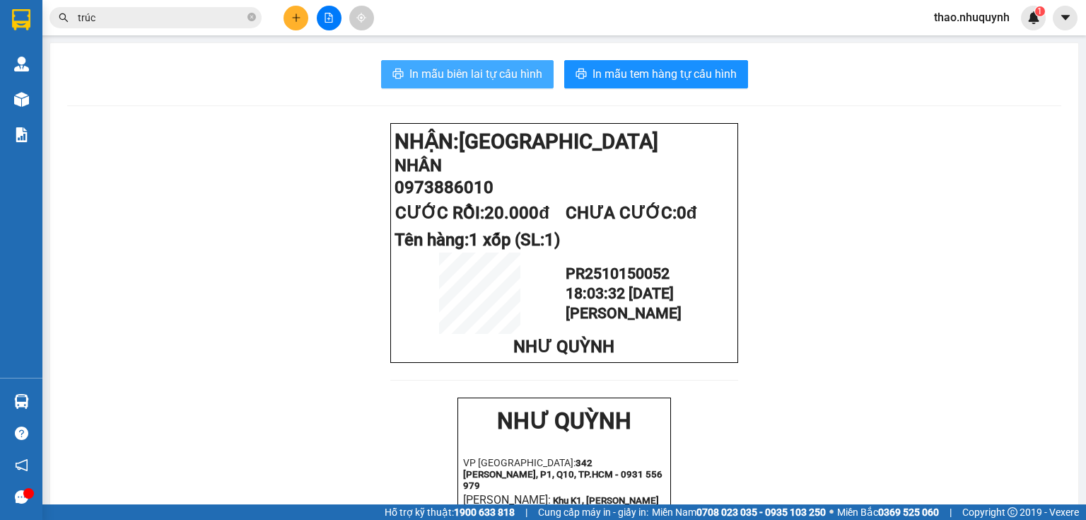
click at [495, 77] on span "In mẫu biên lai tự cấu hình" at bounding box center [475, 74] width 133 height 18
click at [286, 13] on button at bounding box center [296, 18] width 25 height 25
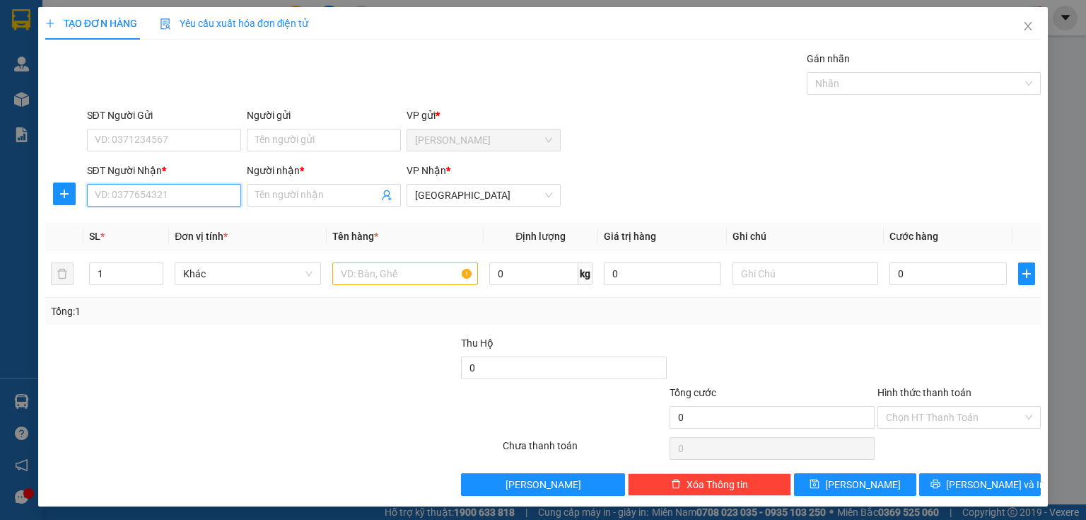
click at [185, 197] on input "SĐT Người Nhận *" at bounding box center [164, 195] width 154 height 23
click at [298, 192] on input "Người nhận *" at bounding box center [316, 195] width 123 height 16
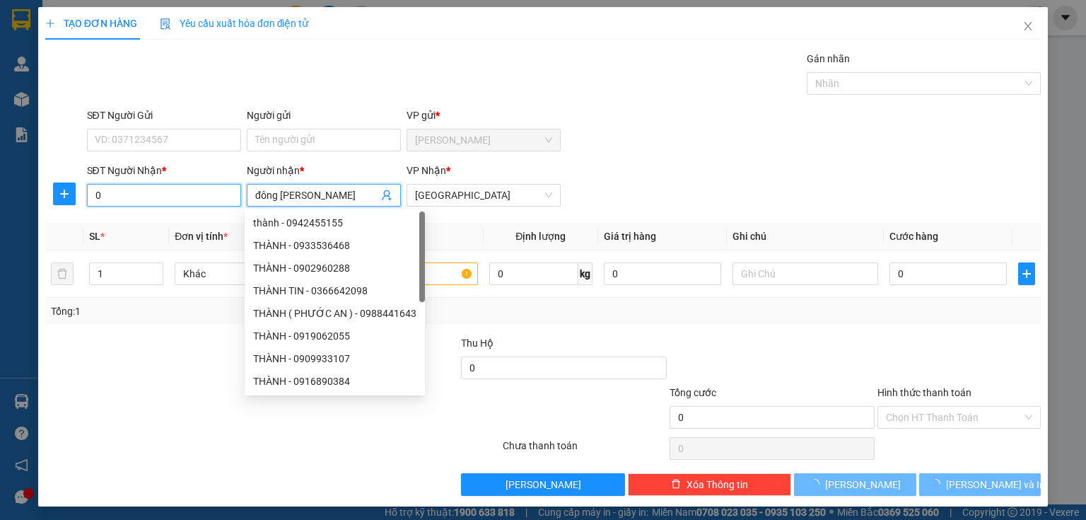
click at [207, 196] on input "0" at bounding box center [164, 195] width 154 height 23
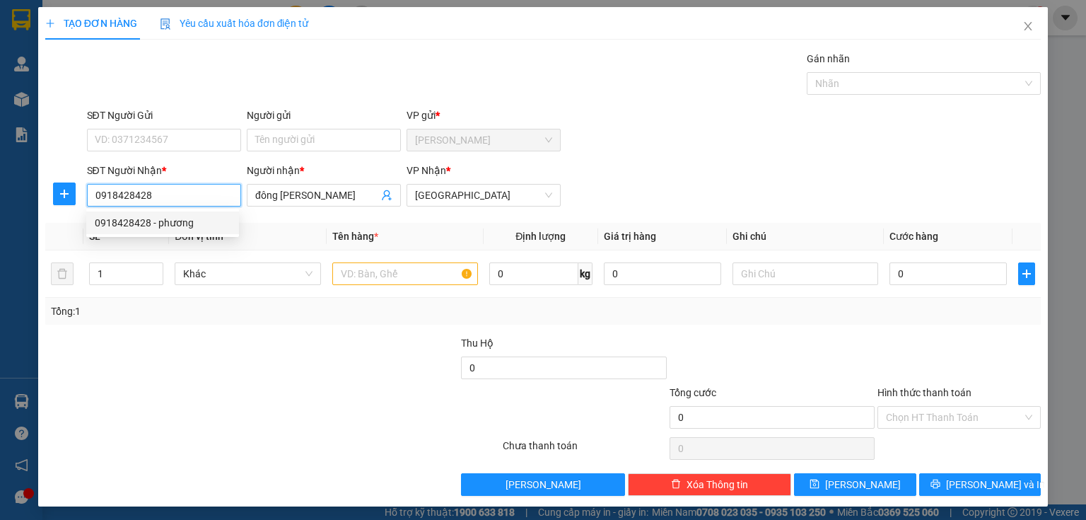
click at [153, 227] on div "0918428428 - phương" at bounding box center [163, 223] width 136 height 16
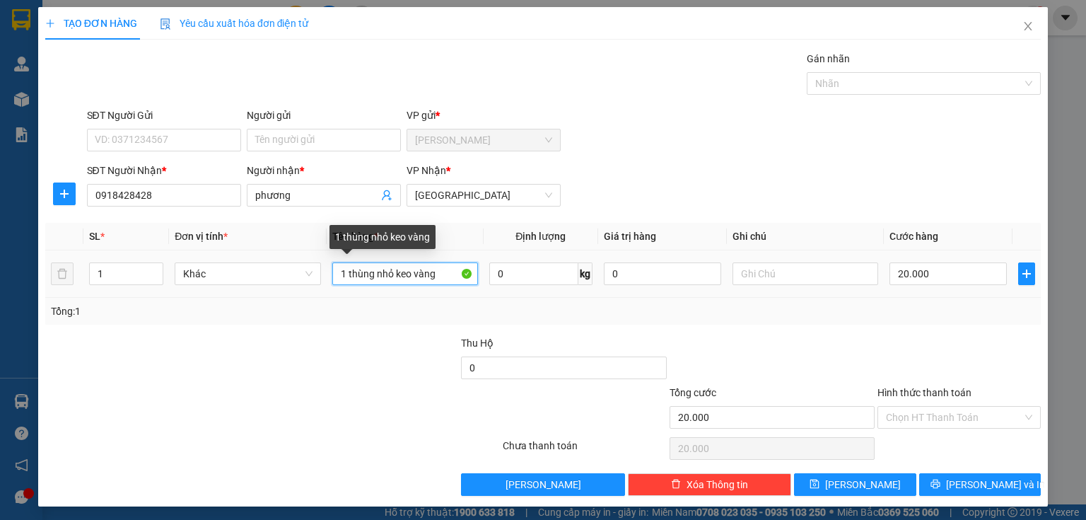
drag, startPoint x: 436, startPoint y: 272, endPoint x: 347, endPoint y: 266, distance: 89.3
click at [347, 266] on input "1 thùng nhỏ keo vàng" at bounding box center [405, 273] width 146 height 23
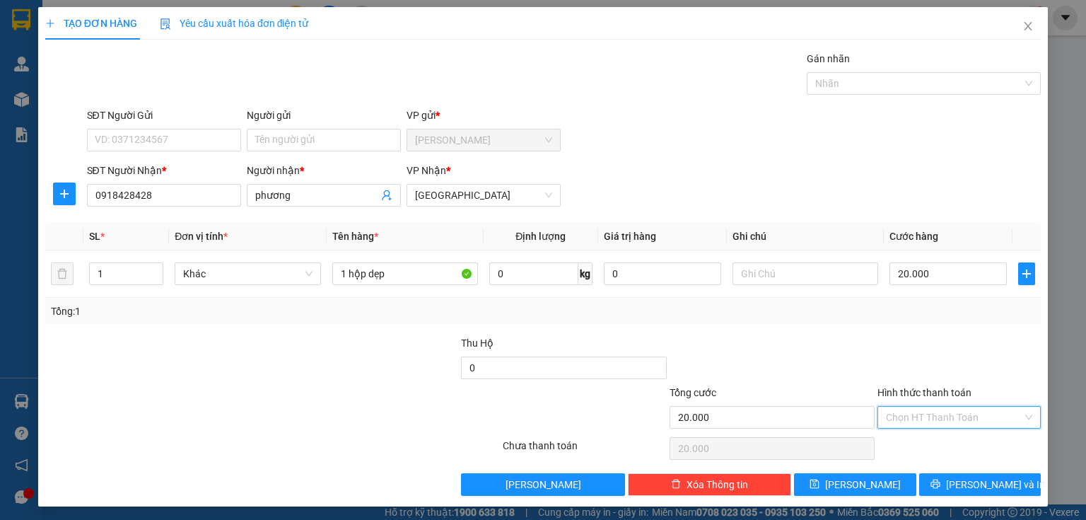
click at [905, 418] on input "Hình thức thanh toán" at bounding box center [954, 417] width 136 height 21
click at [902, 442] on div "Tại văn phòng" at bounding box center [952, 444] width 146 height 16
click at [936, 484] on button "[PERSON_NAME] và In" at bounding box center [980, 484] width 122 height 23
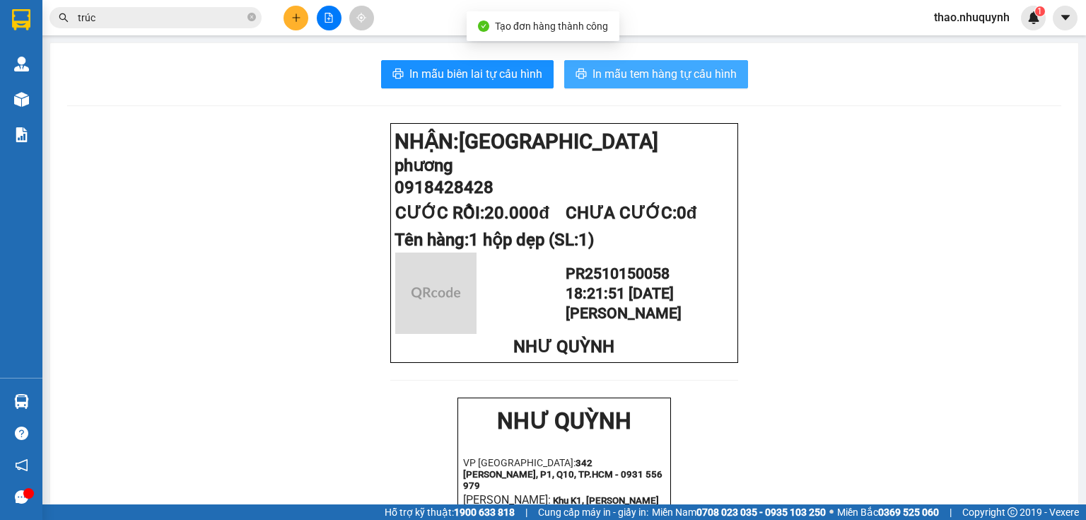
click at [659, 68] on span "In mẫu tem hàng tự cấu hình" at bounding box center [665, 74] width 144 height 18
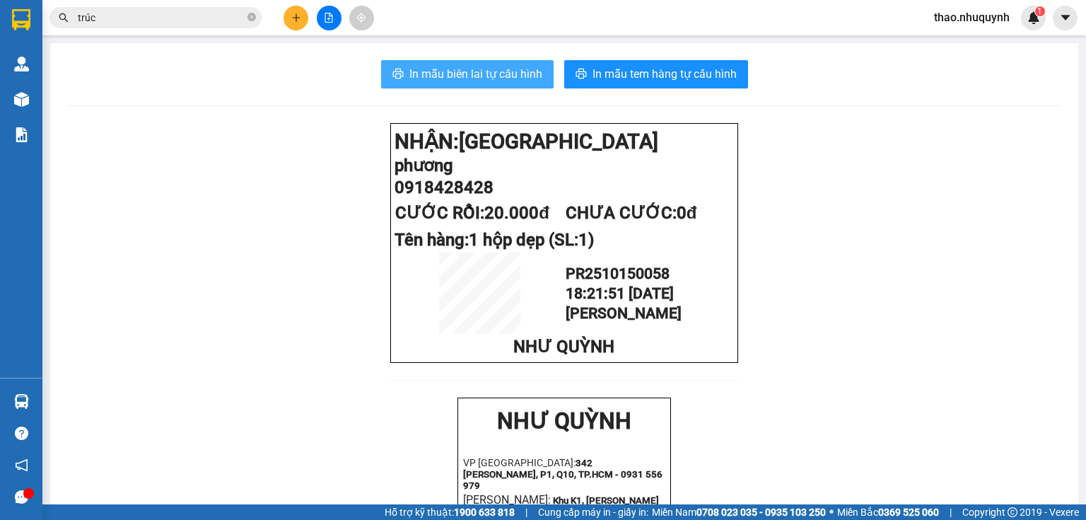
click at [455, 69] on span "In mẫu biên lai tự cấu hình" at bounding box center [475, 74] width 133 height 18
click at [248, 22] on span at bounding box center [252, 17] width 8 height 13
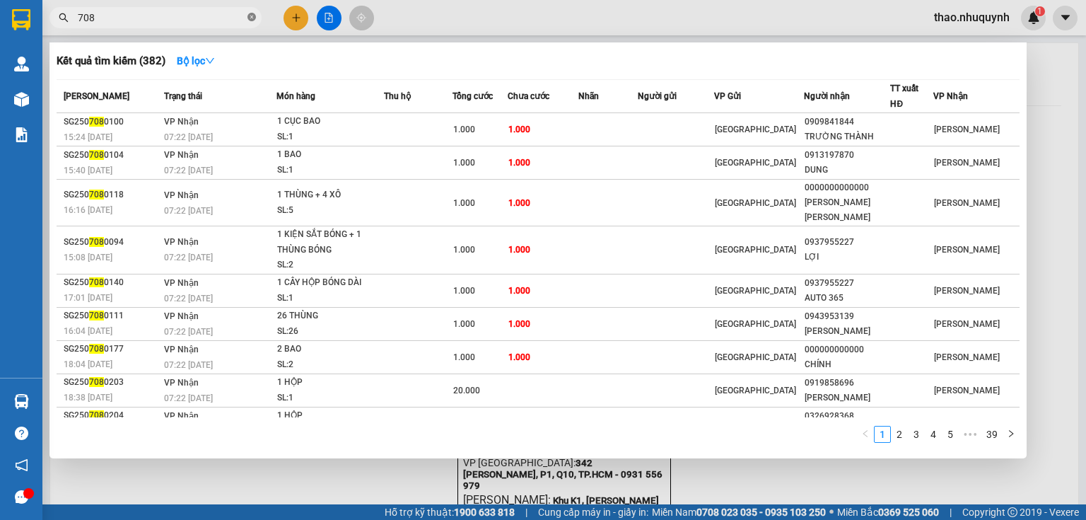
click at [248, 21] on icon "close-circle" at bounding box center [252, 17] width 8 height 8
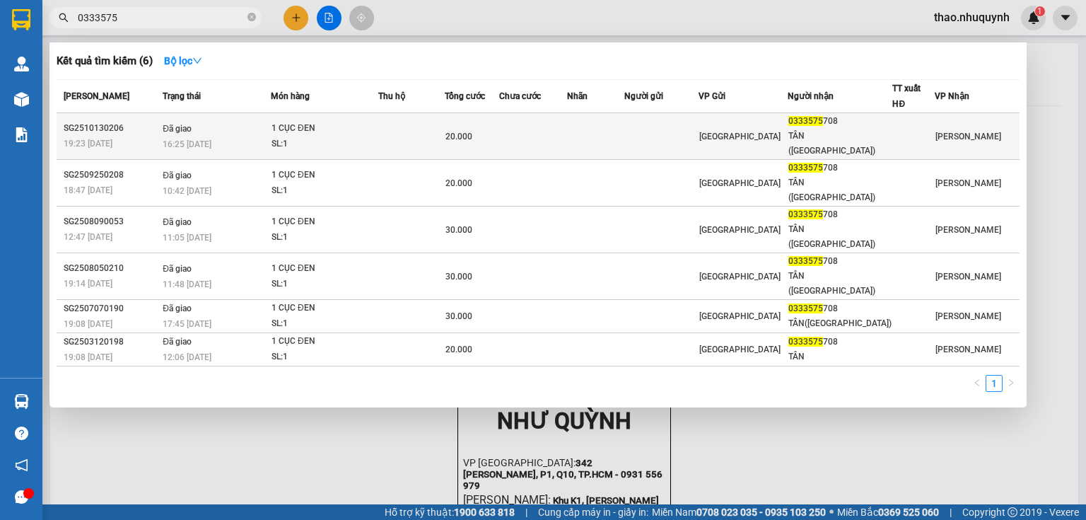
click at [373, 136] on div "SL: 1" at bounding box center [325, 144] width 106 height 16
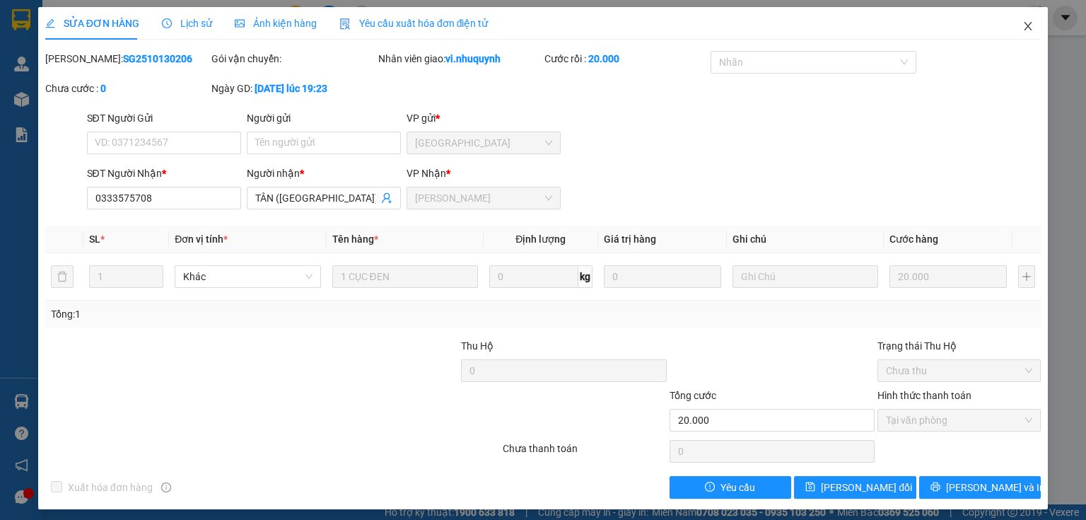
click at [1023, 24] on icon "close" at bounding box center [1028, 26] width 11 height 11
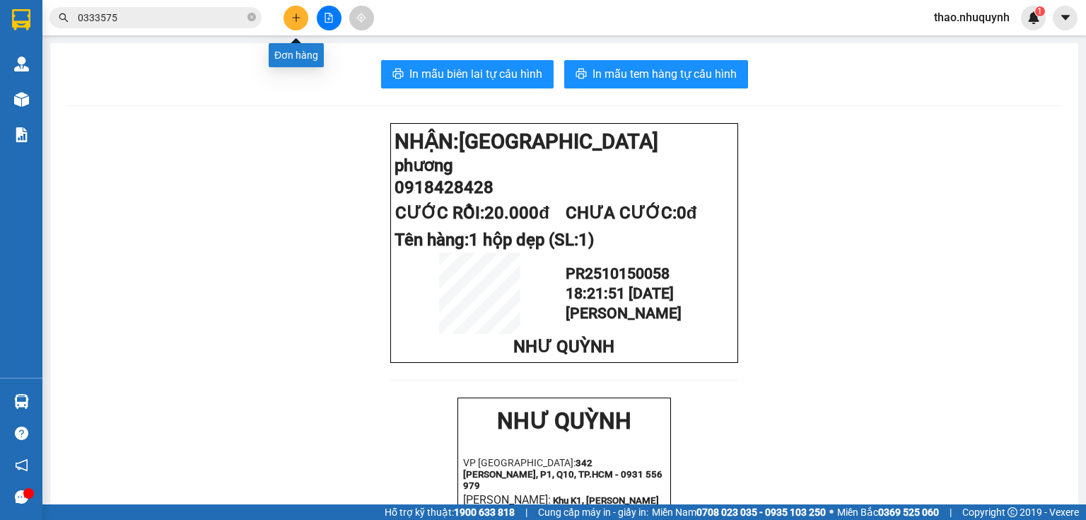
click at [299, 14] on icon "plus" at bounding box center [296, 18] width 10 height 10
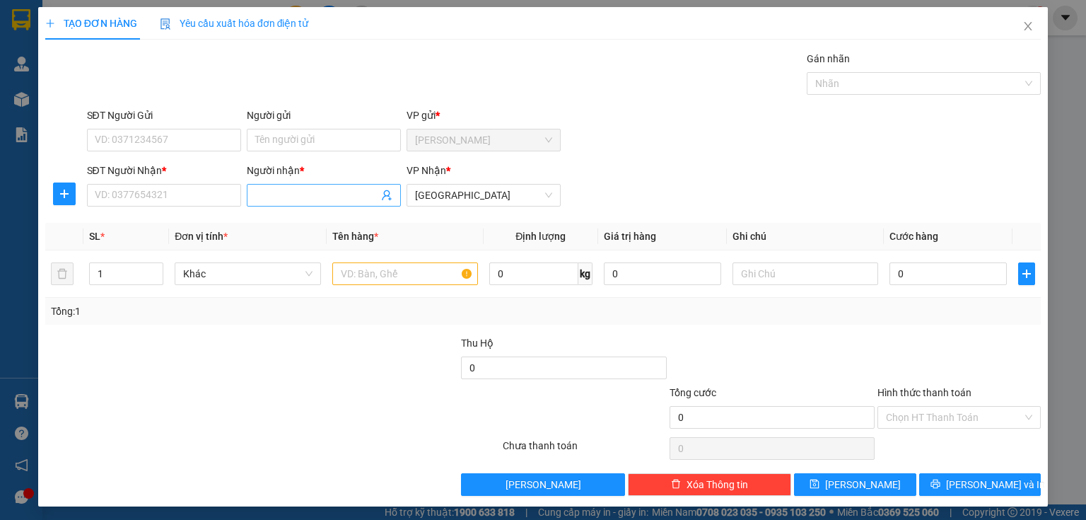
click at [270, 184] on span at bounding box center [324, 195] width 154 height 23
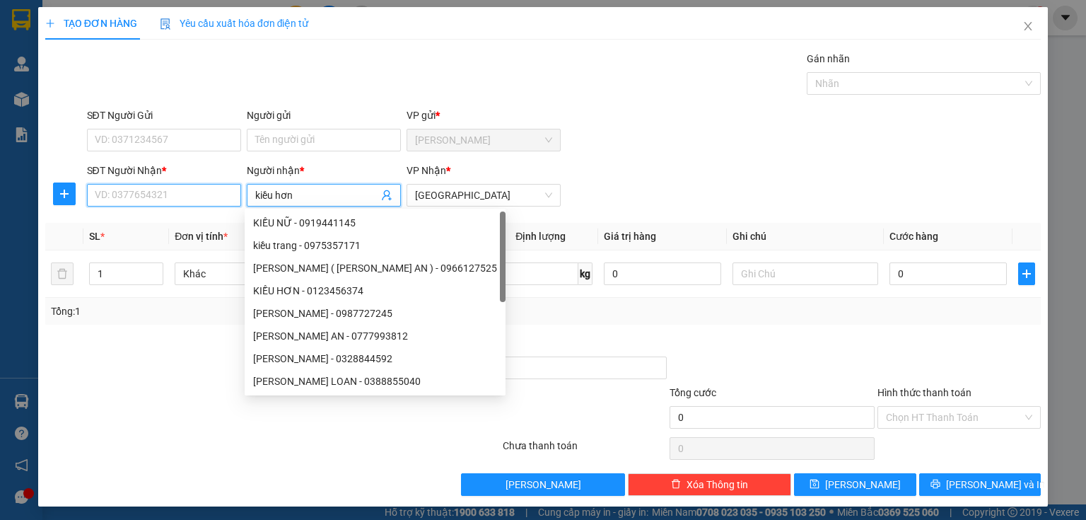
click at [156, 187] on input "SĐT Người Nhận *" at bounding box center [164, 195] width 154 height 23
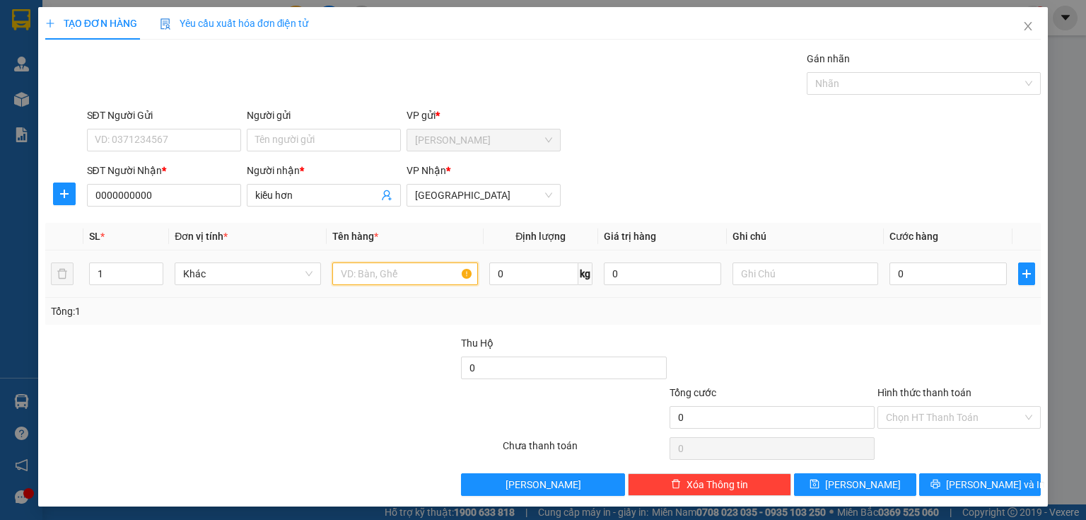
click at [359, 272] on input "text" at bounding box center [405, 273] width 146 height 23
click at [891, 278] on input "0" at bounding box center [948, 273] width 117 height 23
click at [902, 419] on input "Hình thức thanh toán" at bounding box center [954, 417] width 136 height 21
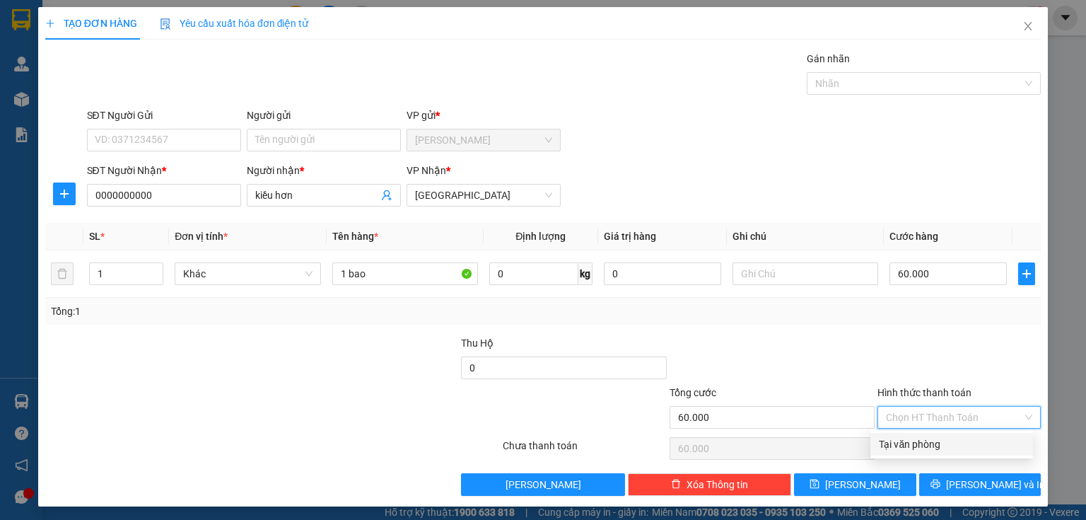
click at [900, 444] on div "Tại văn phòng" at bounding box center [952, 444] width 146 height 16
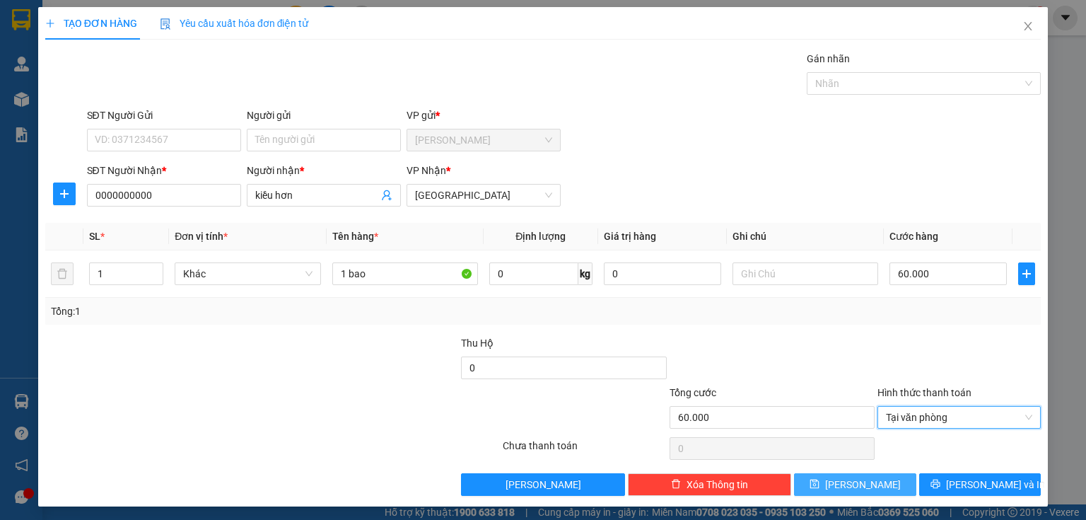
click at [856, 477] on span "[PERSON_NAME]" at bounding box center [863, 485] width 76 height 16
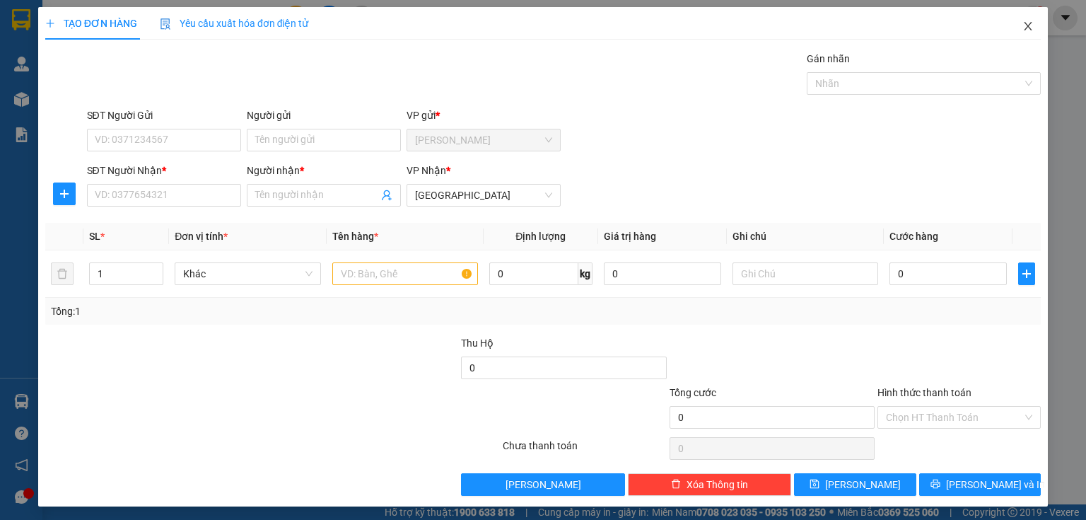
click at [1023, 23] on icon "close" at bounding box center [1028, 26] width 11 height 11
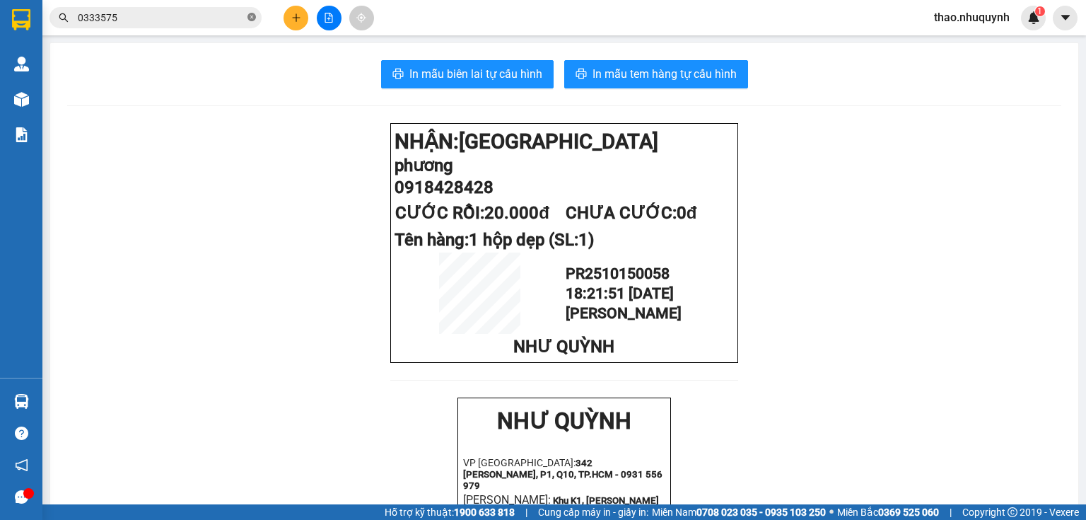
click at [252, 18] on icon "close-circle" at bounding box center [252, 17] width 8 height 8
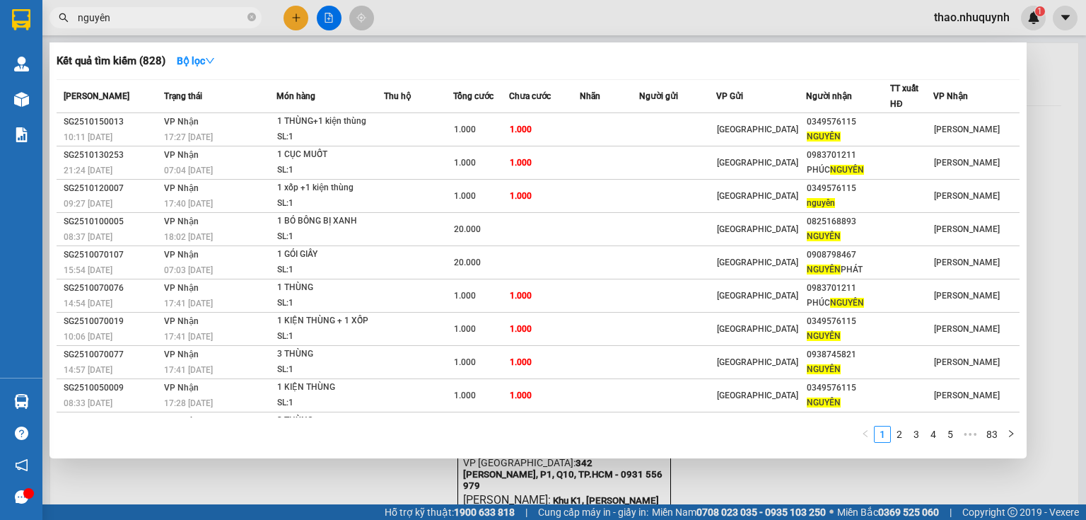
click at [252, 16] on icon "close-circle" at bounding box center [252, 17] width 8 height 8
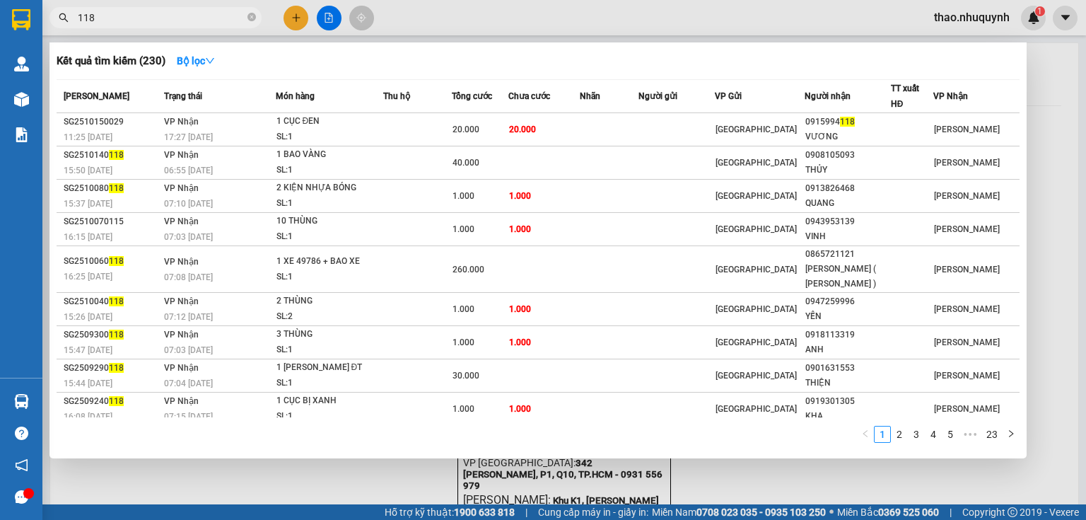
click at [1035, 82] on div at bounding box center [543, 260] width 1086 height 520
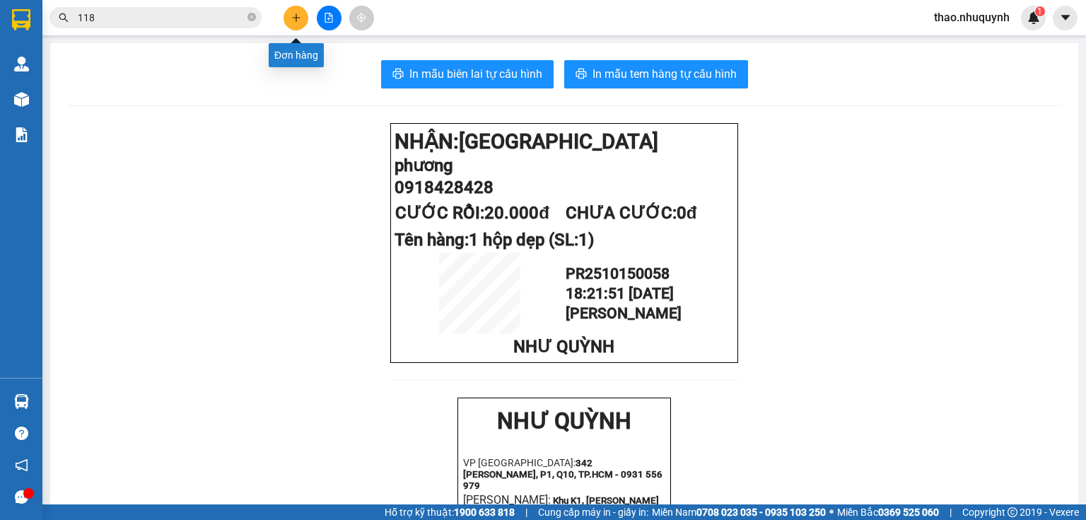
click at [299, 16] on icon "plus" at bounding box center [296, 18] width 10 height 10
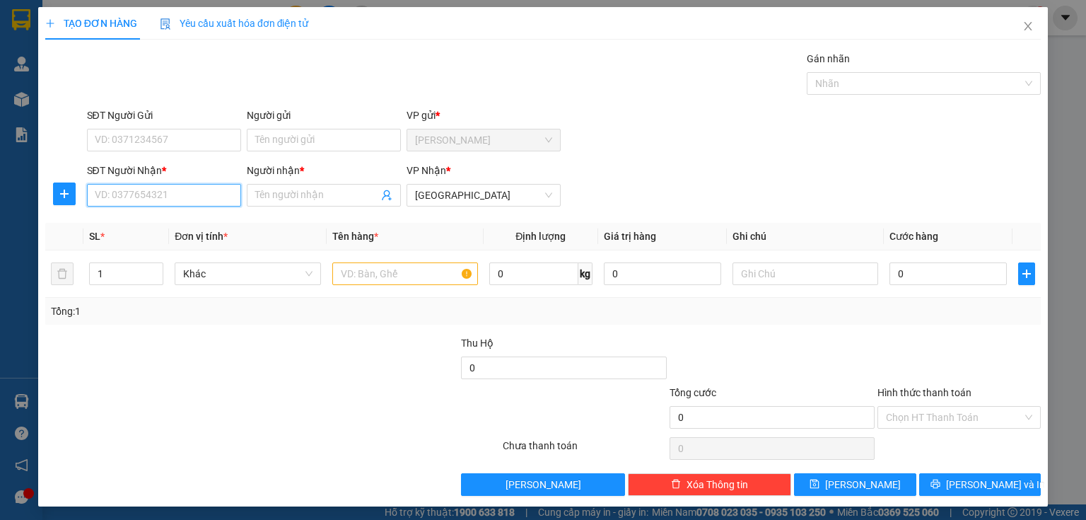
click at [159, 195] on input "SĐT Người Nhận *" at bounding box center [164, 195] width 154 height 23
click at [132, 226] on div "0924649586 - [PERSON_NAME]" at bounding box center [164, 223] width 139 height 16
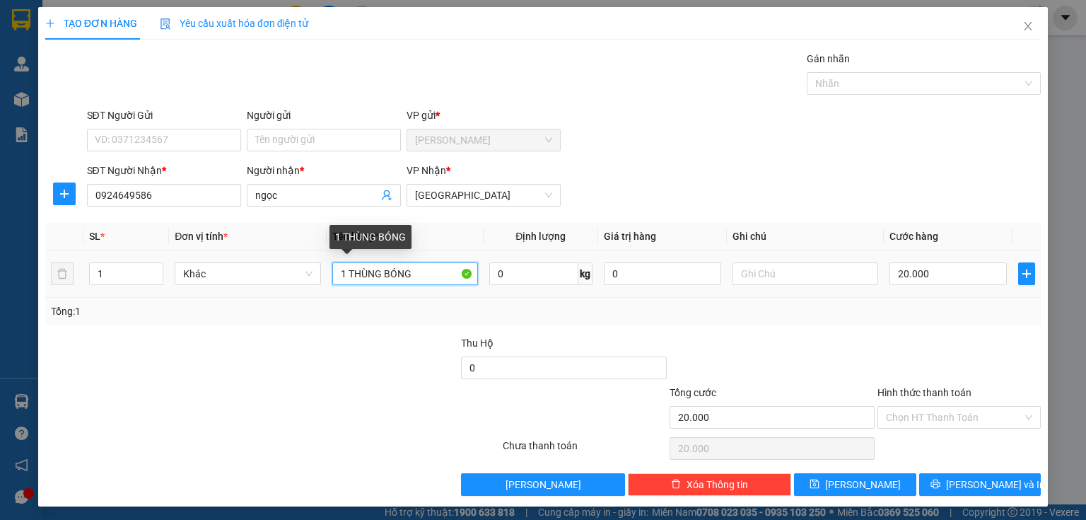
click at [343, 269] on input "1 THÙNG BÓNG" at bounding box center [405, 273] width 146 height 23
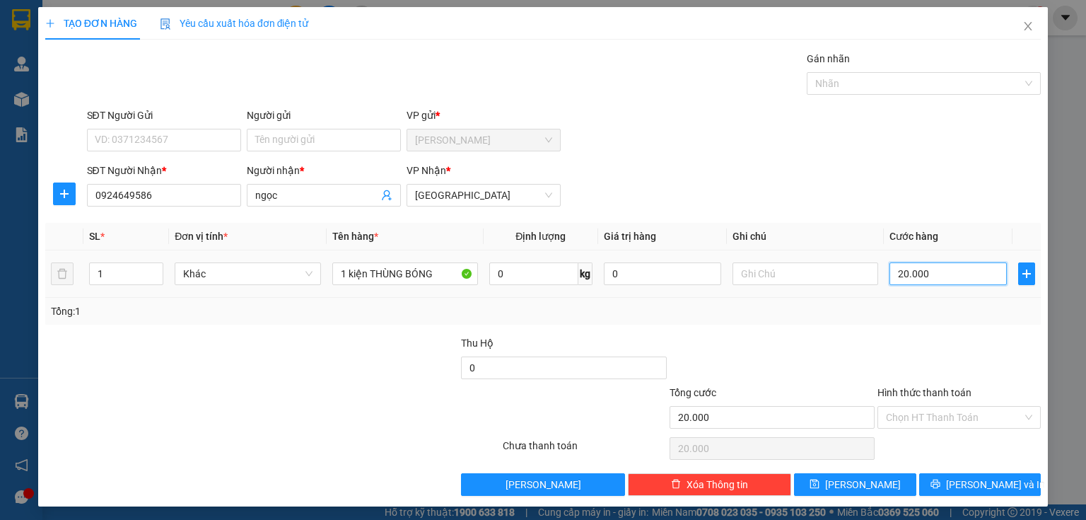
click at [954, 268] on input "20.000" at bounding box center [948, 273] width 117 height 23
click at [916, 413] on input "Hình thức thanh toán" at bounding box center [954, 417] width 136 height 21
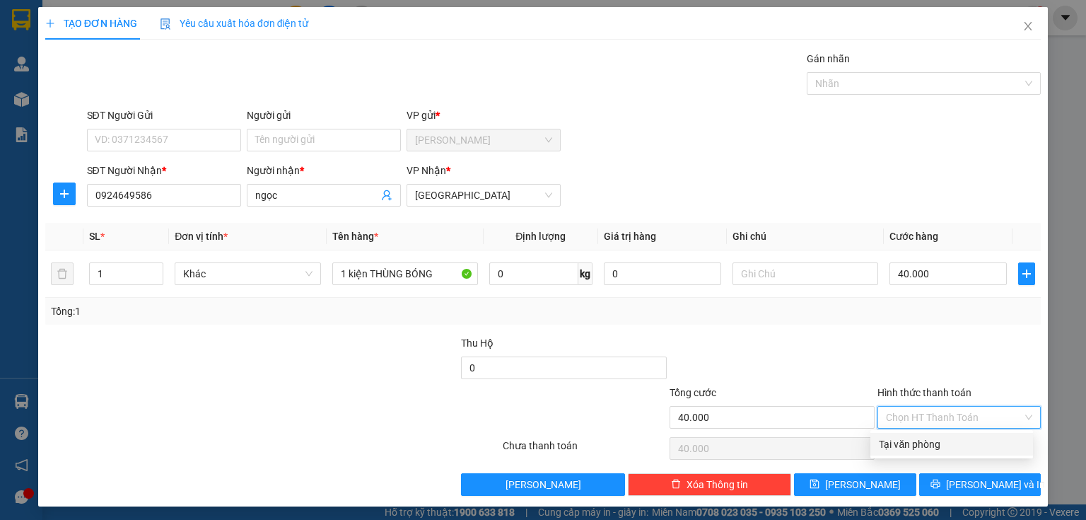
click at [911, 439] on div "Tại văn phòng" at bounding box center [952, 444] width 146 height 16
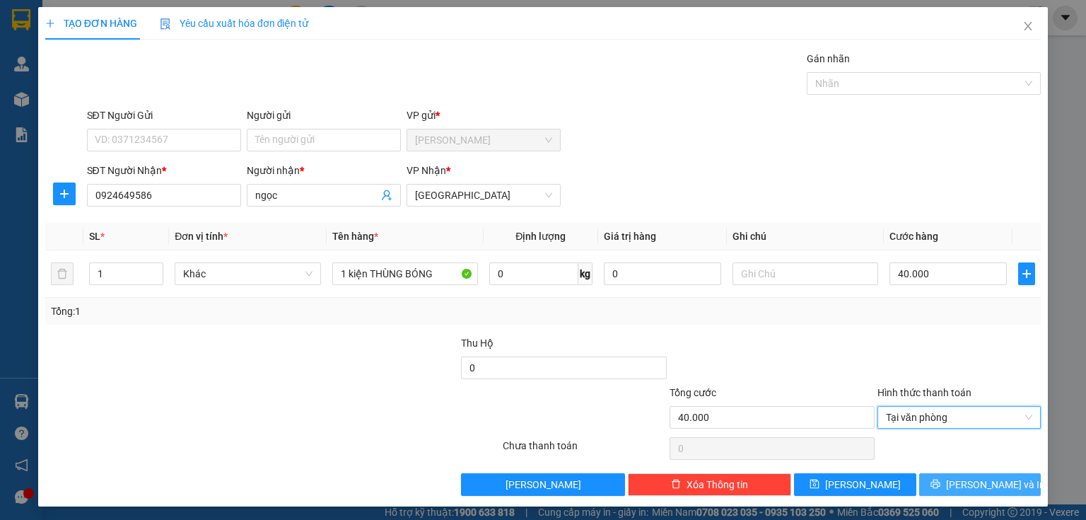
click at [924, 484] on button "[PERSON_NAME] và In" at bounding box center [980, 484] width 122 height 23
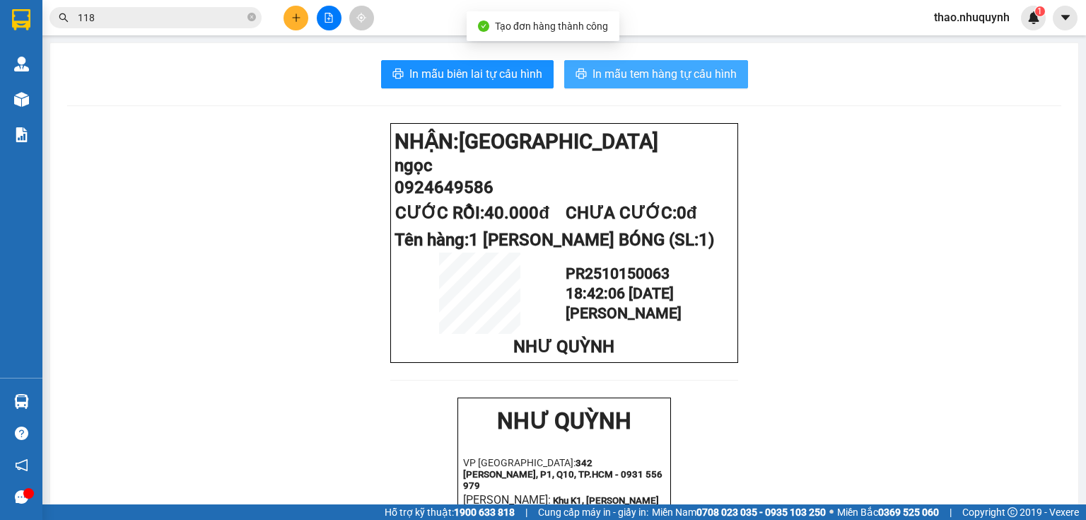
click at [648, 66] on span "In mẫu tem hàng tự cấu hình" at bounding box center [665, 74] width 144 height 18
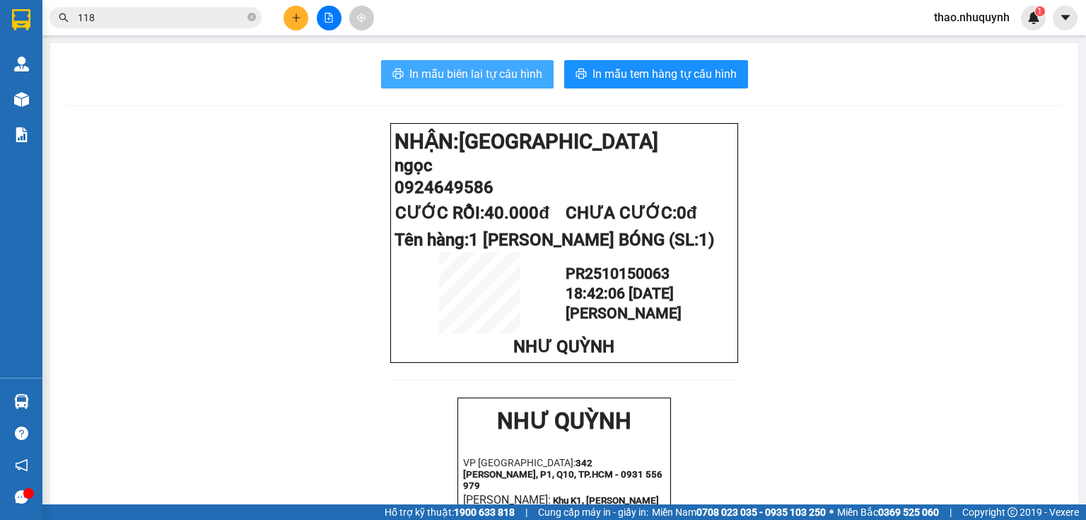
click at [461, 67] on span "In mẫu biên lai tự cấu hình" at bounding box center [475, 74] width 133 height 18
